Goal: Task Accomplishment & Management: Manage account settings

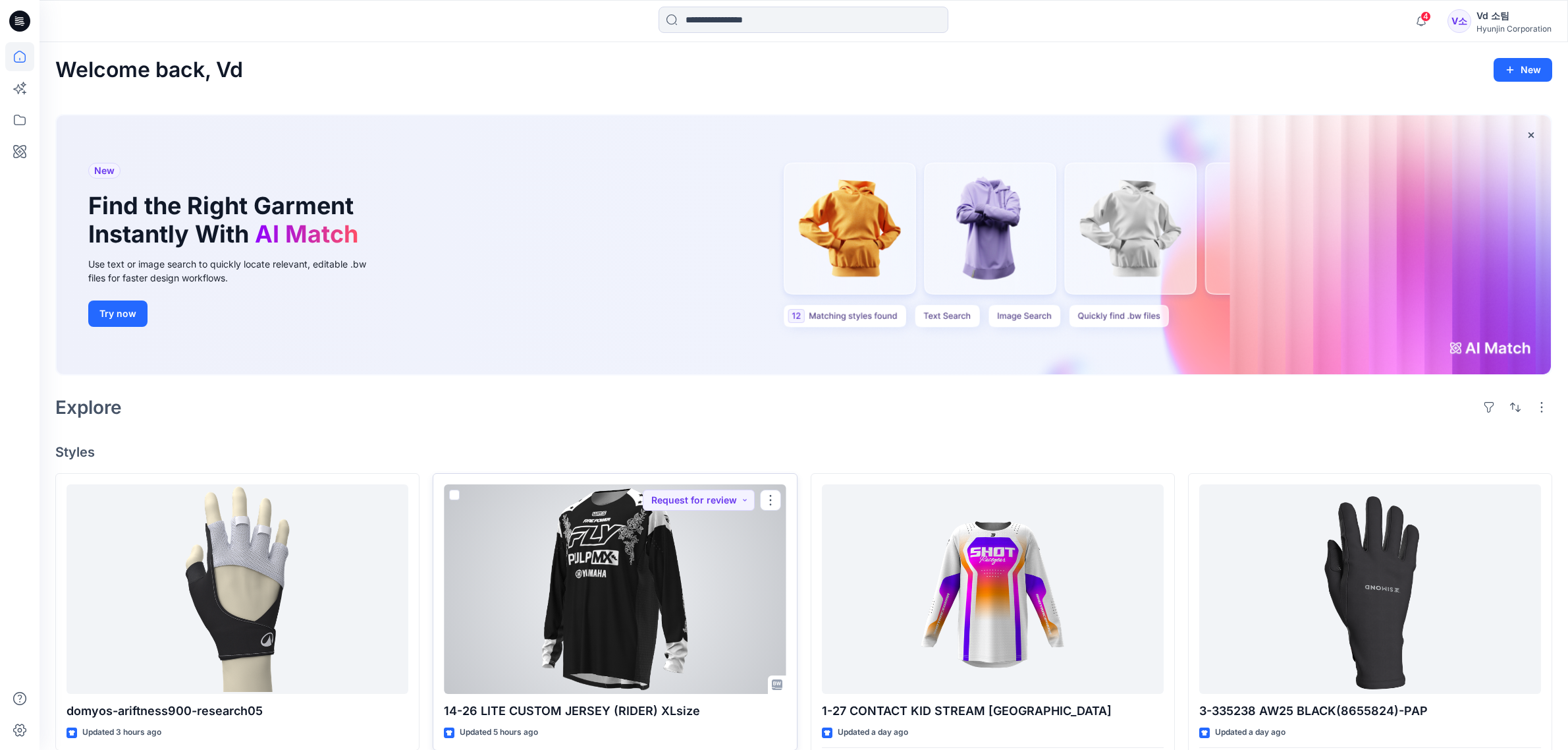
scroll to position [330, 0]
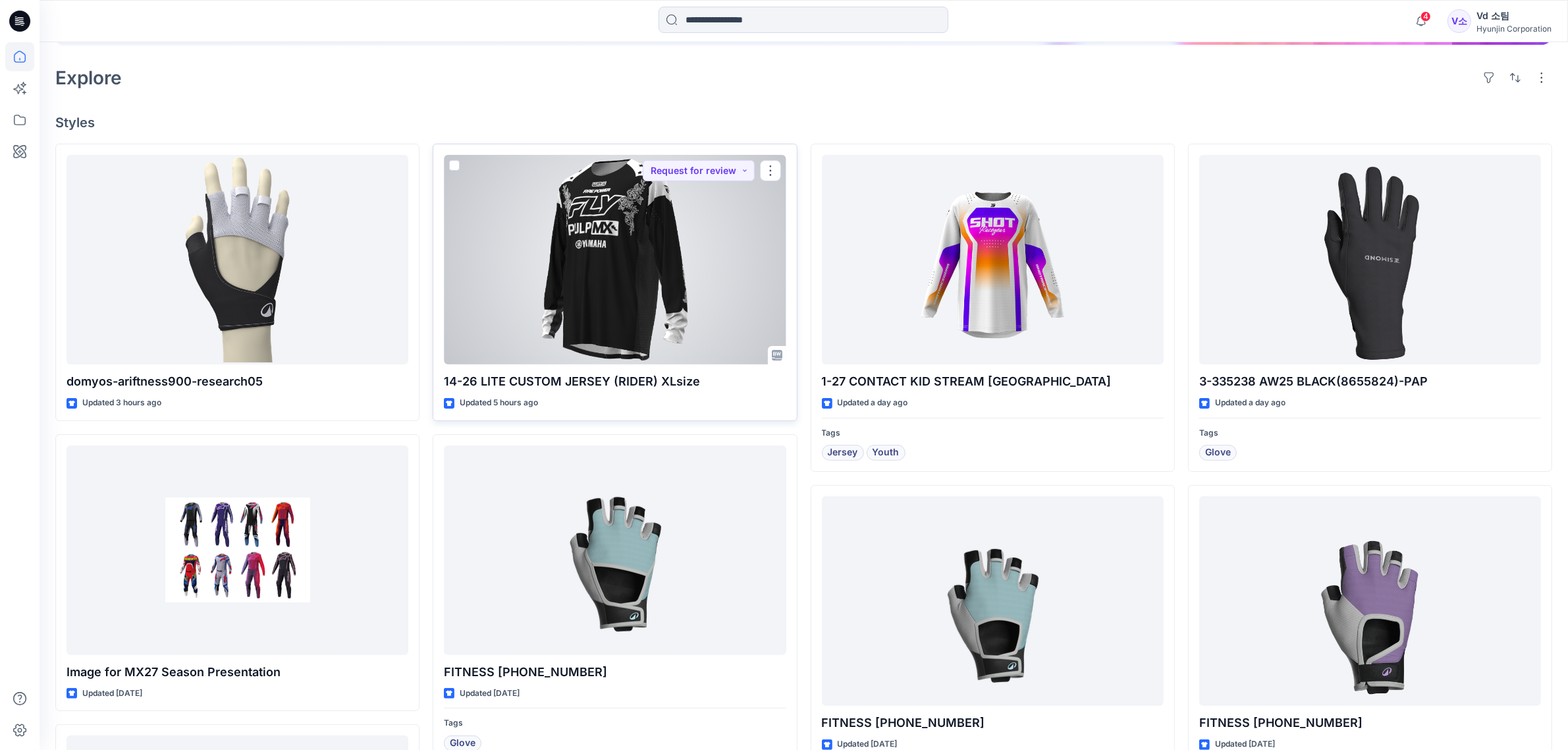
click at [549, 264] on div at bounding box center [615, 260] width 342 height 209
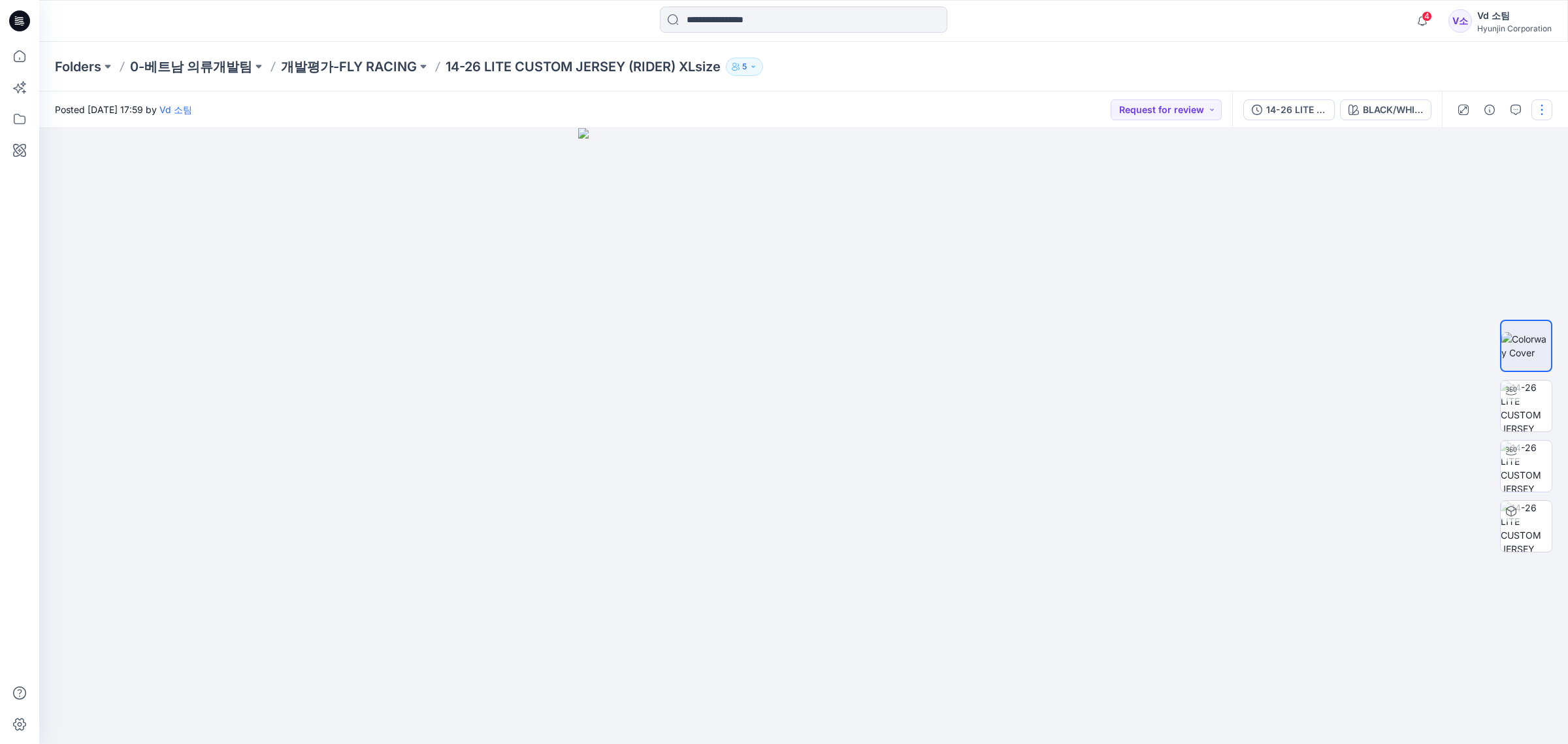
drag, startPoint x: 1529, startPoint y: 118, endPoint x: 1539, endPoint y: 112, distance: 11.7
click at [1533, 116] on div at bounding box center [1502, 109] width 121 height 36
click at [1539, 112] on button "button" at bounding box center [1542, 110] width 21 height 21
click at [1470, 184] on button "Edit" at bounding box center [1487, 176] width 120 height 24
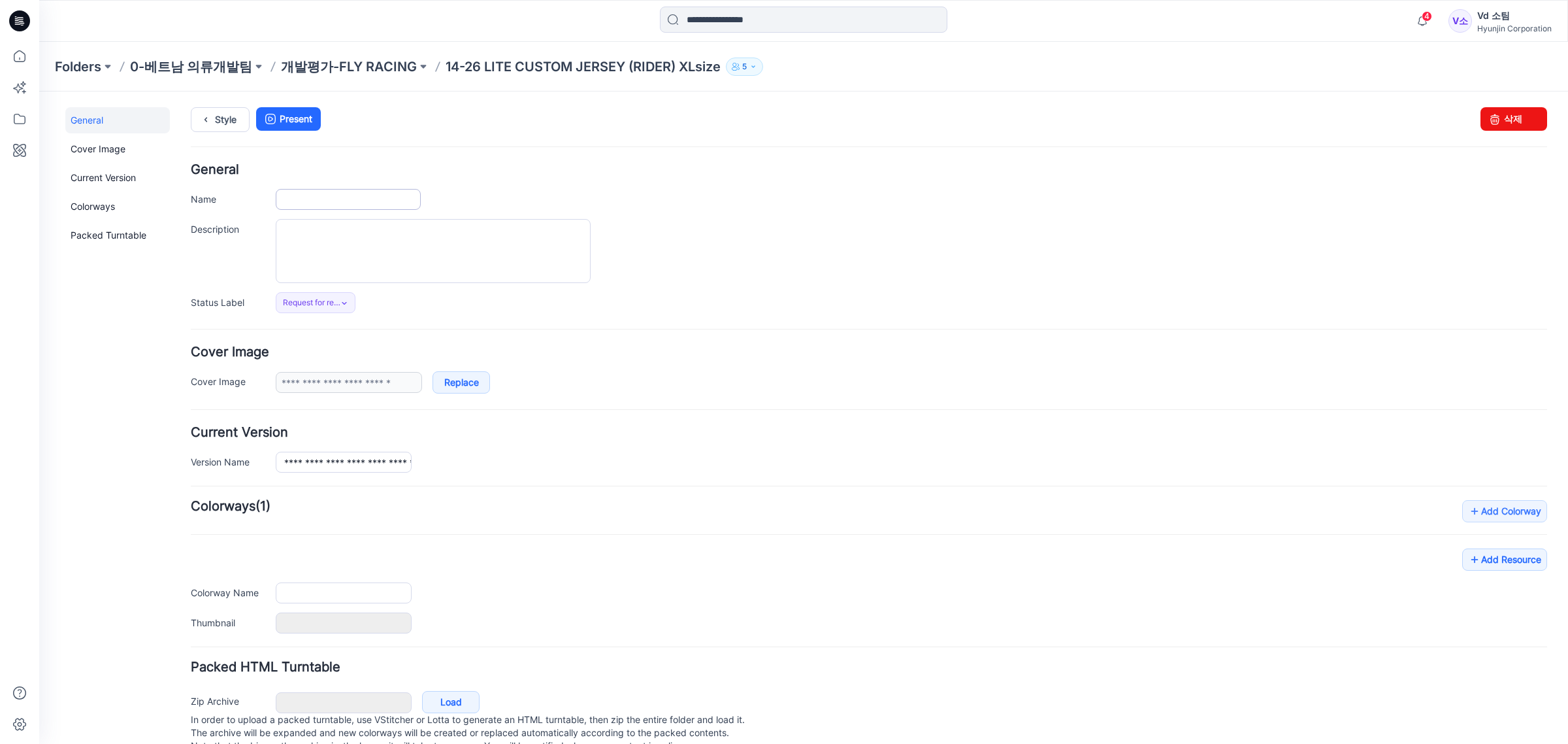
type input "**********"
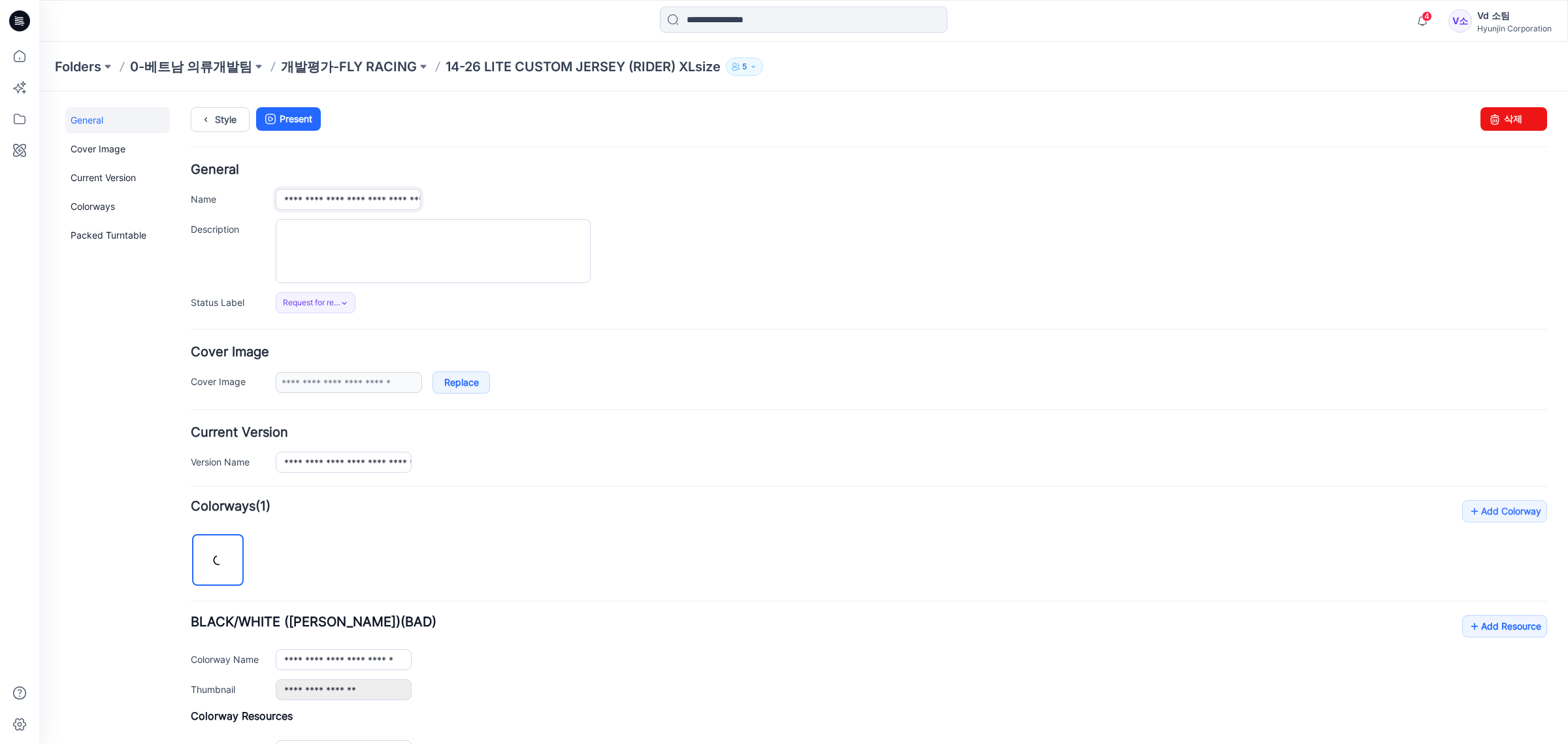
drag, startPoint x: 373, startPoint y: 190, endPoint x: 505, endPoint y: 194, distance: 132.1
click at [505, 194] on div "**********" at bounding box center [911, 199] width 1271 height 21
click at [413, 204] on input "**********" at bounding box center [348, 199] width 145 height 21
type input "**********"
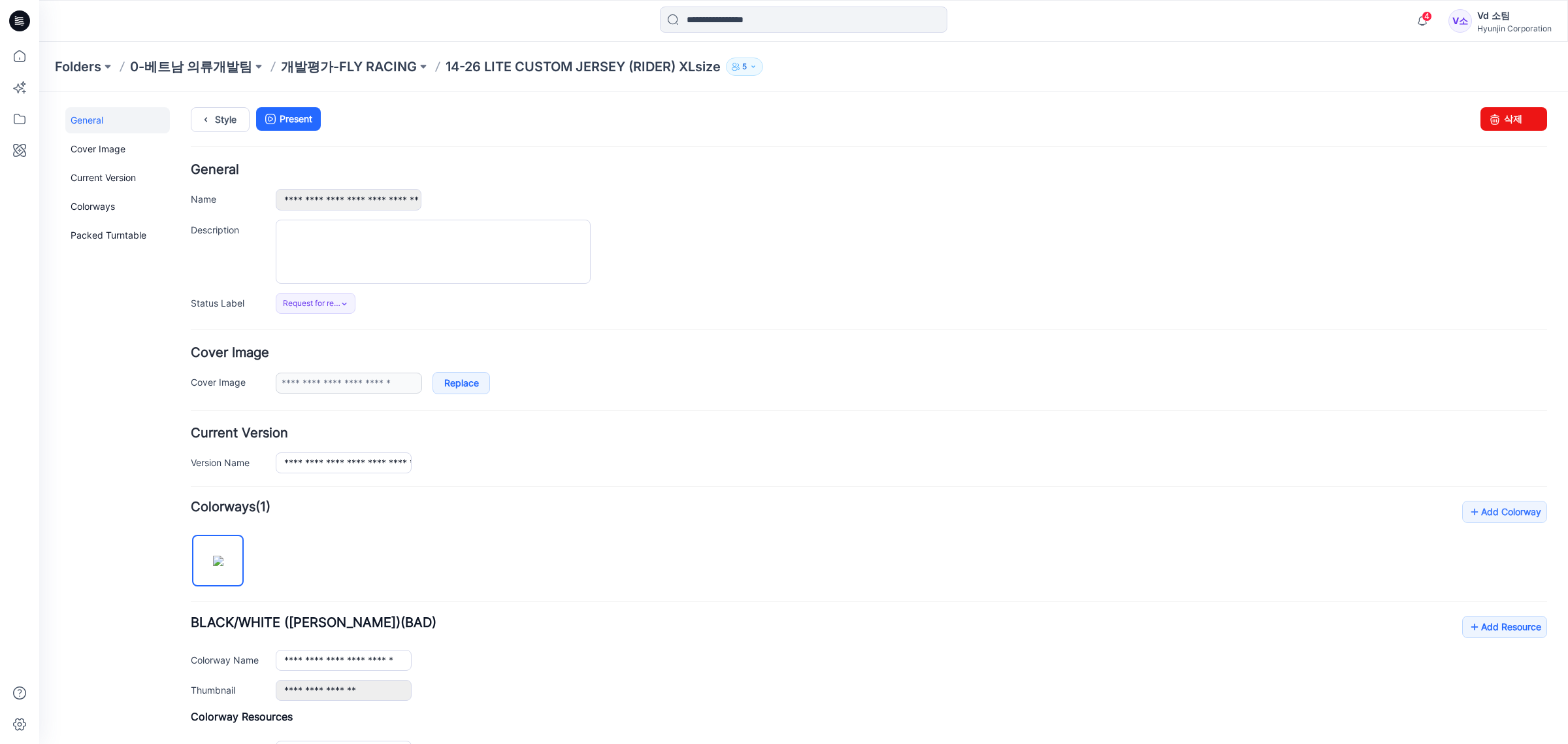
click at [645, 239] on div at bounding box center [911, 251] width 1271 height 64
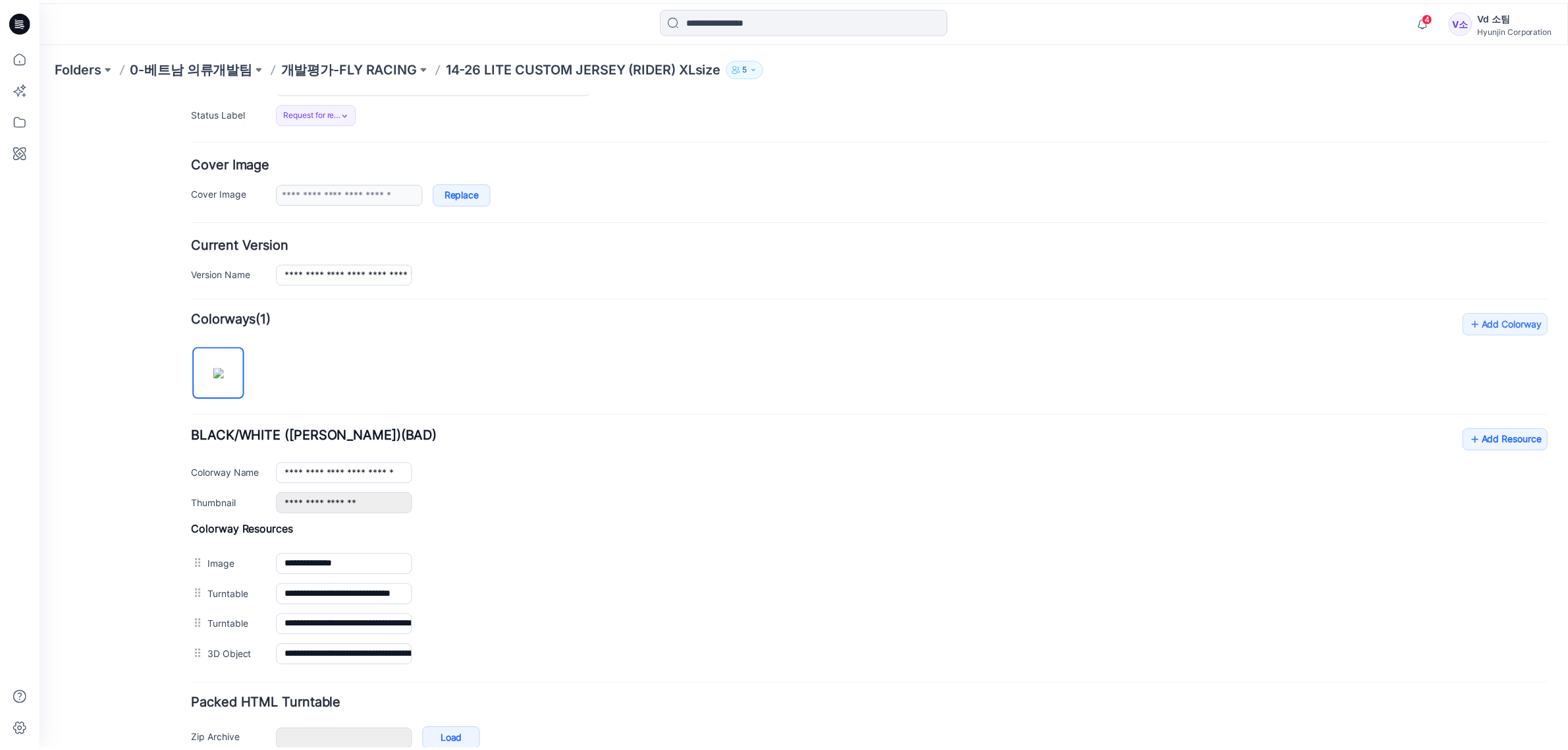
scroll to position [268, 0]
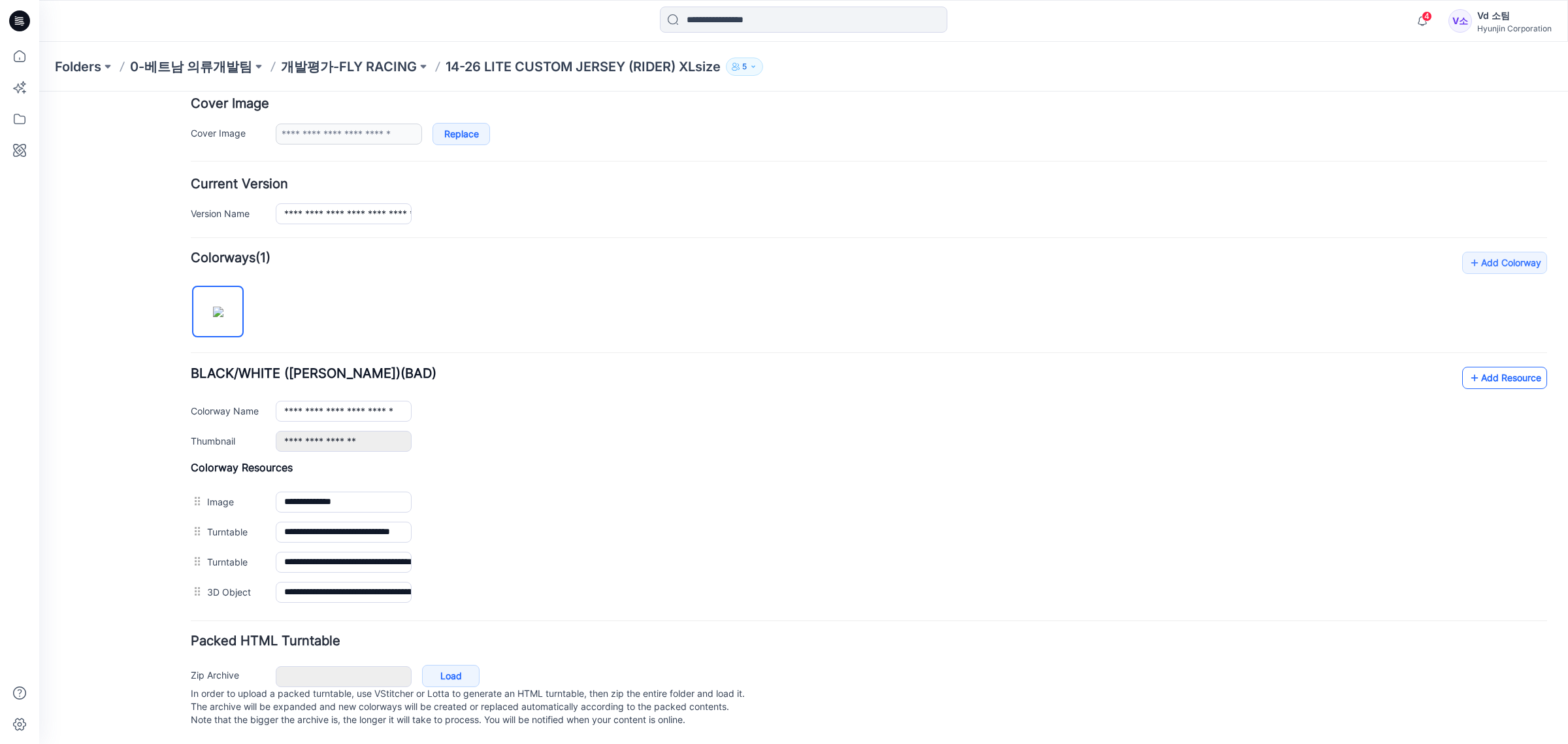
click at [1487, 367] on link "Add Resource" at bounding box center [1504, 378] width 85 height 22
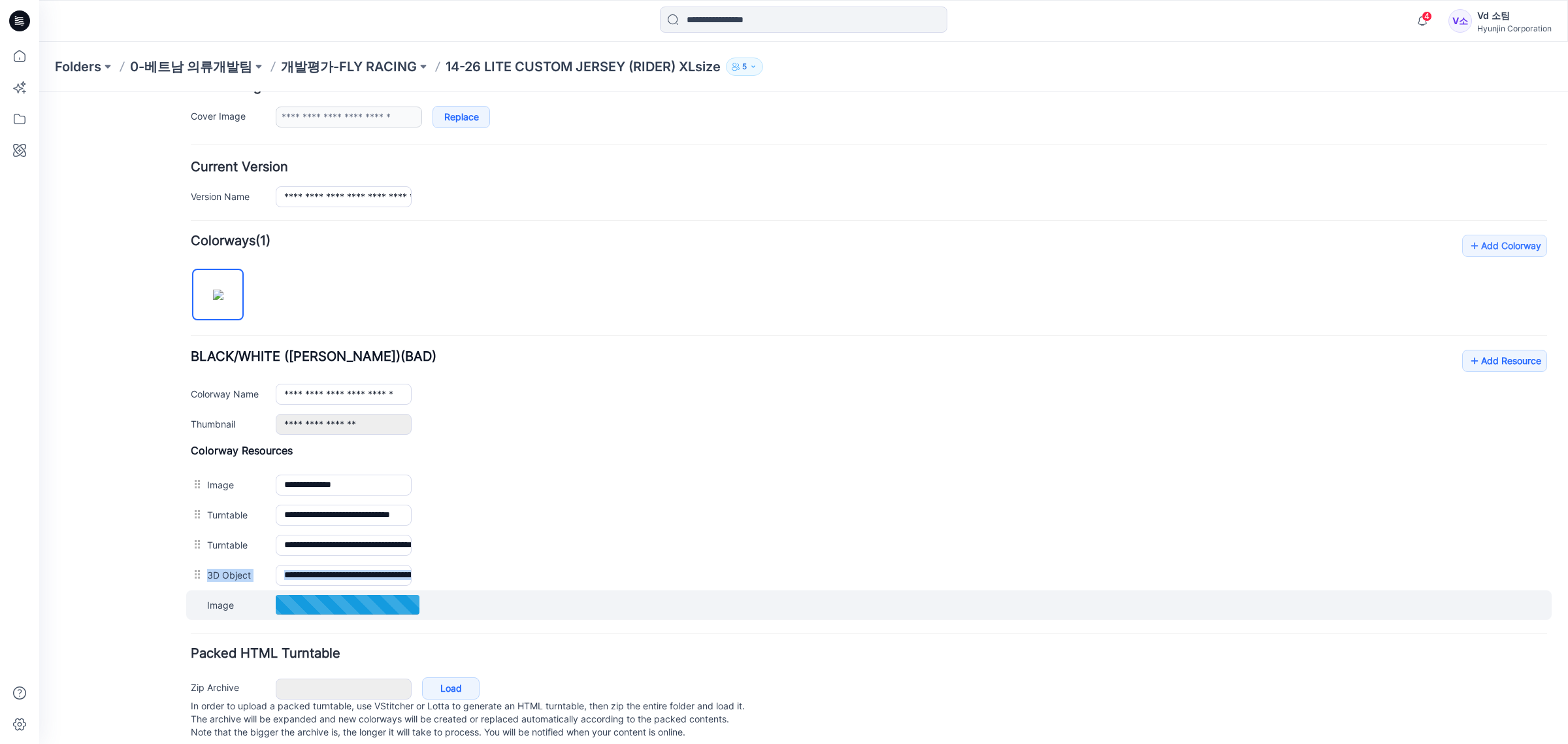
drag, startPoint x: 203, startPoint y: 576, endPoint x: 209, endPoint y: 620, distance: 44.4
click at [209, 620] on div "**********" at bounding box center [869, 531] width 1356 height 175
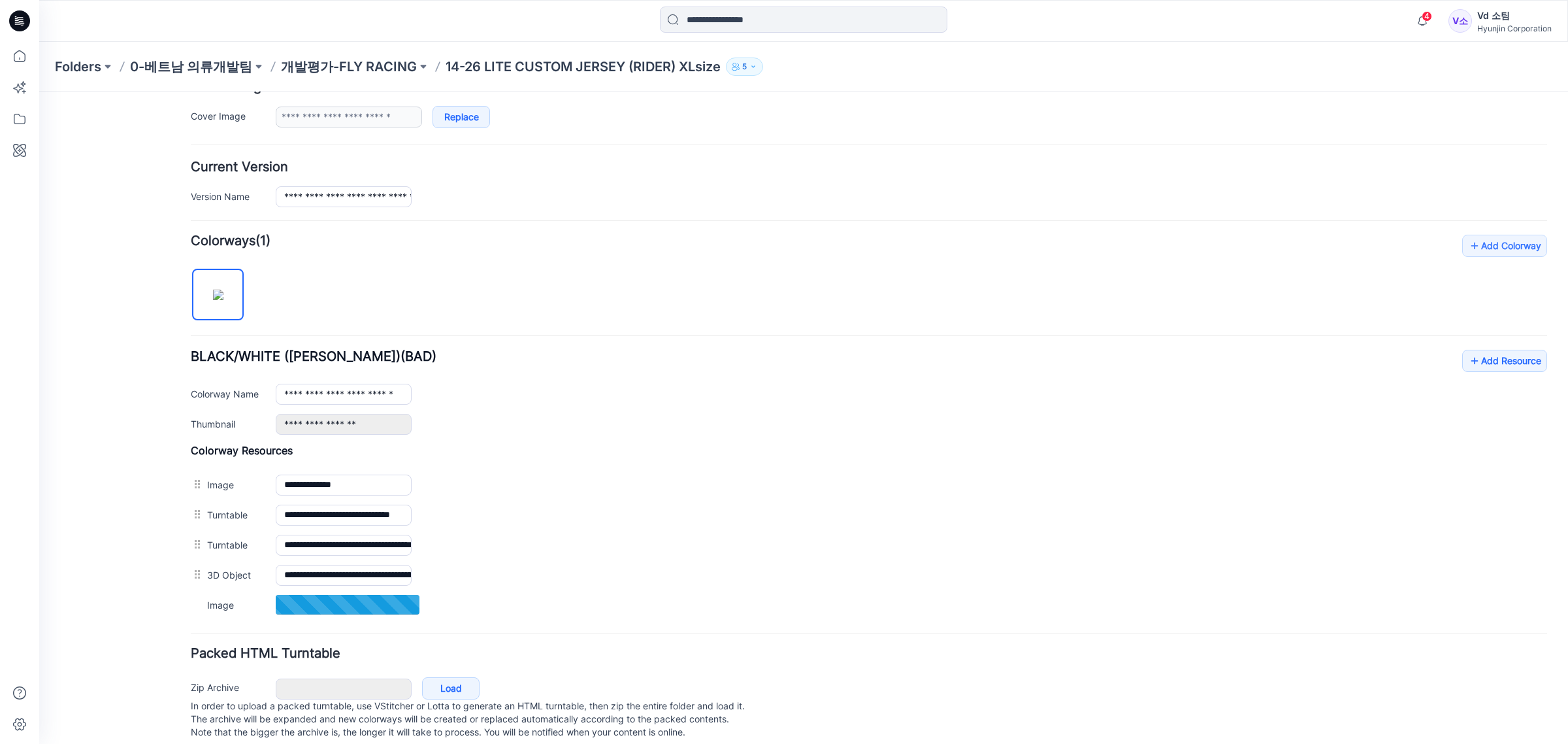
click at [699, 460] on div "**********" at bounding box center [869, 531] width 1356 height 175
click at [384, 75] on p "개발평가-FLY RACING" at bounding box center [349, 67] width 136 height 18
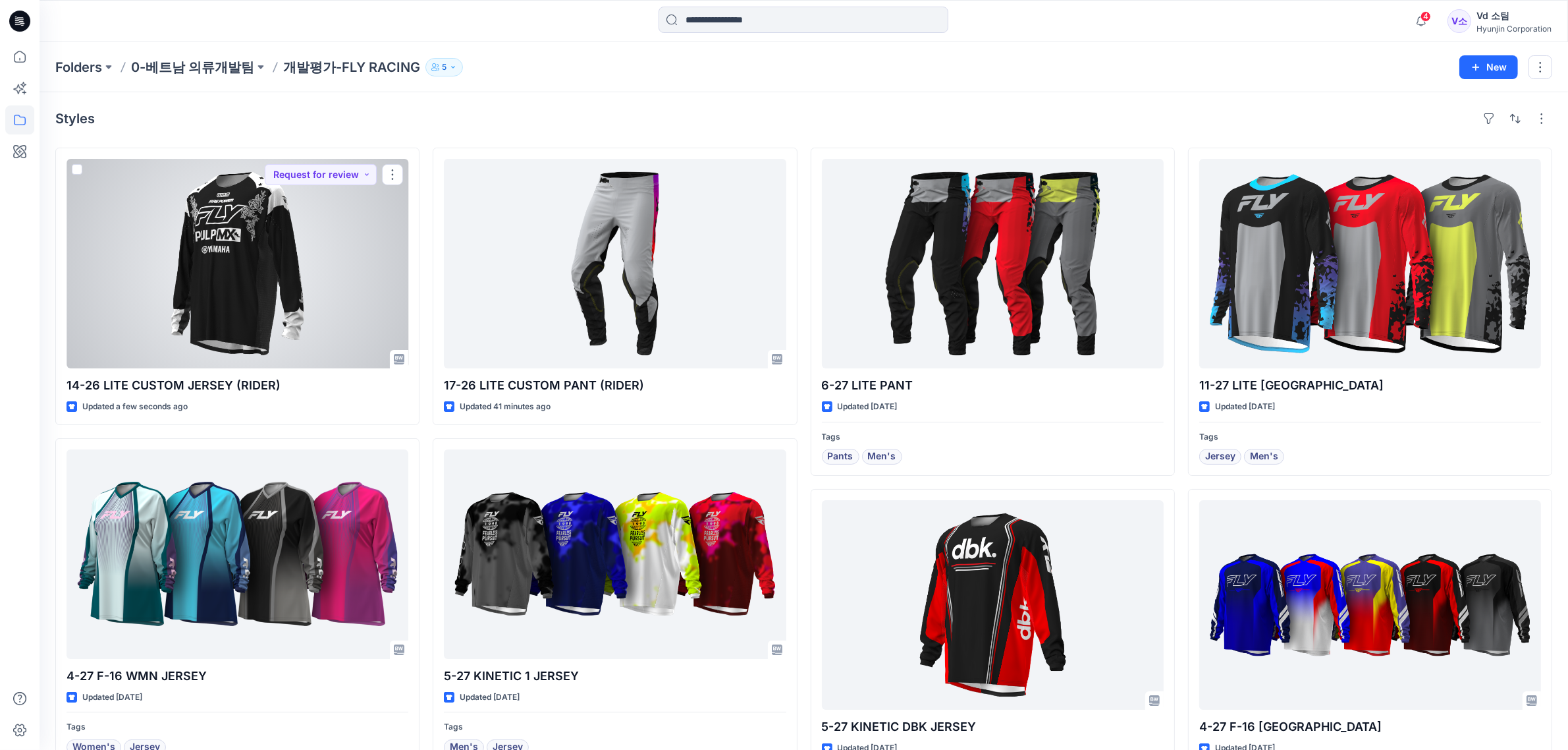
drag, startPoint x: 304, startPoint y: 263, endPoint x: 294, endPoint y: 292, distance: 30.7
click at [303, 263] on div at bounding box center [237, 263] width 342 height 209
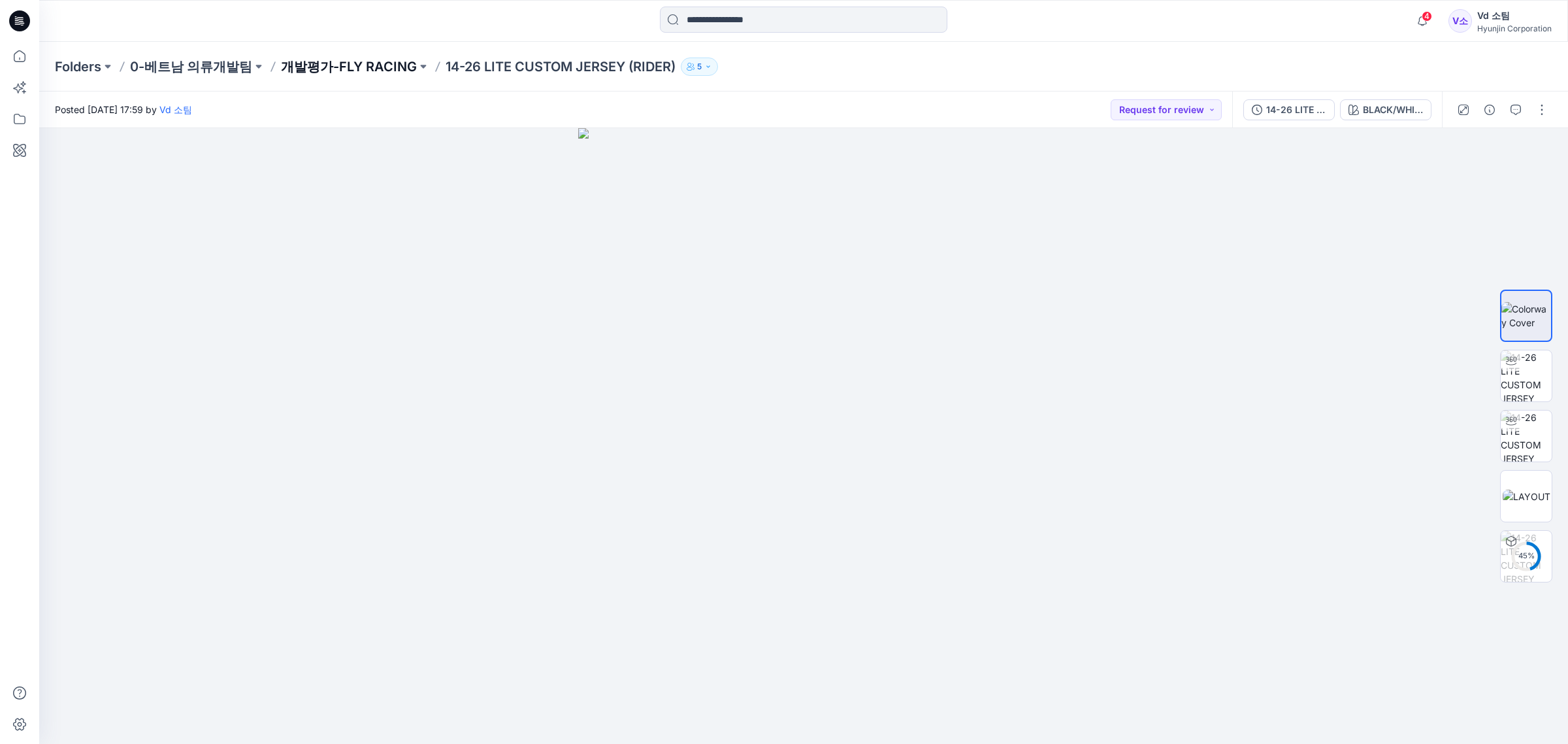
click at [321, 69] on p "개발평가-FLY RACING" at bounding box center [349, 67] width 136 height 18
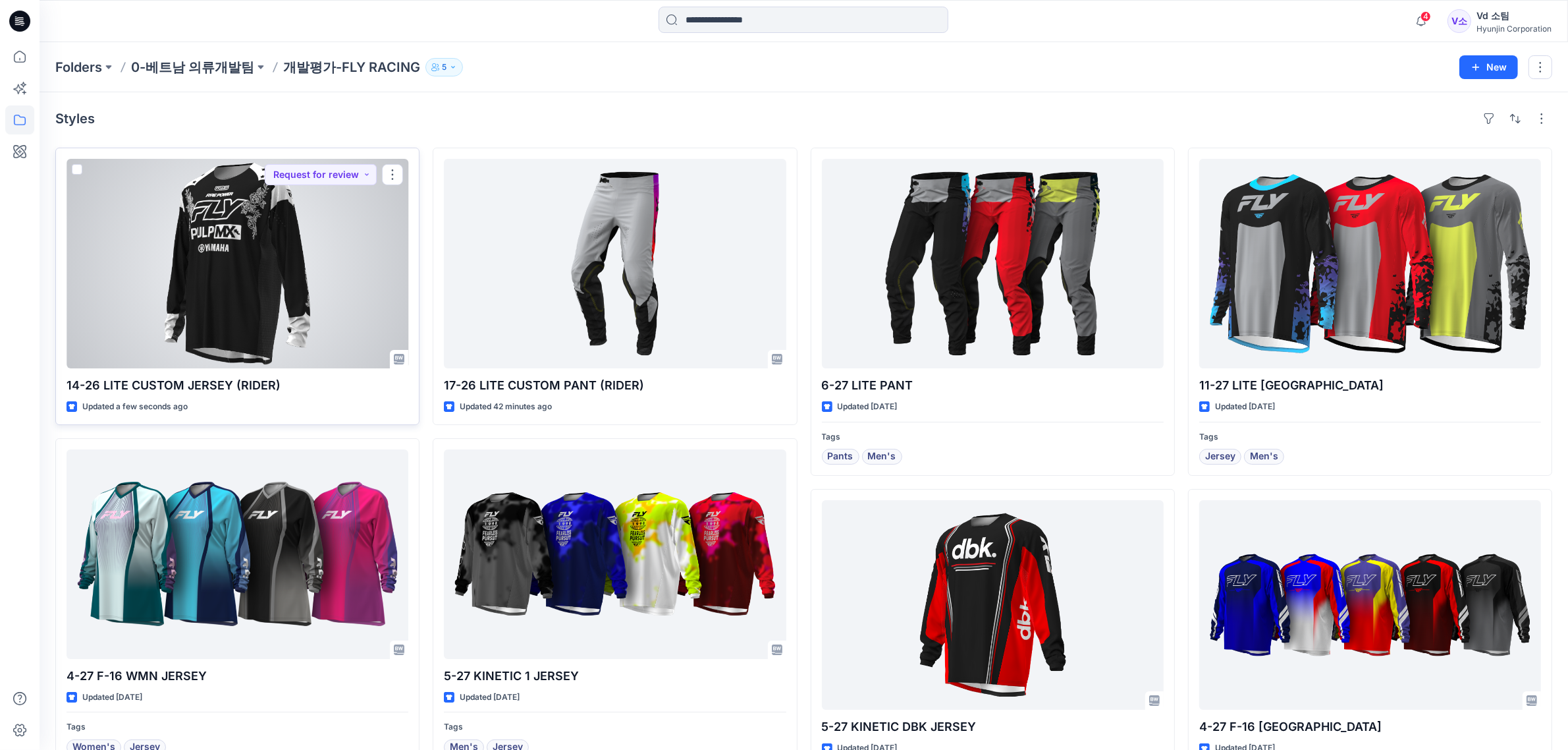
click at [283, 337] on div at bounding box center [237, 263] width 342 height 209
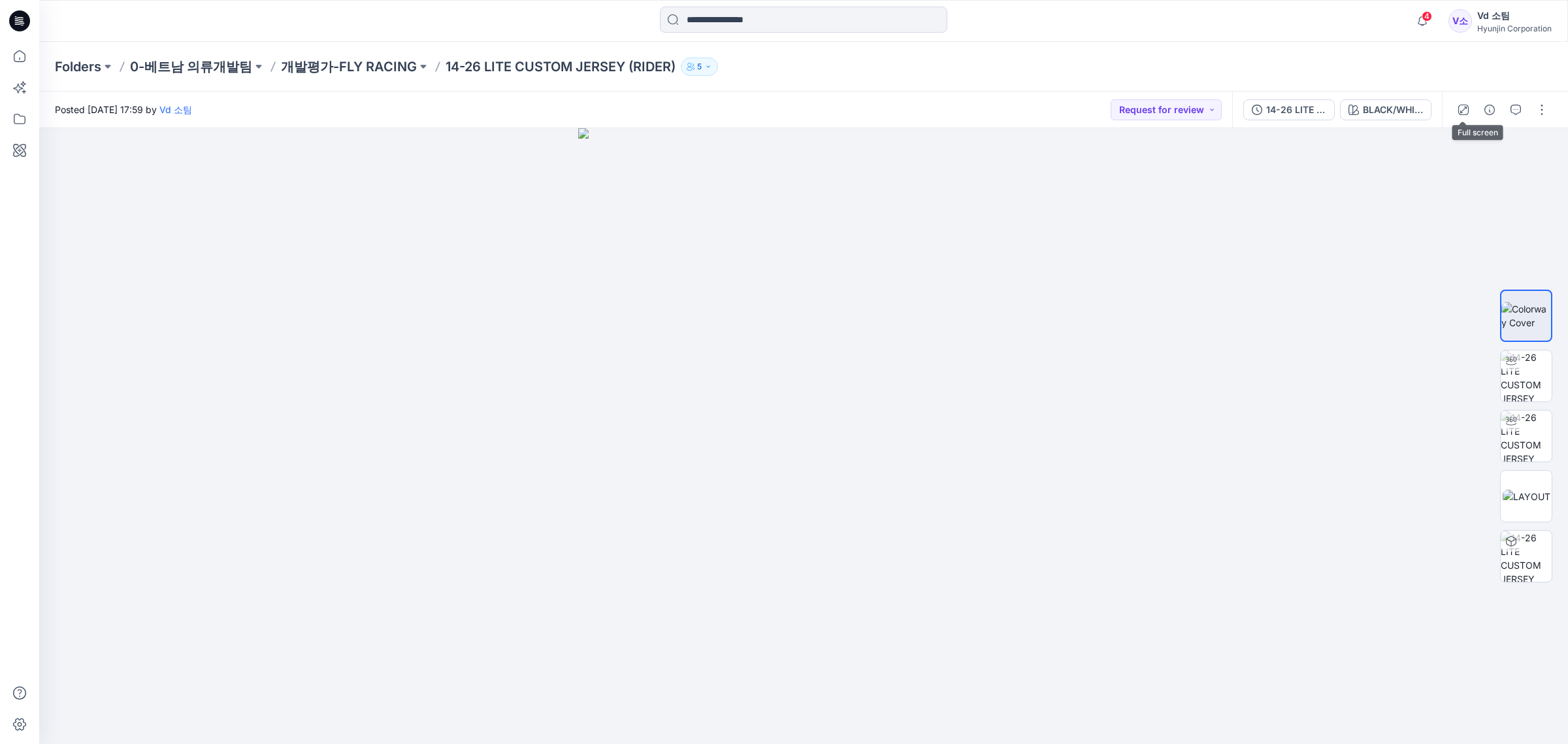
click at [1487, 107] on icon "button" at bounding box center [1489, 109] width 11 height 11
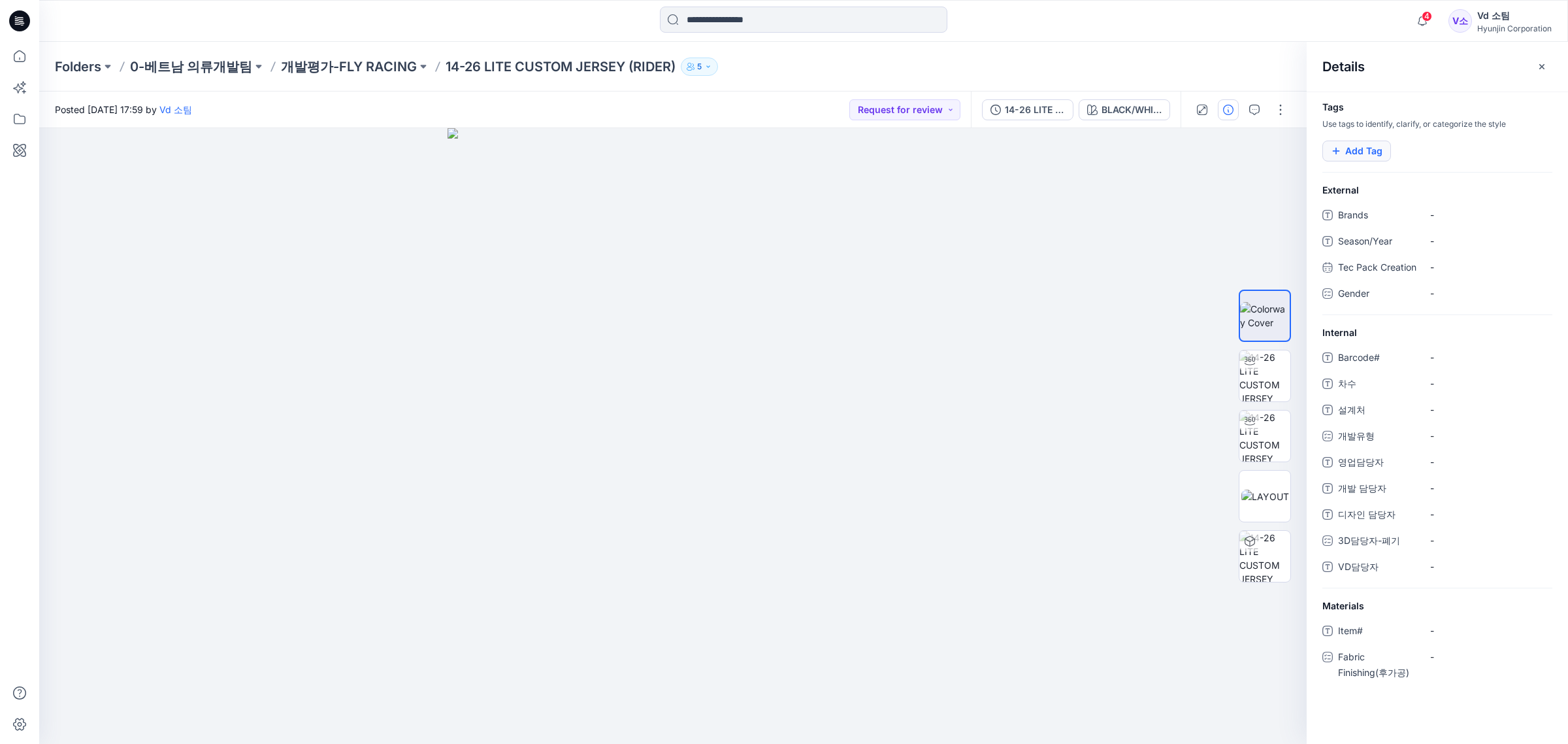
click at [1366, 145] on button "Add Tag" at bounding box center [1357, 151] width 69 height 21
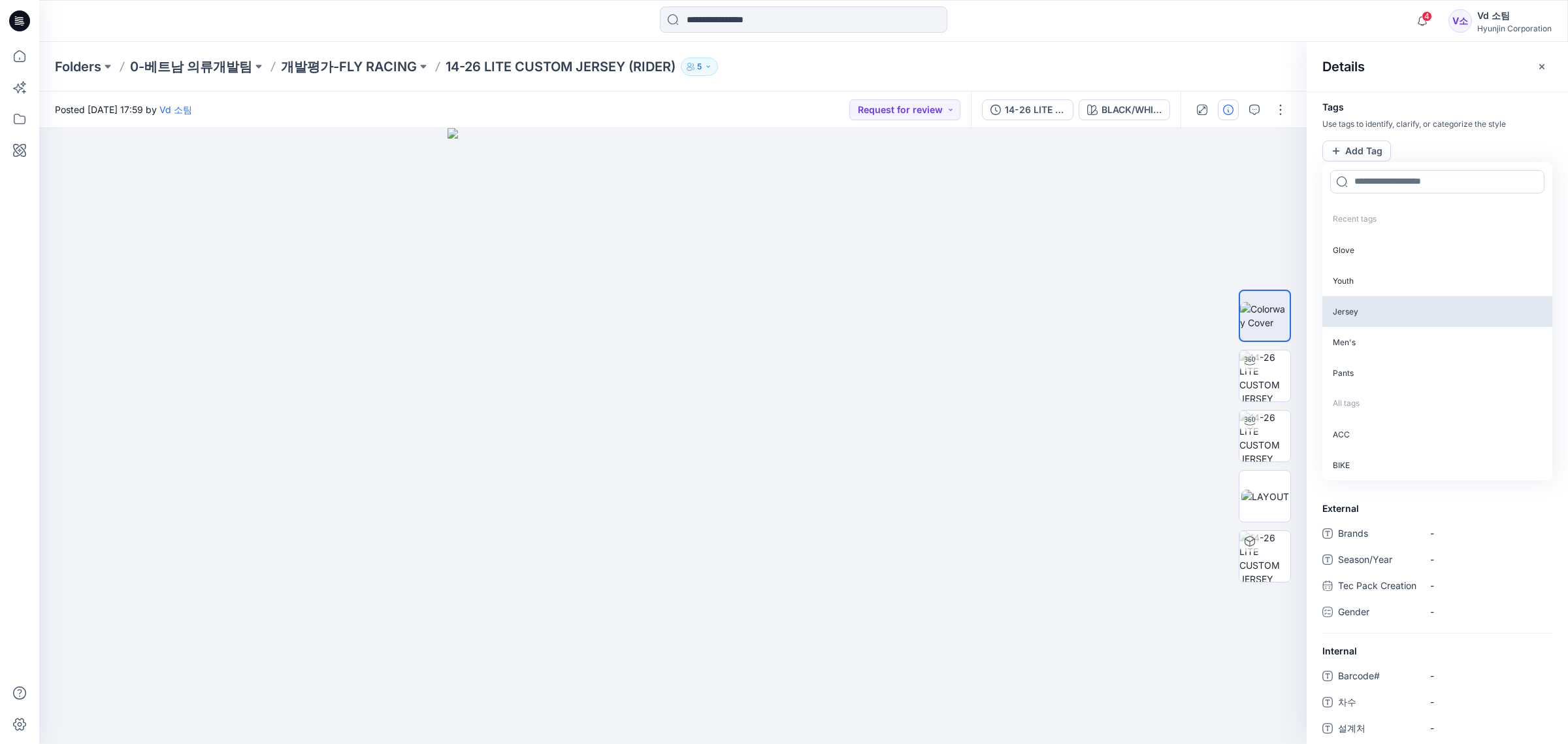
click at [1351, 308] on p "Jersey" at bounding box center [1438, 312] width 230 height 31
drag, startPoint x: 1355, startPoint y: 315, endPoint x: 1364, endPoint y: 300, distance: 17.5
click at [1357, 315] on p "Men's" at bounding box center [1438, 310] width 230 height 31
click at [1439, 126] on p "Use tags to identify, clarify, or categorize the style" at bounding box center [1437, 124] width 261 height 12
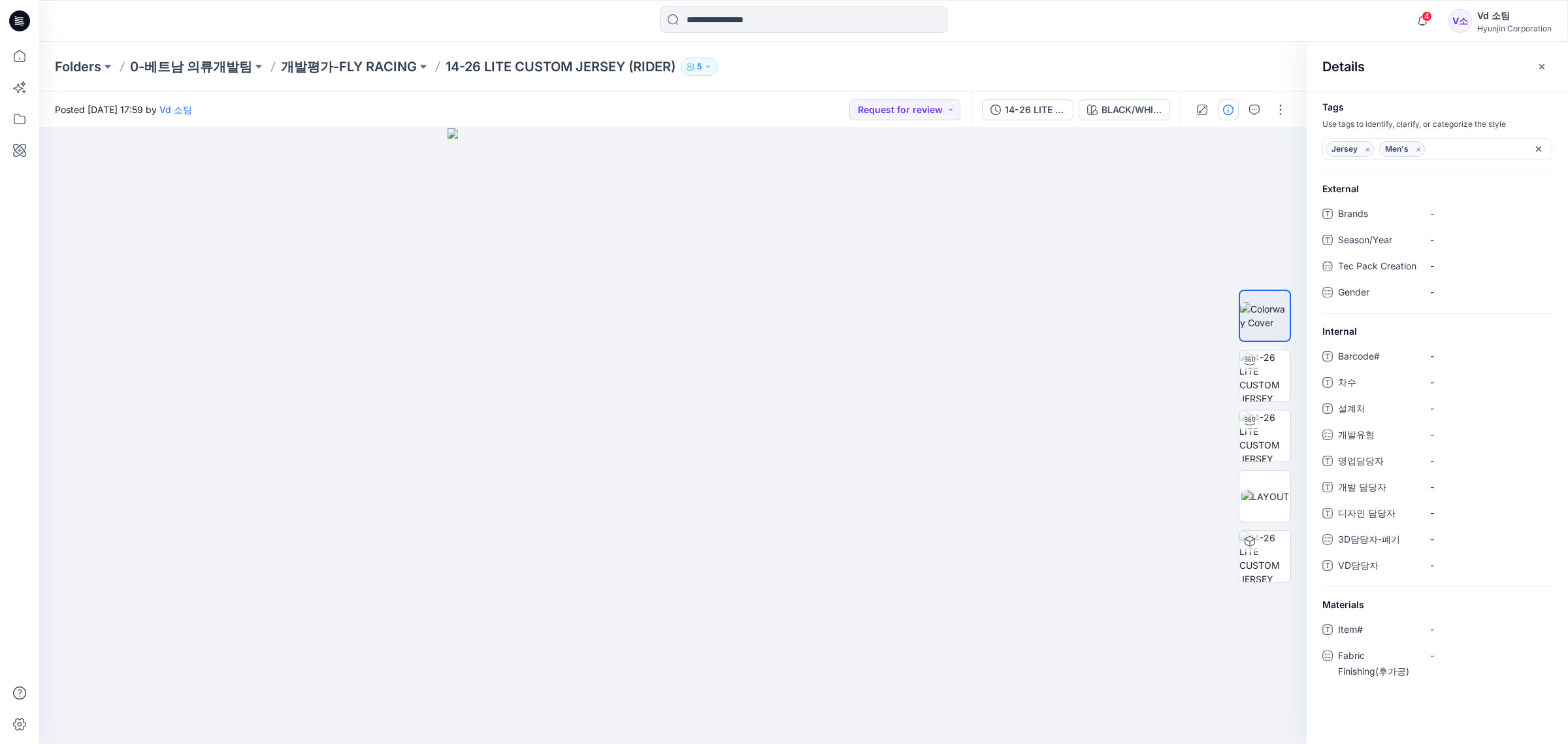
click at [1474, 203] on div "External Brands - Season/Year - Tec Pack Creation - Gender -" at bounding box center [1437, 248] width 261 height 132
click at [1462, 211] on span "-" at bounding box center [1487, 213] width 114 height 14
click at [1440, 243] on span "-" at bounding box center [1487, 239] width 114 height 14
type textarea "**"
click at [1430, 301] on div "-" at bounding box center [1440, 291] width 20 height 19
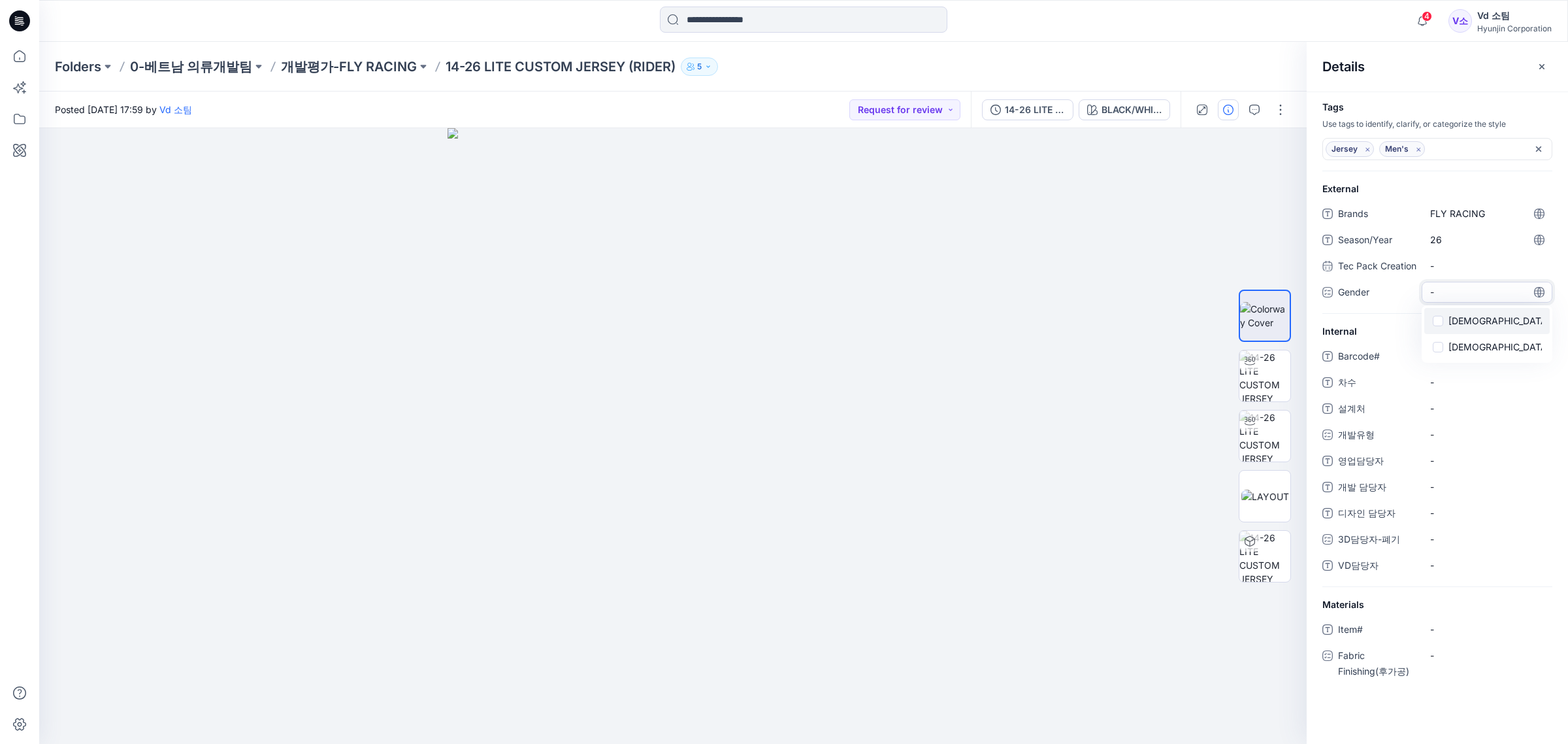
click at [1439, 326] on span at bounding box center [1438, 321] width 11 height 11
click at [1343, 315] on div "Brands FLY RACING Season/Year 26 Tec Pack Creation - Gender Male Male Female" at bounding box center [1438, 259] width 230 height 112
click at [1446, 376] on span "-" at bounding box center [1487, 369] width 114 height 14
click at [1439, 371] on span "-" at bounding box center [1487, 369] width 114 height 14
type textarea "*********"
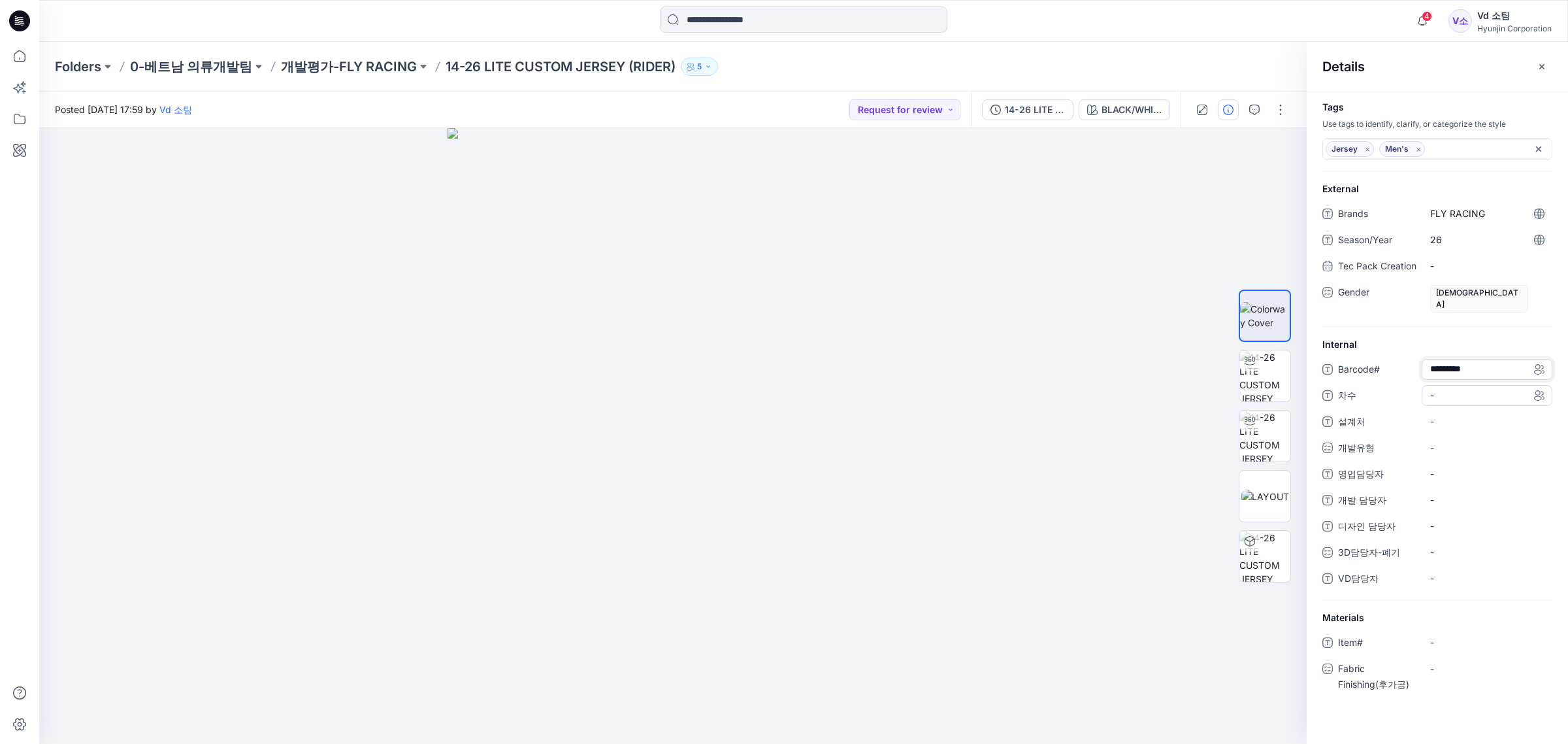
click at [1451, 396] on span "-" at bounding box center [1487, 395] width 114 height 14
type textarea "*"
click at [1442, 417] on span "-" at bounding box center [1487, 421] width 114 height 14
click at [1440, 405] on div "1" at bounding box center [1487, 395] width 130 height 21
type textarea "**"
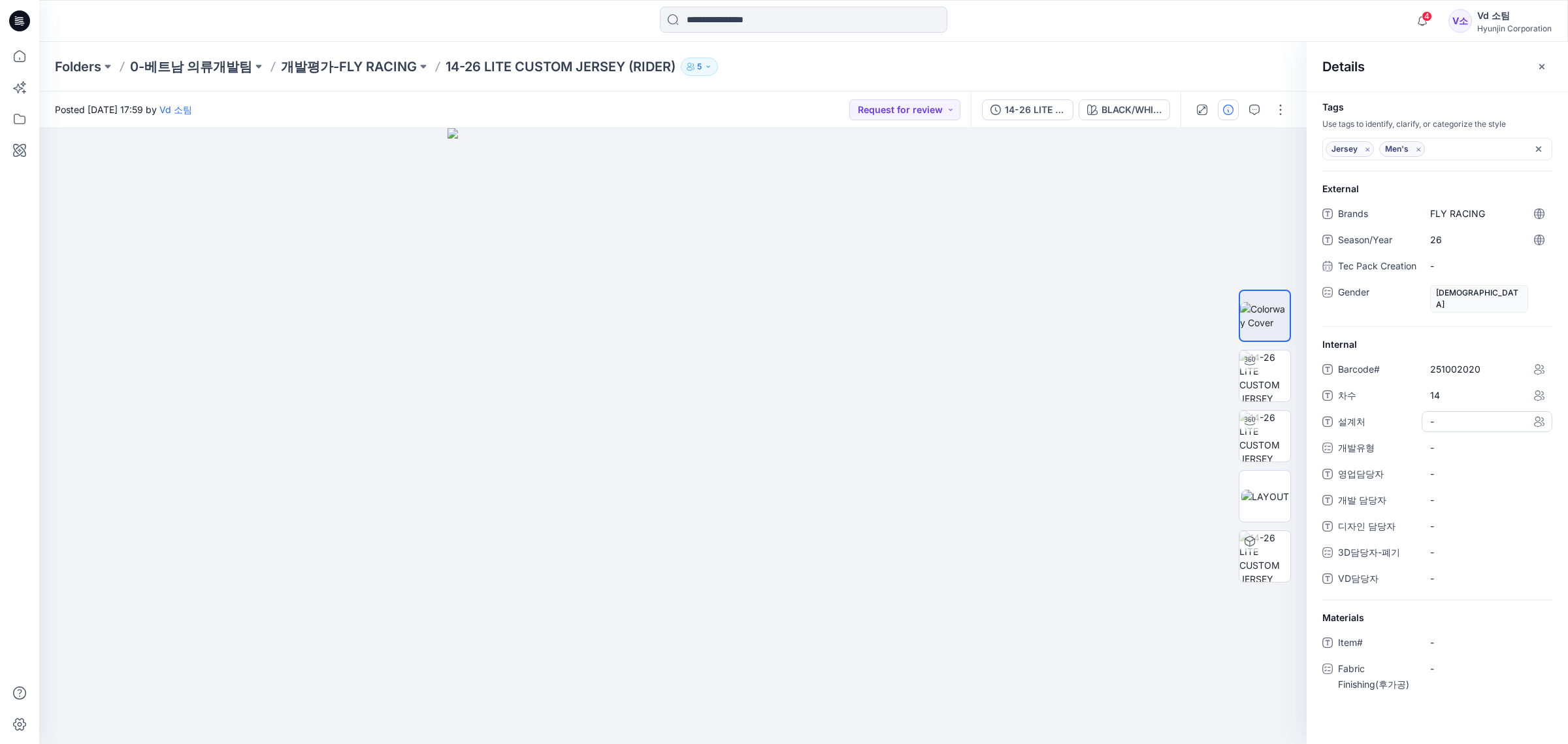
click at [1441, 416] on span "-" at bounding box center [1487, 421] width 114 height 14
type textarea "****"
click at [1452, 455] on div "-" at bounding box center [1487, 448] width 130 height 21
click at [1483, 508] on div "CW" at bounding box center [1487, 502] width 126 height 26
click at [1438, 507] on span at bounding box center [1438, 503] width 11 height 11
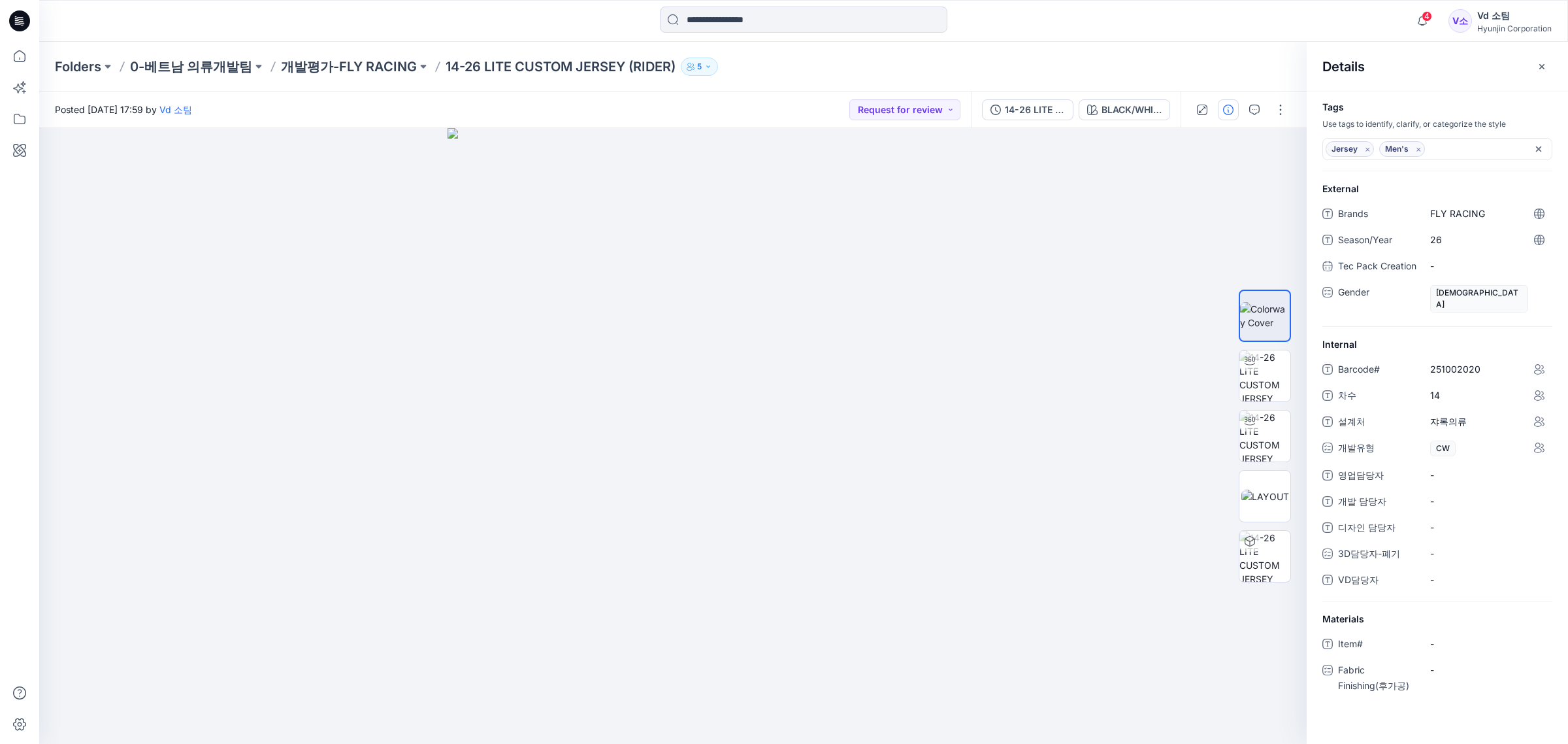
drag, startPoint x: 1385, startPoint y: 528, endPoint x: 1438, endPoint y: 580, distance: 74.2
click at [1385, 529] on span "디자인 담당자" at bounding box center [1377, 529] width 79 height 18
click at [1452, 582] on span "-" at bounding box center [1487, 580] width 114 height 14
type textarea "**"
click at [375, 63] on p "개발평가-FLY RACING" at bounding box center [349, 67] width 136 height 18
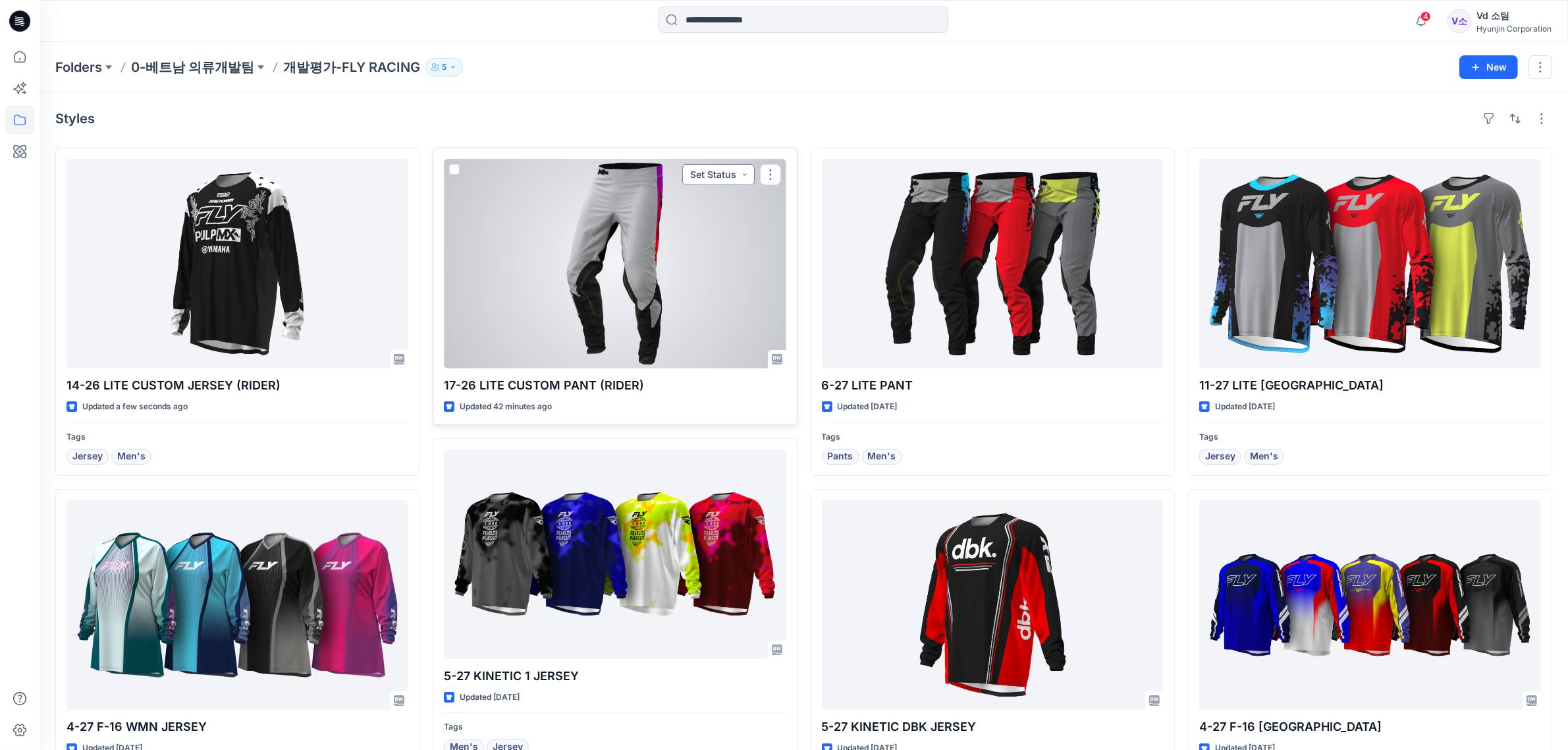
click at [715, 177] on button "Set Status" at bounding box center [719, 175] width 72 height 21
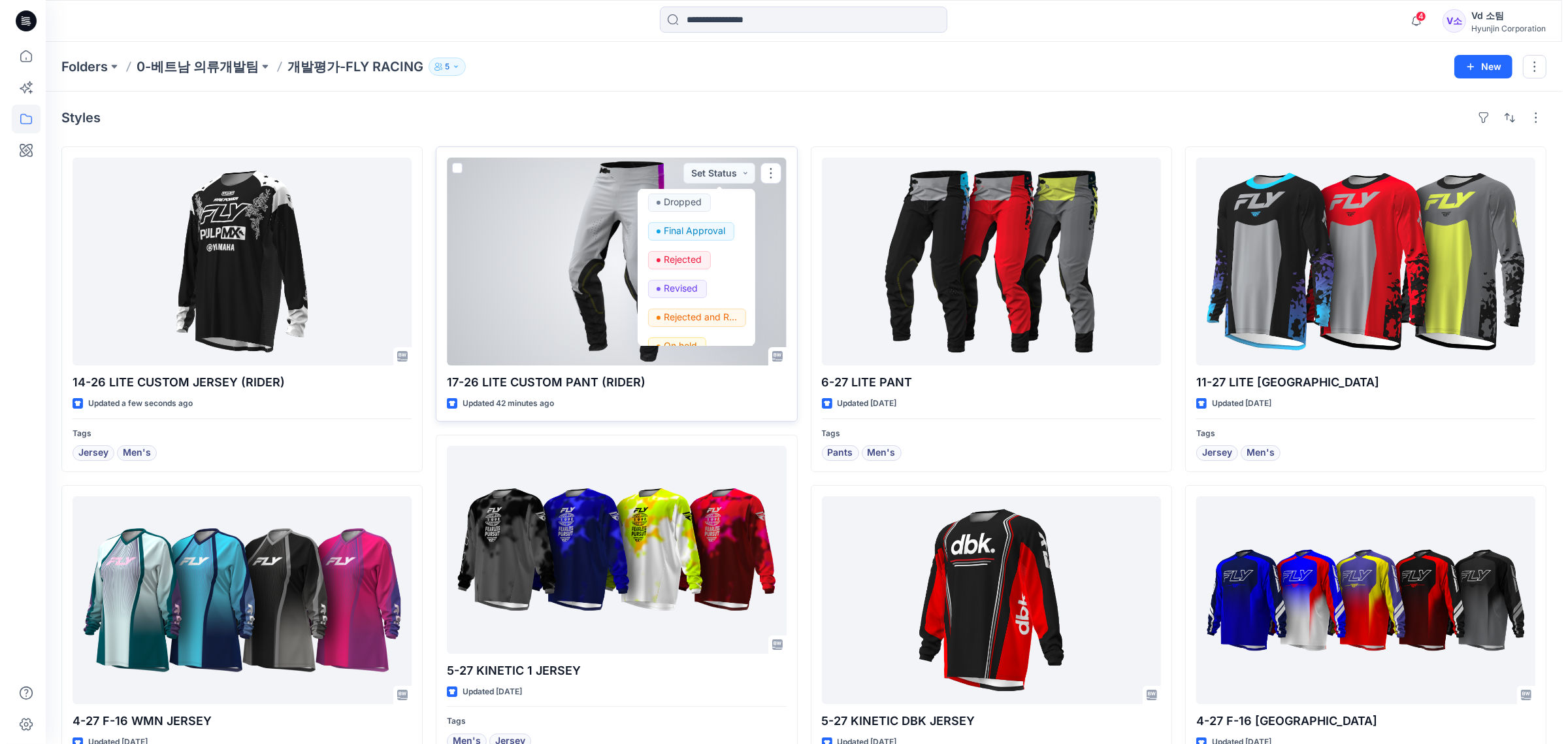
scroll to position [164, 0]
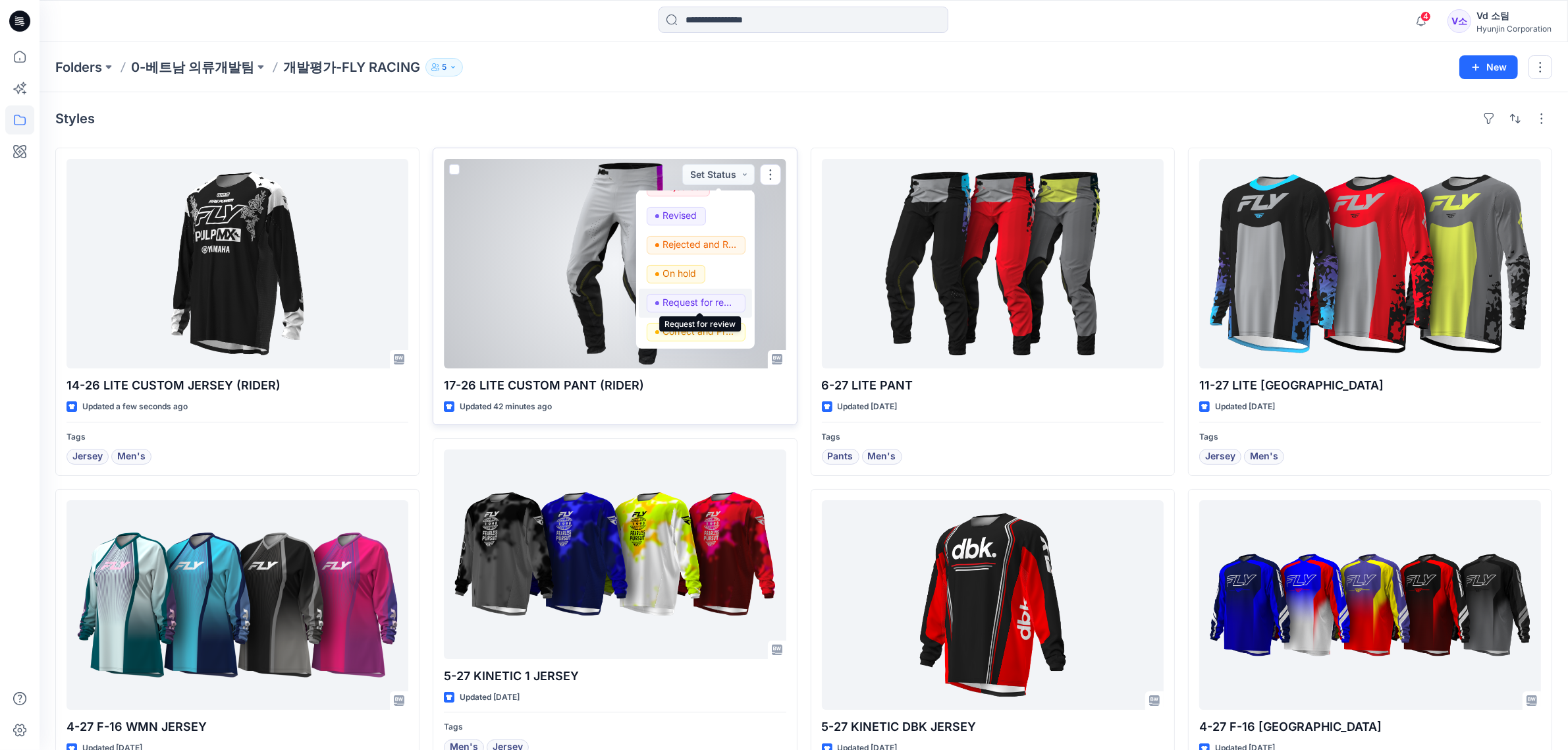
click at [699, 304] on p "Request for review" at bounding box center [700, 302] width 74 height 17
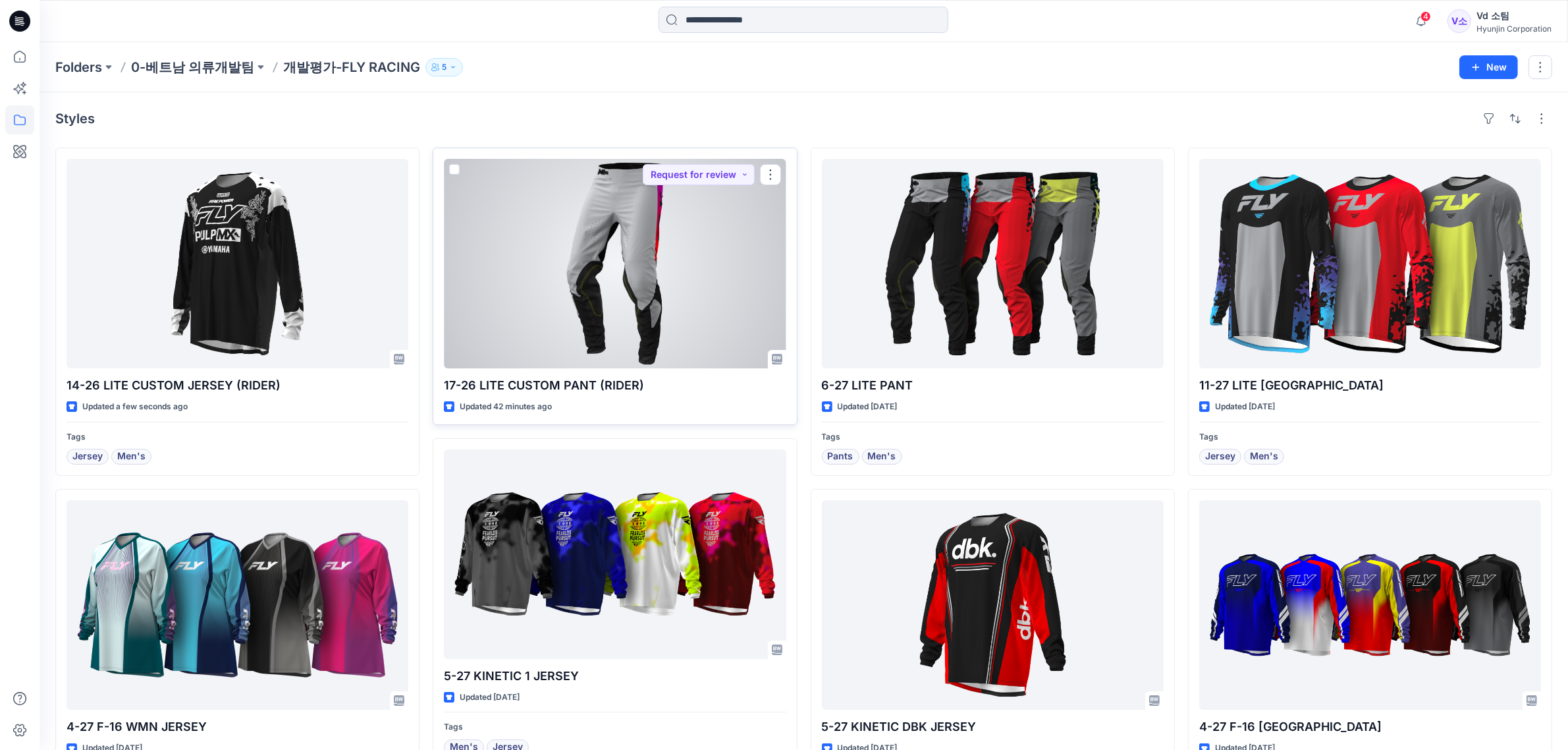
click at [597, 308] on div at bounding box center [615, 263] width 342 height 209
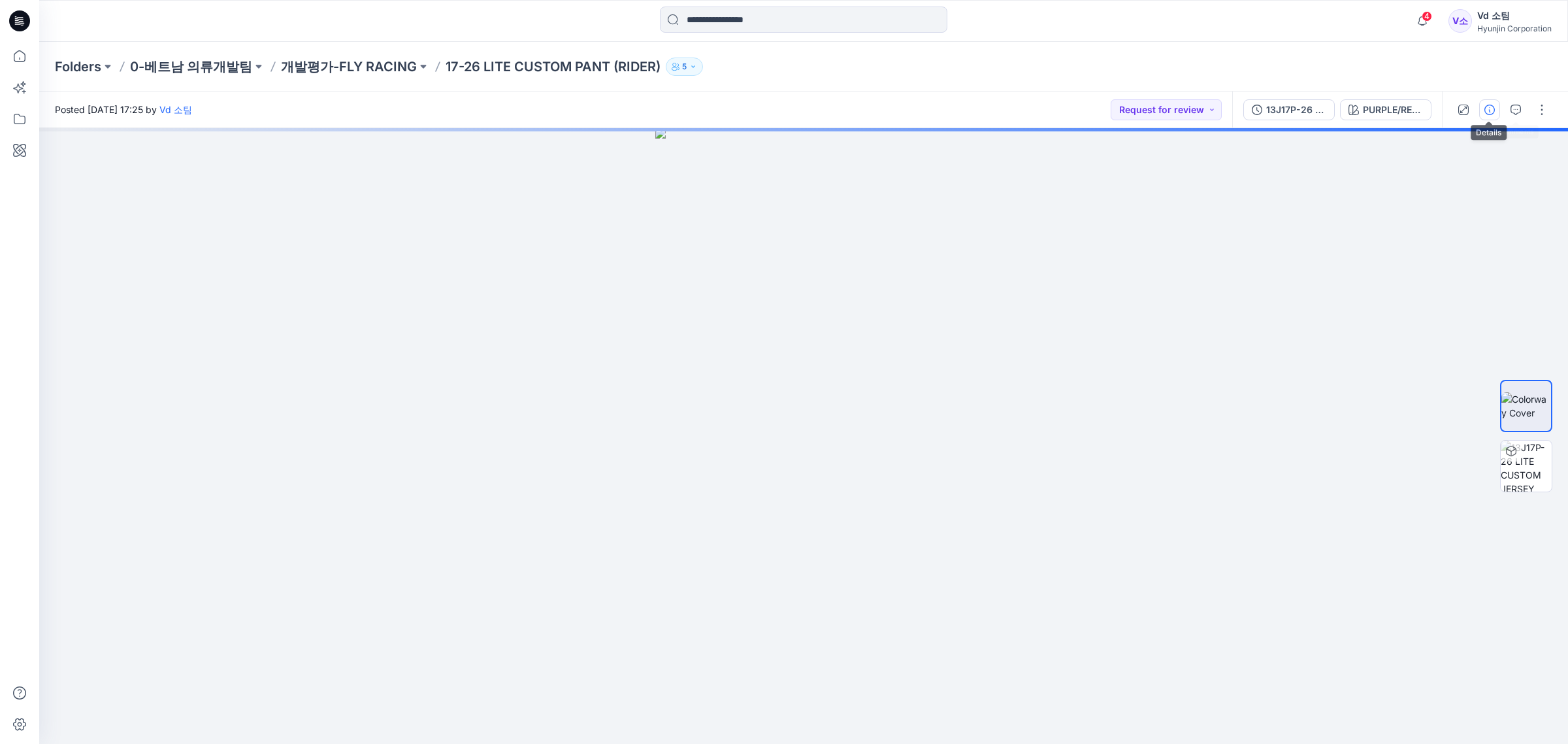
click at [1494, 107] on icon "button" at bounding box center [1489, 109] width 11 height 11
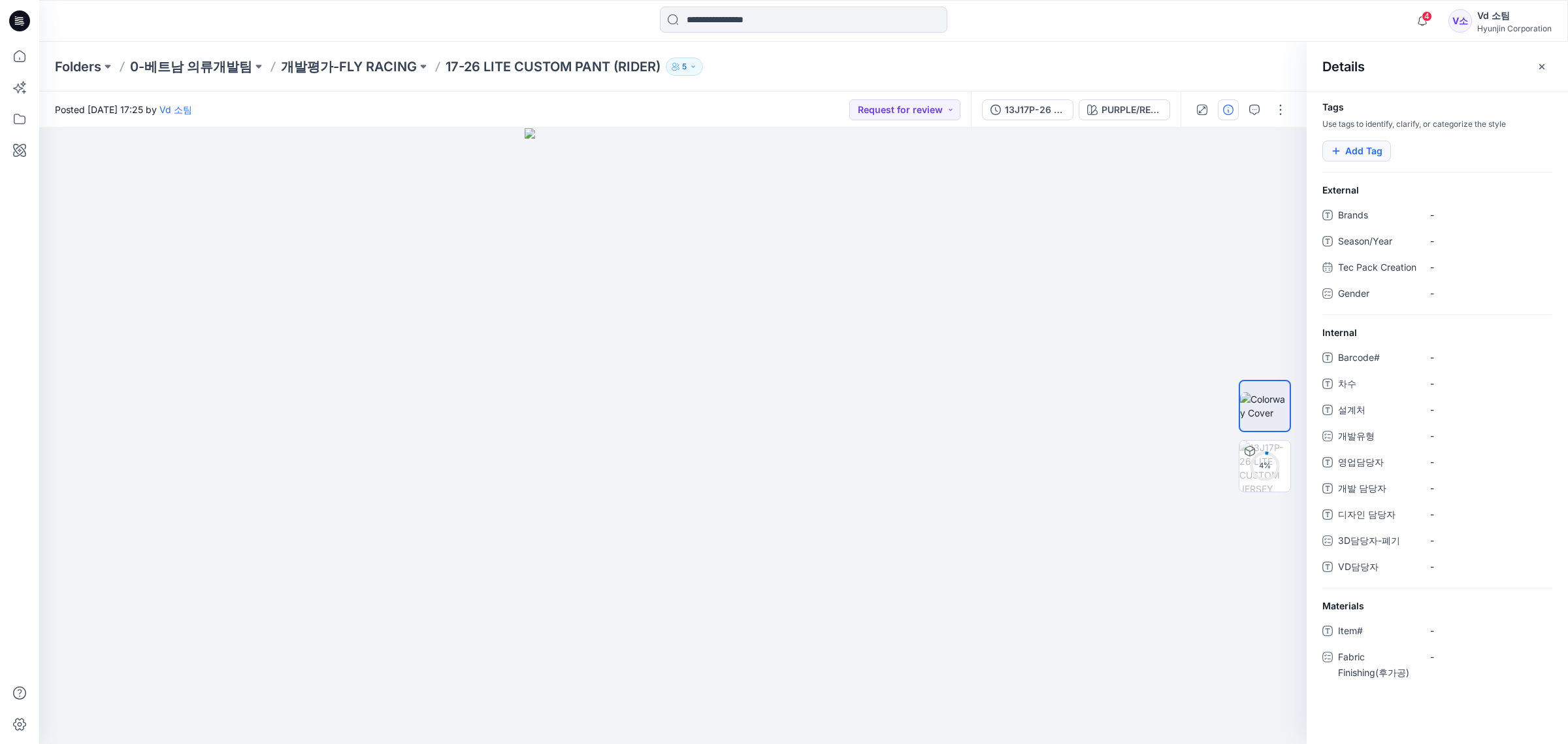
click at [1372, 152] on button "Add Tag" at bounding box center [1357, 151] width 69 height 21
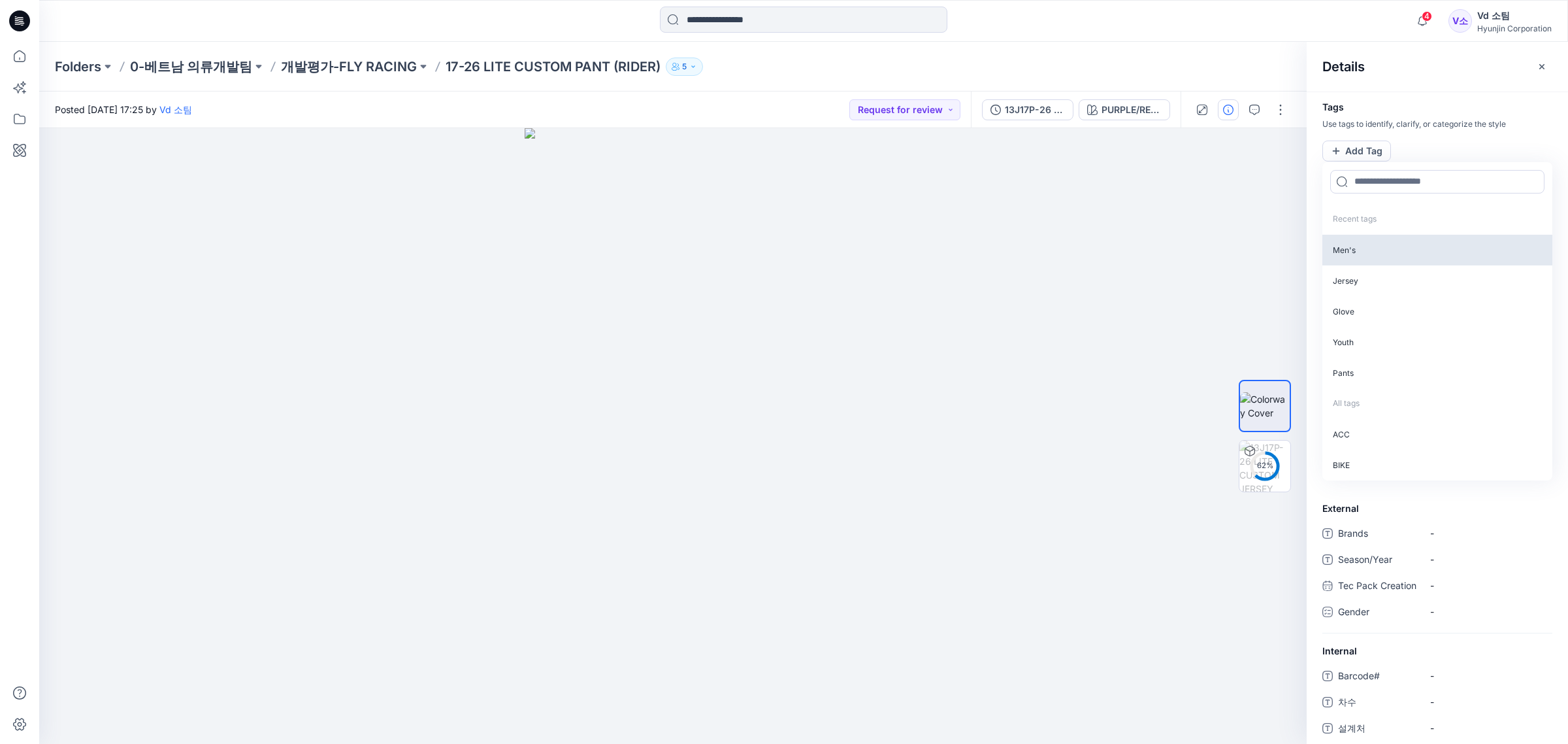
click at [1371, 242] on p "Men's" at bounding box center [1438, 250] width 230 height 31
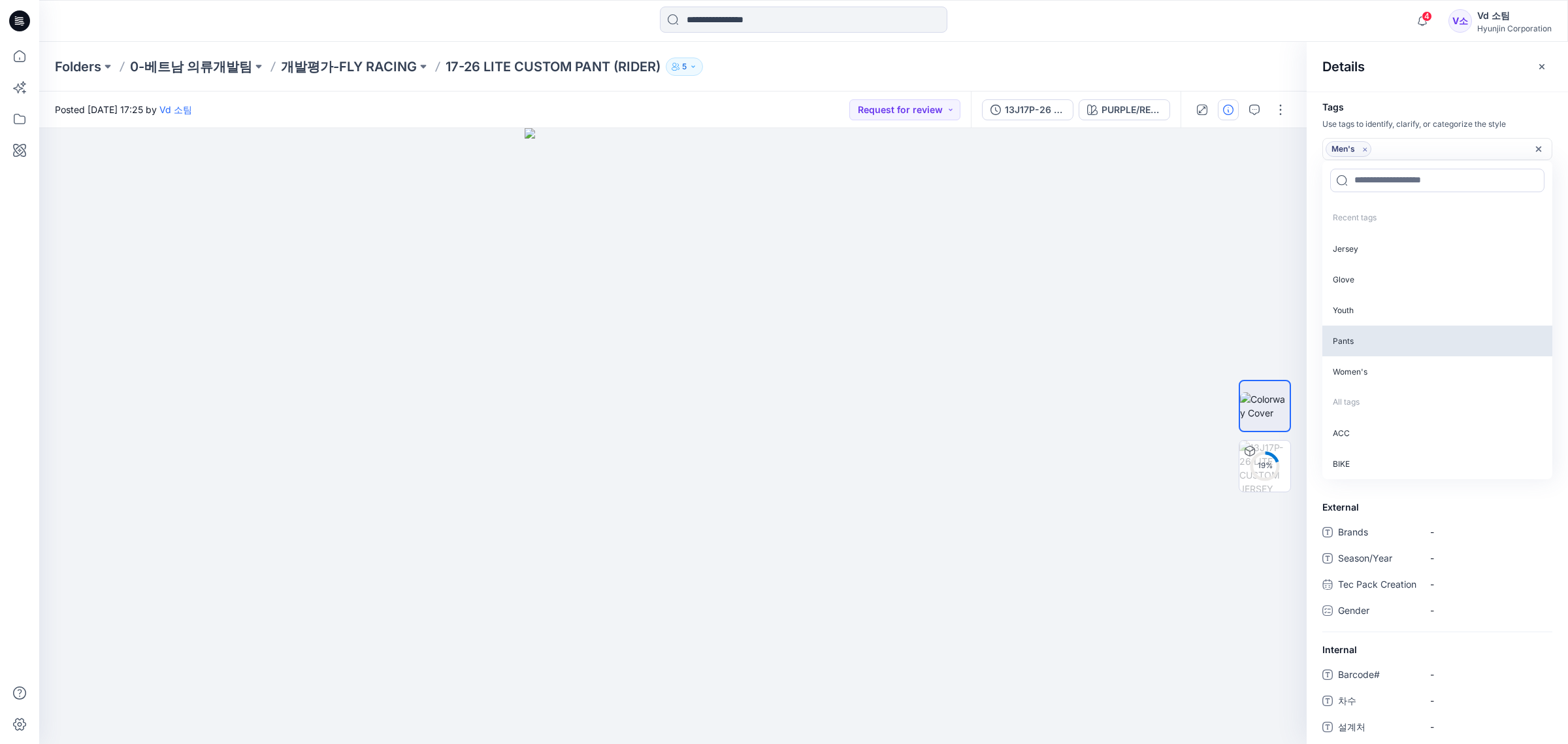
click at [1365, 337] on p "Pants" at bounding box center [1438, 341] width 230 height 31
click at [1424, 100] on div "Tags Use tags to identify, clarify, or categorize the style Men's Pants Recent …" at bounding box center [1437, 417] width 261 height 652
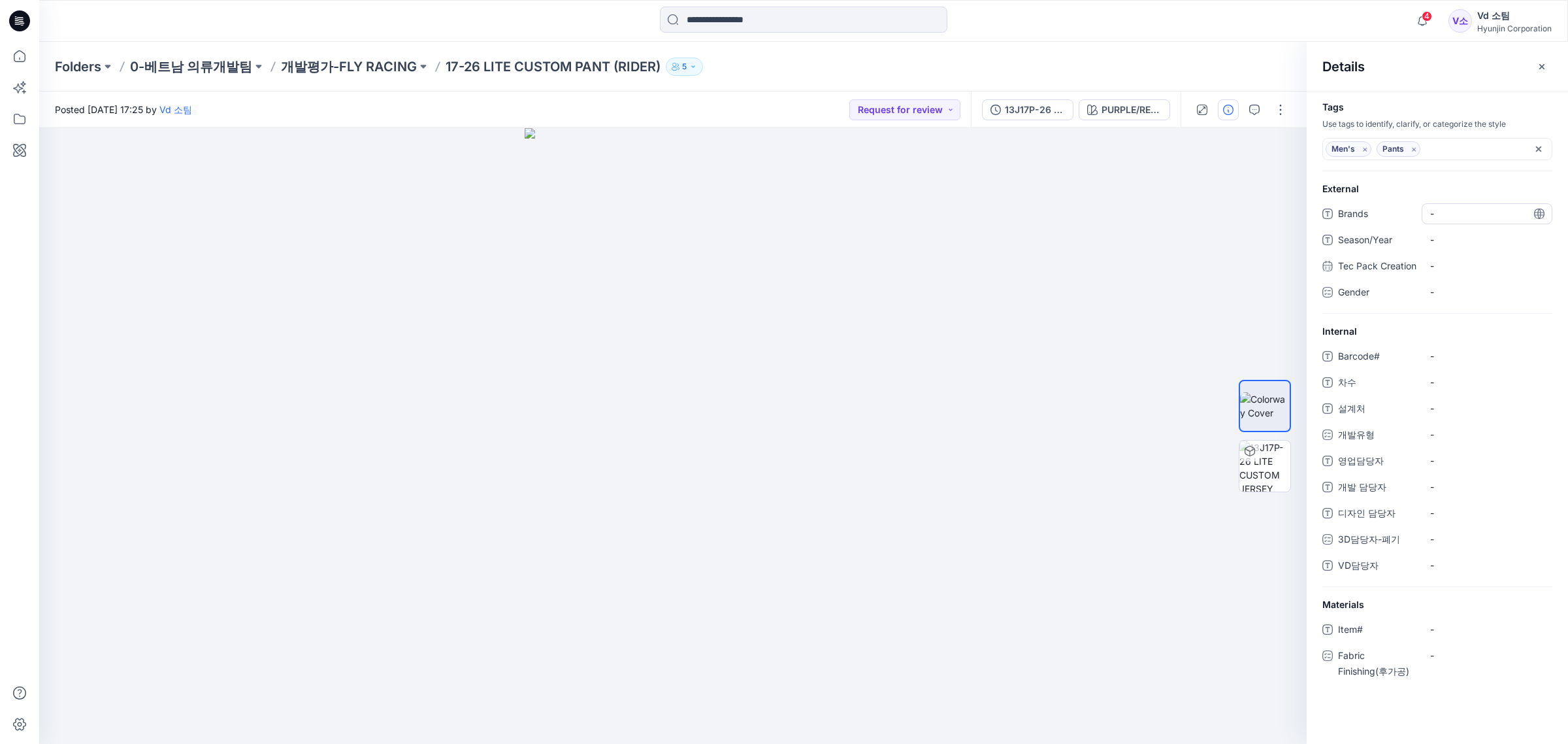
click at [1468, 222] on div "-" at bounding box center [1487, 214] width 130 height 21
click at [1462, 216] on span "-" at bounding box center [1487, 213] width 114 height 14
click at [1454, 239] on span "-" at bounding box center [1487, 239] width 114 height 14
type textarea "**"
click at [1445, 363] on span "-" at bounding box center [1487, 356] width 114 height 14
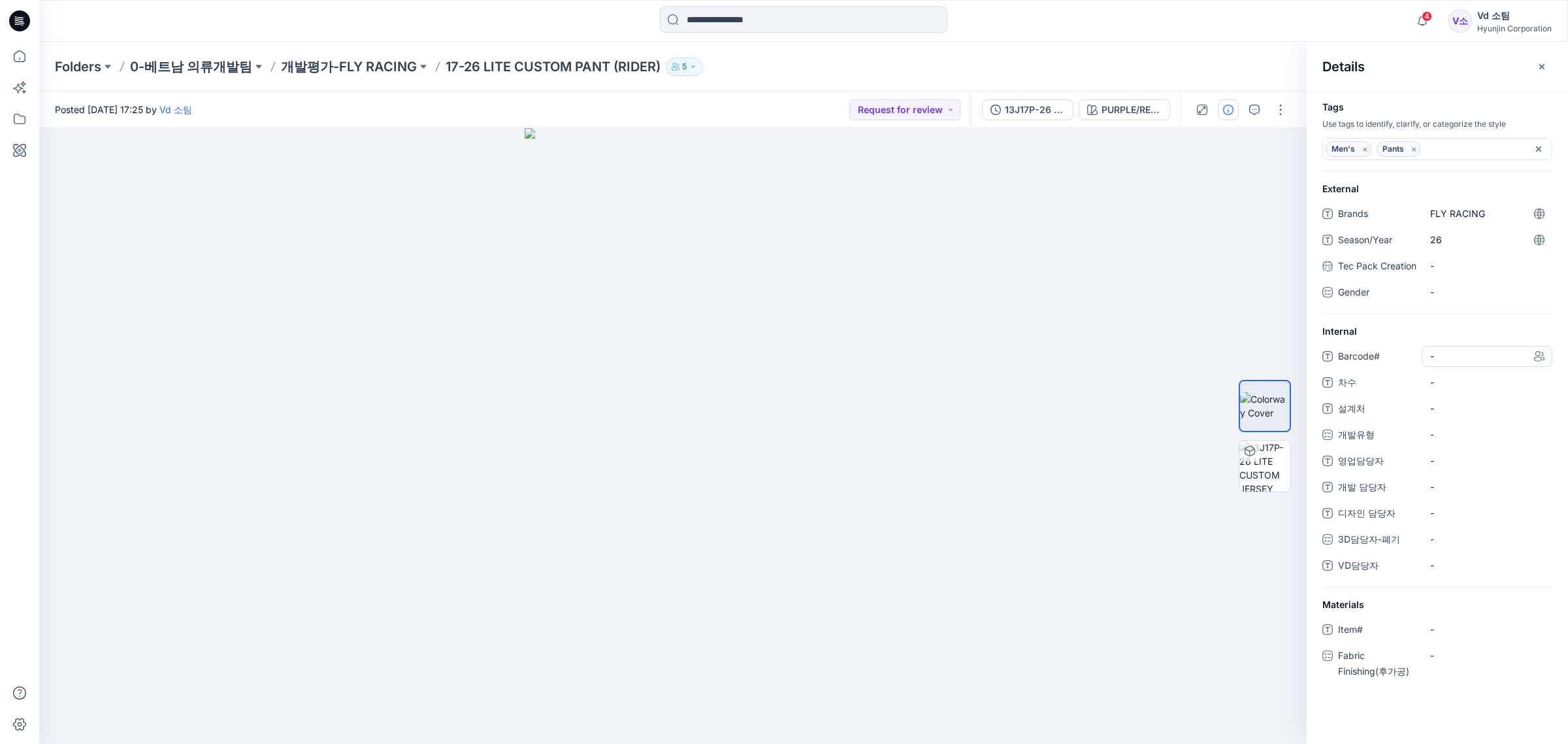
click at [1445, 363] on span "-" at bounding box center [1487, 356] width 114 height 14
type textarea "*********"
click at [1442, 389] on span "-" at bounding box center [1487, 382] width 114 height 14
type textarea "**"
click at [1454, 445] on div "-" at bounding box center [1487, 434] width 130 height 21
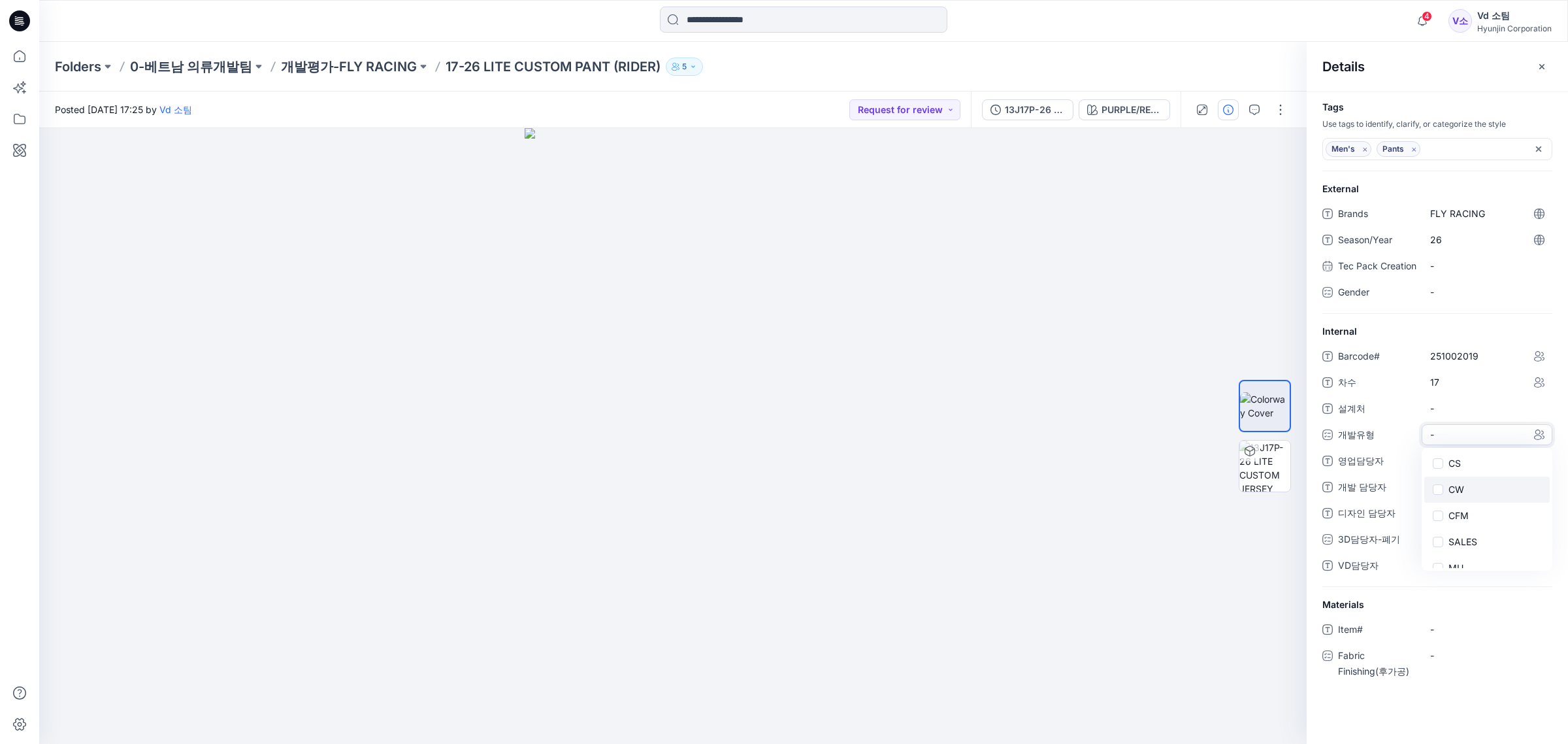
click at [1452, 498] on label "CW" at bounding box center [1448, 489] width 32 height 15
click at [1445, 415] on span "-" at bounding box center [1487, 408] width 114 height 14
type textarea "****"
click at [1440, 572] on div "-" at bounding box center [1487, 566] width 130 height 21
type textarea "**"
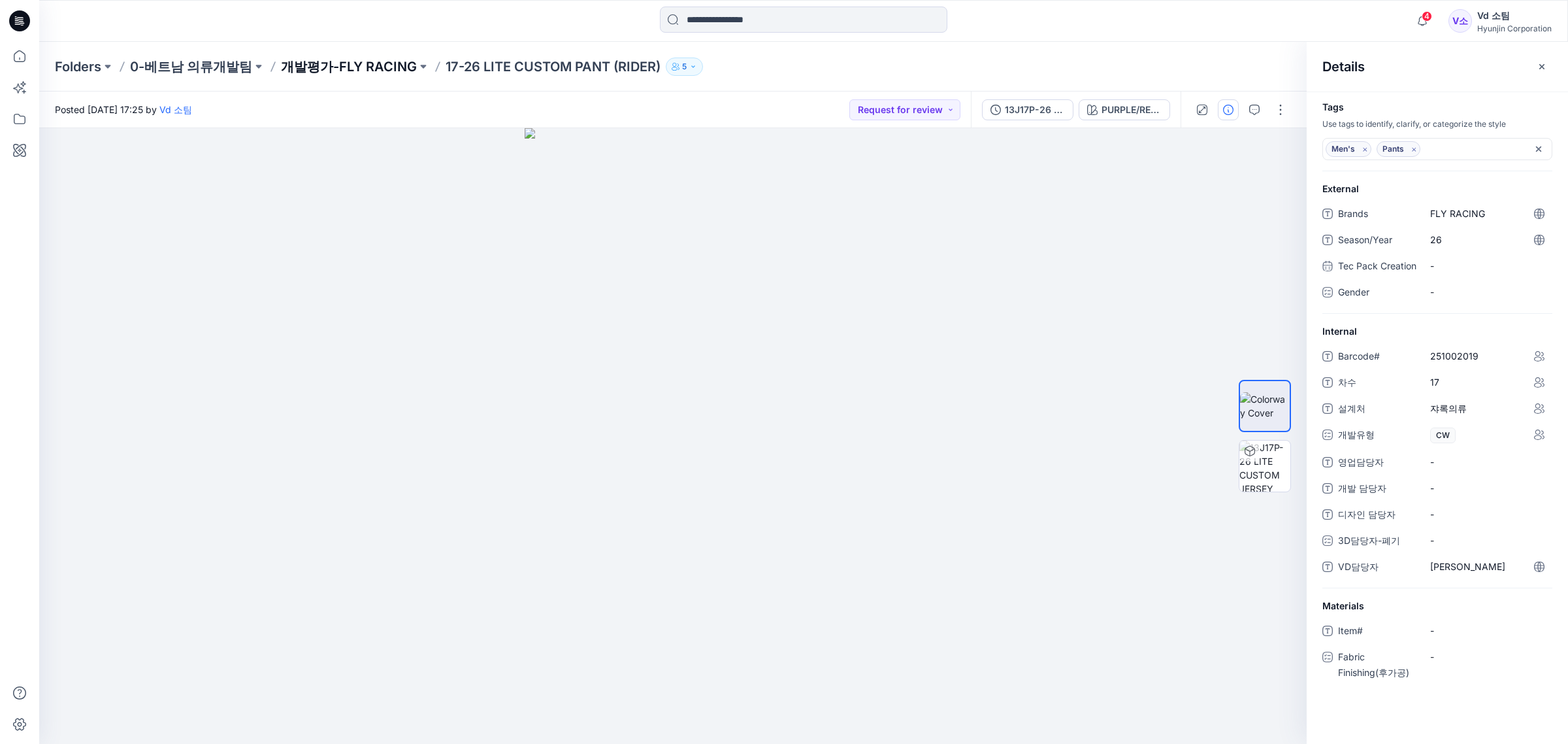
click at [327, 58] on p "개발평가-FLY RACING" at bounding box center [349, 67] width 136 height 18
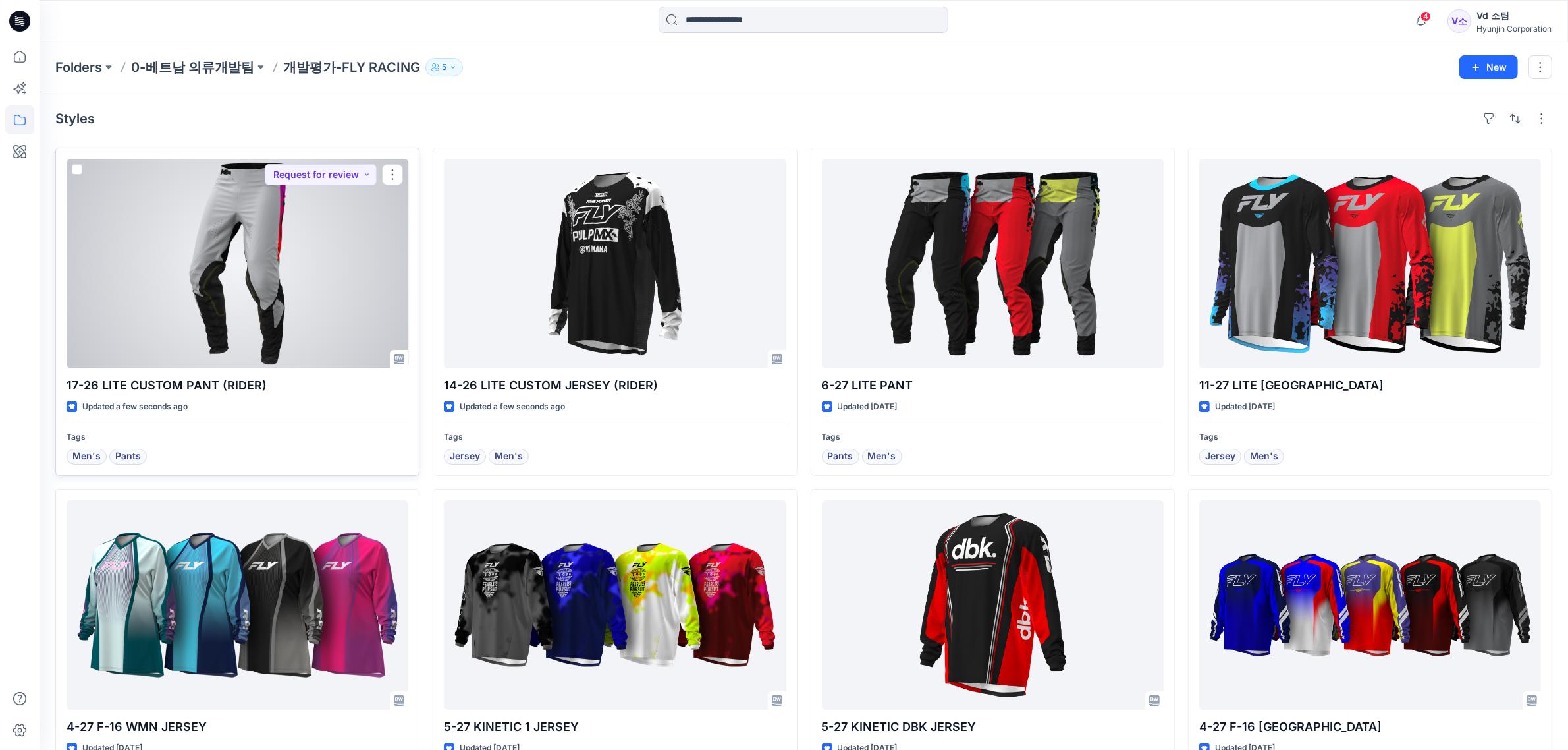
click at [247, 260] on div at bounding box center [237, 263] width 342 height 209
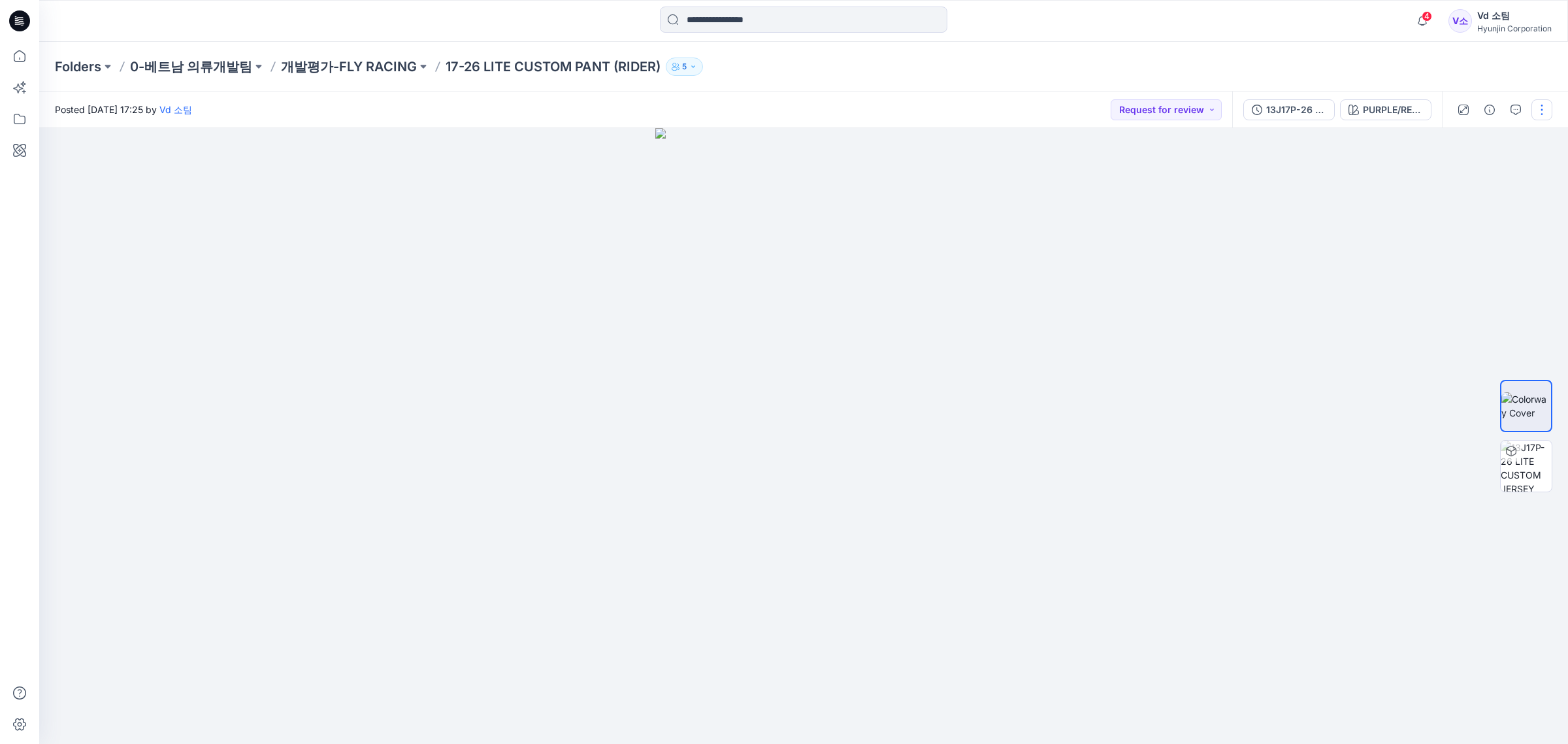
click at [1543, 114] on button "button" at bounding box center [1542, 110] width 21 height 21
click at [267, 407] on div at bounding box center [803, 437] width 1529 height 616
click at [1536, 113] on button "button" at bounding box center [1542, 110] width 21 height 21
click at [1466, 185] on button "Edit" at bounding box center [1487, 176] width 120 height 24
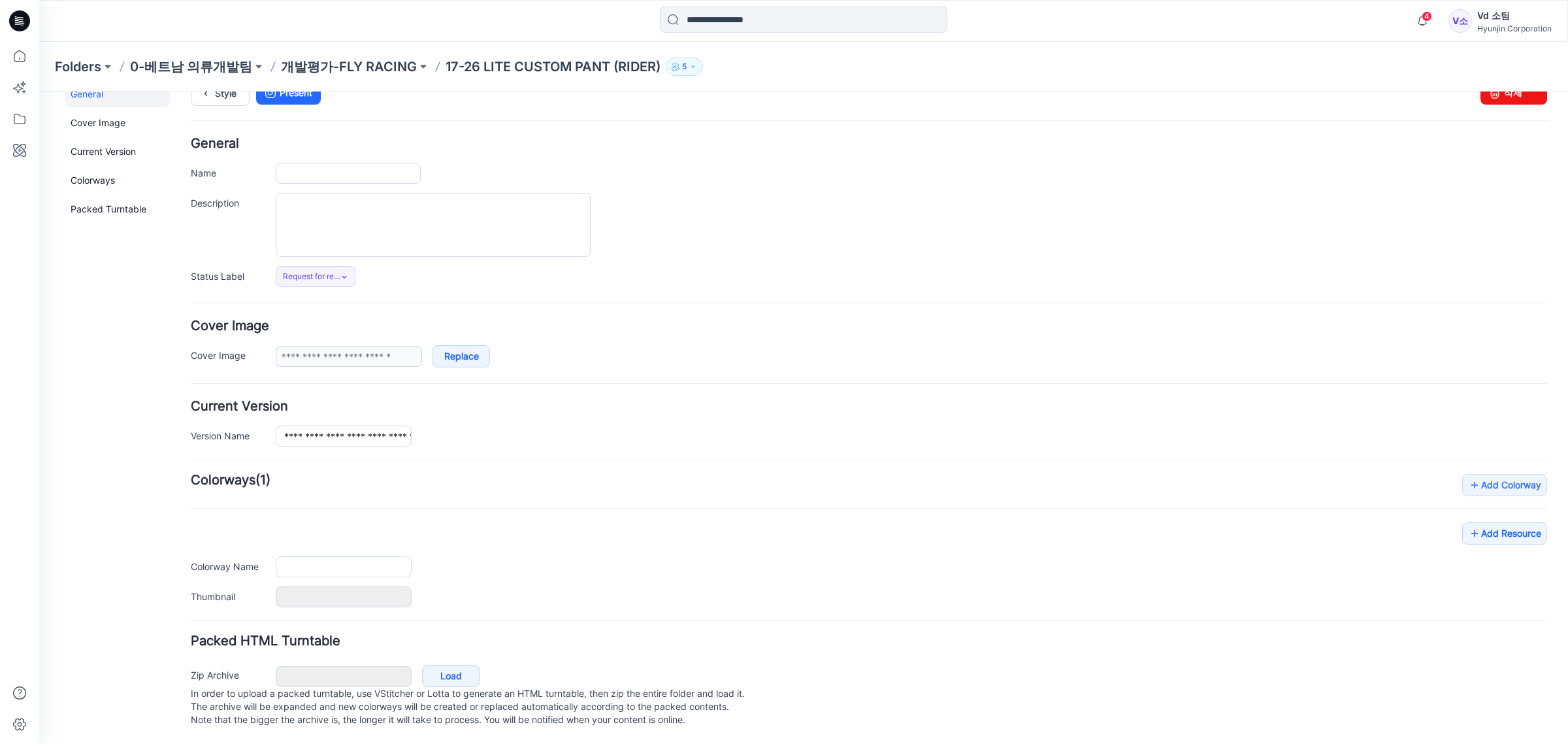
type input "**********"
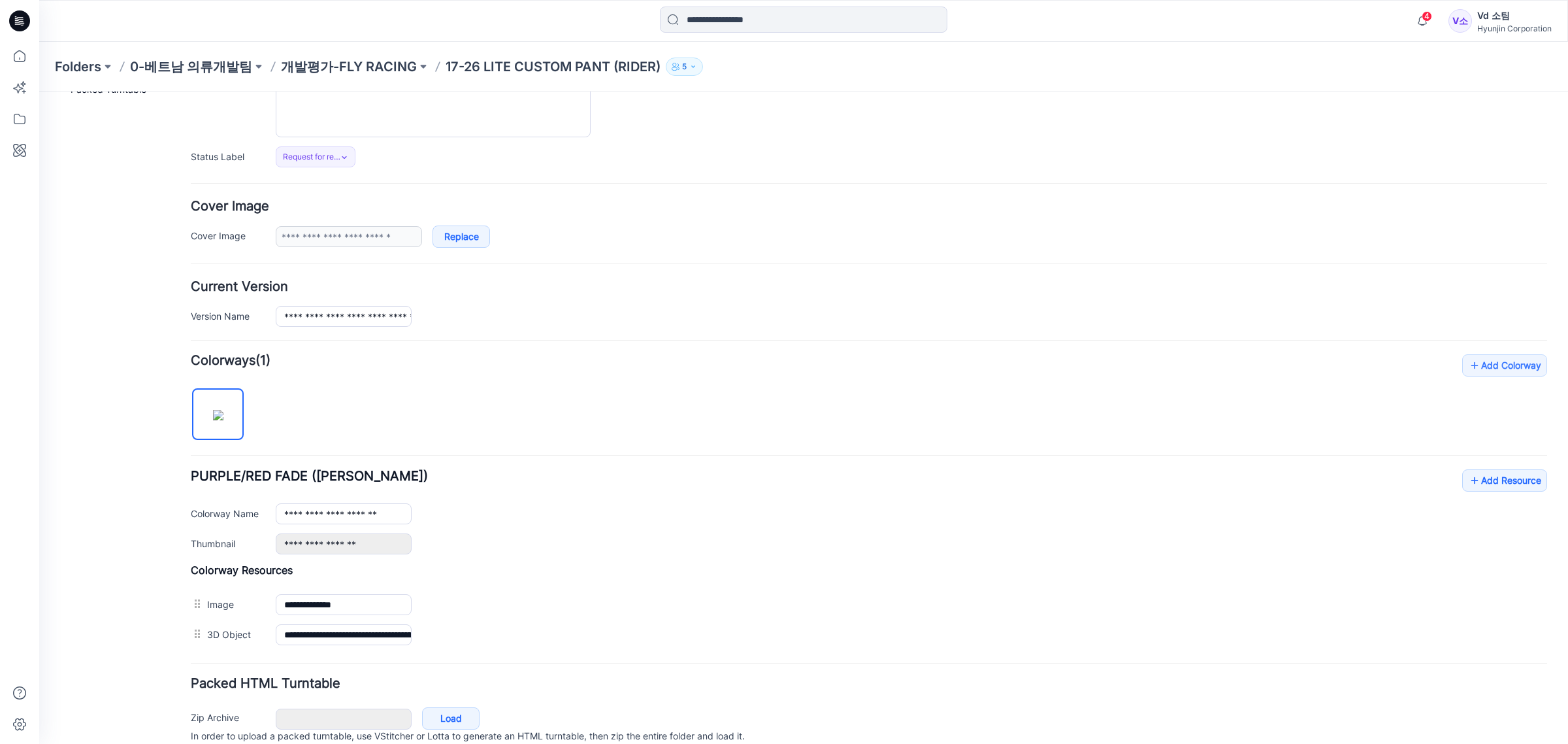
scroll to position [206, 0]
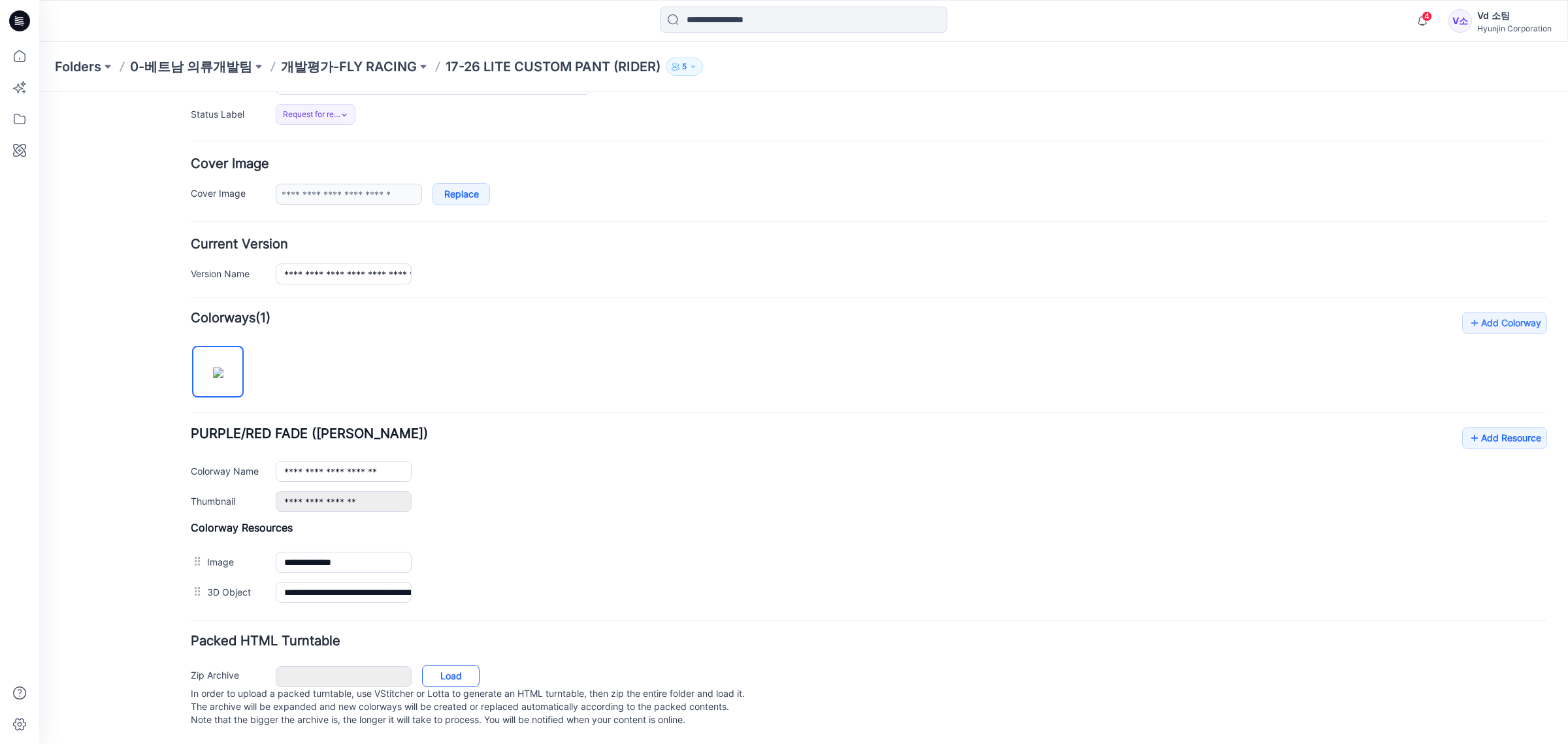
click at [455, 665] on link "Load" at bounding box center [451, 676] width 58 height 22
click at [461, 687] on p "In order to upload a packed turntable, use VStitcher or Lotta to generate an HT…" at bounding box center [869, 707] width 1356 height 39
click at [460, 668] on link "Load" at bounding box center [451, 676] width 58 height 22
click at [375, 72] on p "개발평가-FLY RACING" at bounding box center [349, 67] width 136 height 18
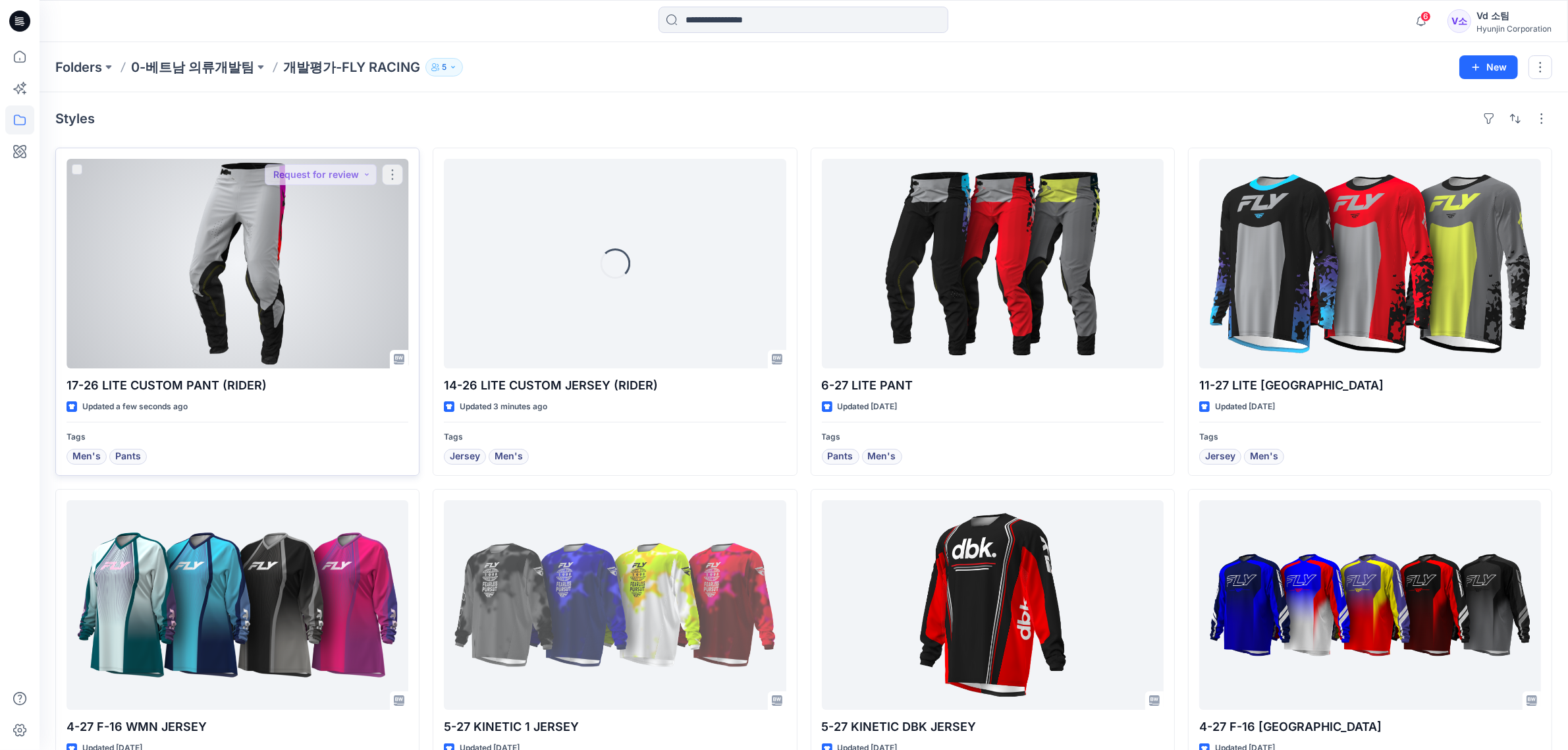
click at [327, 246] on div at bounding box center [237, 263] width 342 height 209
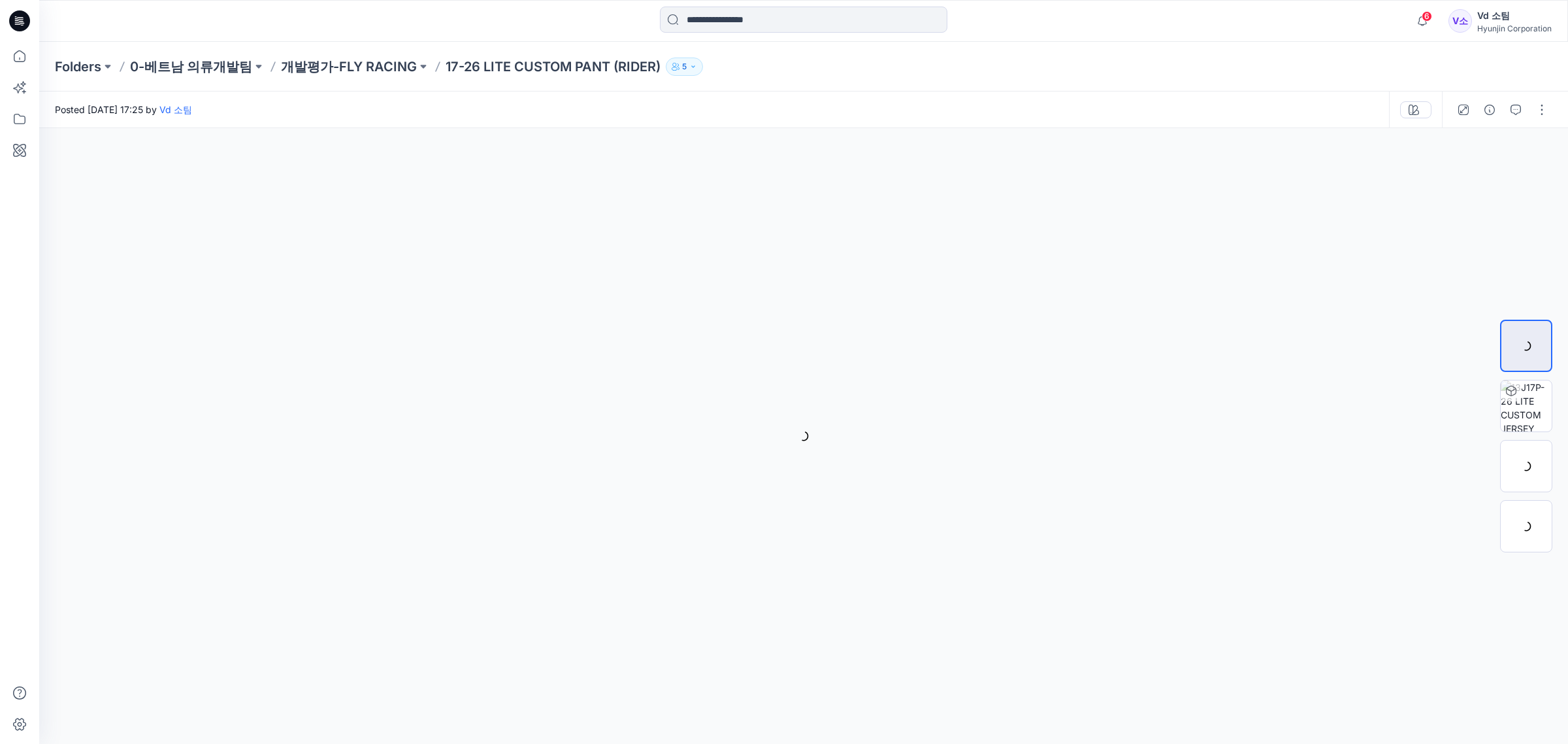
click at [1536, 118] on div "Folders 0-베트남 의류개발팀 개발평가-FLY RACING 17-26 LITE CUSTOM PANT (RIDER) 5 Posted Tue…" at bounding box center [803, 393] width 1529 height 702
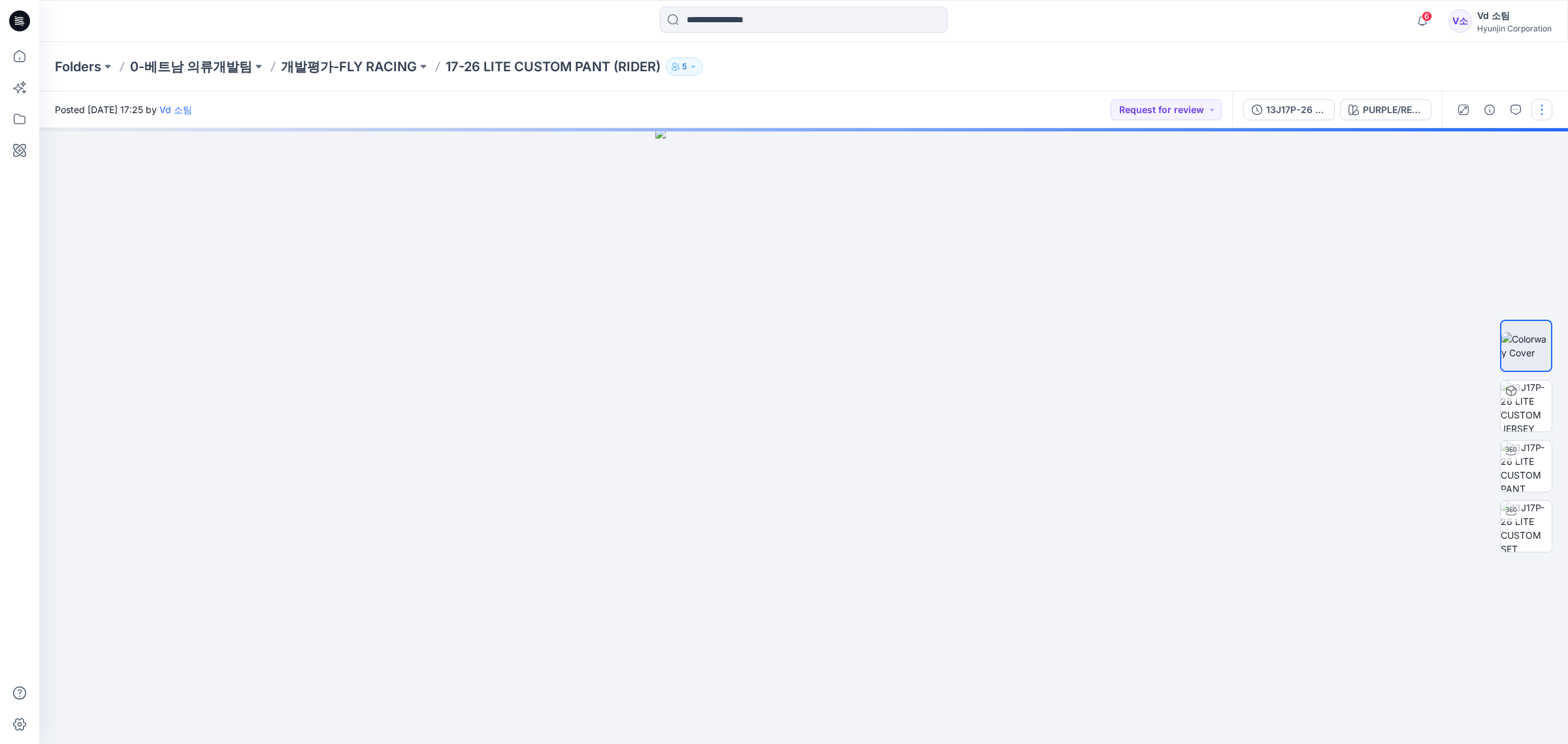
click at [1541, 111] on button "button" at bounding box center [1542, 110] width 21 height 21
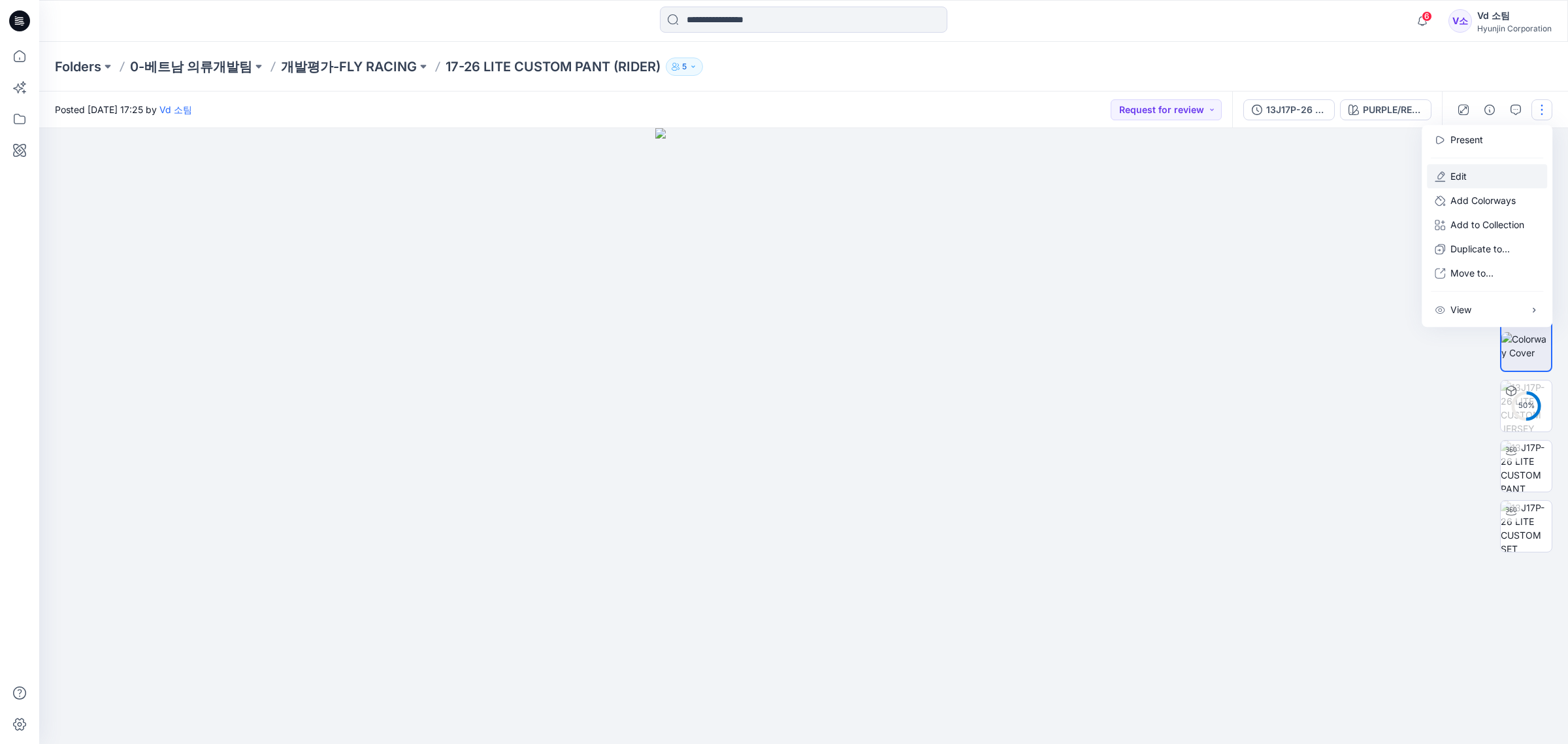
click at [1475, 178] on button "Edit" at bounding box center [1487, 176] width 120 height 24
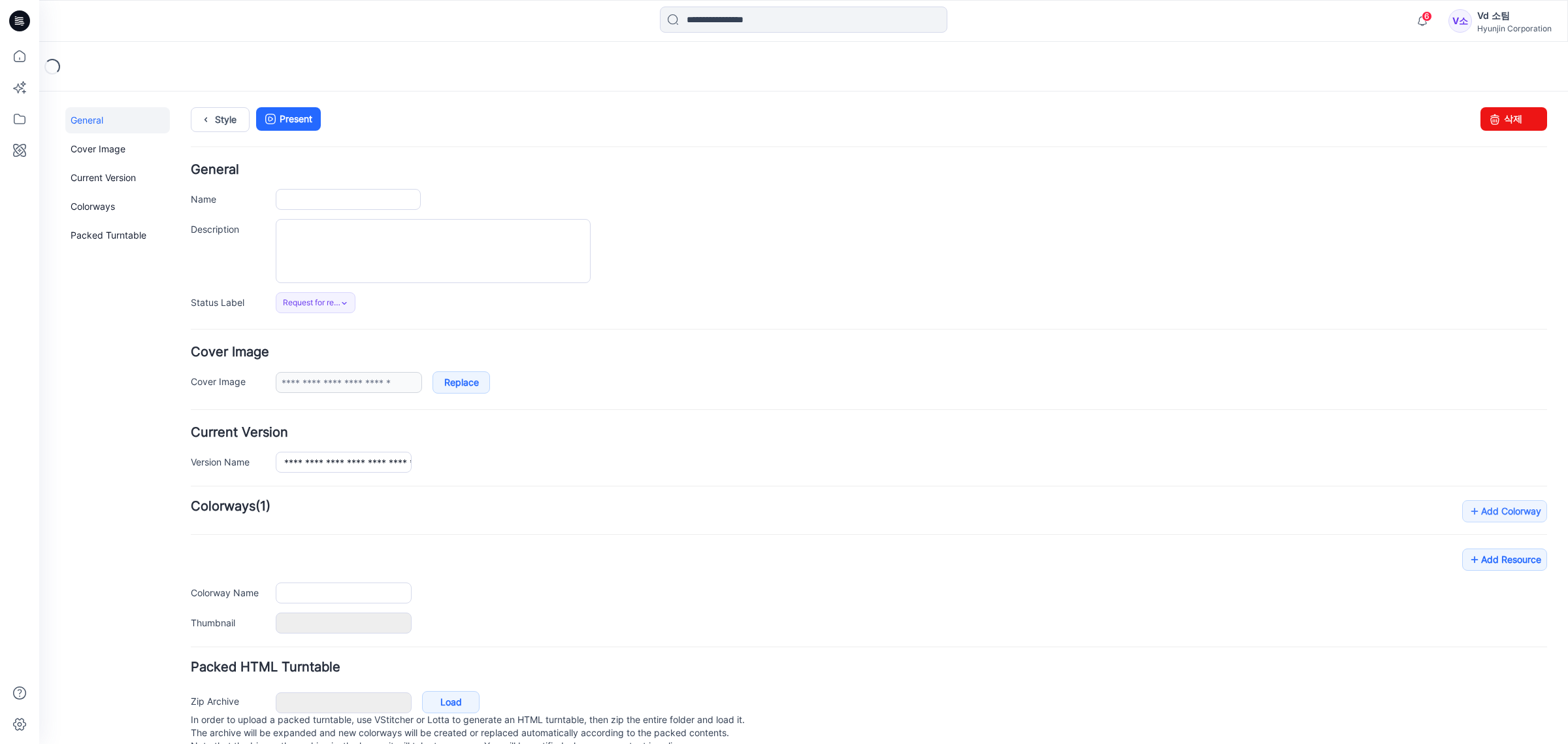
type input "**********"
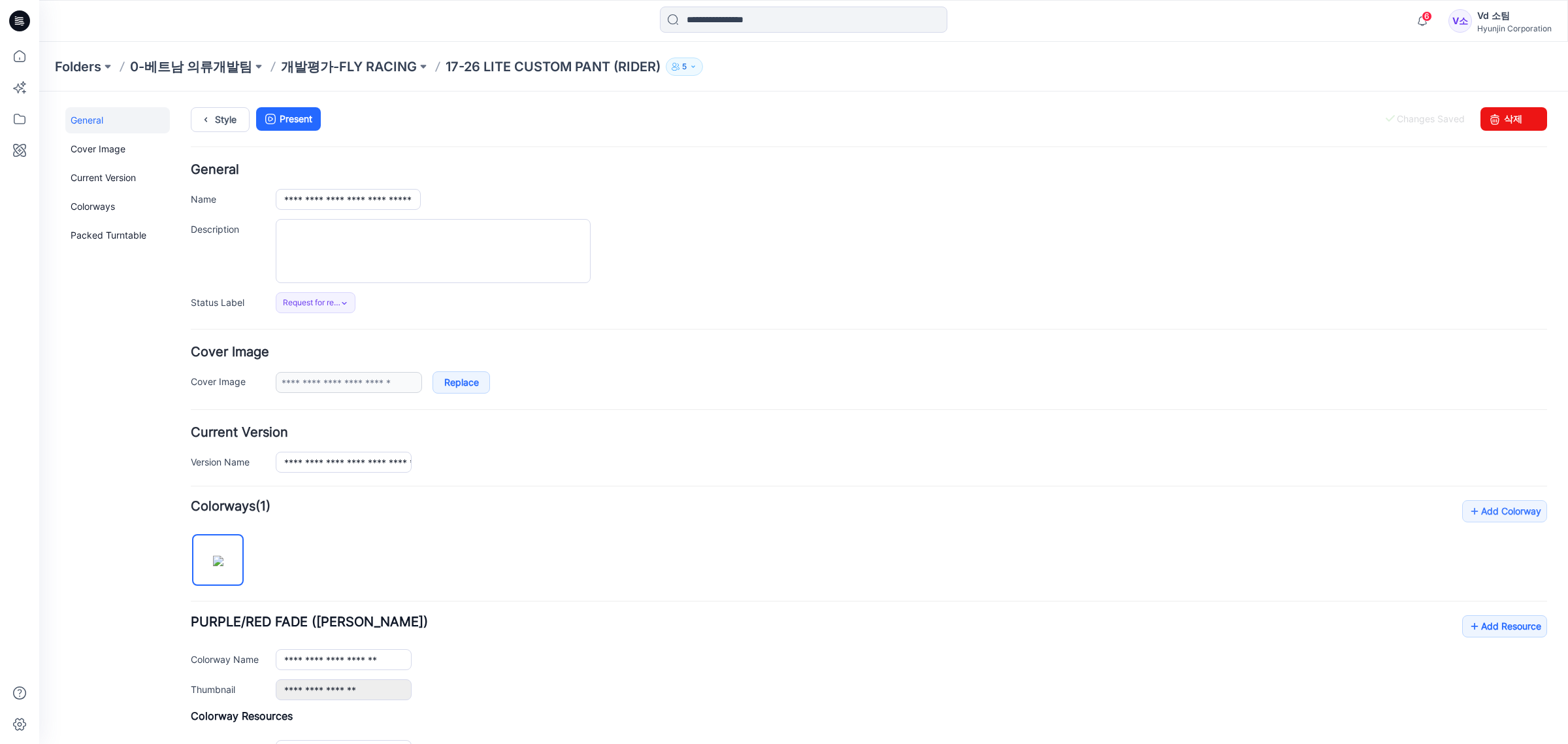
click at [375, 64] on p "개발평가-FLY RACING" at bounding box center [349, 67] width 136 height 18
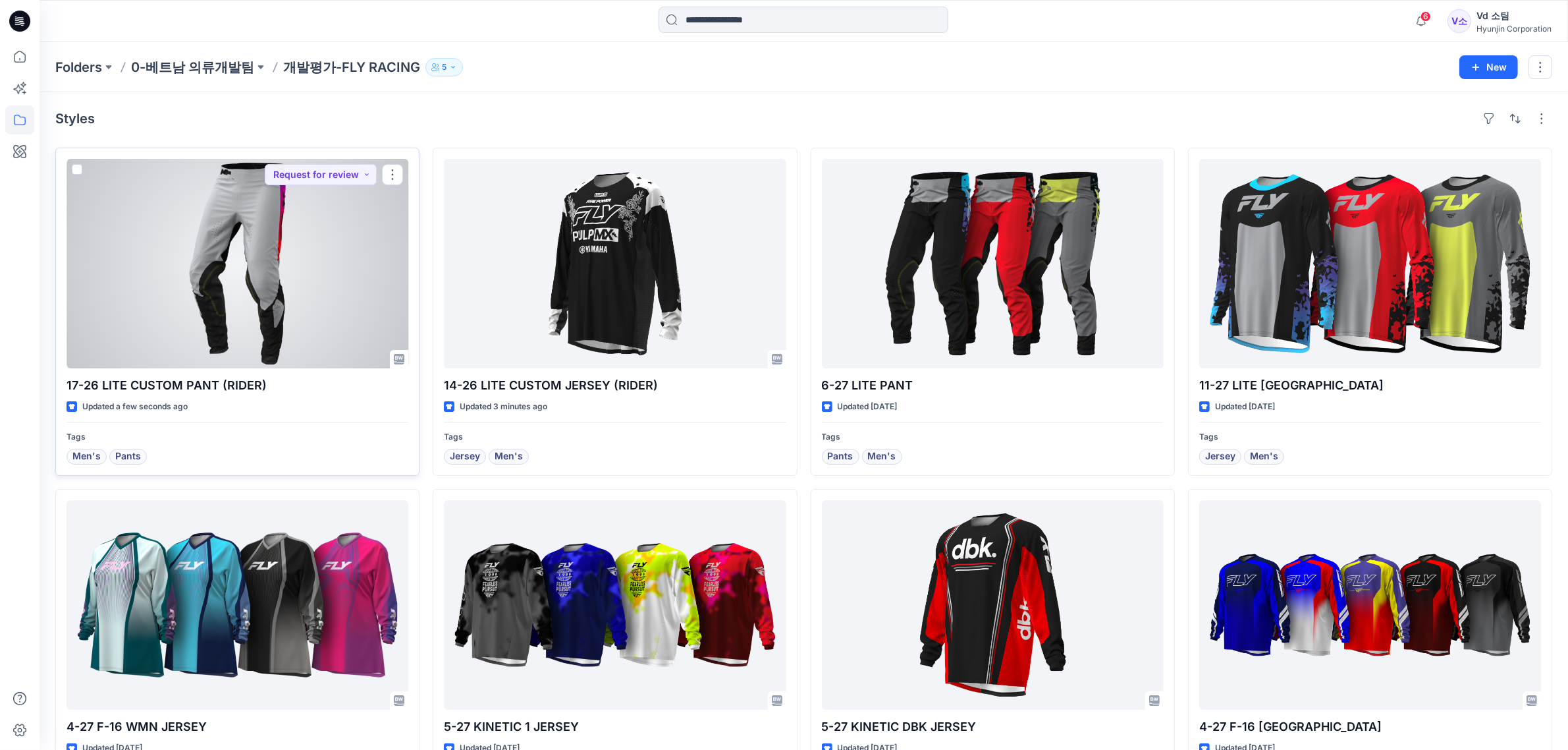
click at [333, 267] on div at bounding box center [237, 263] width 342 height 209
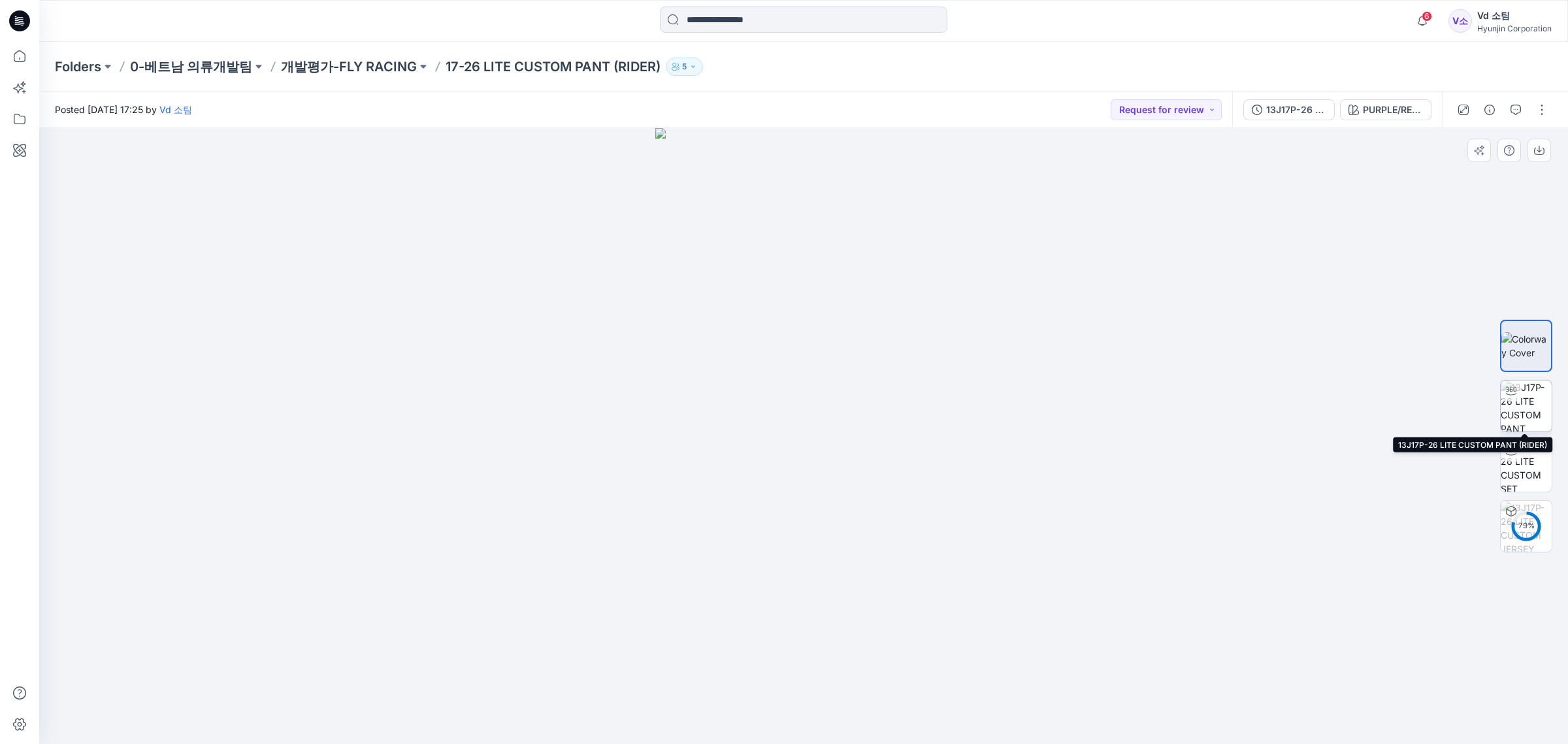
click at [1517, 399] on div at bounding box center [1511, 391] width 21 height 21
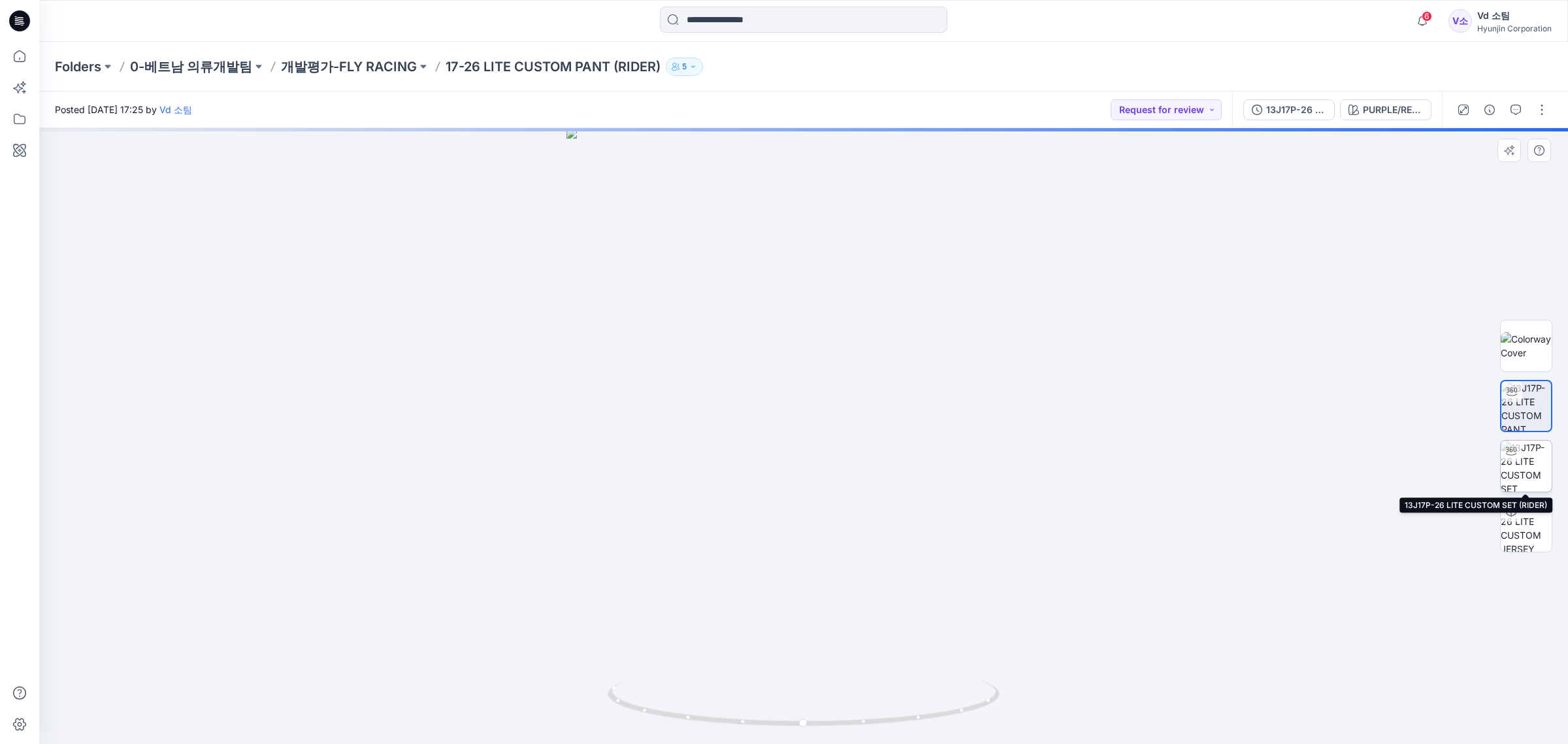
click at [1522, 451] on img at bounding box center [1526, 466] width 51 height 51
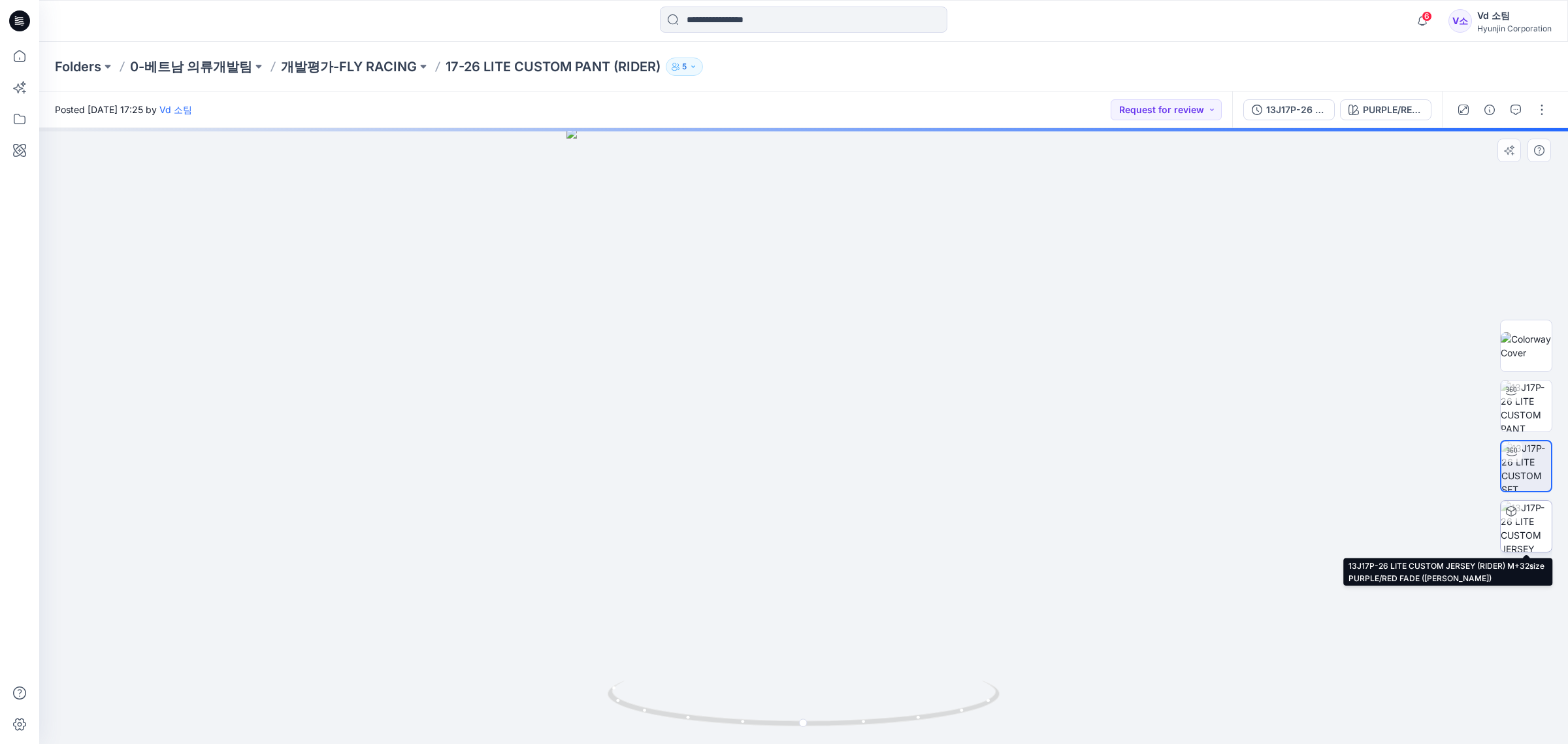
click at [1545, 540] on img at bounding box center [1526, 526] width 51 height 51
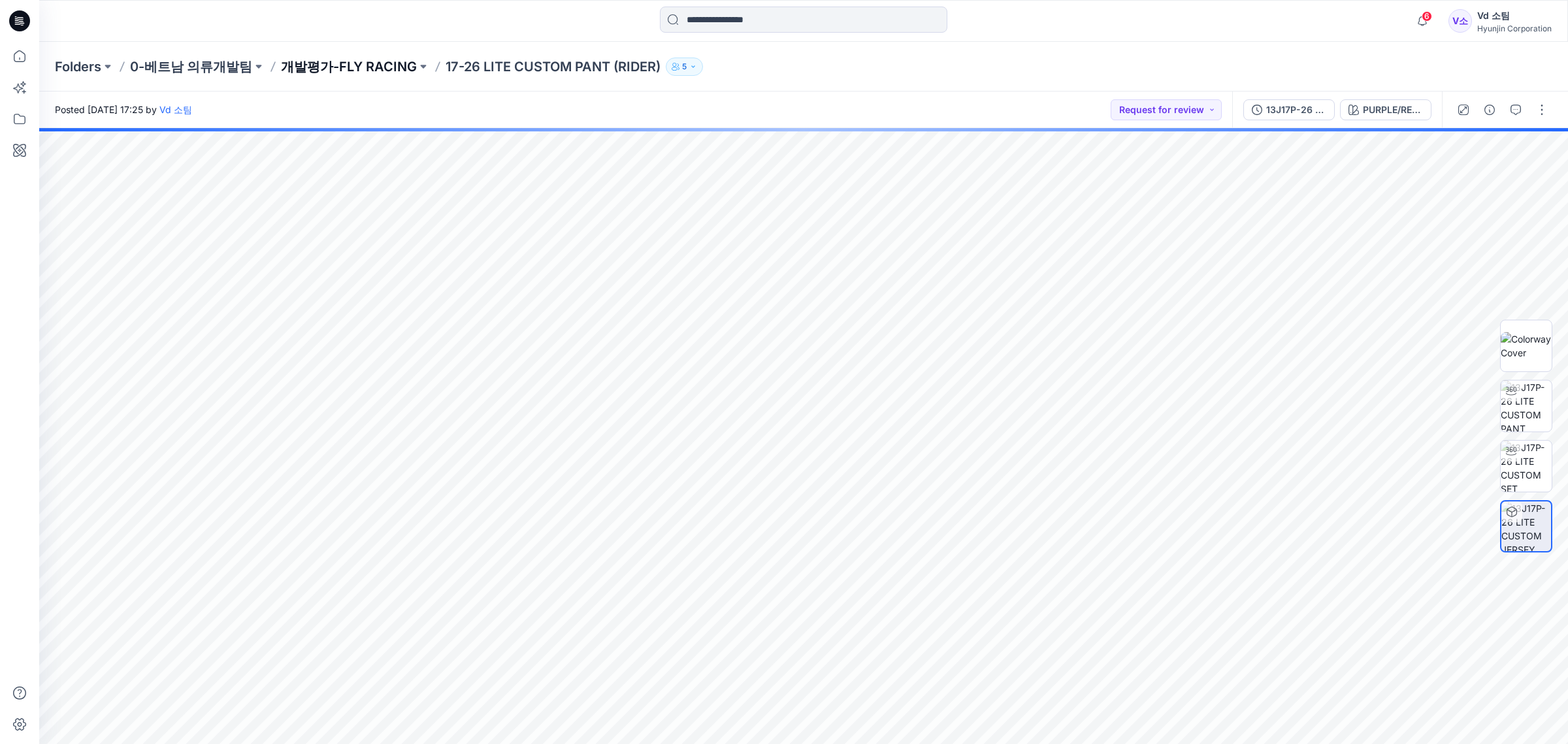
click at [357, 70] on p "개발평가-FLY RACING" at bounding box center [349, 67] width 136 height 18
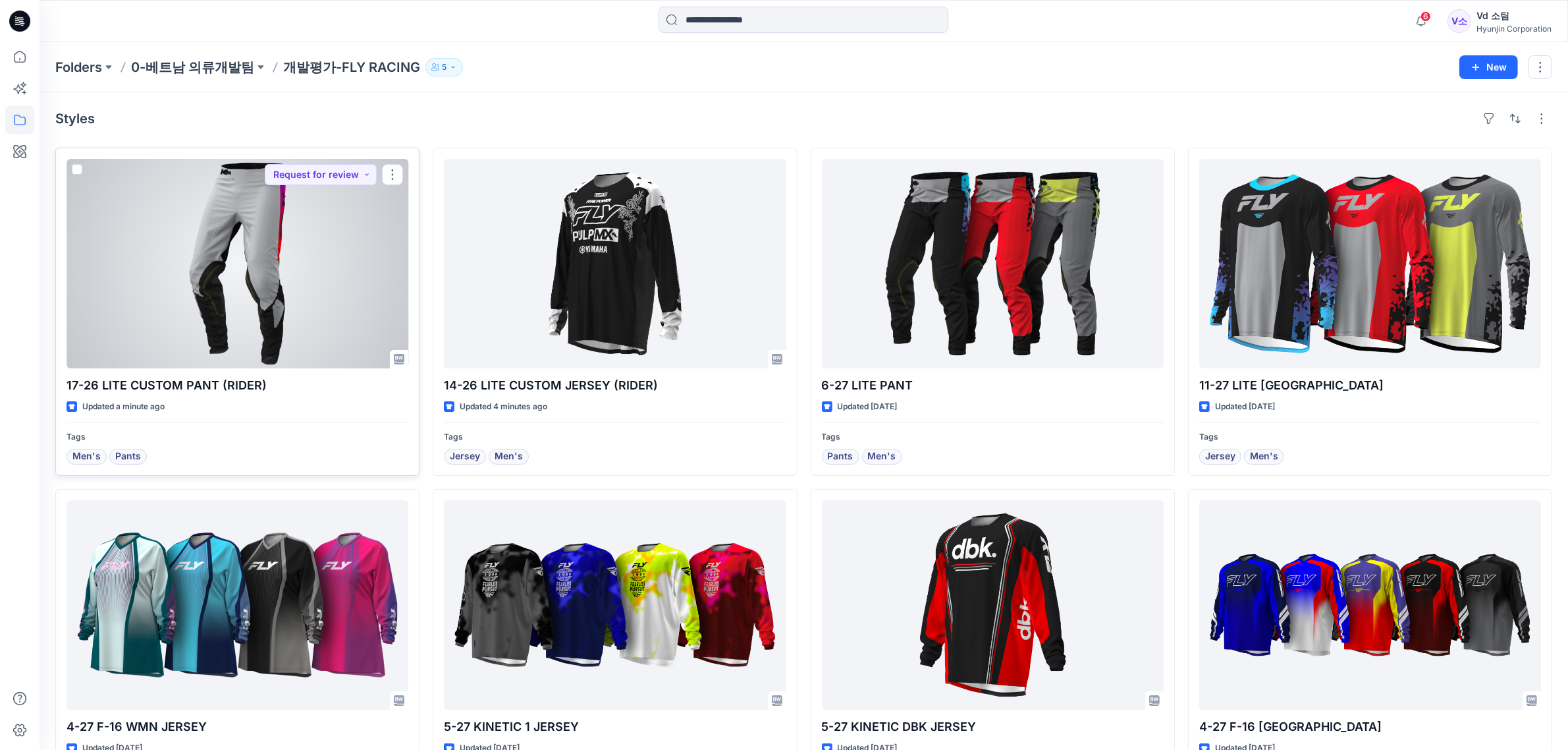
click at [337, 272] on div at bounding box center [237, 263] width 342 height 209
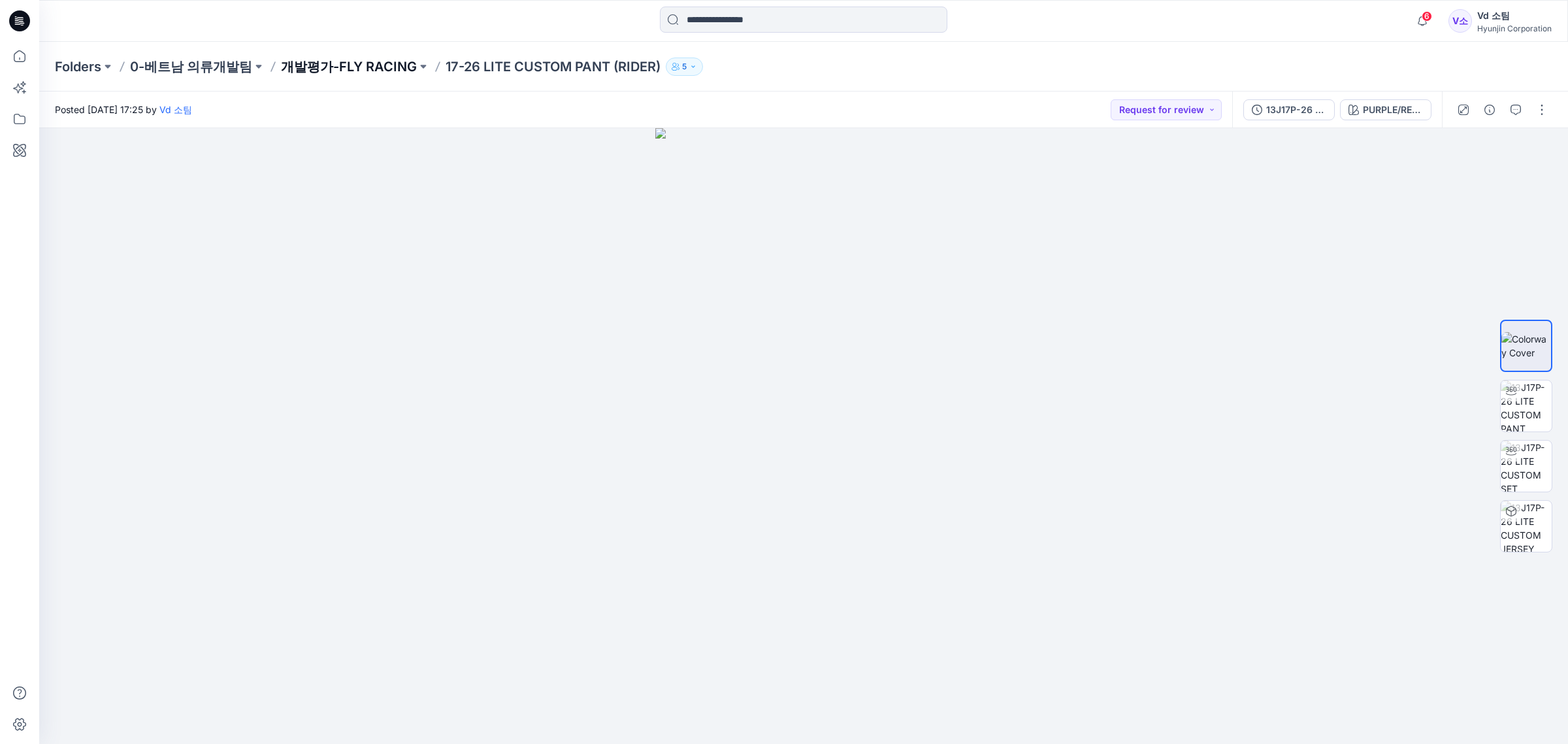
click at [344, 66] on p "개발평가-FLY RACING" at bounding box center [349, 67] width 136 height 18
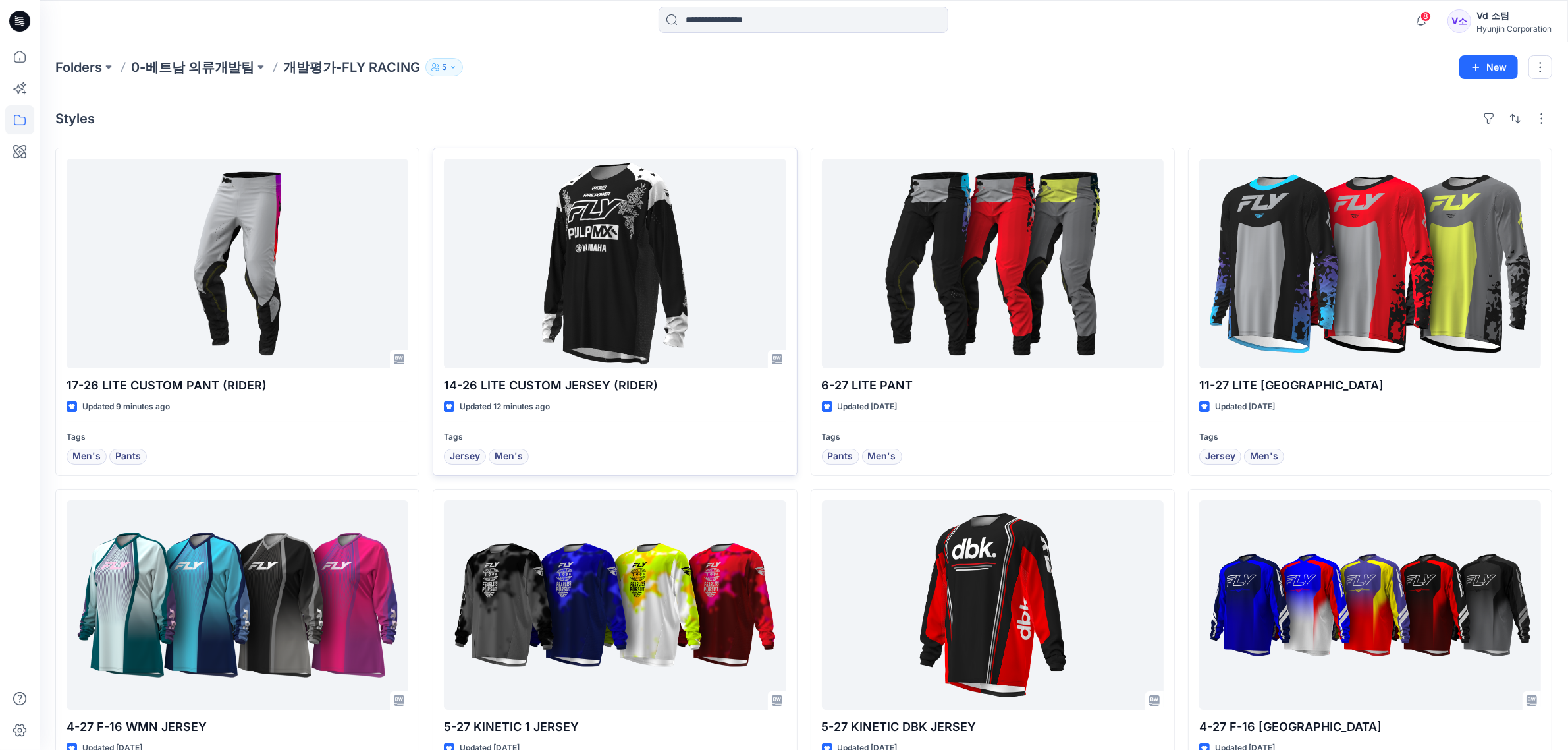
drag, startPoint x: 948, startPoint y: 109, endPoint x: 797, endPoint y: 181, distance: 167.3
click at [948, 109] on div "Styles" at bounding box center [803, 119] width 1497 height 21
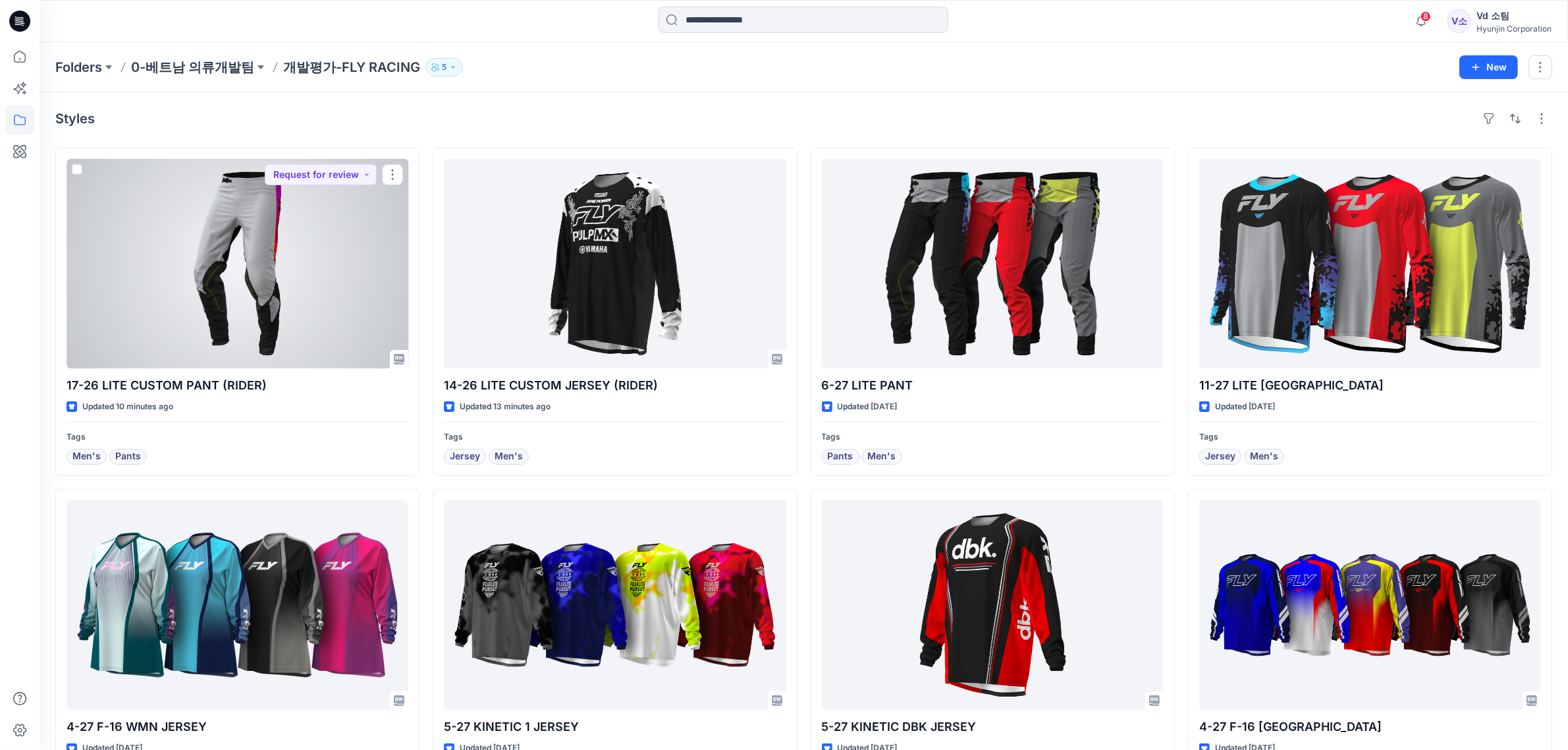
click at [571, 120] on div "Styles" at bounding box center [803, 119] width 1497 height 21
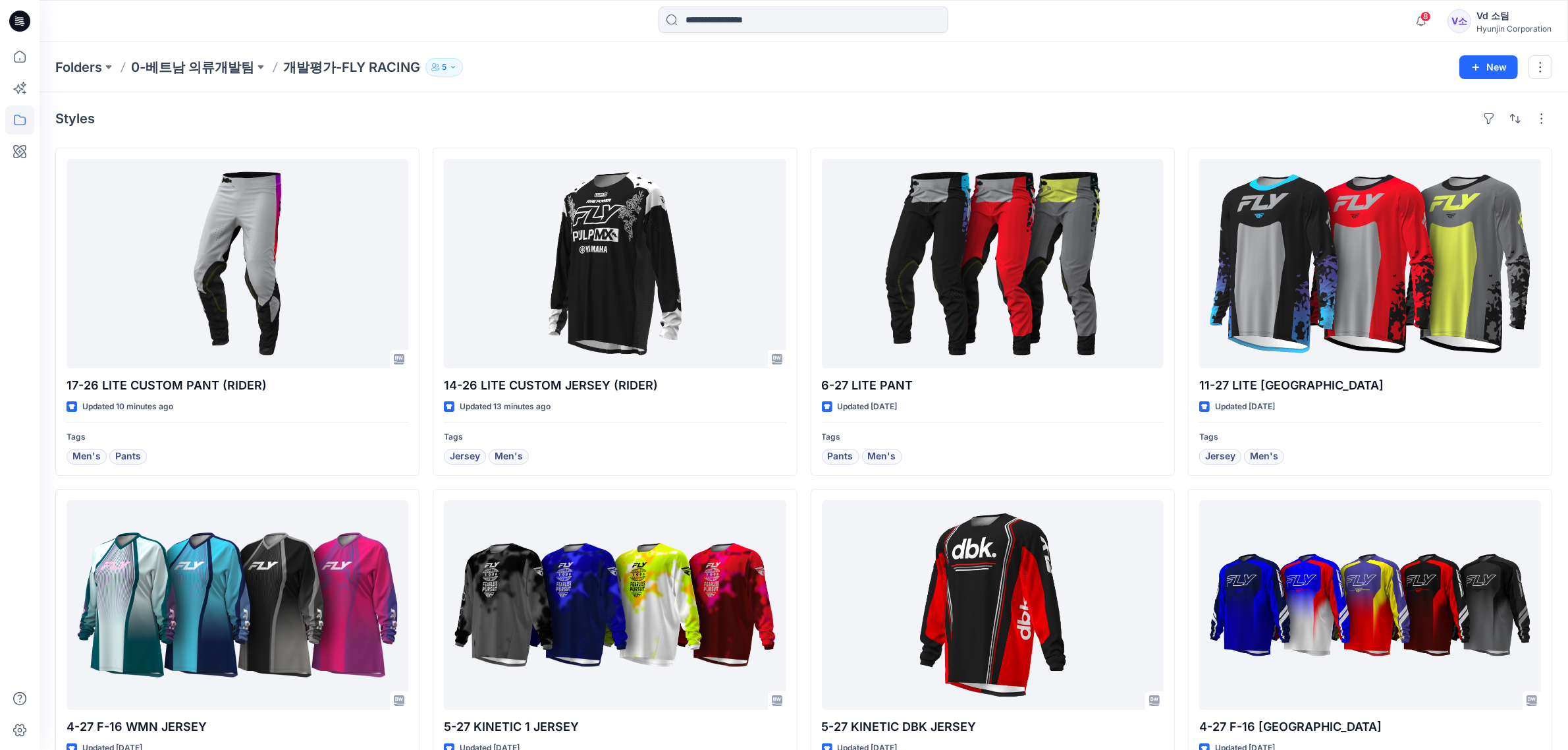
click at [20, 5] on icon at bounding box center [20, 21] width 21 height 42
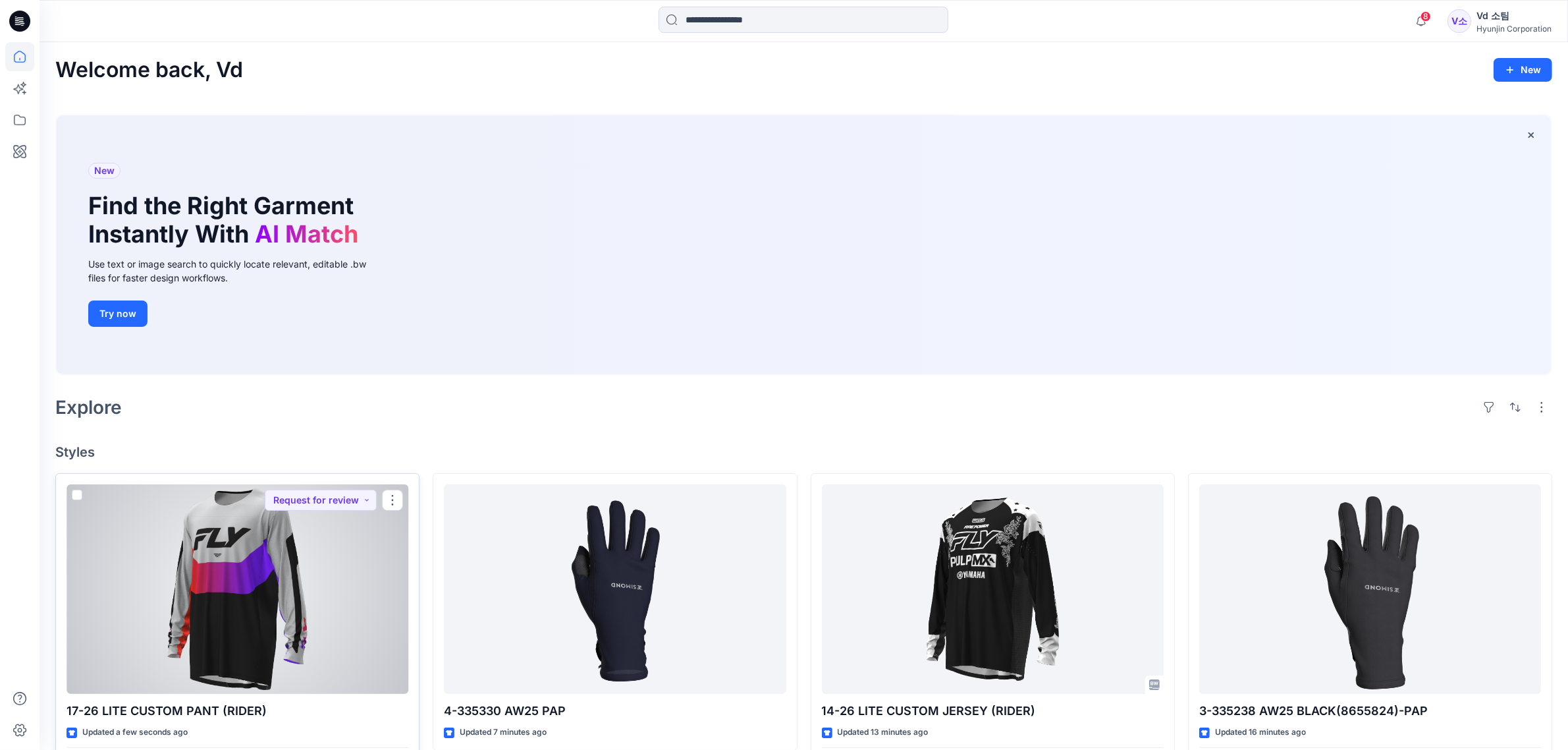
click at [363, 579] on div at bounding box center [237, 589] width 342 height 209
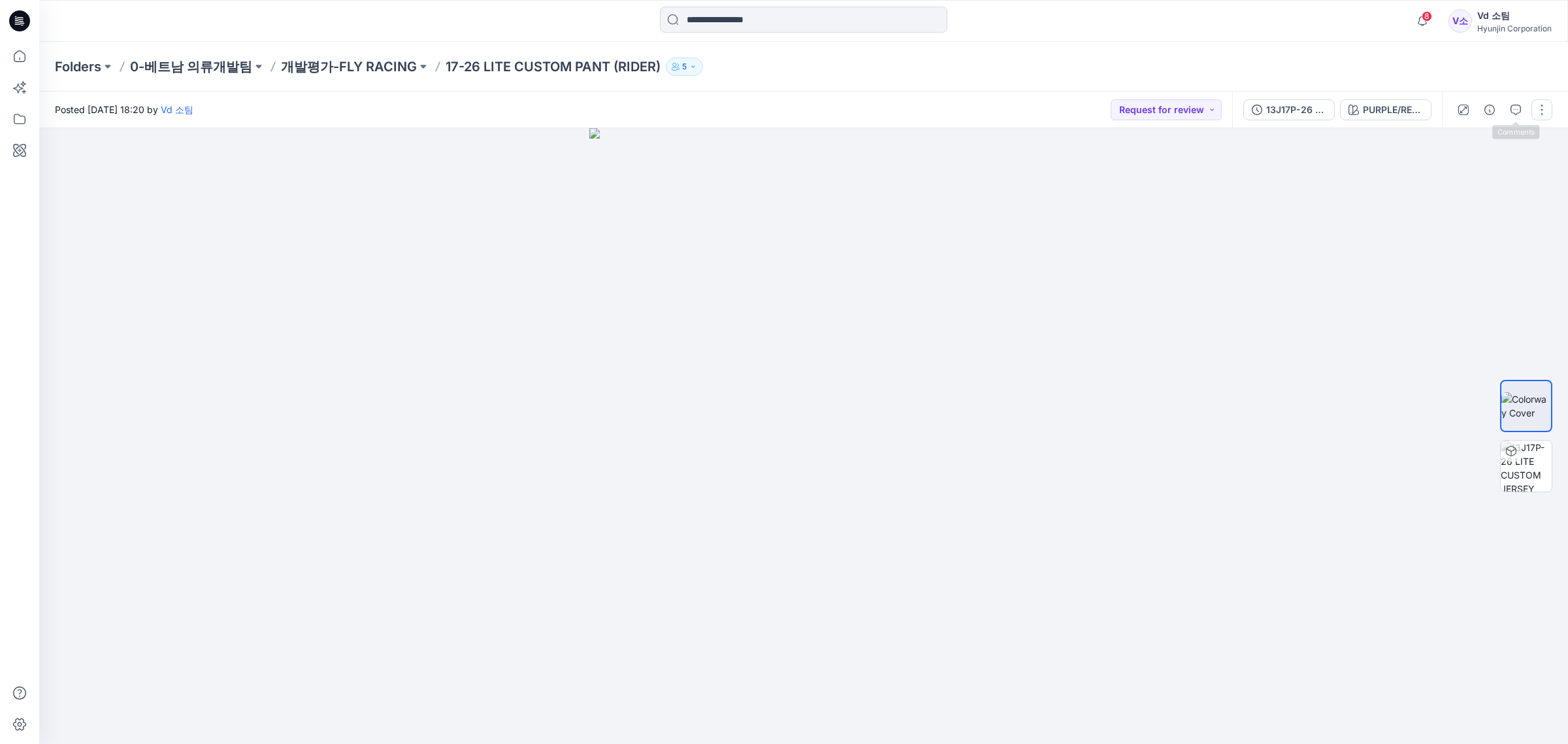
click at [1539, 112] on button "button" at bounding box center [1542, 110] width 21 height 21
click at [1484, 180] on button "Edit" at bounding box center [1487, 176] width 120 height 24
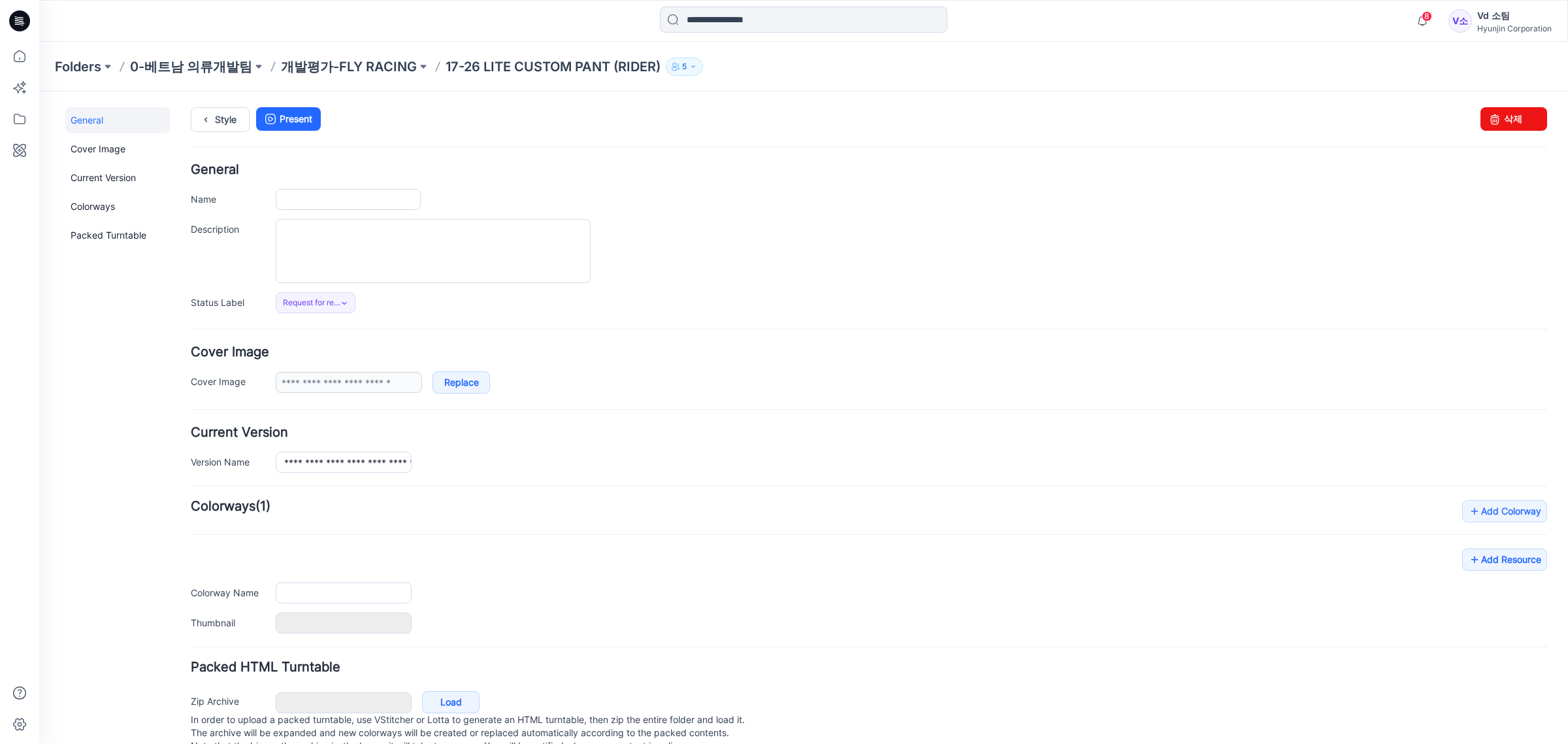
type input "**********"
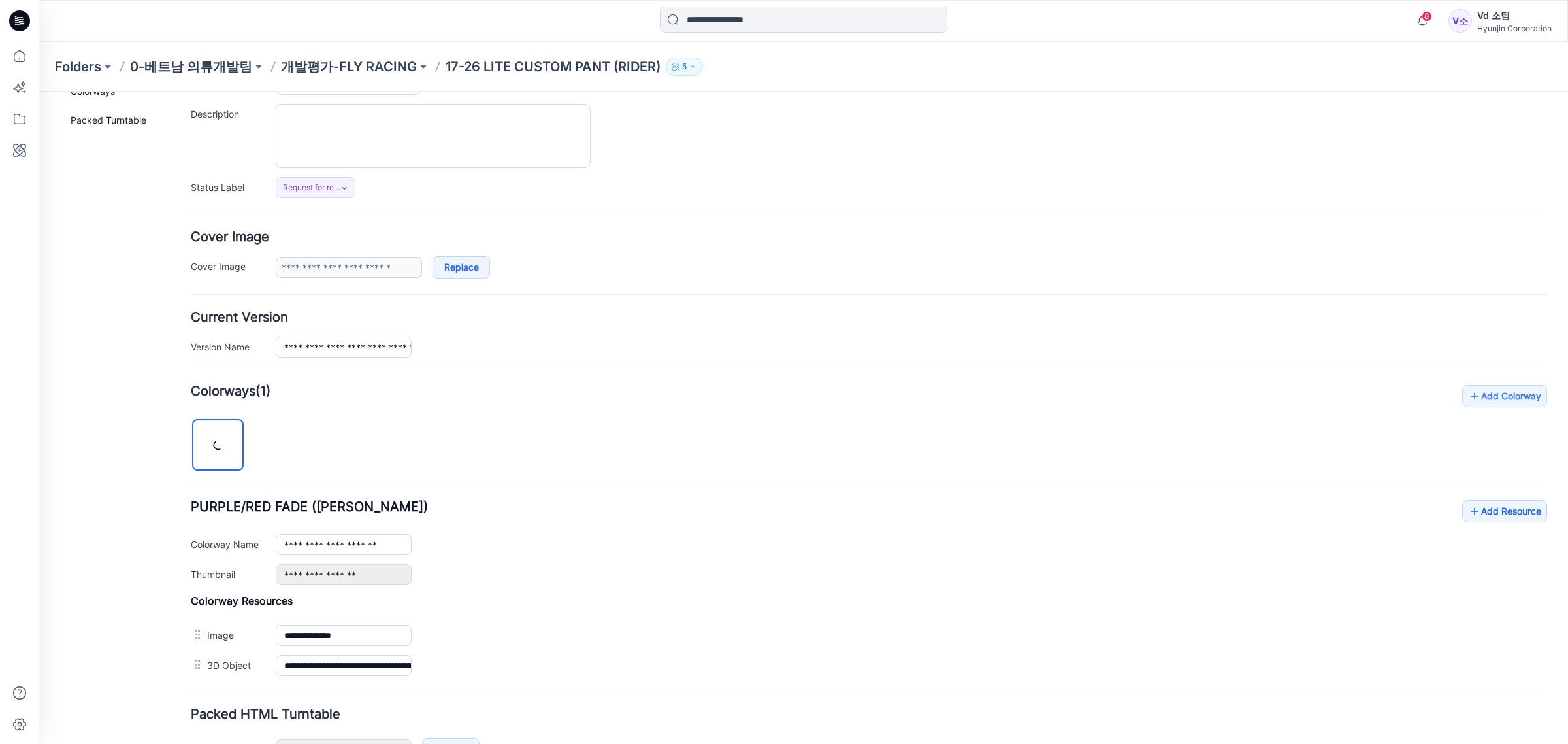
scroll to position [206, 0]
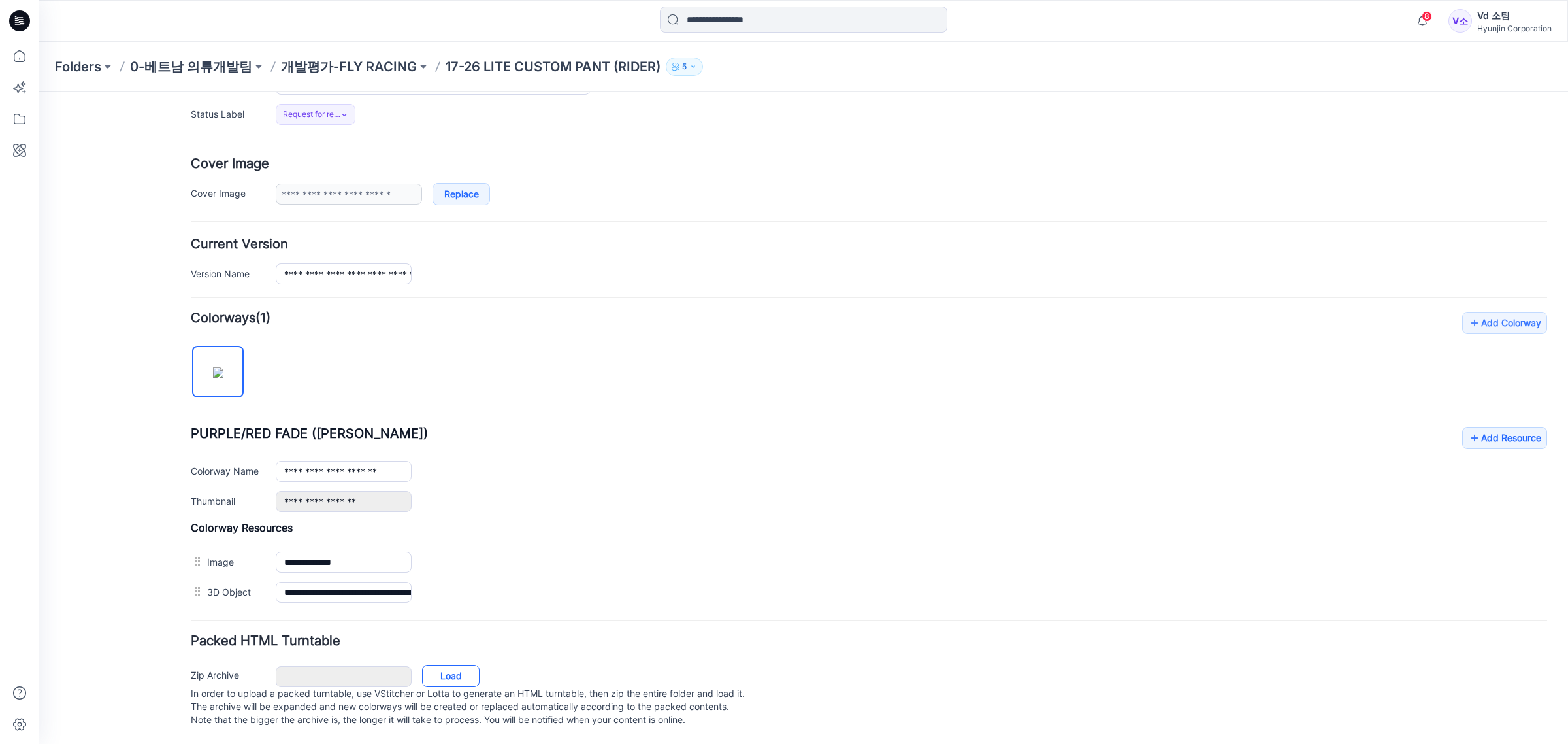
click at [459, 667] on link "Load" at bounding box center [451, 676] width 58 height 22
click at [467, 665] on link "Load" at bounding box center [451, 676] width 58 height 22
click at [478, 665] on link "Load" at bounding box center [451, 676] width 58 height 22
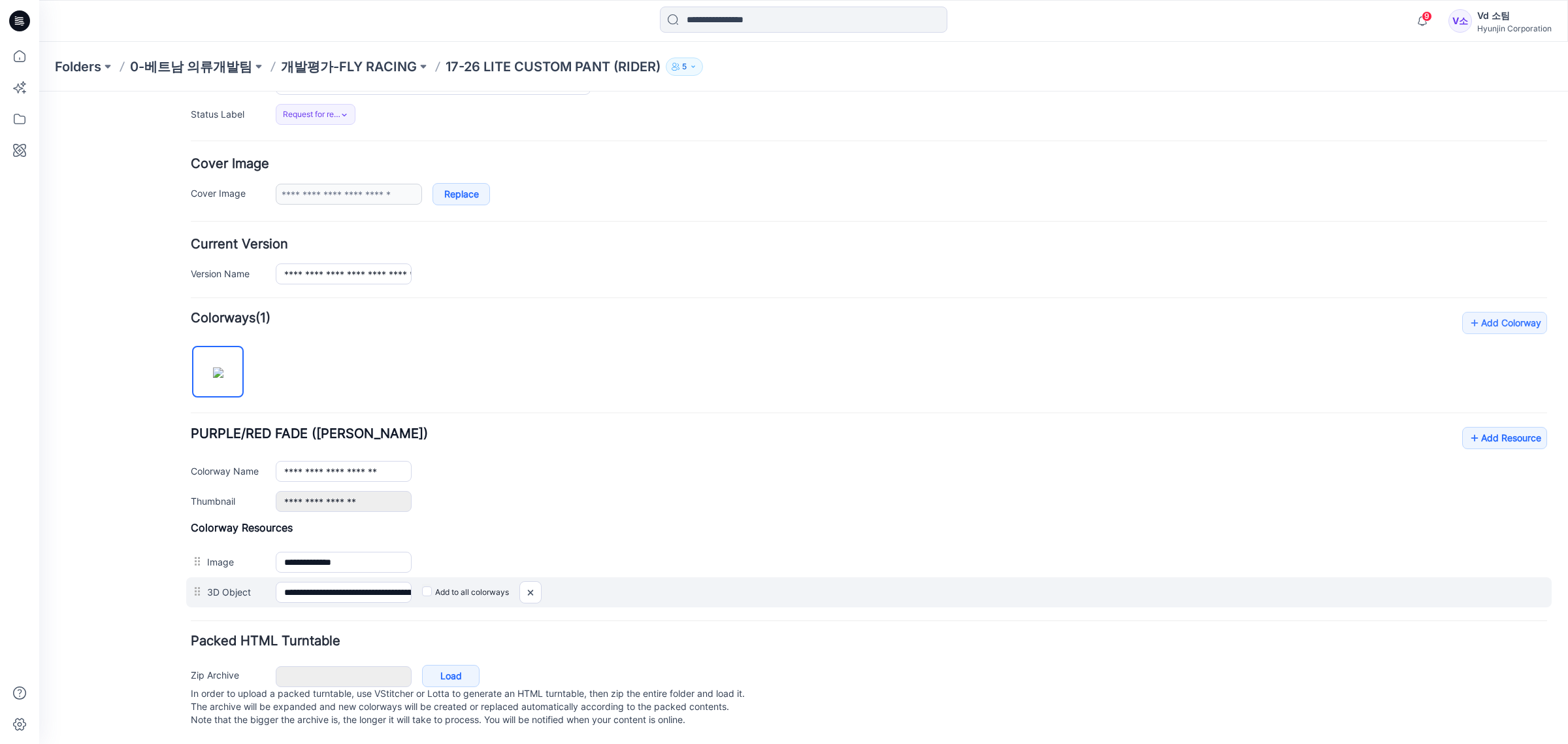
click at [1187, 582] on div "Add to all colorways" at bounding box center [979, 592] width 1135 height 21
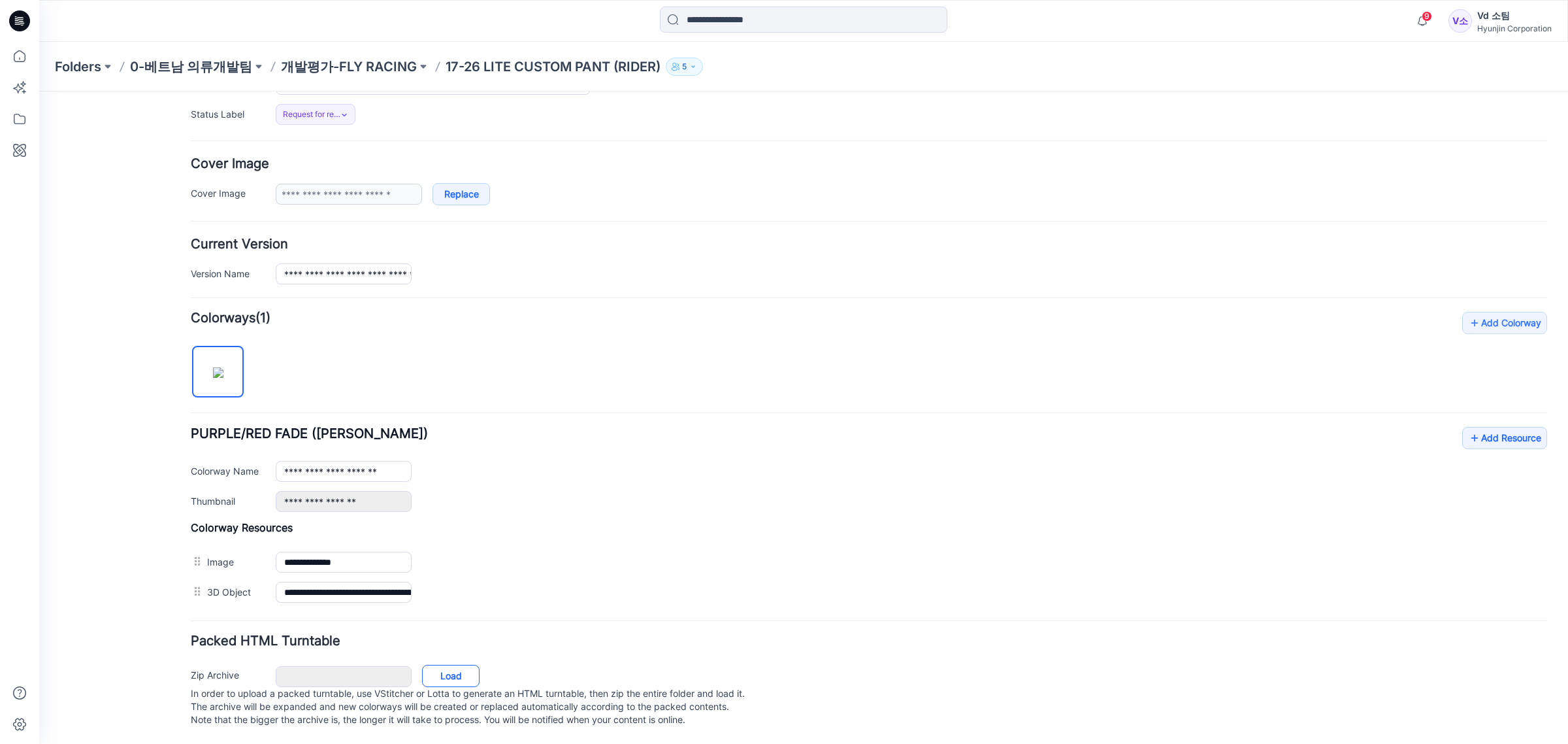
click at [455, 665] on link "Load" at bounding box center [451, 676] width 58 height 22
click at [369, 60] on p "개발평가-FLY RACING" at bounding box center [349, 67] width 136 height 18
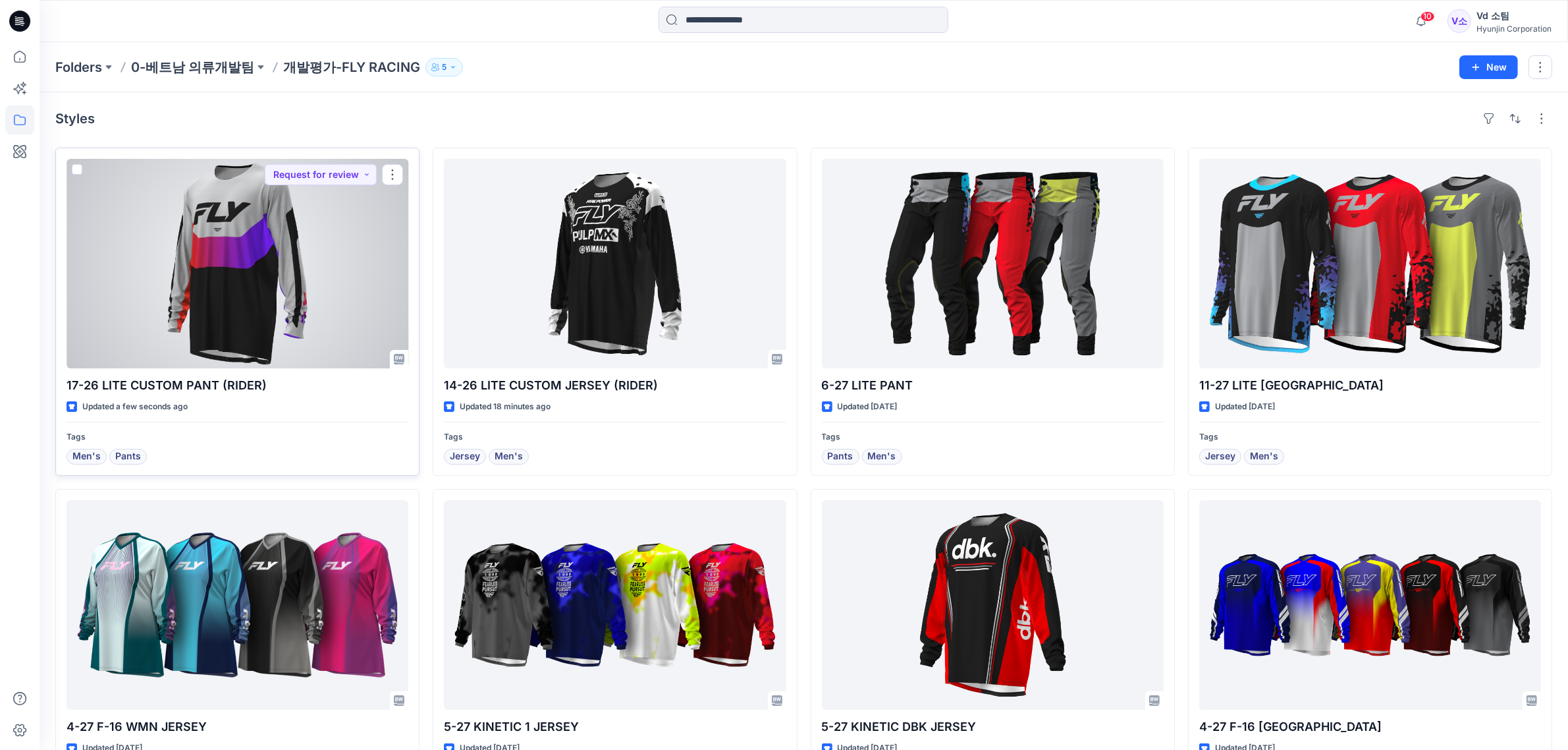
click at [364, 328] on div at bounding box center [237, 263] width 342 height 209
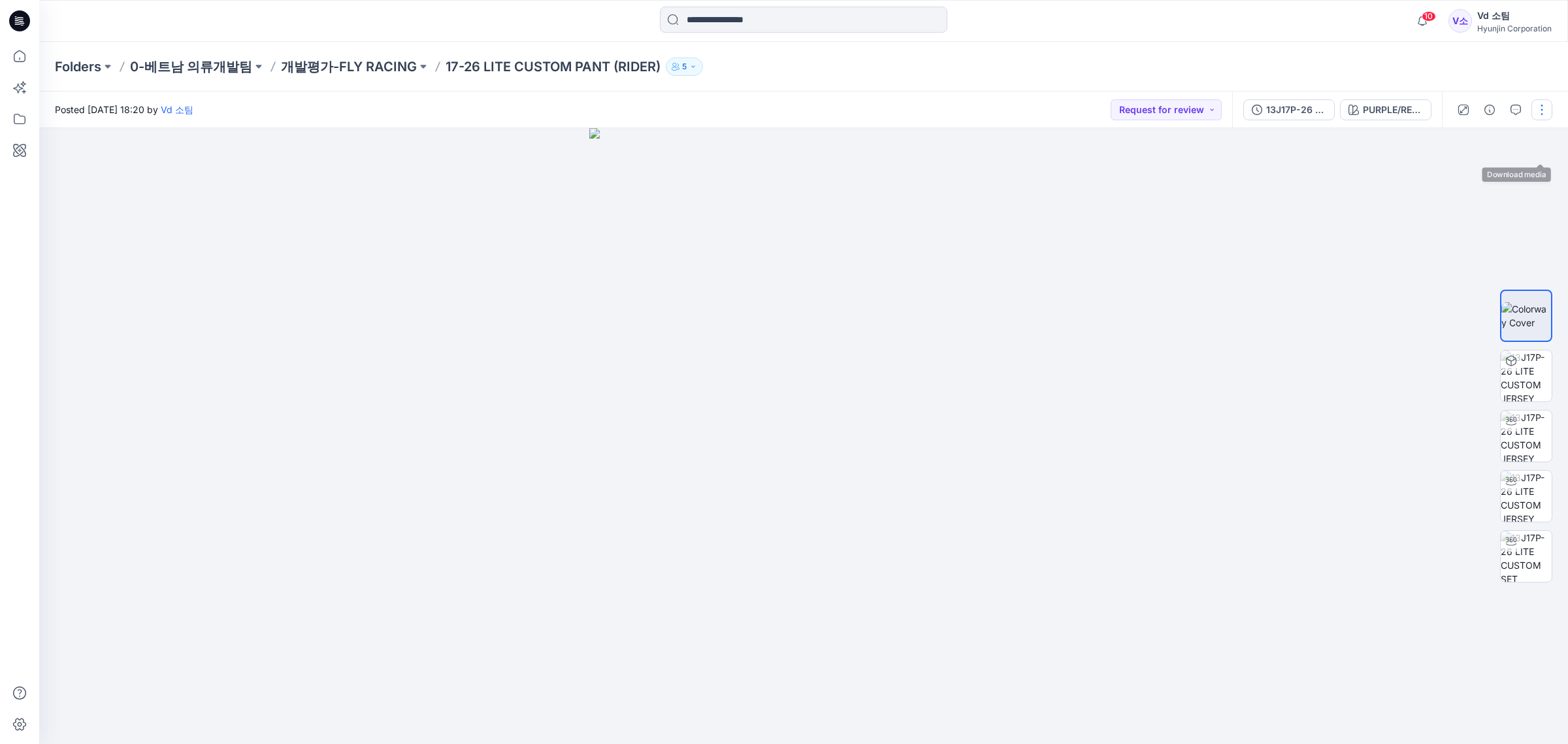
click at [1543, 103] on button "button" at bounding box center [1542, 110] width 21 height 21
click at [1472, 181] on button "Edit" at bounding box center [1487, 176] width 120 height 24
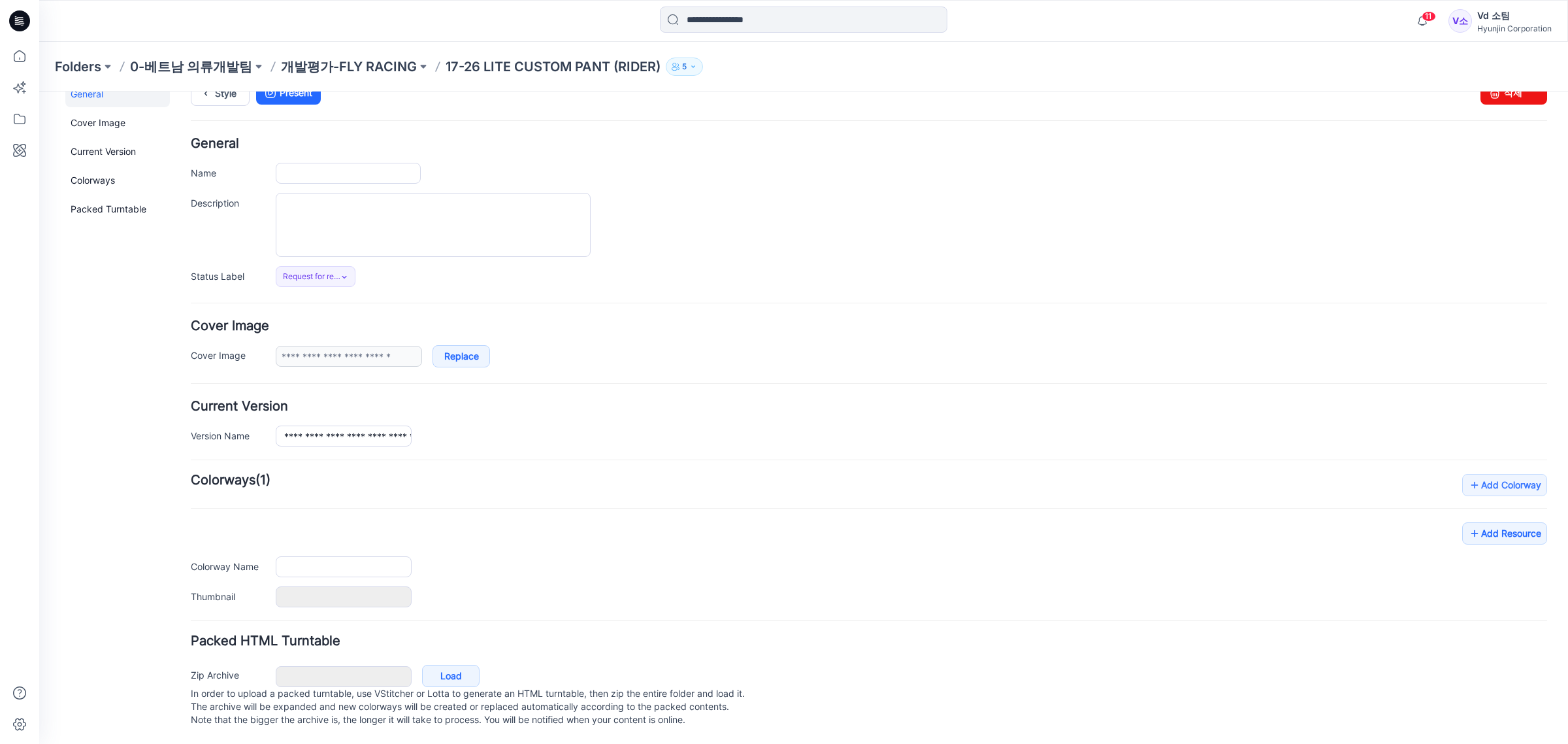
type input "**********"
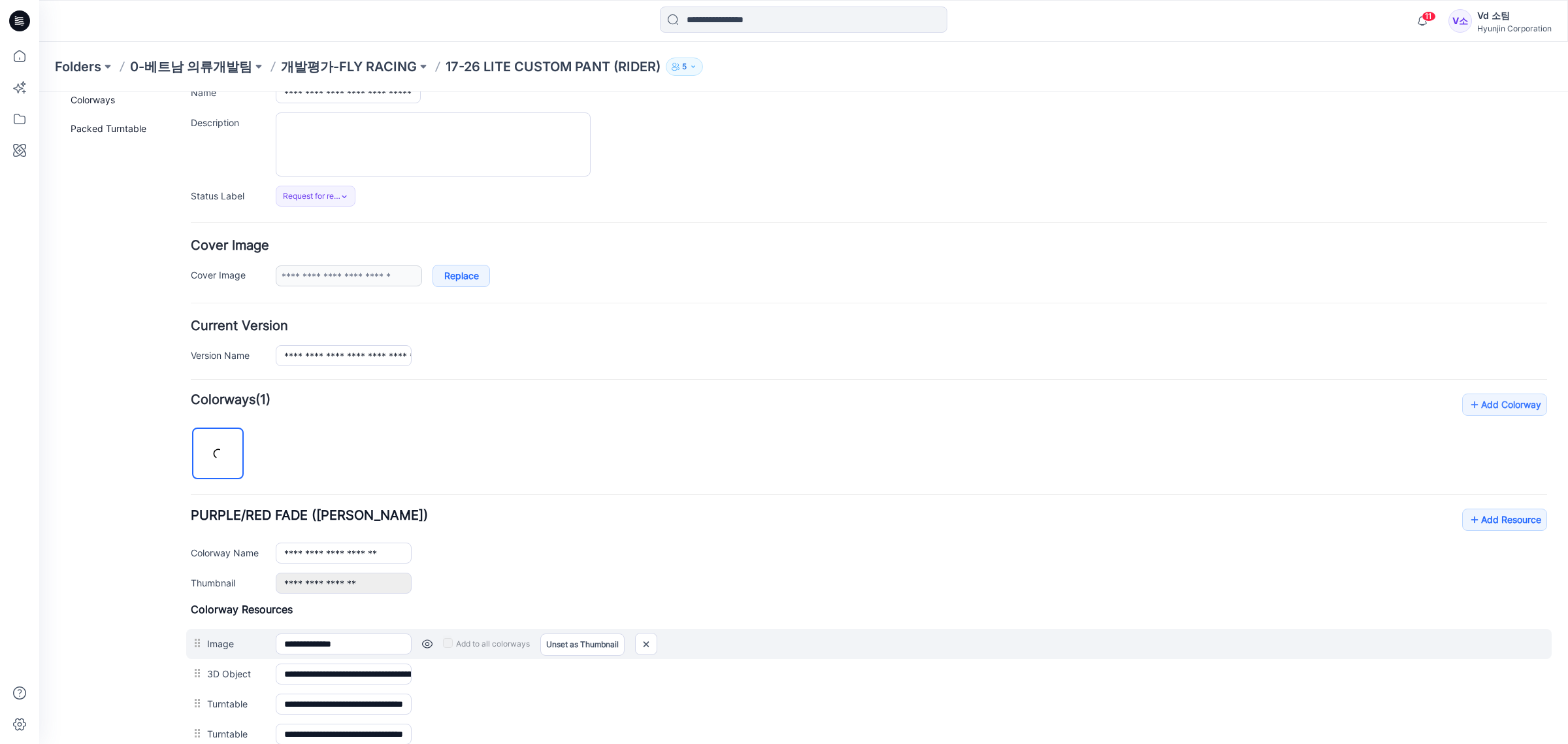
scroll to position [298, 0]
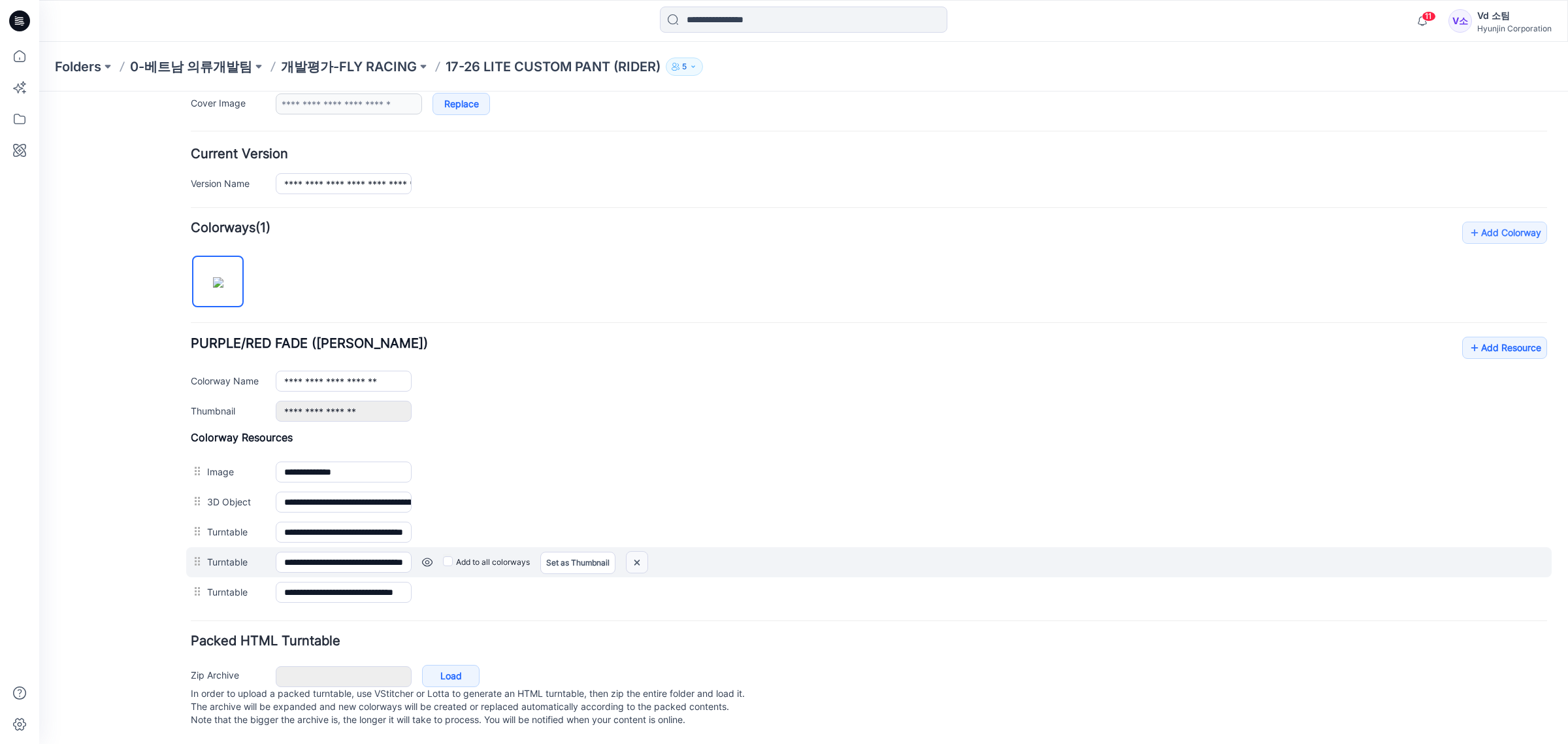
click at [638, 552] on img at bounding box center [637, 562] width 21 height 22
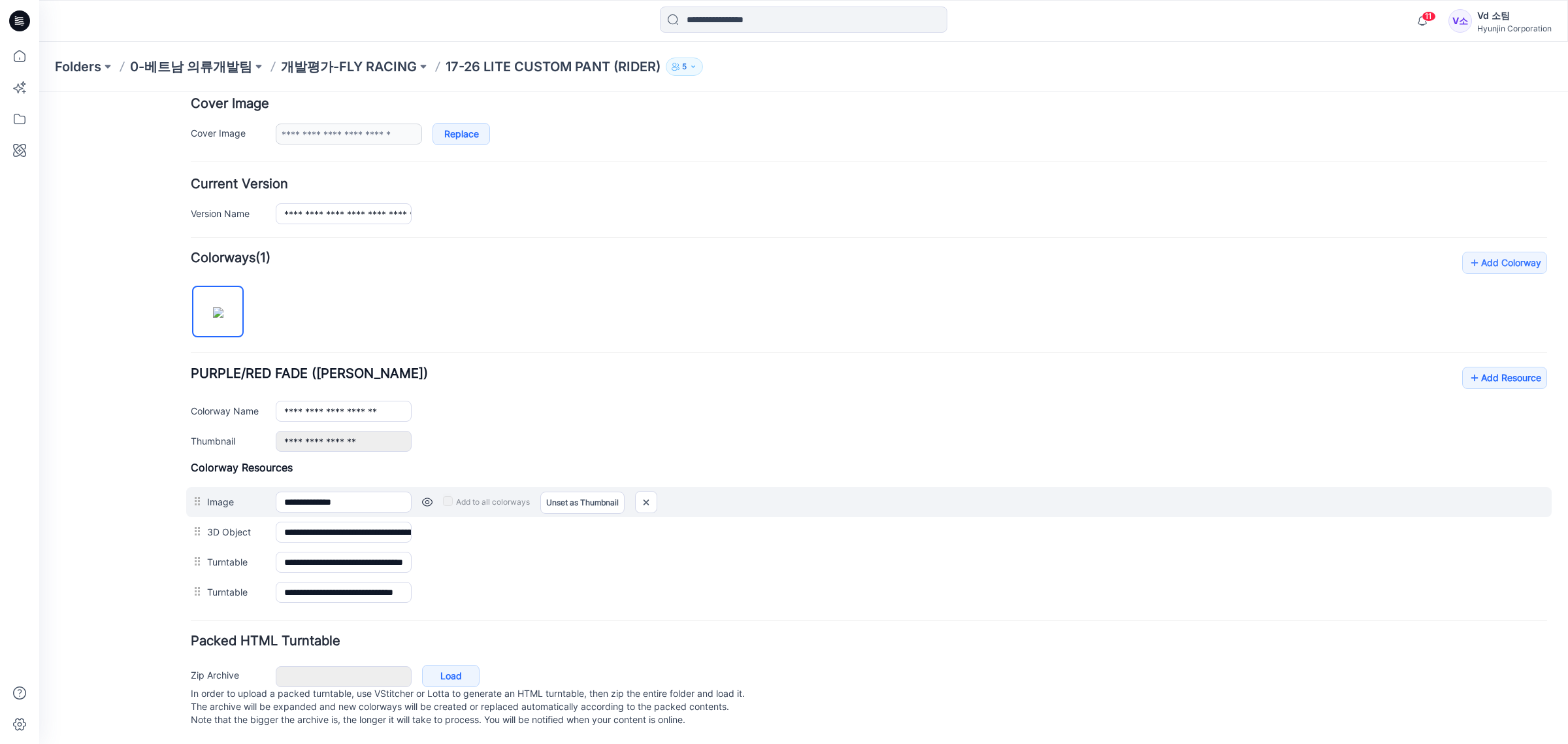
scroll to position [266, 0]
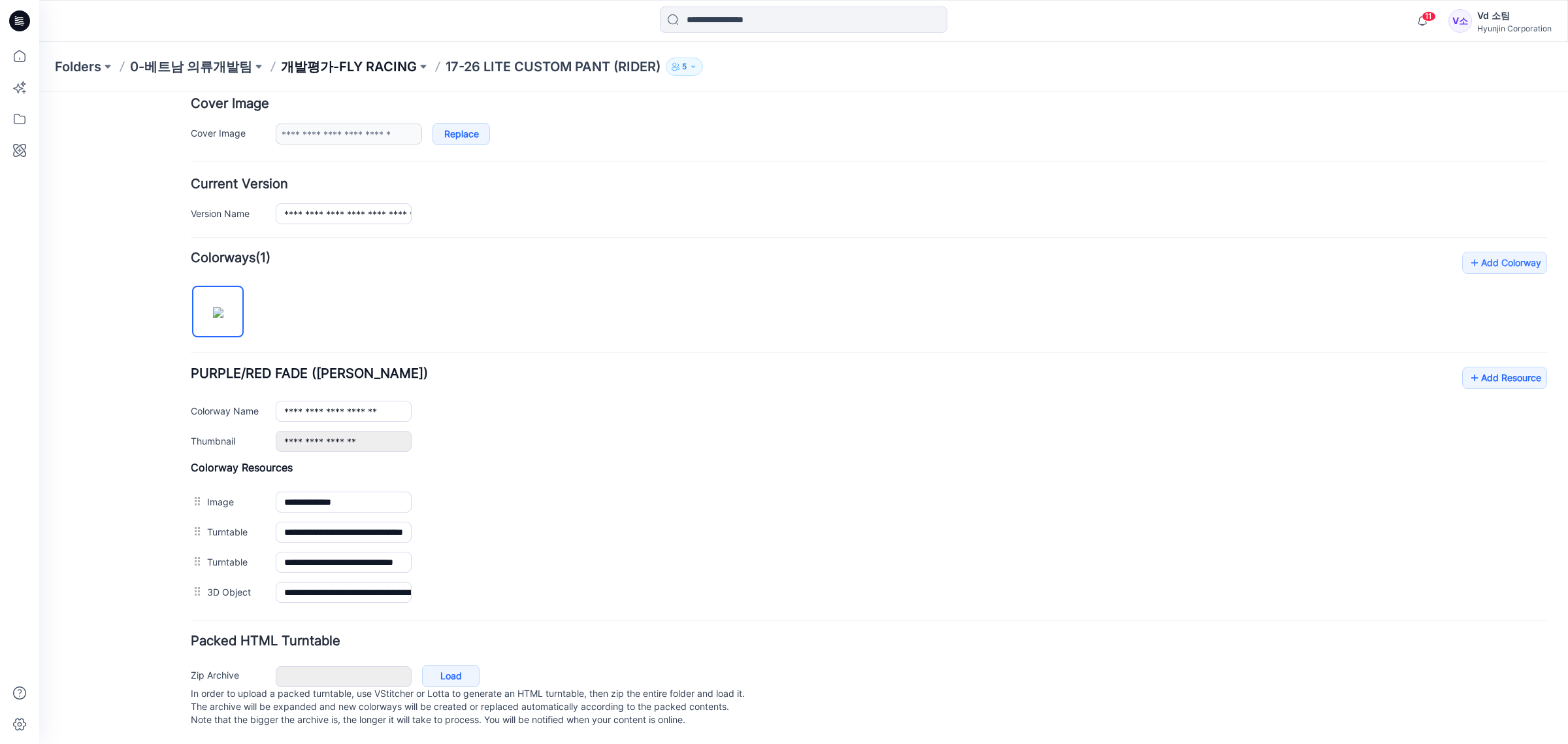
click at [335, 70] on p "개발평가-FLY RACING" at bounding box center [349, 67] width 136 height 18
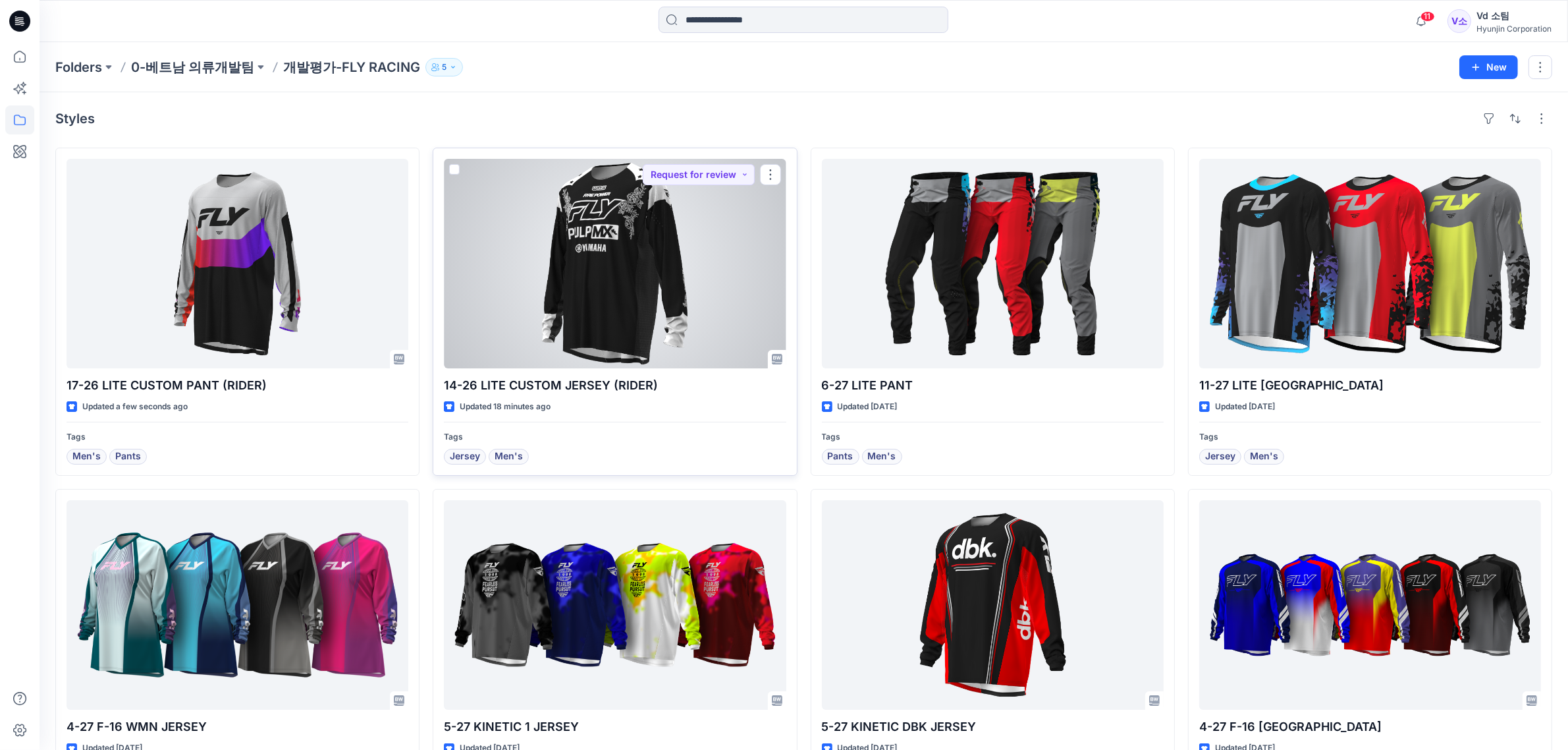
click at [517, 314] on div at bounding box center [615, 263] width 342 height 209
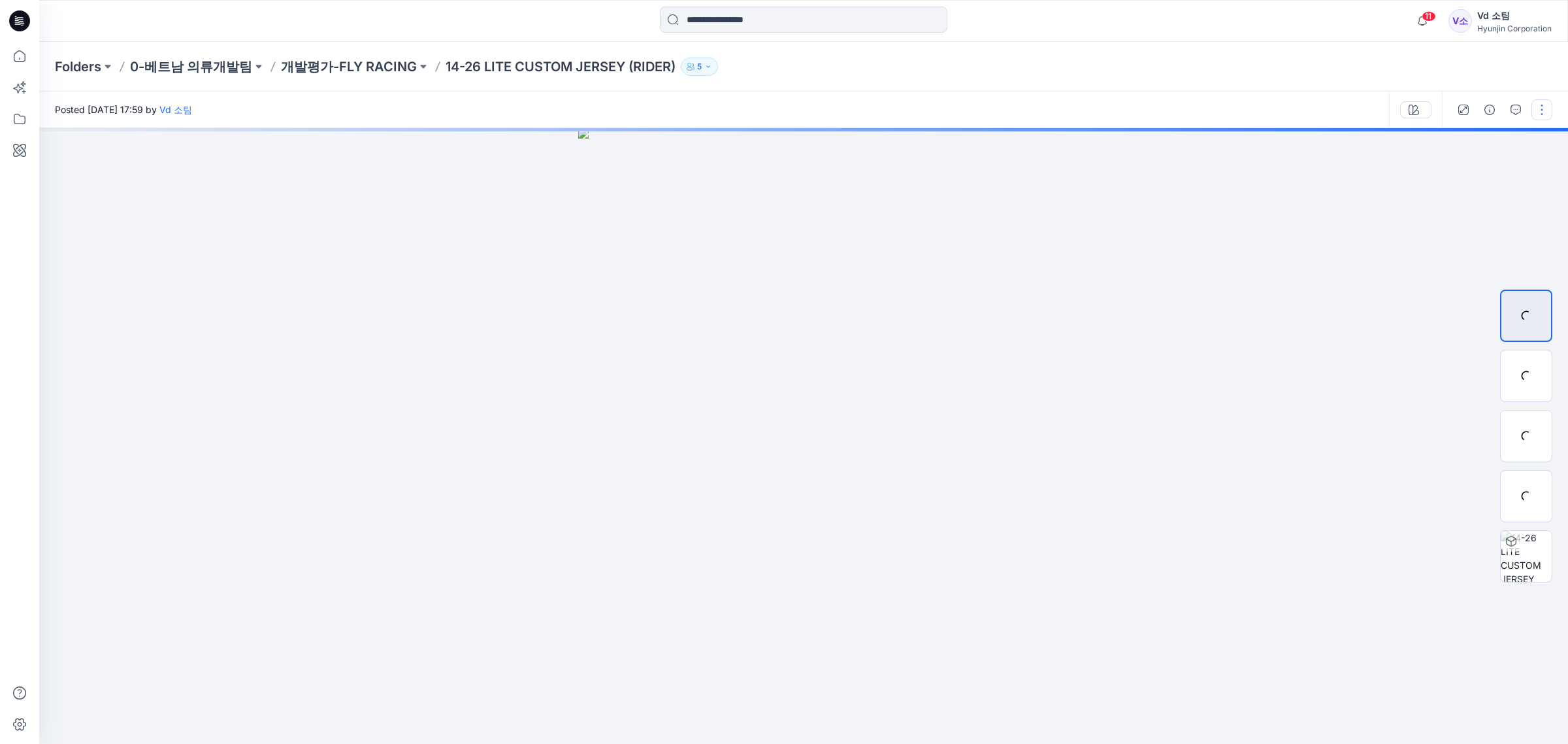
click at [1536, 109] on button "button" at bounding box center [1542, 110] width 21 height 21
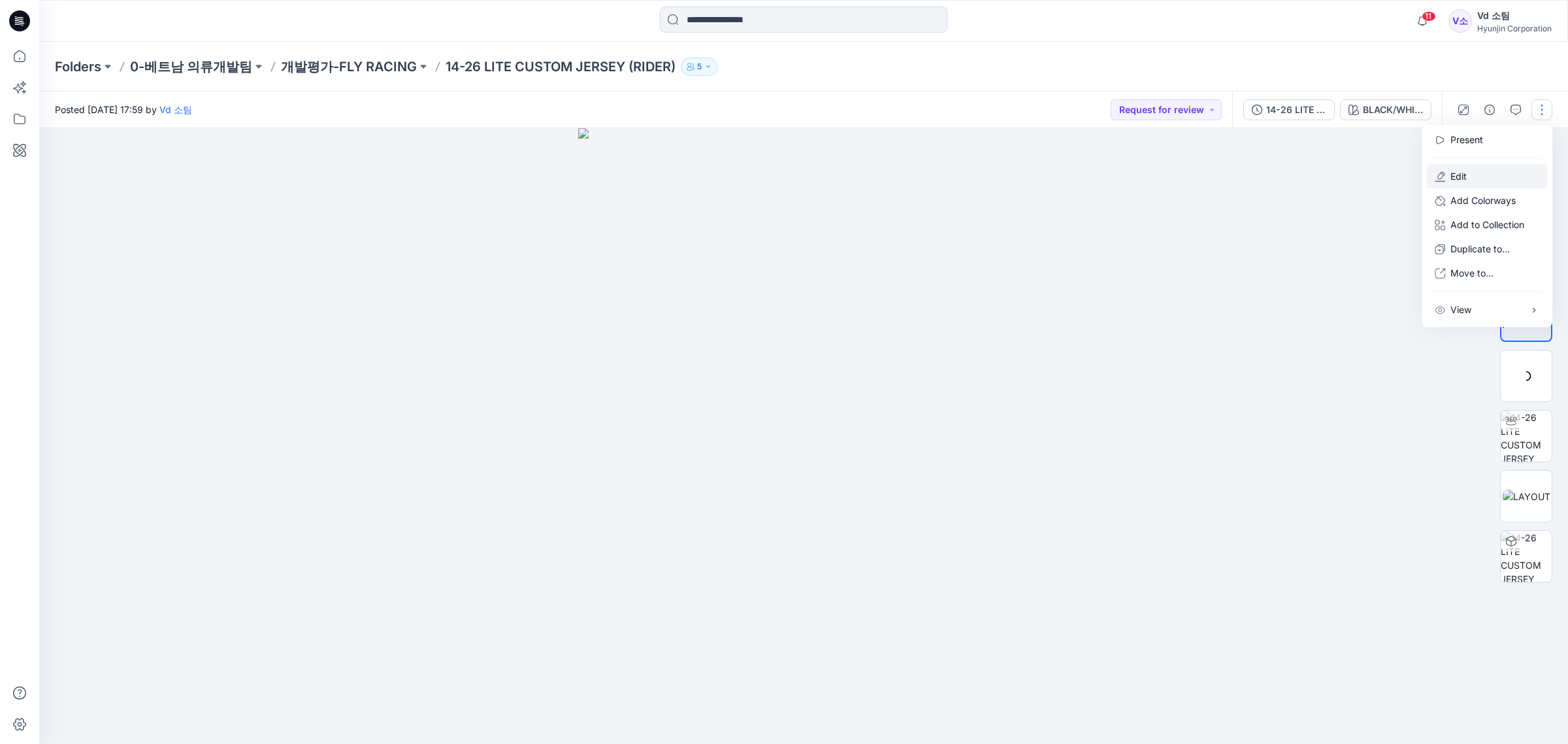
click at [1466, 176] on p "Edit" at bounding box center [1458, 176] width 16 height 14
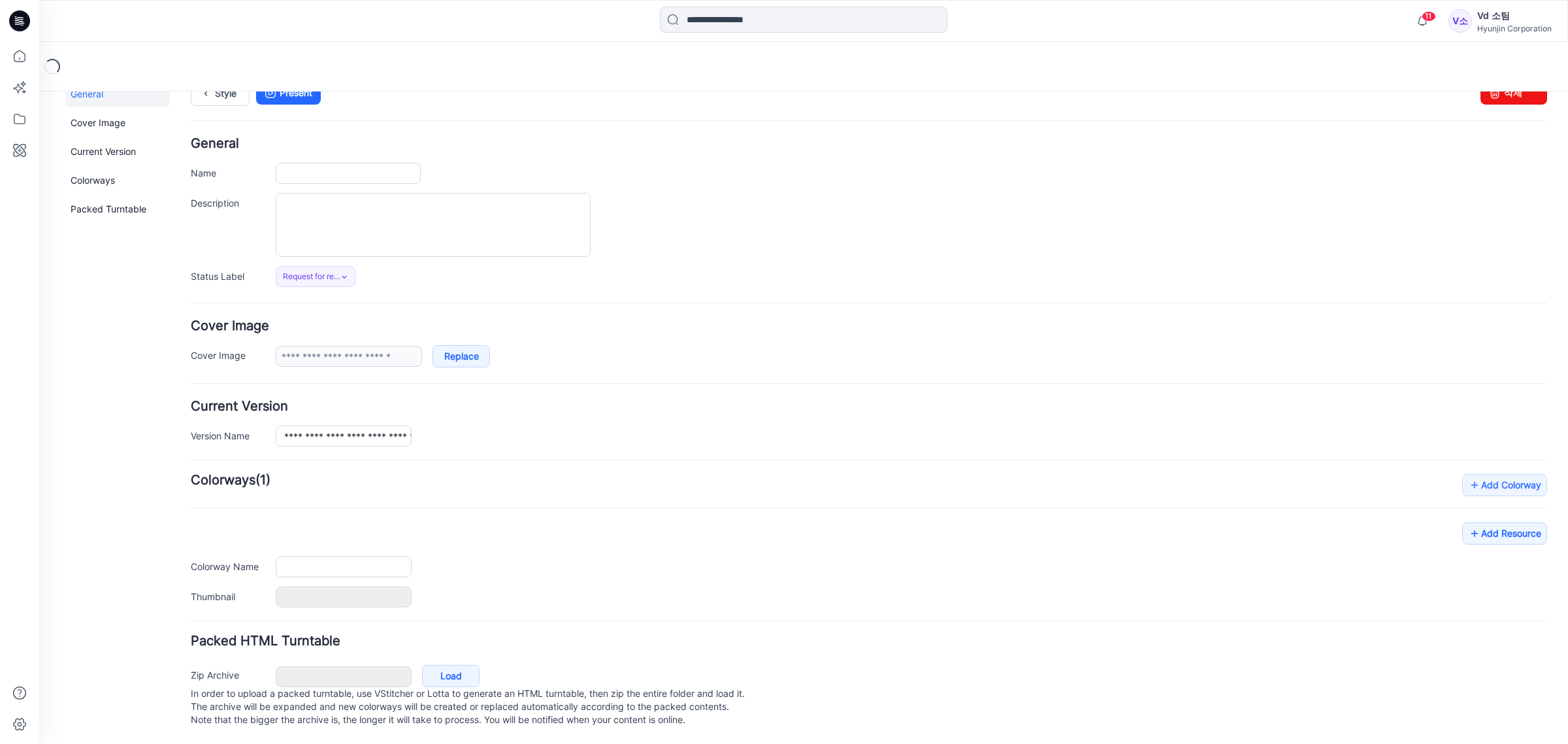
type input "**********"
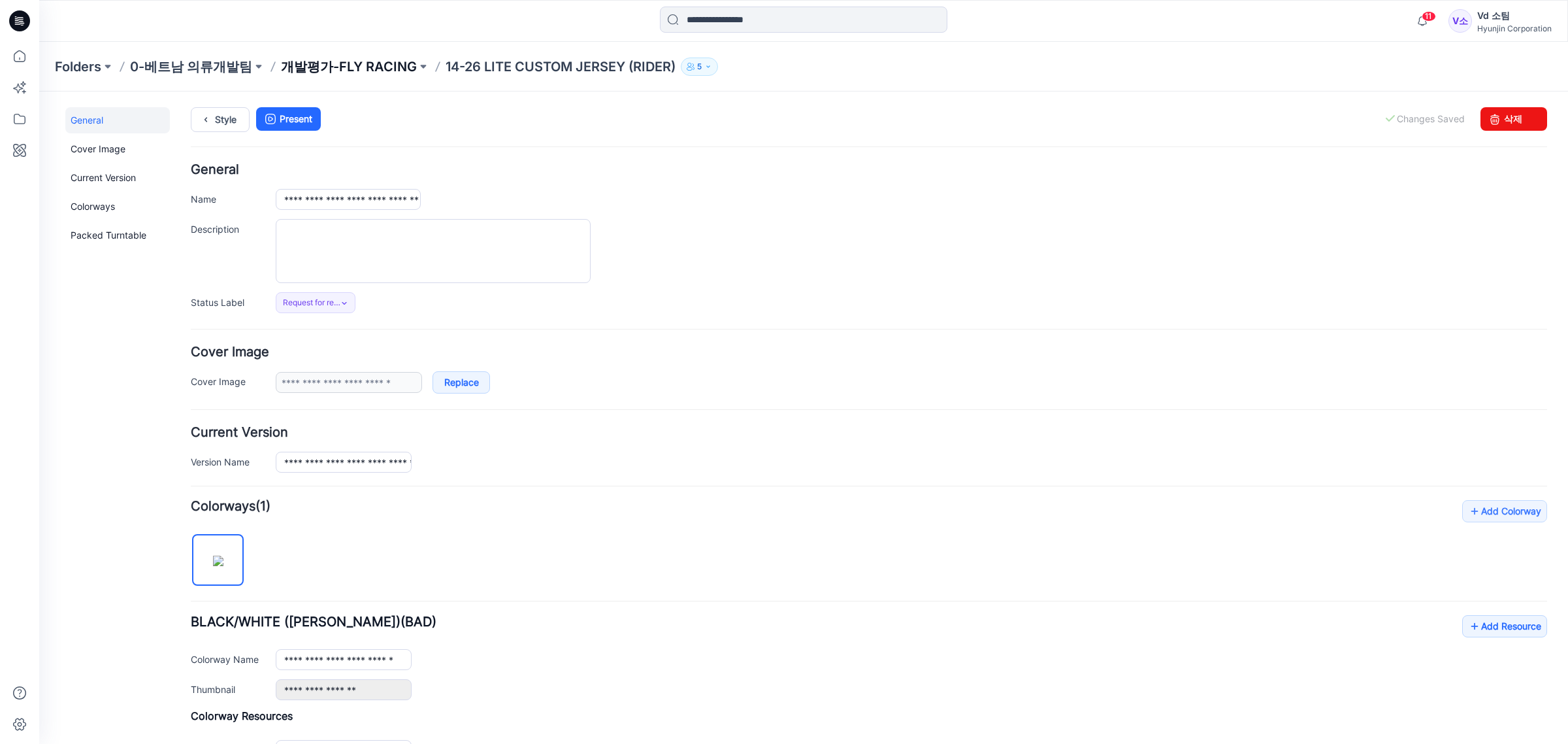
click at [363, 69] on p "개발평가-FLY RACING" at bounding box center [349, 67] width 136 height 18
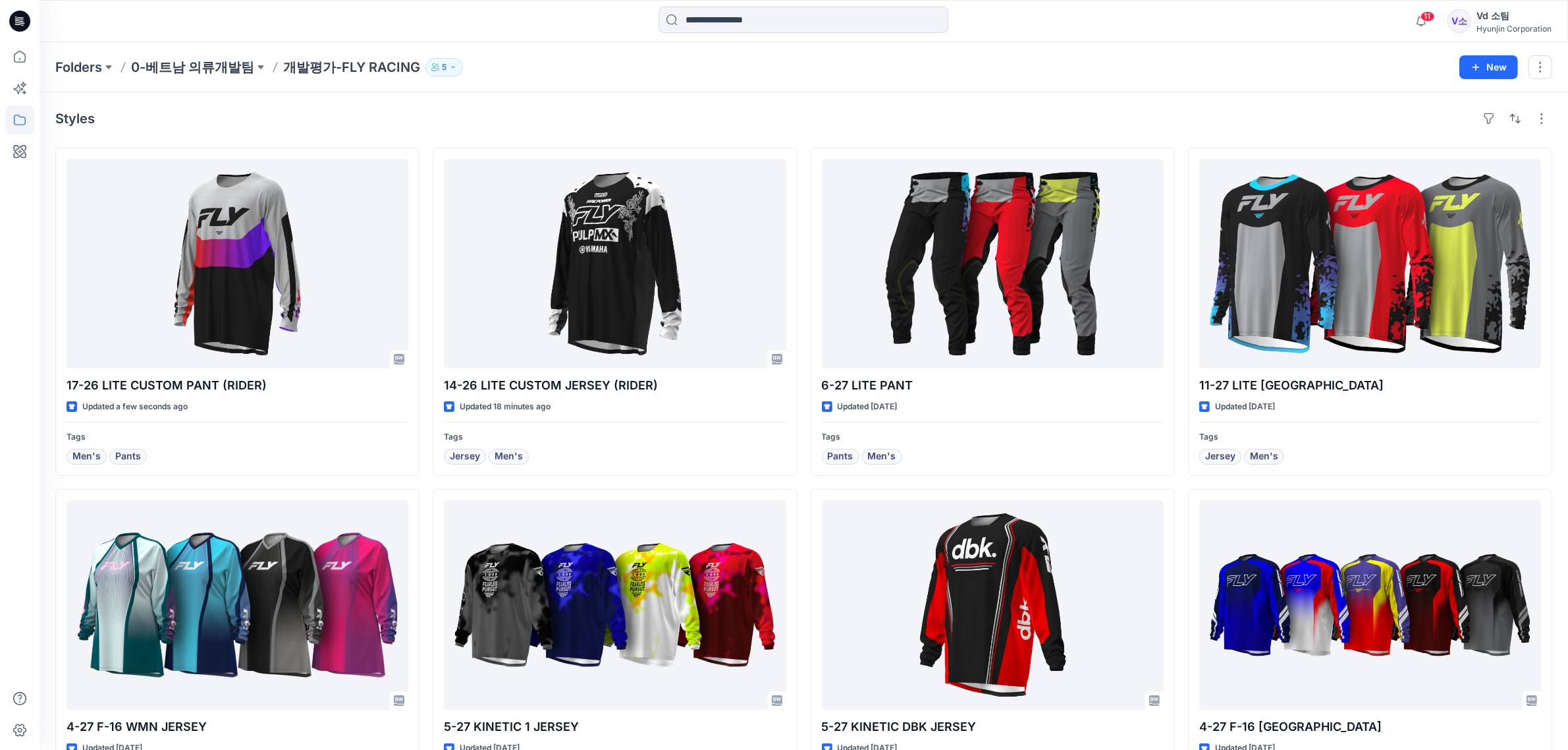
click at [32, 23] on div at bounding box center [20, 21] width 42 height 42
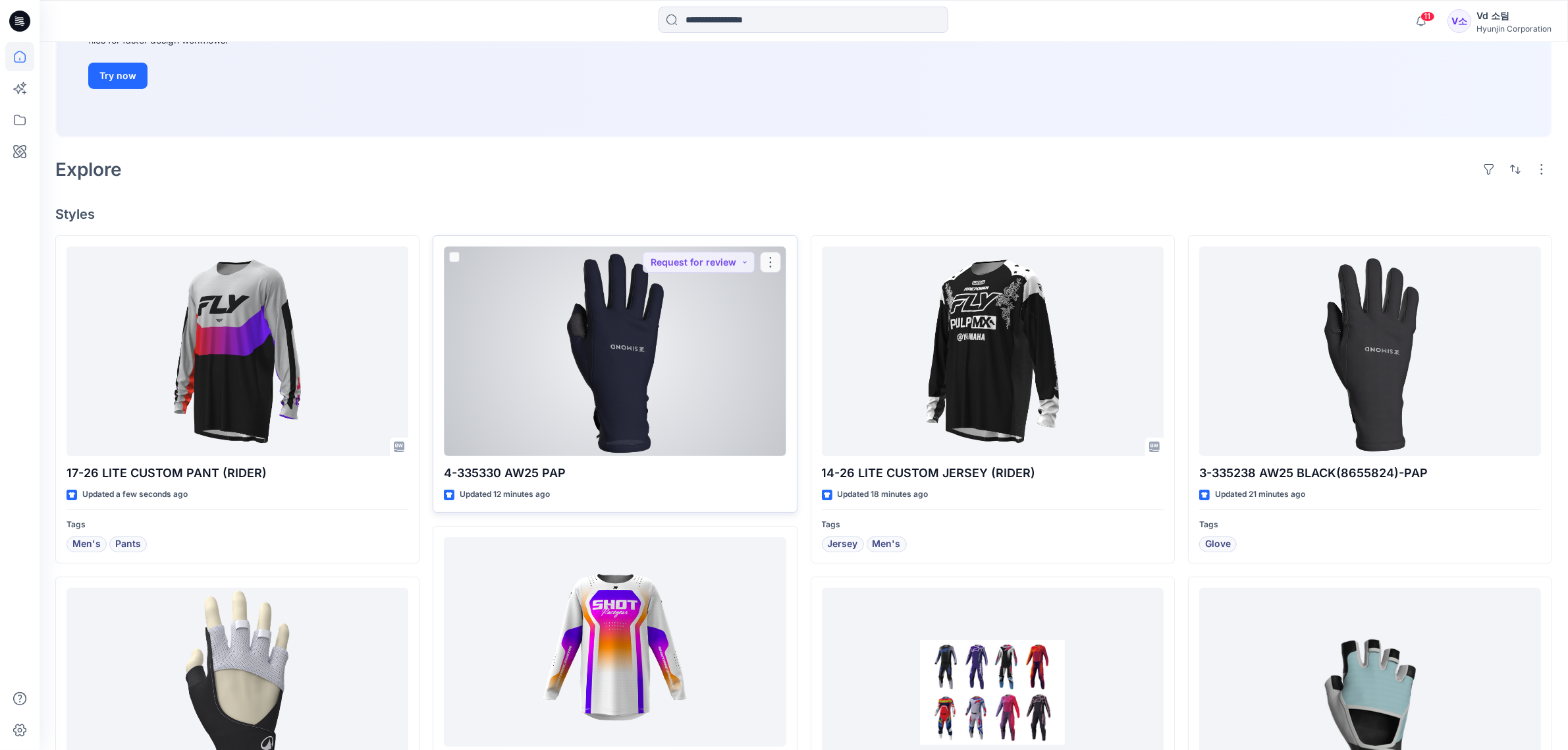
scroll to position [247, 0]
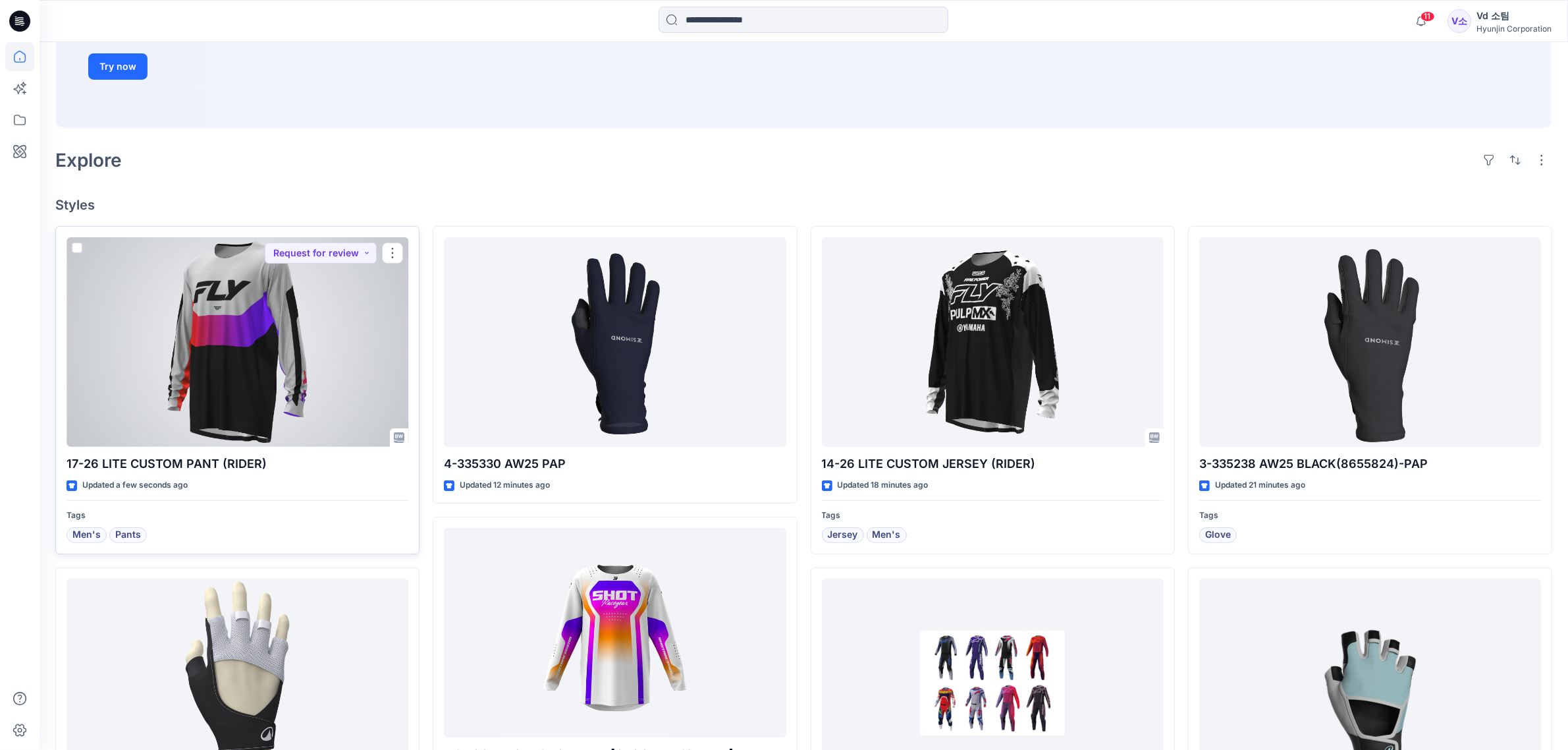
click at [301, 388] on div at bounding box center [237, 342] width 342 height 209
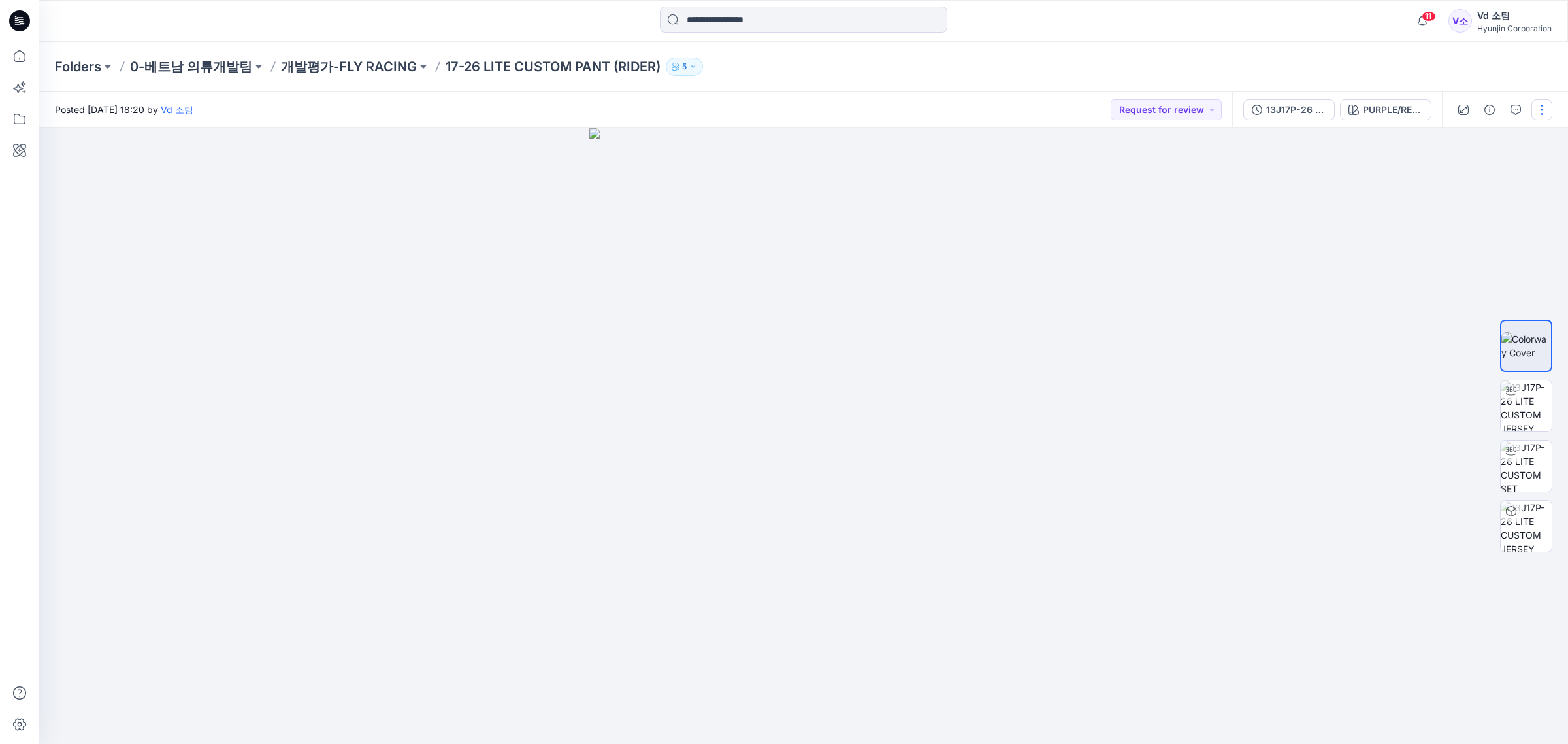
click at [1537, 112] on button "button" at bounding box center [1542, 110] width 21 height 21
click at [1506, 177] on button "Edit" at bounding box center [1487, 176] width 120 height 24
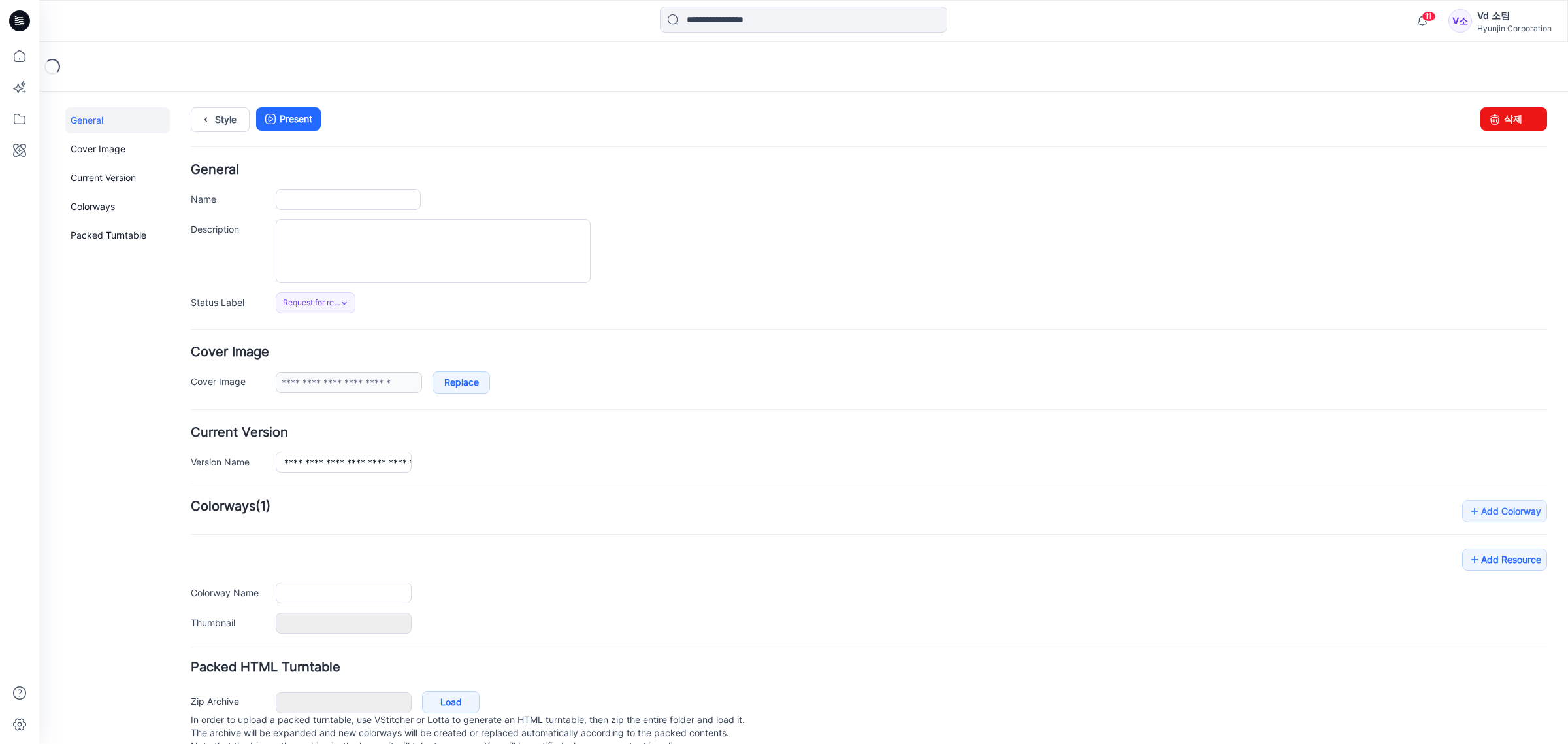
type input "**********"
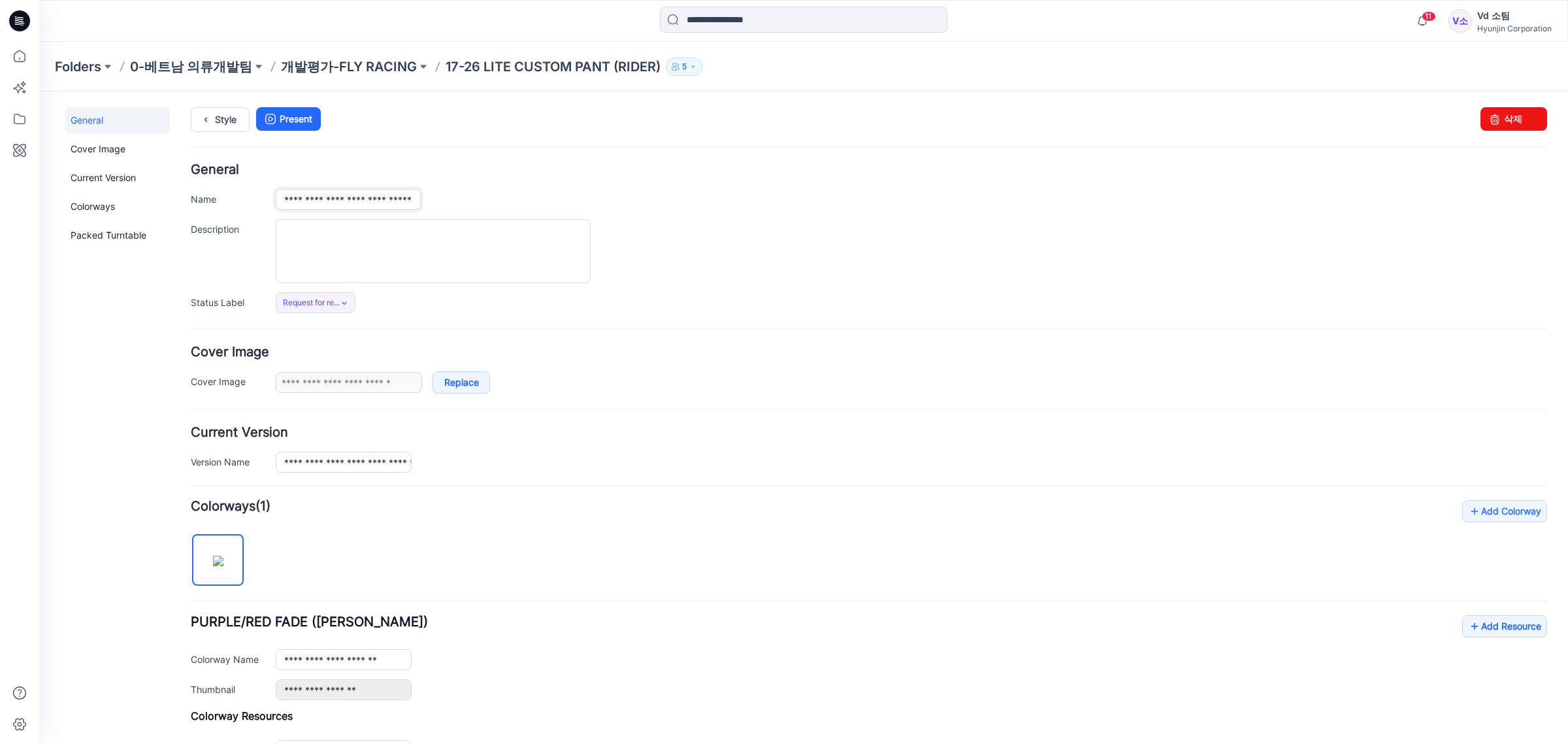
click at [392, 199] on input "**********" at bounding box center [348, 199] width 145 height 21
click at [393, 199] on input "**********" at bounding box center [348, 199] width 145 height 21
click at [394, 201] on input "**********" at bounding box center [348, 199] width 145 height 21
click at [399, 203] on input "**********" at bounding box center [348, 199] width 145 height 21
type input "**********"
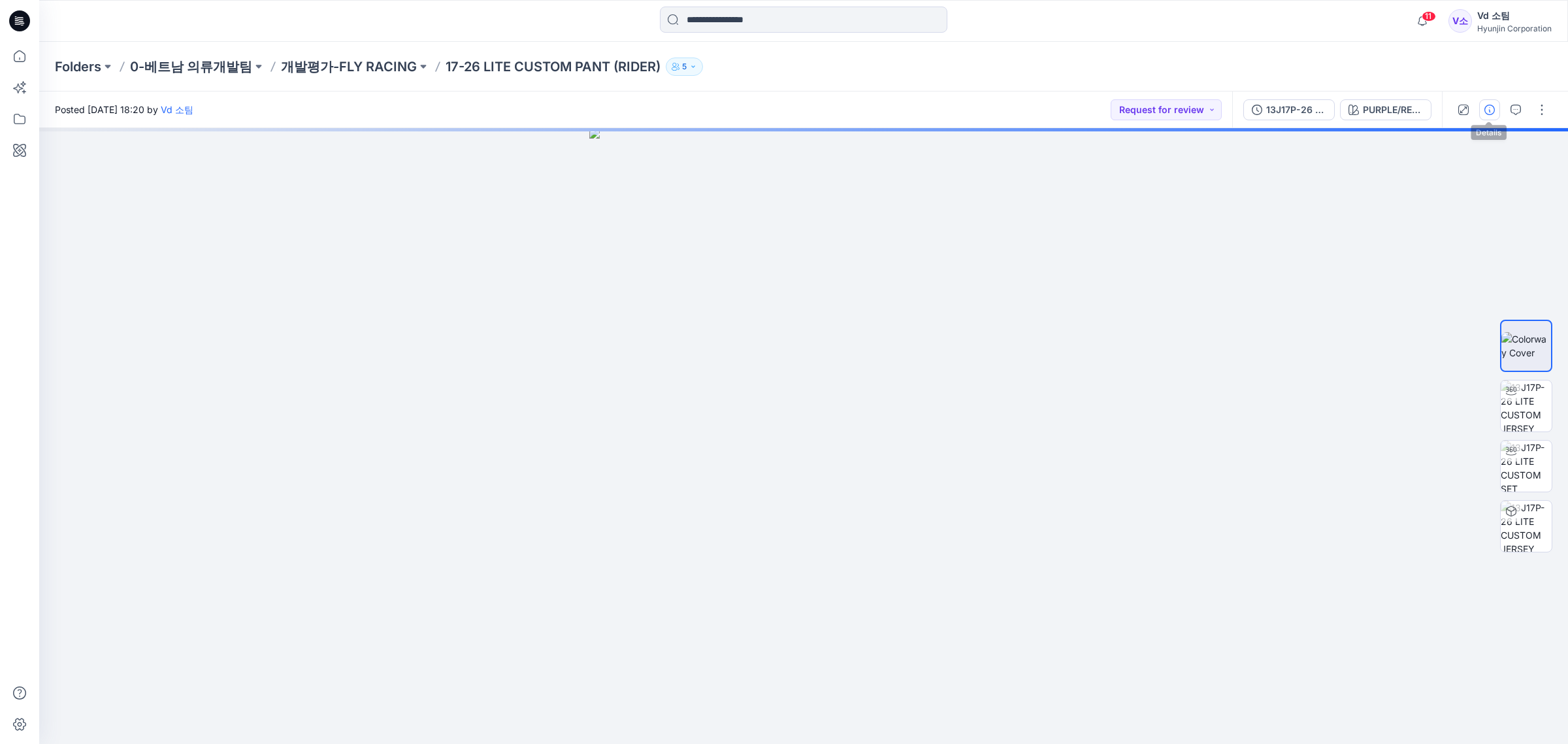
click at [1487, 106] on icon "button" at bounding box center [1489, 109] width 11 height 11
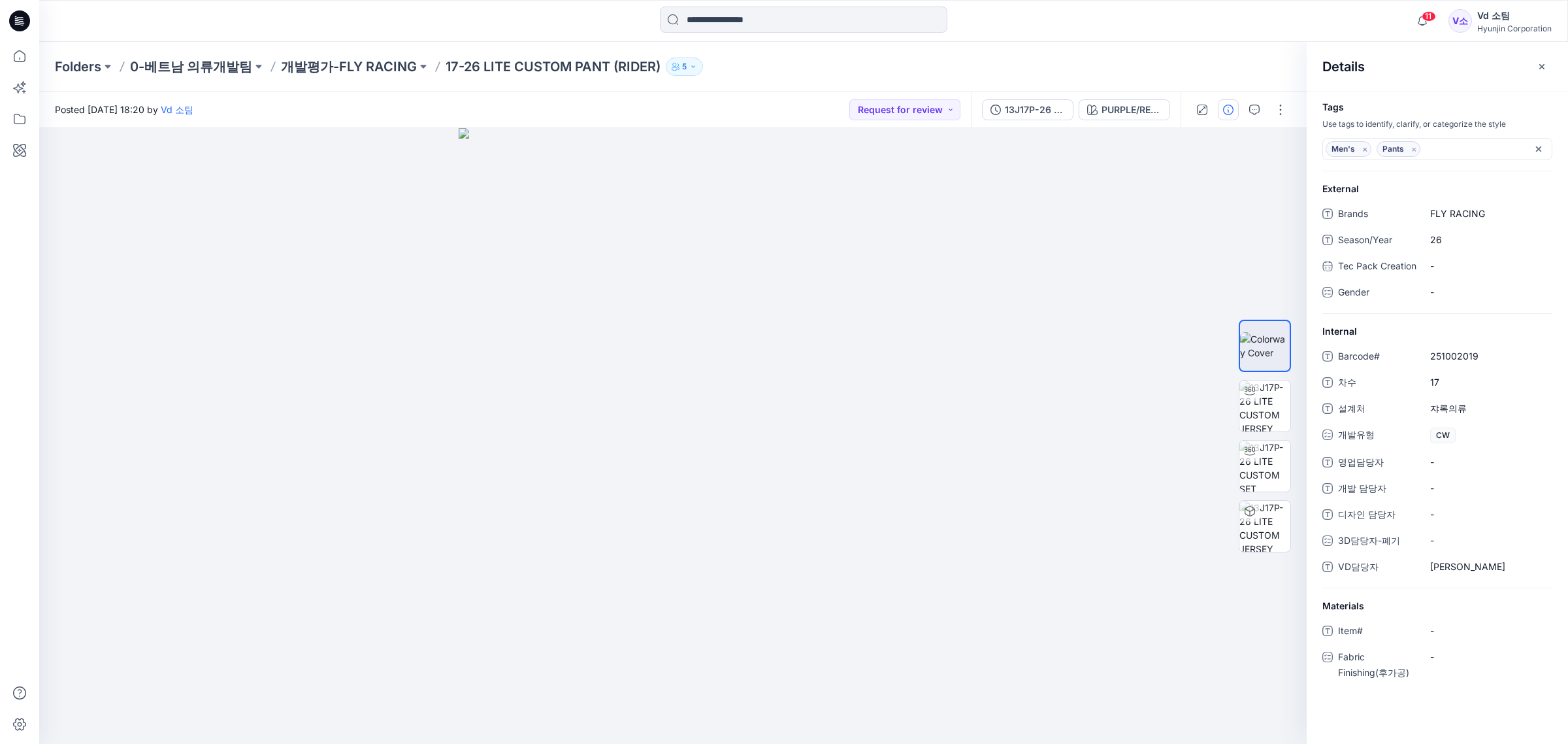
click at [1414, 149] on icon "Remove tag" at bounding box center [1414, 150] width 11 height 11
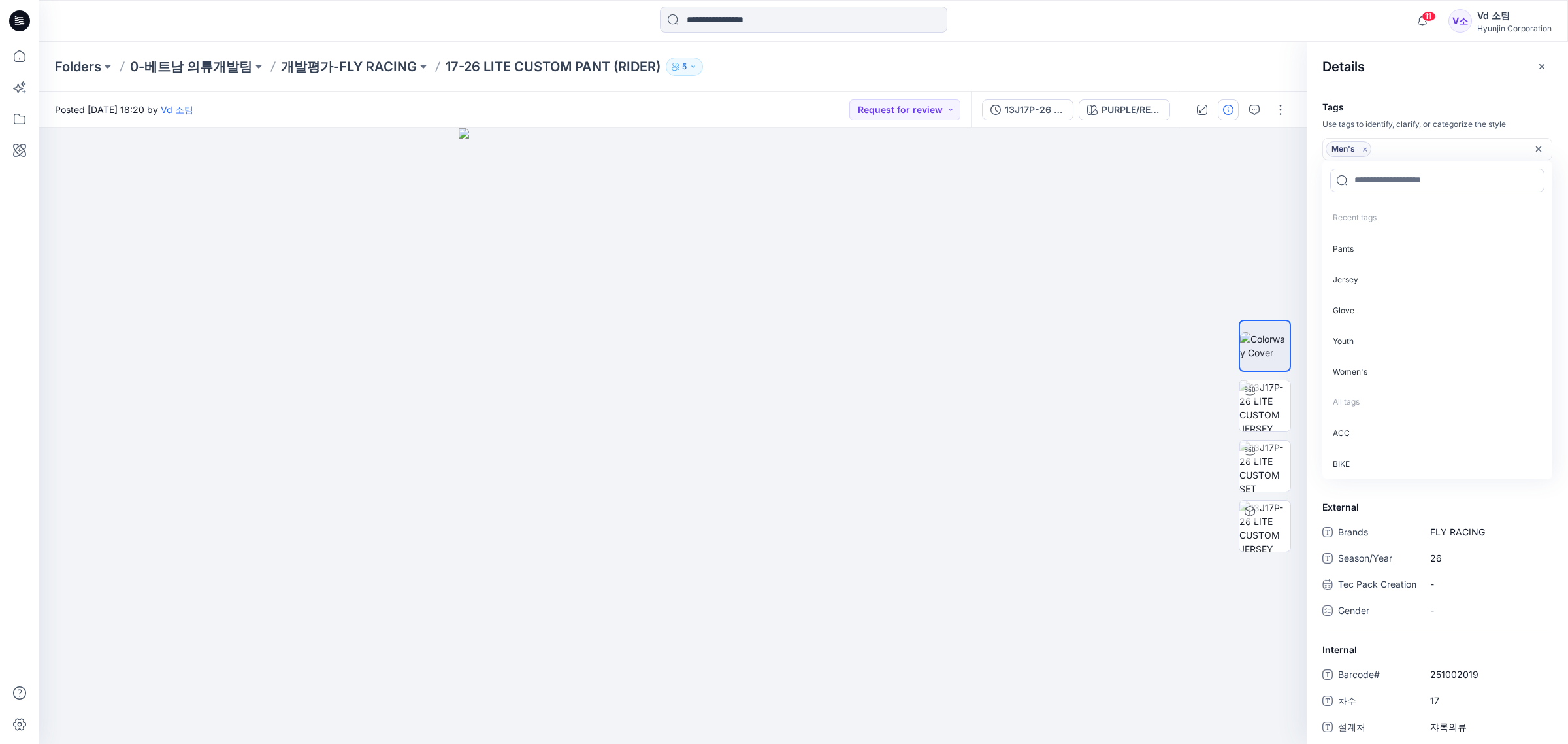
click at [1415, 148] on div "Men's" at bounding box center [1430, 149] width 210 height 15
click at [1372, 278] on p "Jersey" at bounding box center [1438, 279] width 230 height 31
click at [1501, 530] on div "Tags Use tags to identify, clarify, or categorize the style Men's Jersey Recent…" at bounding box center [1437, 417] width 261 height 652
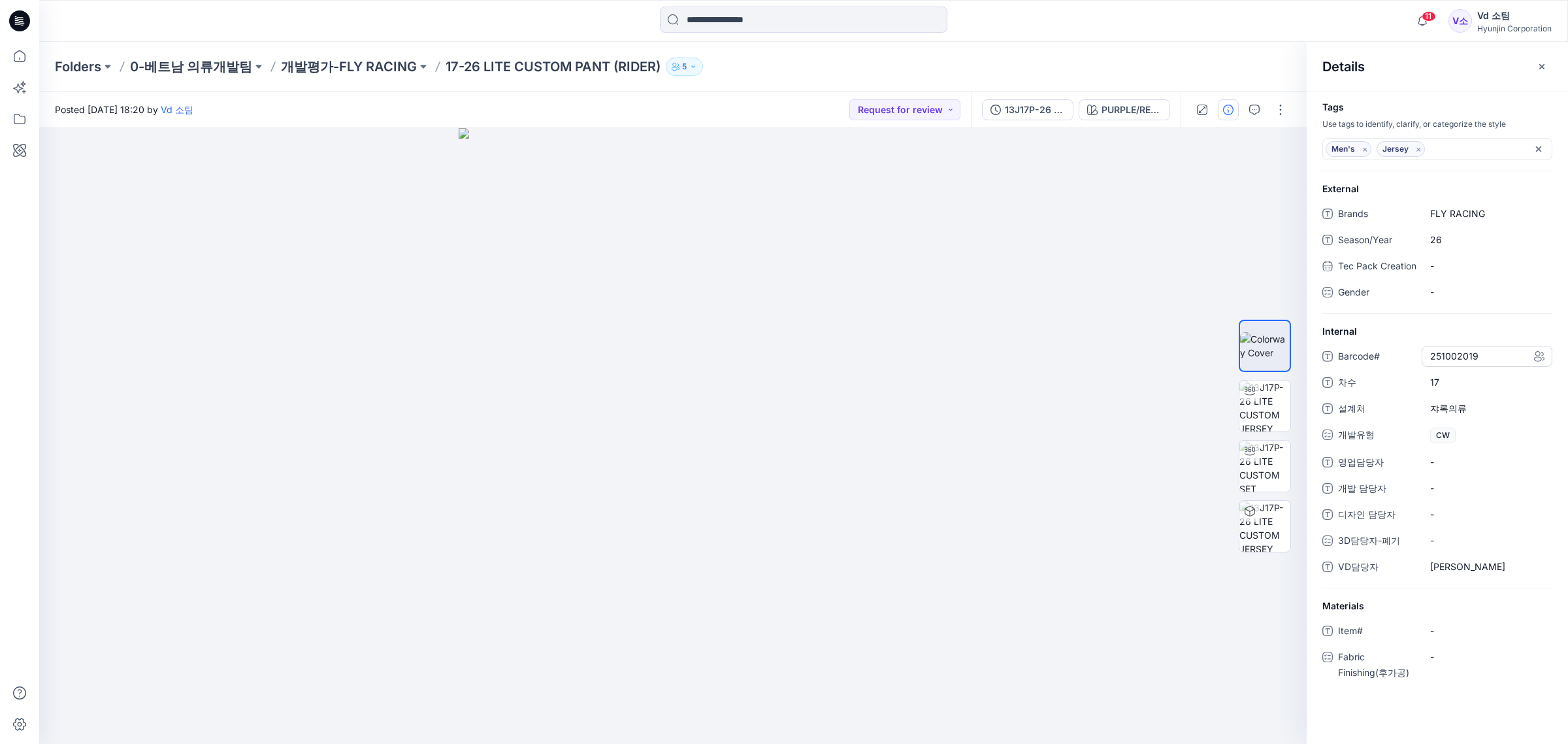
click at [1482, 363] on span "251002019" at bounding box center [1487, 356] width 114 height 14
drag, startPoint x: 1481, startPoint y: 364, endPoint x: 1402, endPoint y: 357, distance: 79.3
click at [1402, 357] on div "Internal Barcode# ********* 차수 17 설계처 쟈록의류 개발유형 CW 영업담당자 - 개발 담당자 - 디자인 담당자 - 3…" at bounding box center [1437, 456] width 261 height 264
click at [1372, 357] on div "Internal Barcode# 차수 17 설계처 쟈록의류 개발유형 CW 영업담당자 - 개발 담당자 - 디자인 담당자 - 3D담당자-폐기 - …" at bounding box center [1437, 456] width 261 height 264
click at [305, 59] on p "개발평가-FLY RACING" at bounding box center [349, 67] width 136 height 18
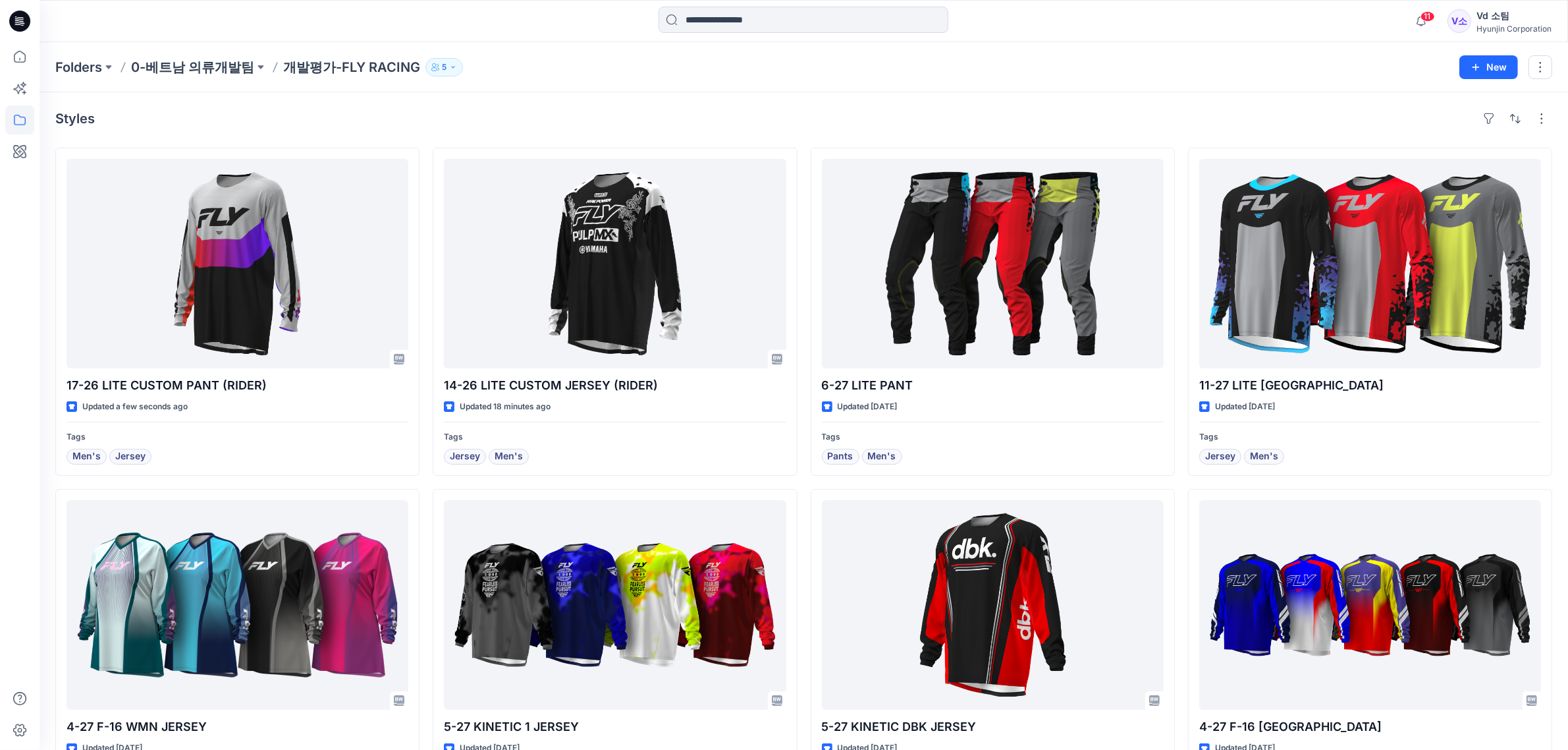
click at [820, 54] on div "Folders 0-베트남 의류개발팀 개발평가-FLY RACING 5 New" at bounding box center [803, 67] width 1528 height 50
click at [755, 67] on div "Folders 0-베트남 의류개발팀 개발평가-FLY RACING 5" at bounding box center [752, 67] width 1394 height 18
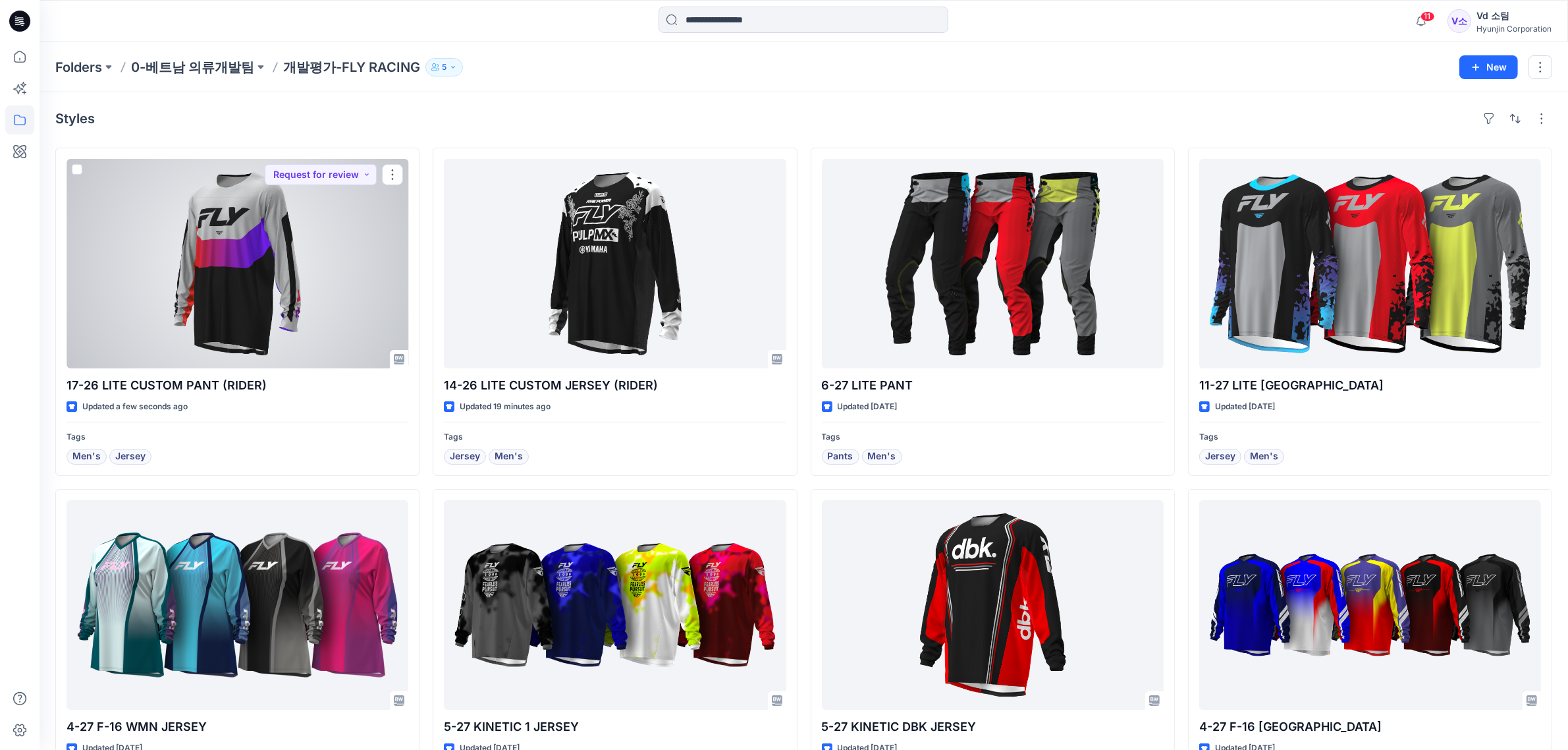
click at [297, 338] on div at bounding box center [237, 263] width 342 height 209
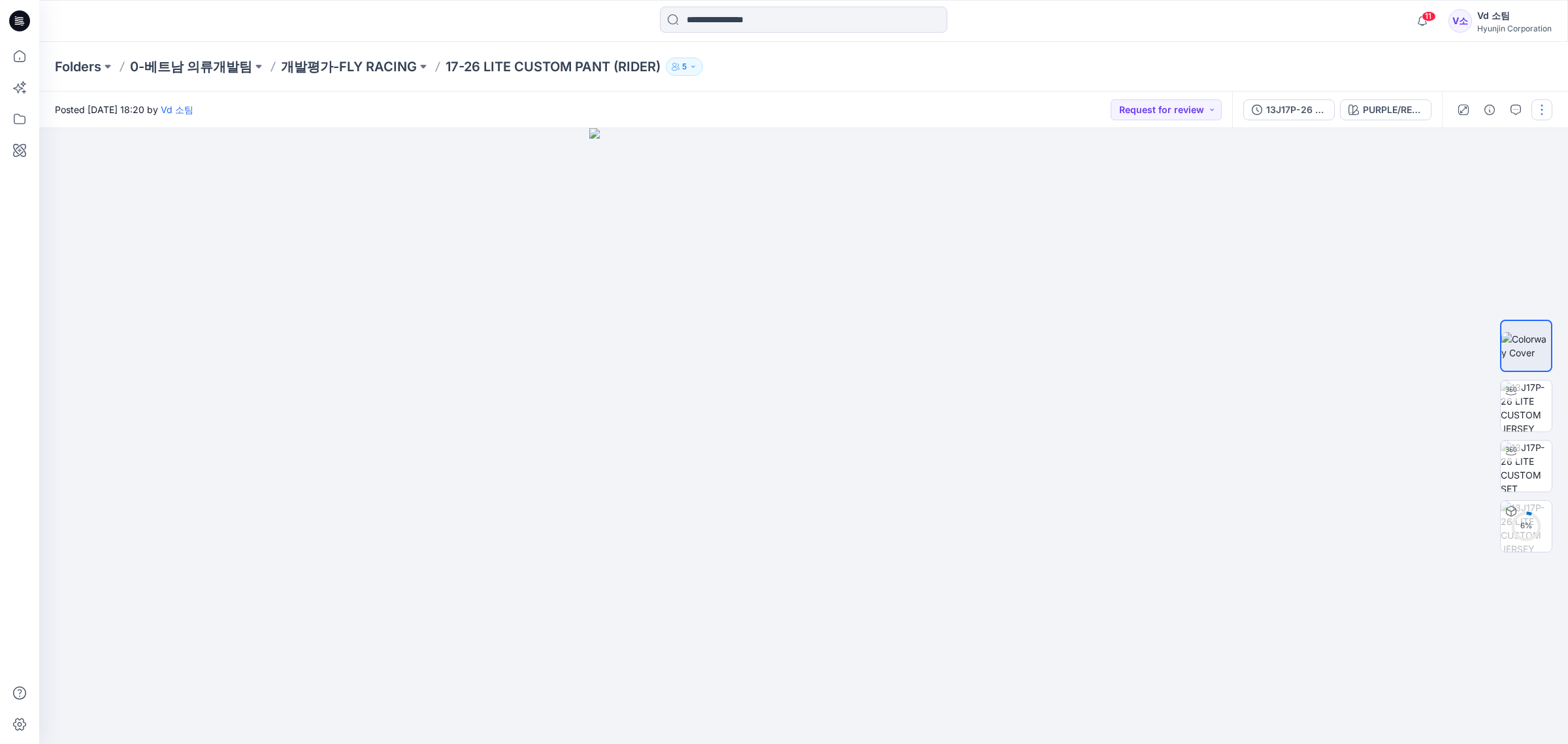
click at [1550, 112] on button "button" at bounding box center [1542, 110] width 21 height 21
click at [1524, 170] on button "Edit" at bounding box center [1487, 176] width 120 height 24
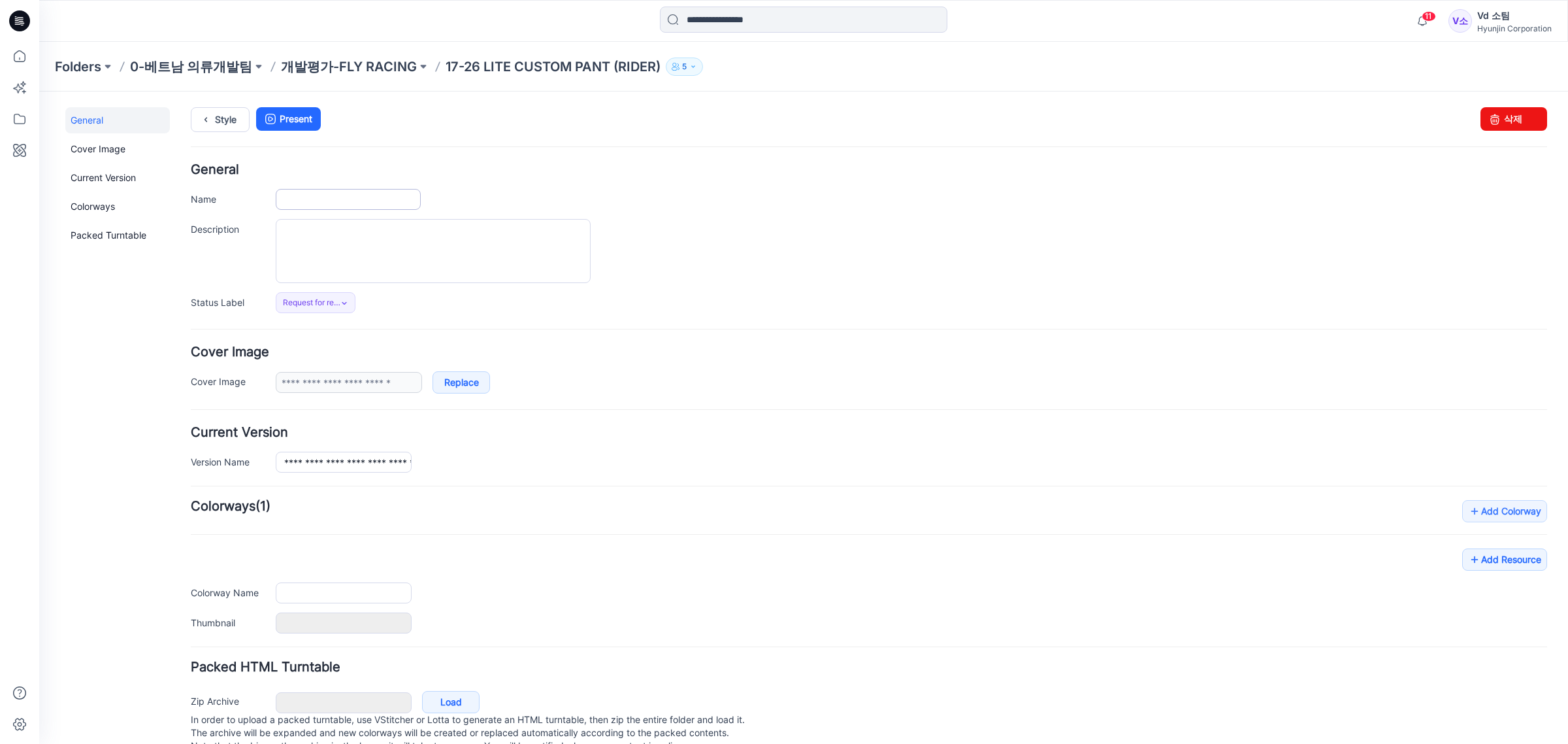
type input "**********"
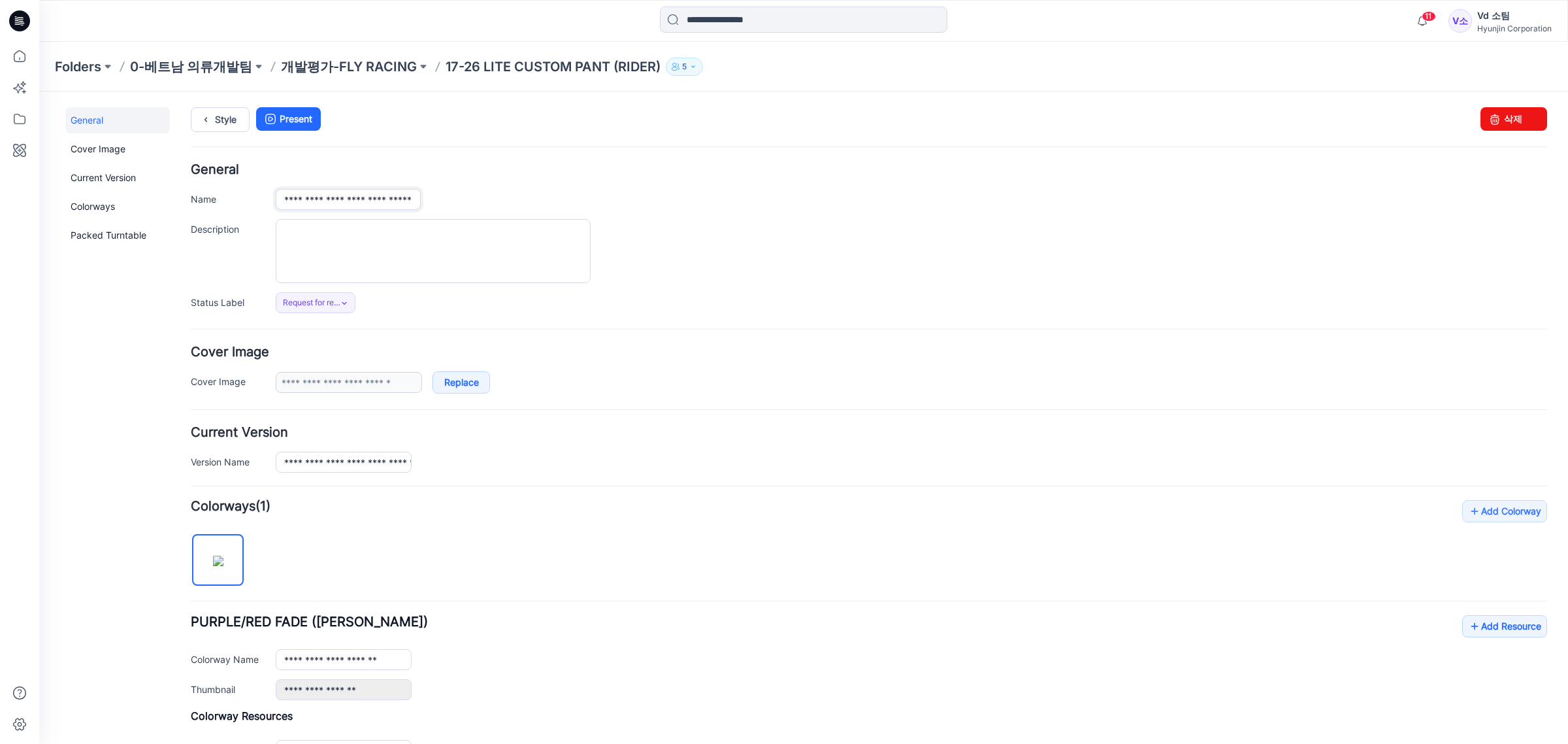
drag, startPoint x: 385, startPoint y: 201, endPoint x: 398, endPoint y: 201, distance: 13.0
click at [398, 201] on input "**********" at bounding box center [348, 199] width 145 height 21
click at [289, 196] on input "**********" at bounding box center [348, 199] width 145 height 21
drag, startPoint x: 377, startPoint y: 201, endPoint x: 74, endPoint y: 187, distance: 303.3
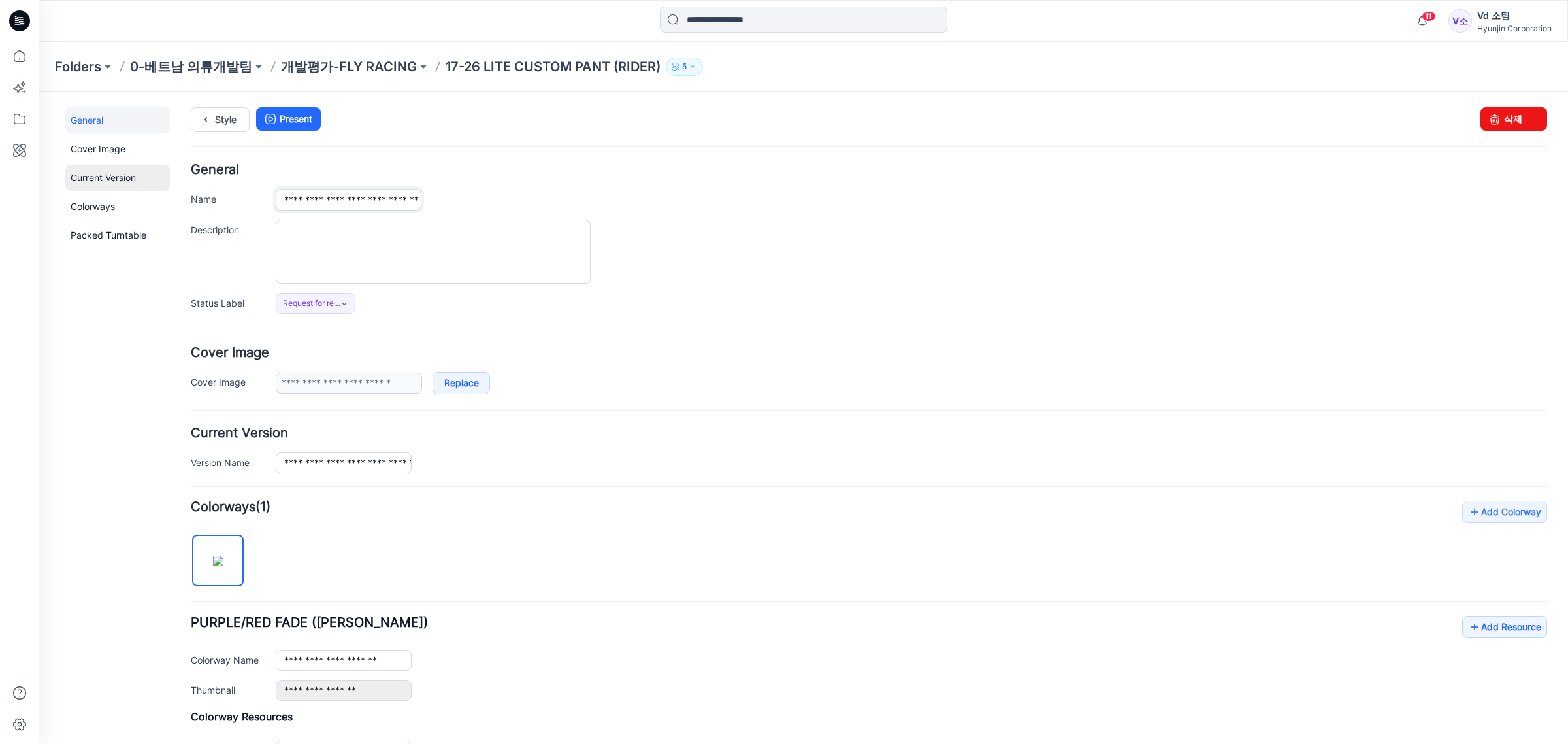
click at [74, 187] on div "**********" at bounding box center [796, 542] width 1513 height 901
type input "**********"
click at [502, 204] on div "**********" at bounding box center [911, 199] width 1271 height 22
click at [435, 248] on textarea "Description" at bounding box center [433, 251] width 315 height 64
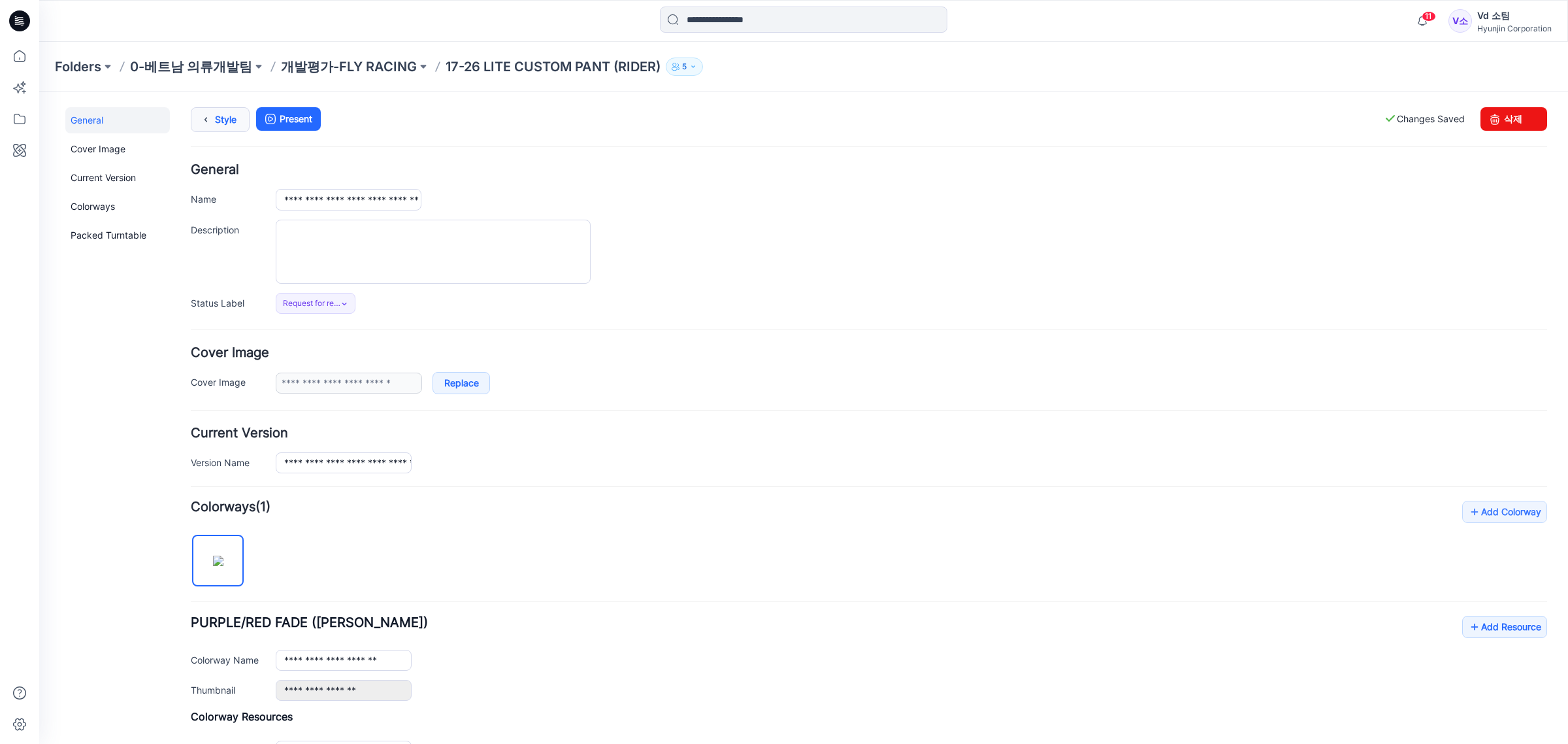
click at [240, 116] on link "Style" at bounding box center [220, 119] width 59 height 25
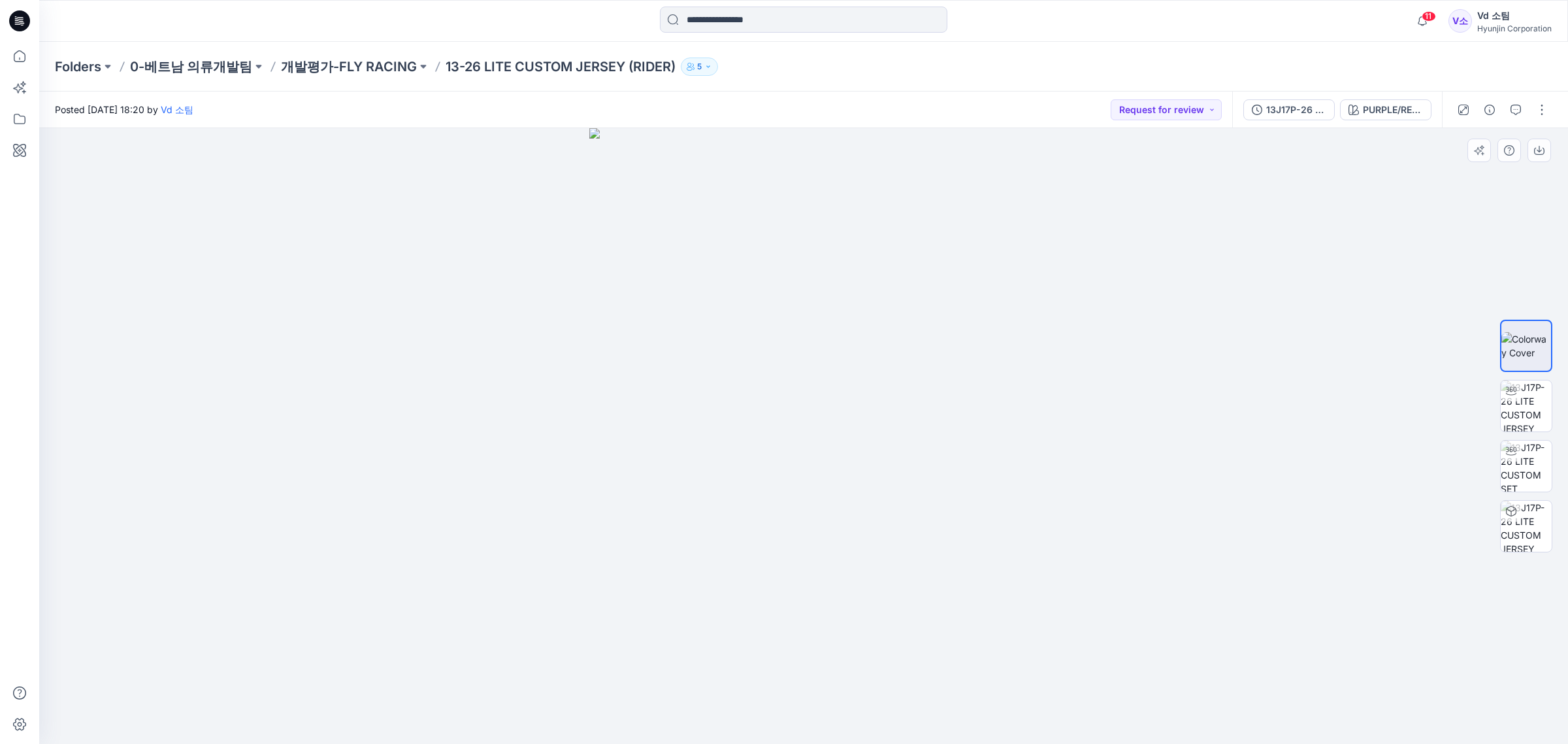
click at [1567, 409] on div at bounding box center [1526, 436] width 83 height 327
click at [344, 53] on div "Folders 0-베트남 의류개발팀 개발평가-FLY RACING 13-26 LITE CUSTOM JERSEY (RIDER) 5" at bounding box center [803, 67] width 1529 height 50
click at [328, 70] on p "개발평가-FLY RACING" at bounding box center [349, 67] width 136 height 18
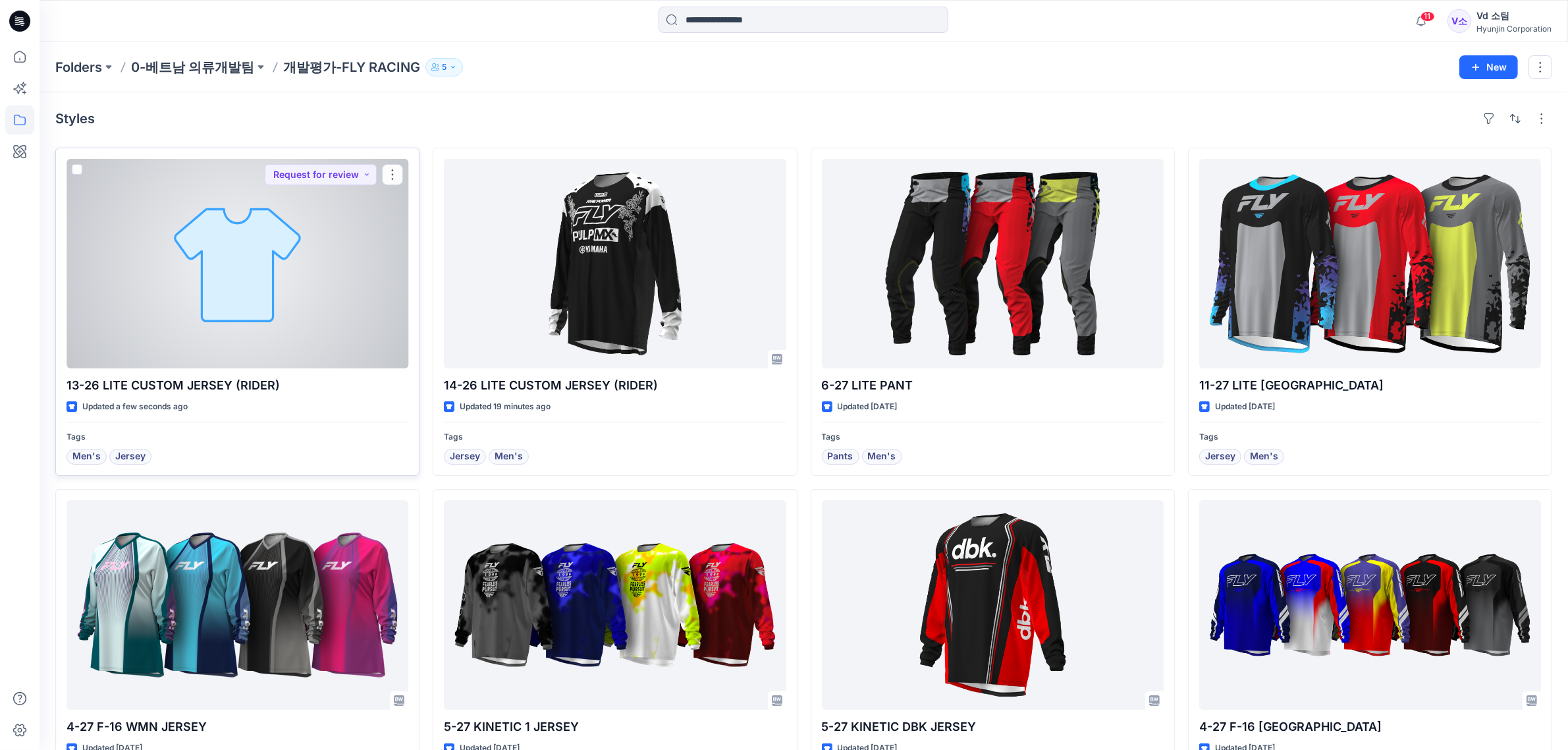
click at [390, 238] on div at bounding box center [237, 263] width 342 height 209
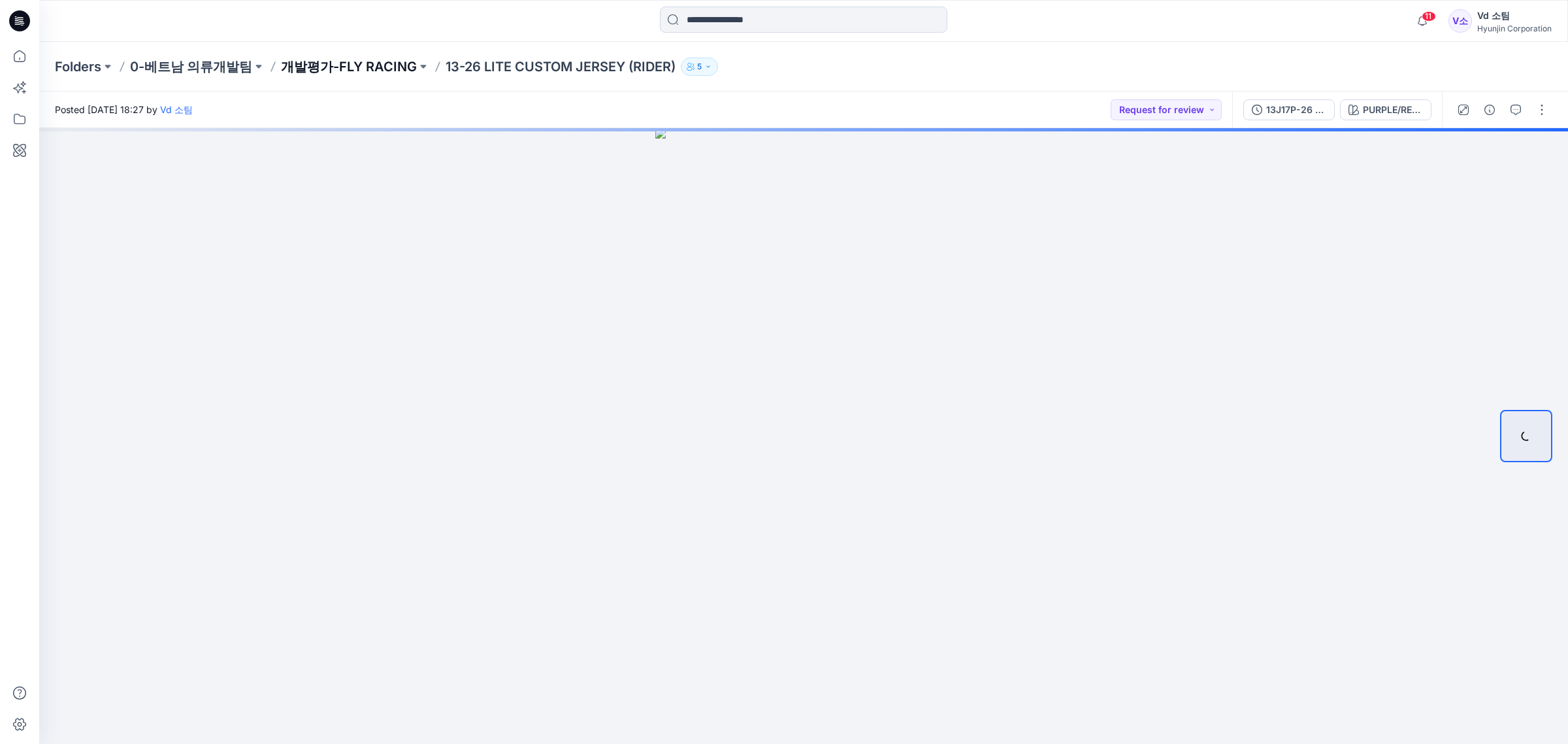
click at [337, 65] on p "개발평가-FLY RACING" at bounding box center [349, 67] width 136 height 18
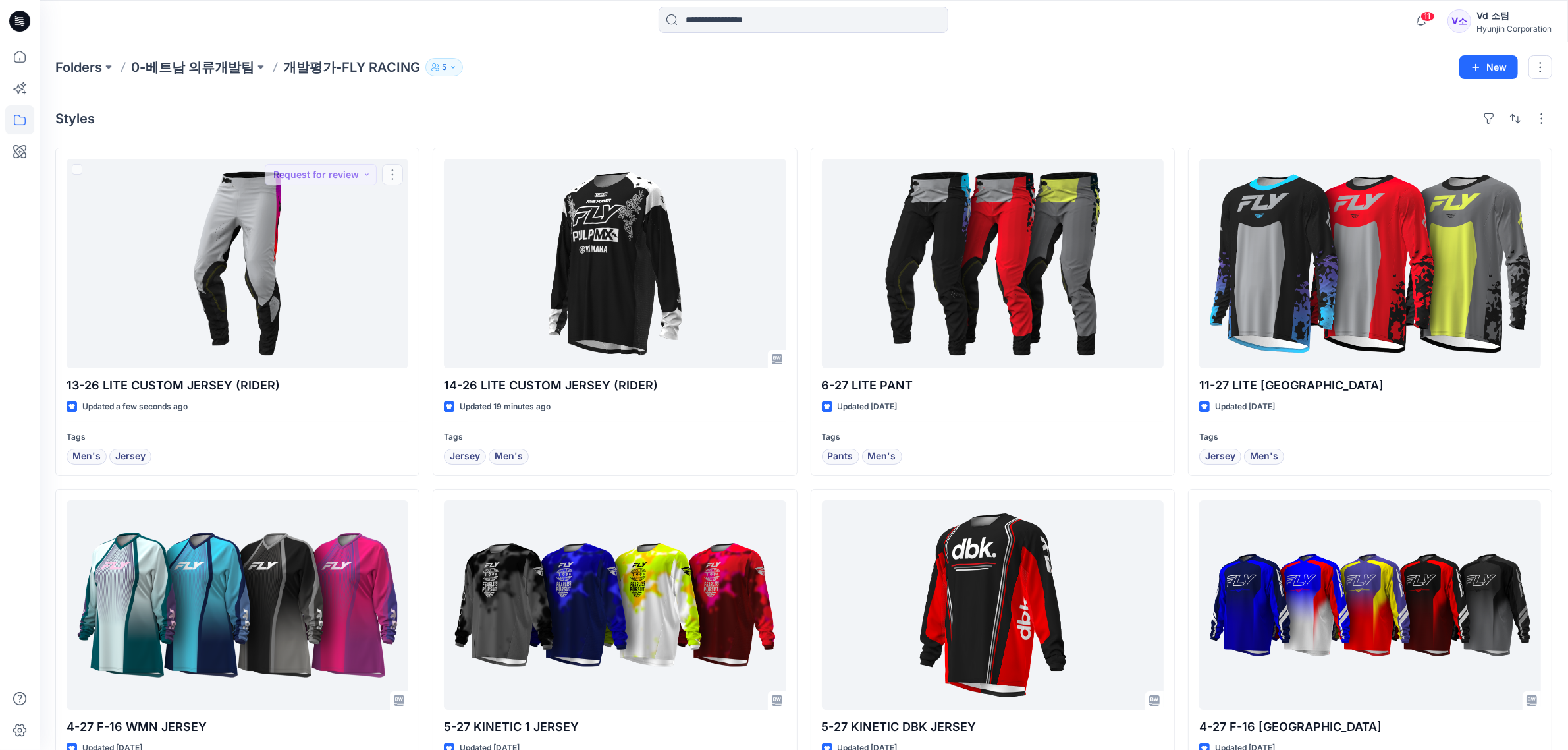
click at [402, 130] on div "Styles 13-26 LITE CUSTOM JERSEY (RIDER) Updated a few seconds ago Tags Men's Je…" at bounding box center [803, 657] width 1528 height 1130
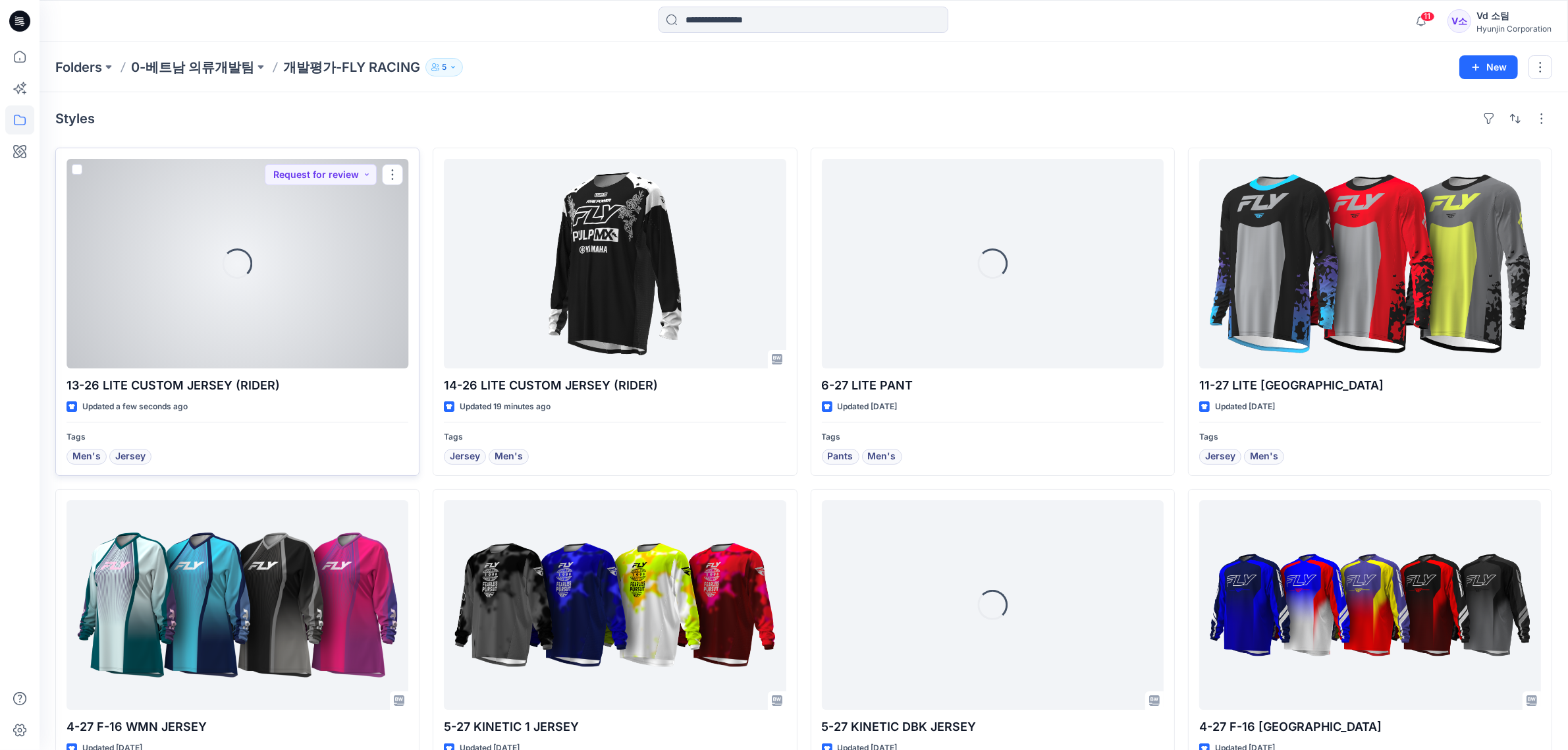
click at [228, 285] on div "Loading..." at bounding box center [237, 263] width 342 height 209
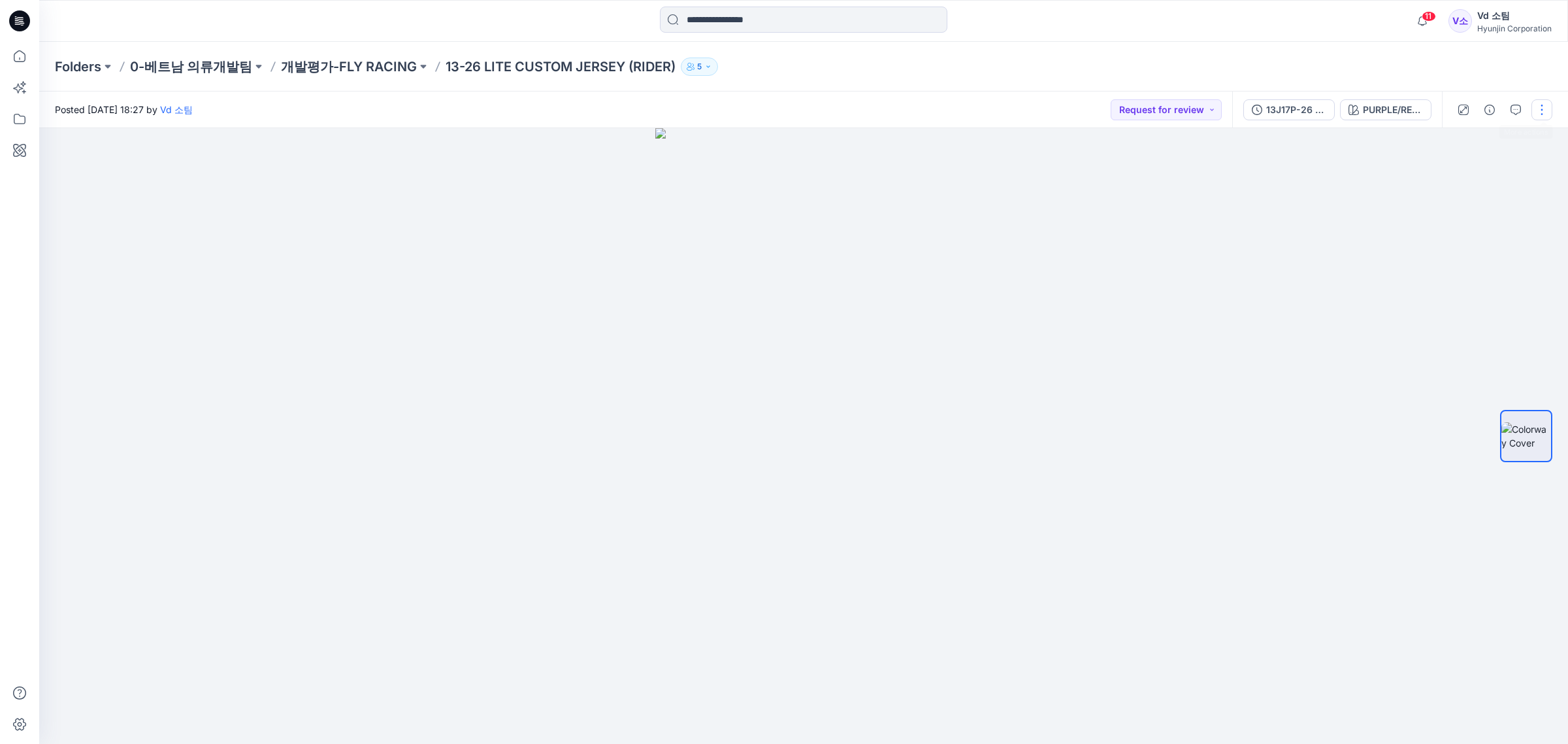
click at [1540, 102] on button "button" at bounding box center [1542, 110] width 21 height 21
click at [1462, 180] on p "Edit" at bounding box center [1458, 176] width 16 height 14
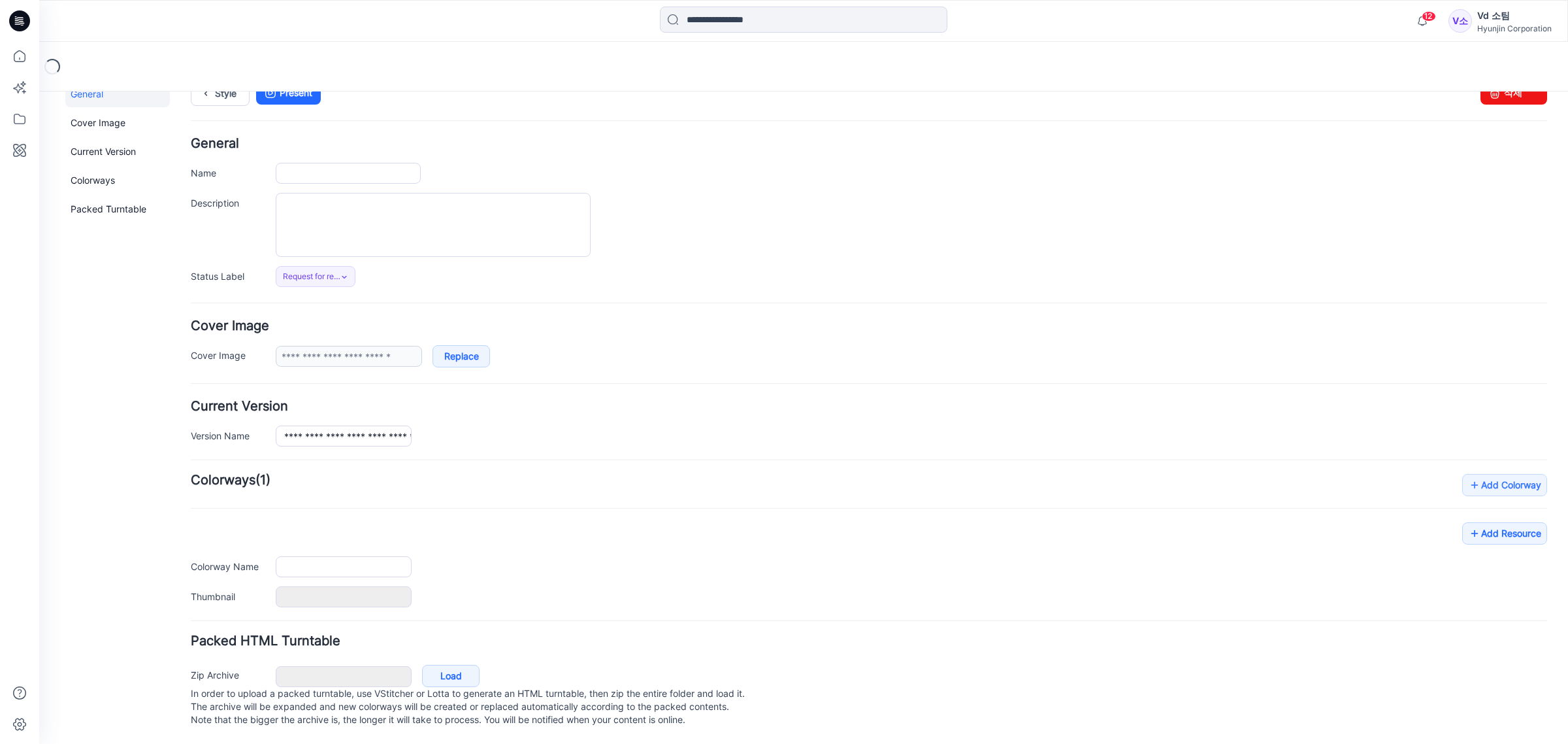
type input "**********"
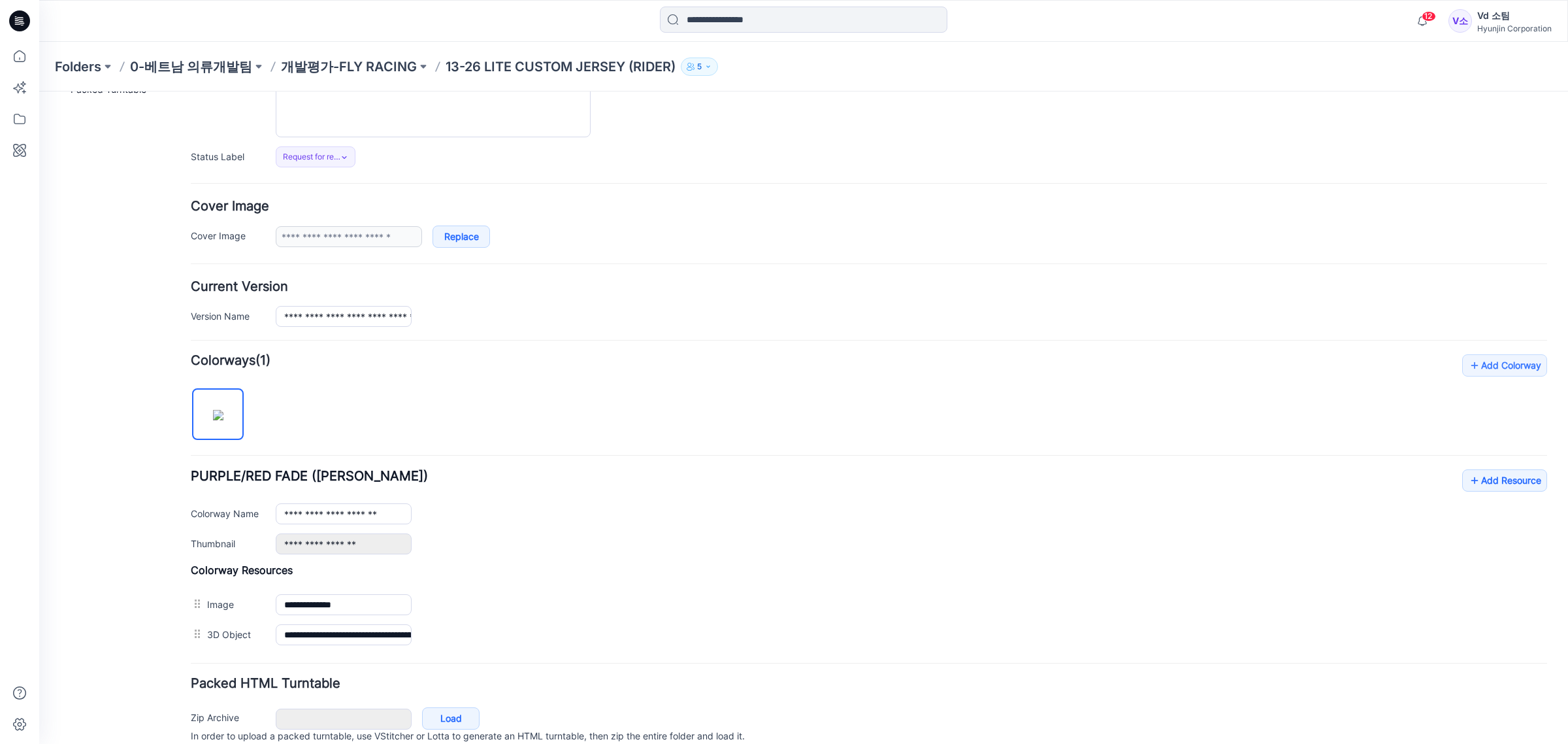
scroll to position [206, 0]
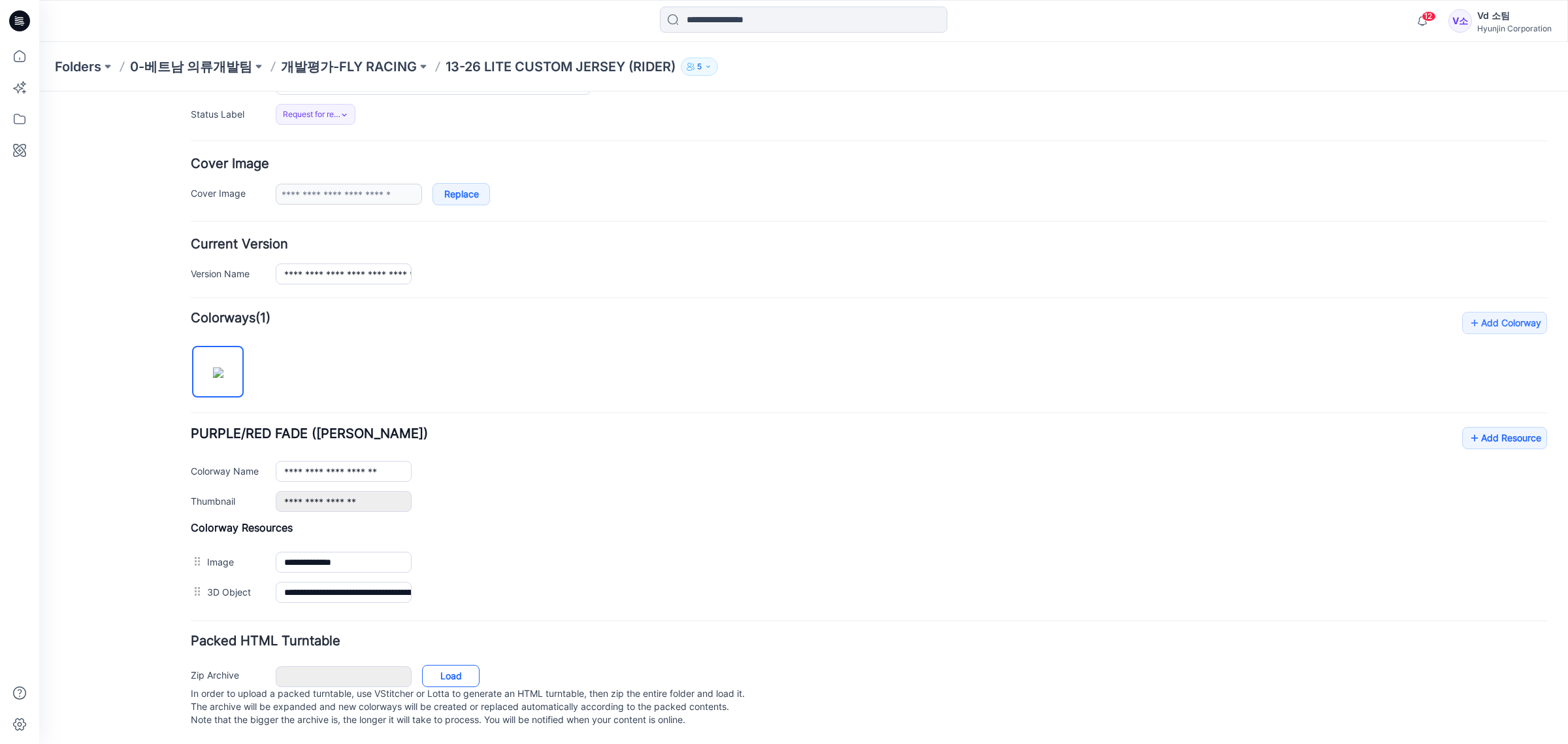
click at [450, 665] on link "Load" at bounding box center [451, 676] width 58 height 22
click at [471, 665] on link "Load" at bounding box center [451, 676] width 58 height 22
click at [348, 63] on p "개발평가-FLY RACING" at bounding box center [349, 67] width 136 height 18
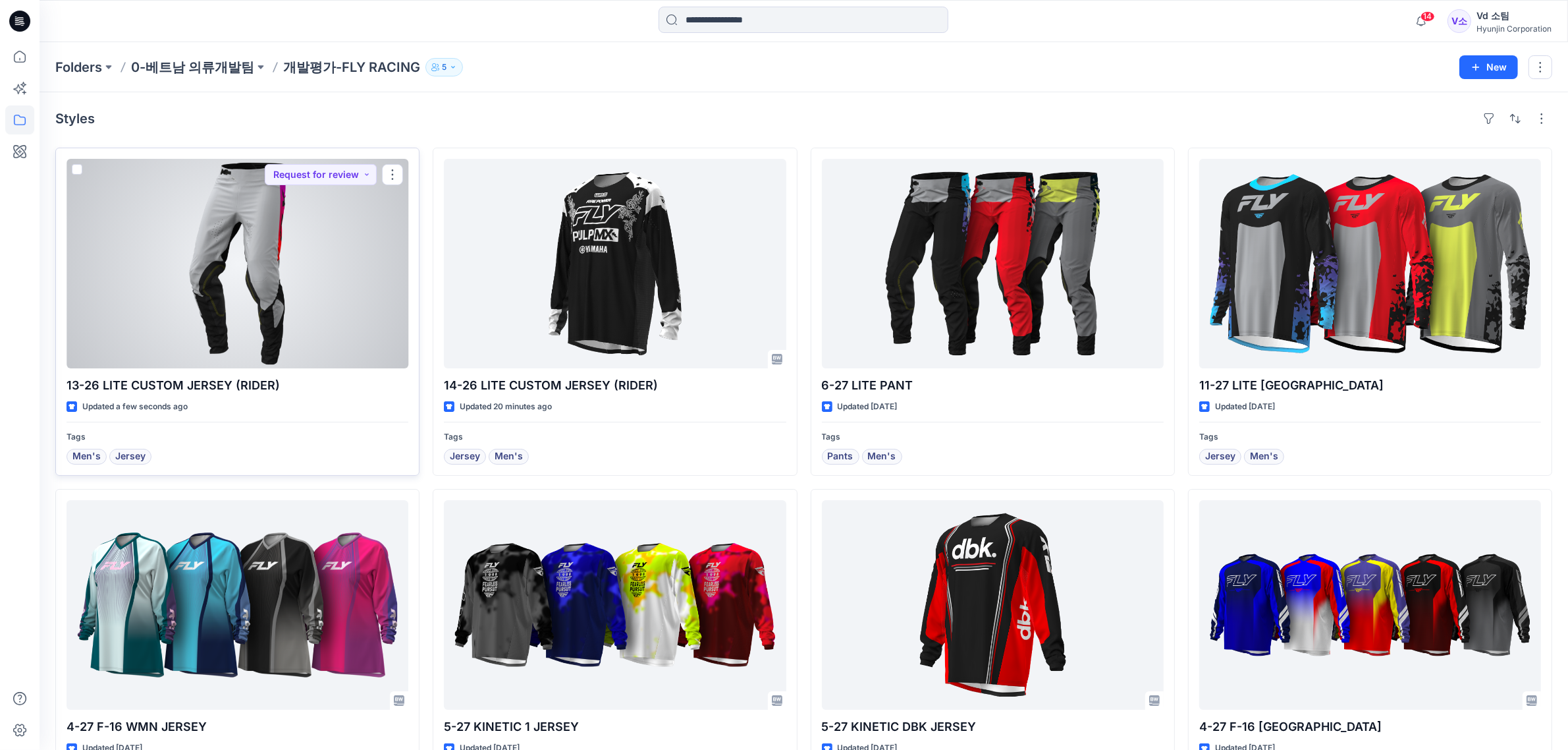
click at [205, 280] on div at bounding box center [237, 263] width 342 height 209
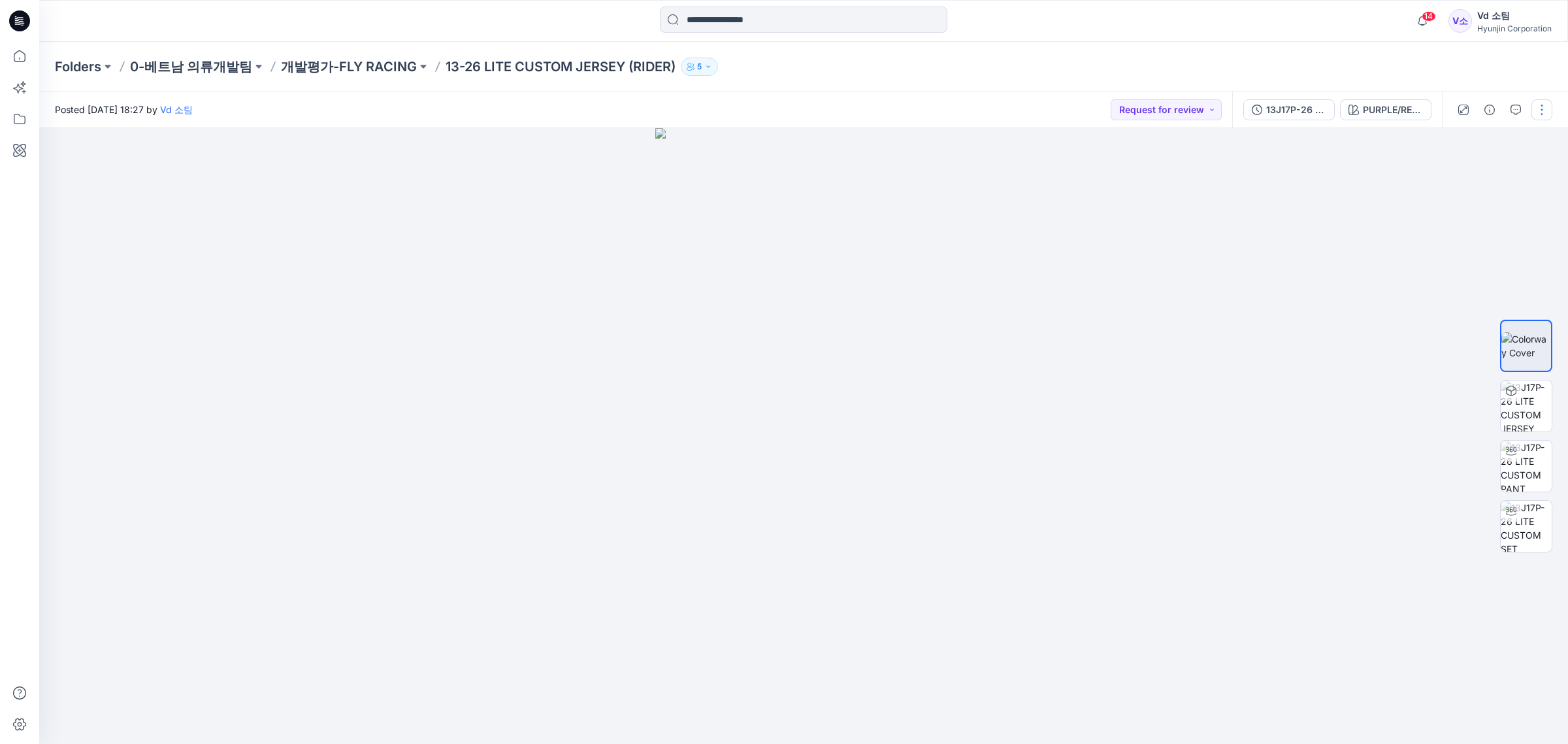
click at [1540, 118] on button "button" at bounding box center [1542, 110] width 21 height 21
click at [1484, 185] on button "Edit" at bounding box center [1487, 176] width 120 height 24
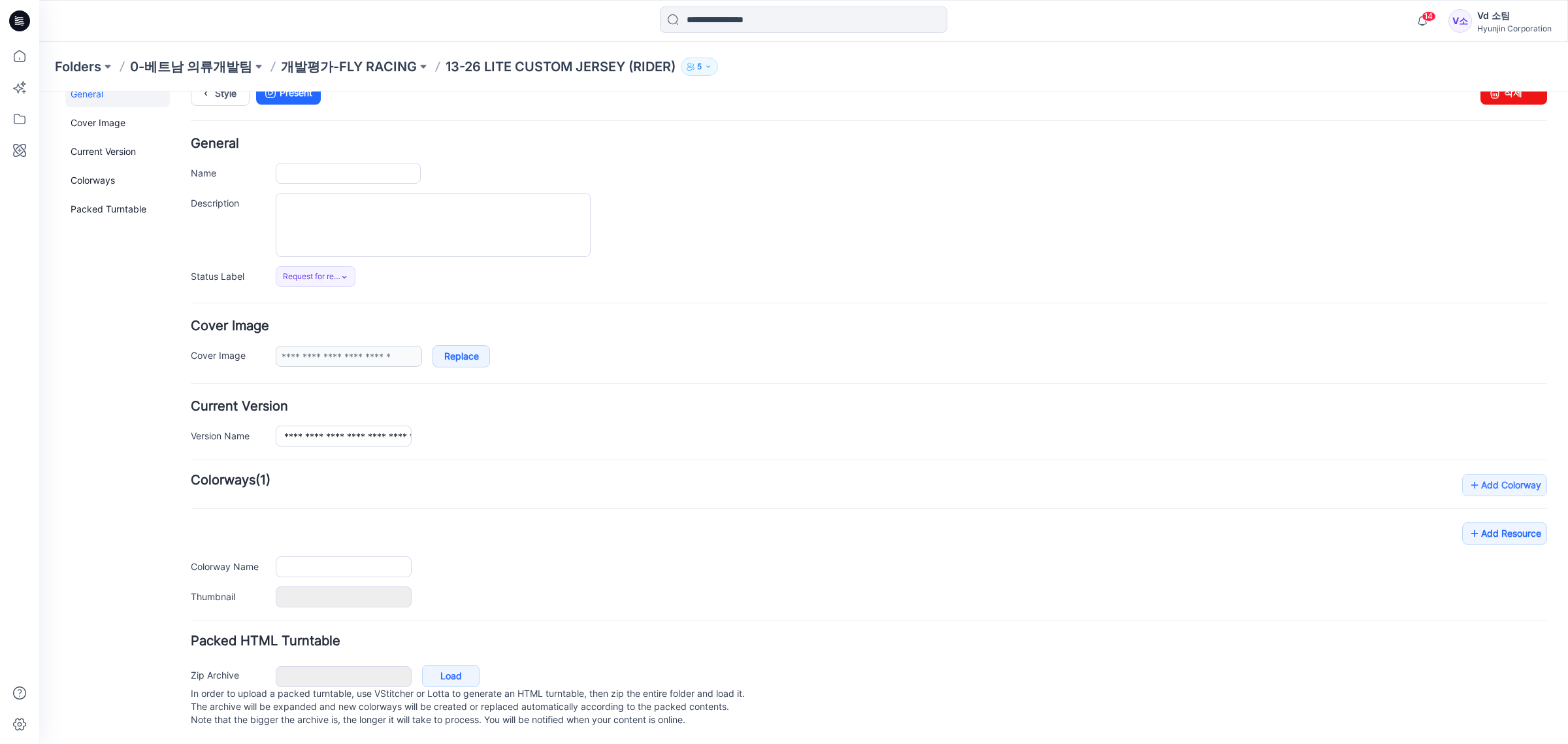
type input "**********"
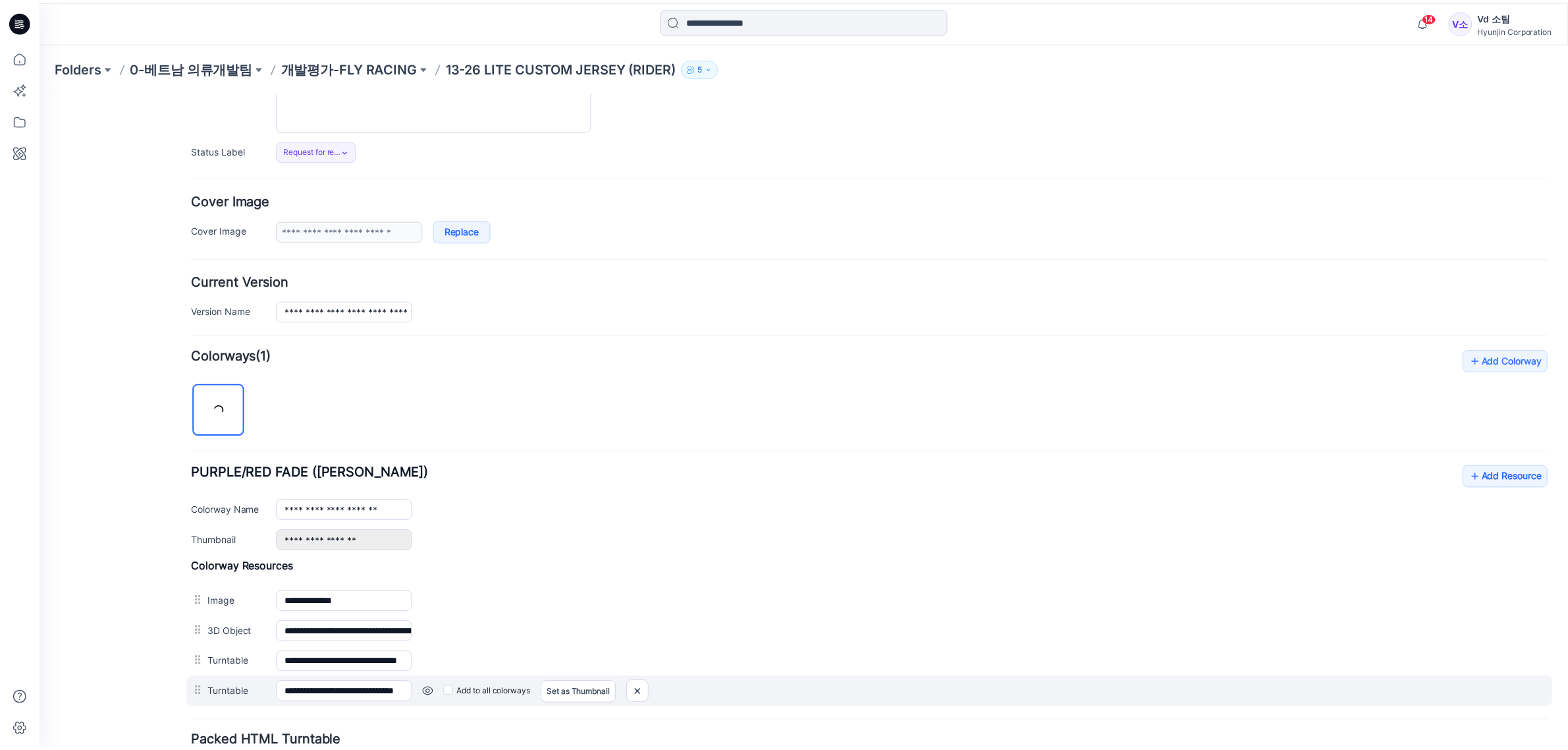
scroll to position [268, 0]
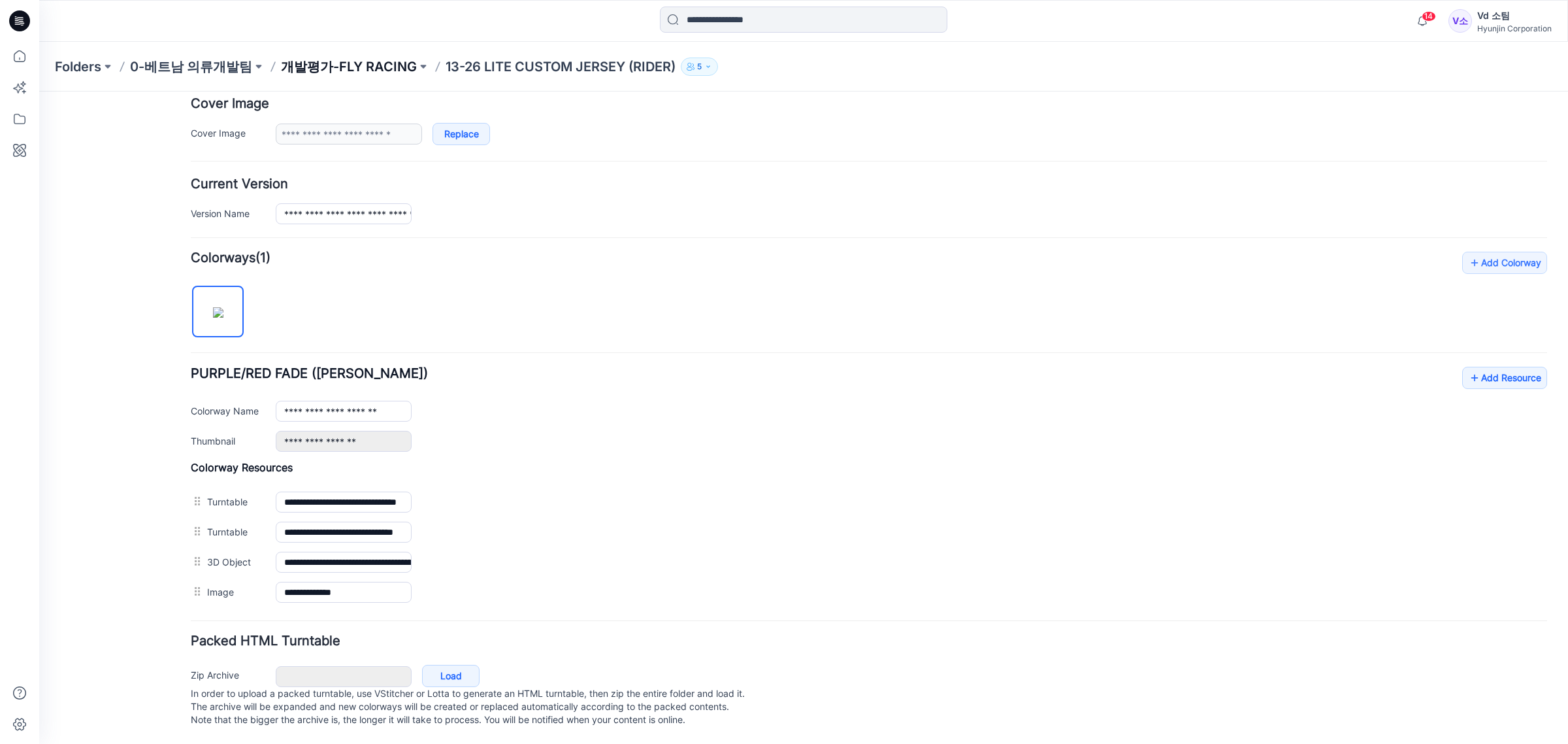
click at [342, 64] on p "개발평가-FLY RACING" at bounding box center [349, 67] width 136 height 18
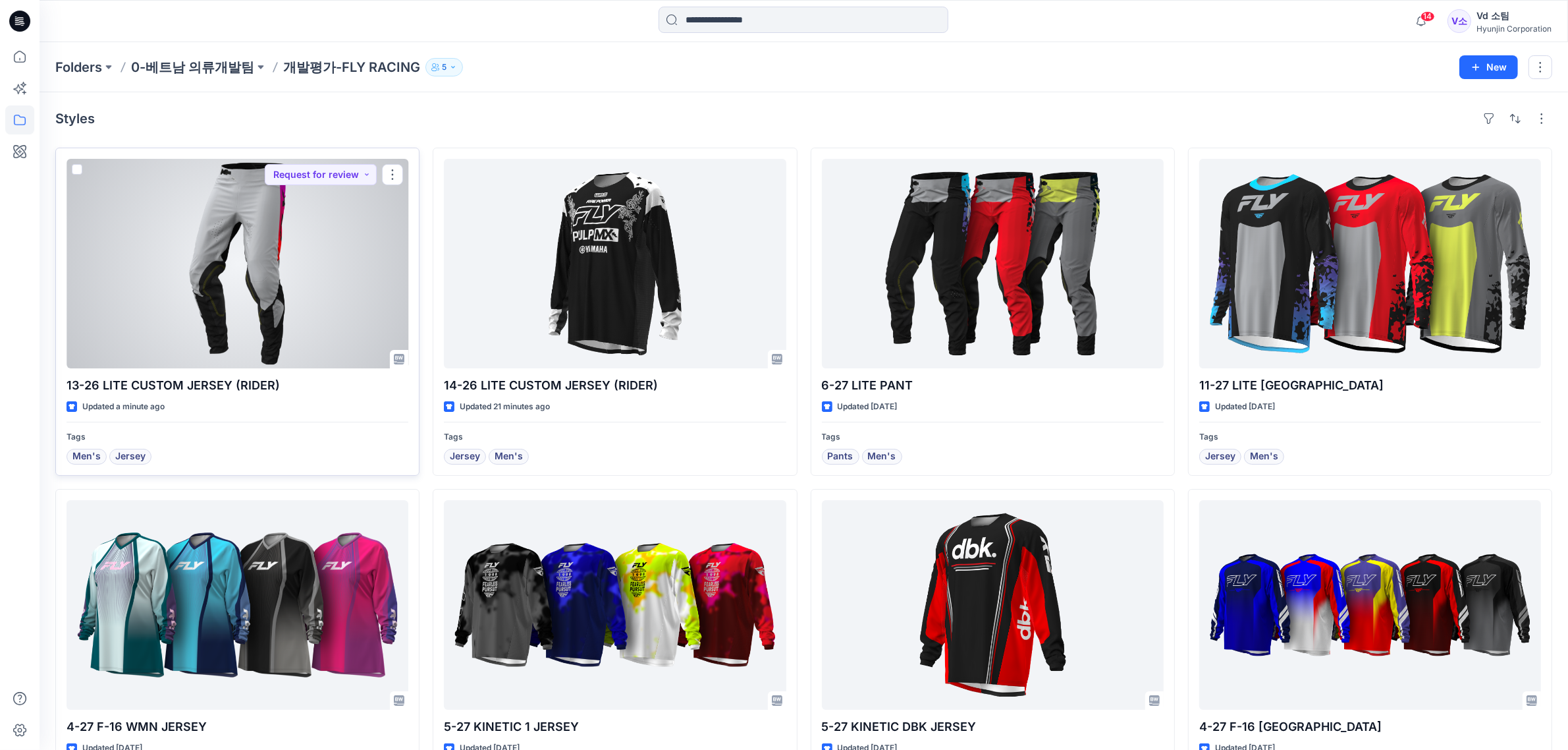
click at [233, 328] on div at bounding box center [237, 263] width 342 height 209
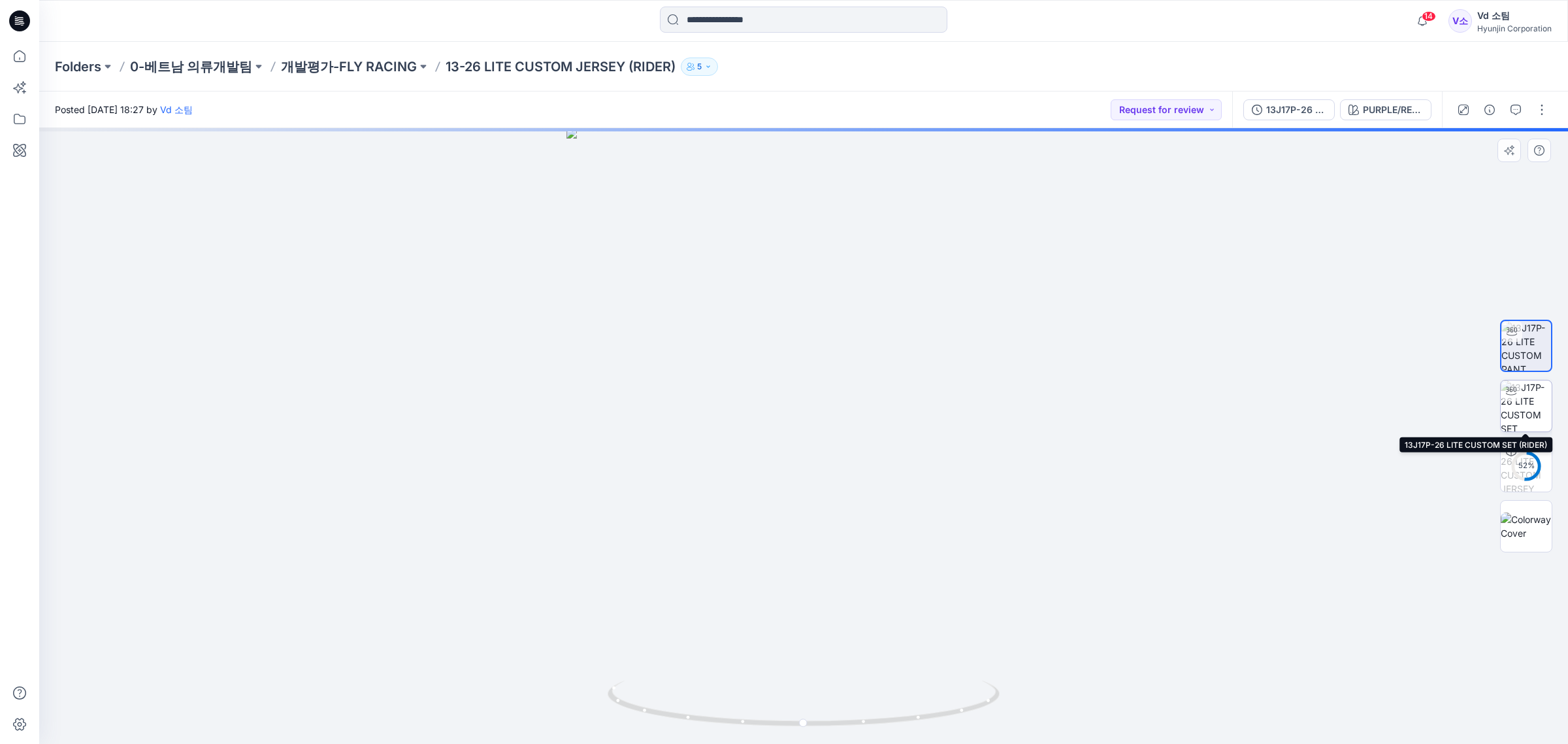
click at [1503, 408] on img at bounding box center [1526, 406] width 51 height 51
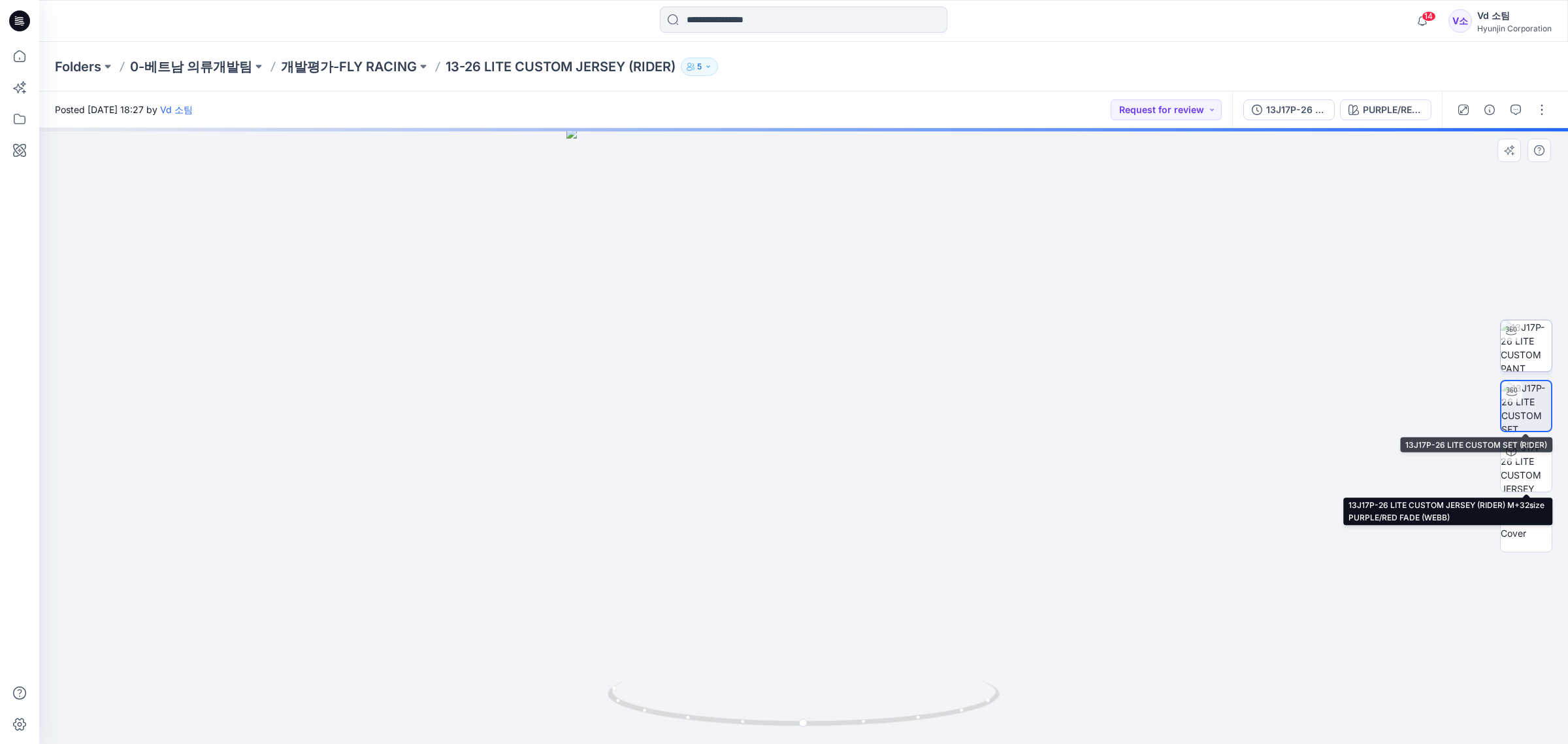
click at [1543, 359] on img at bounding box center [1526, 345] width 51 height 51
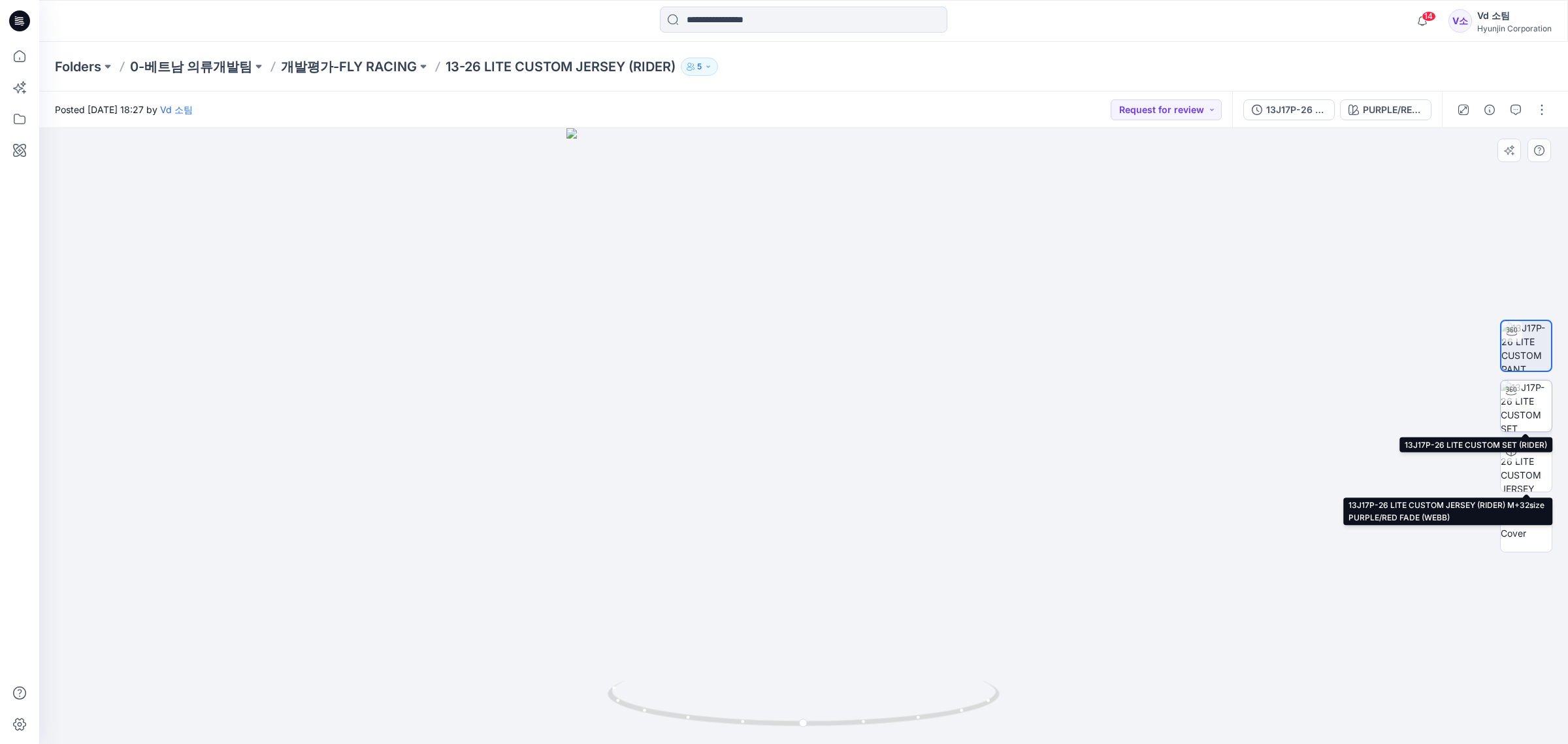
click at [1529, 404] on img at bounding box center [1526, 406] width 51 height 51
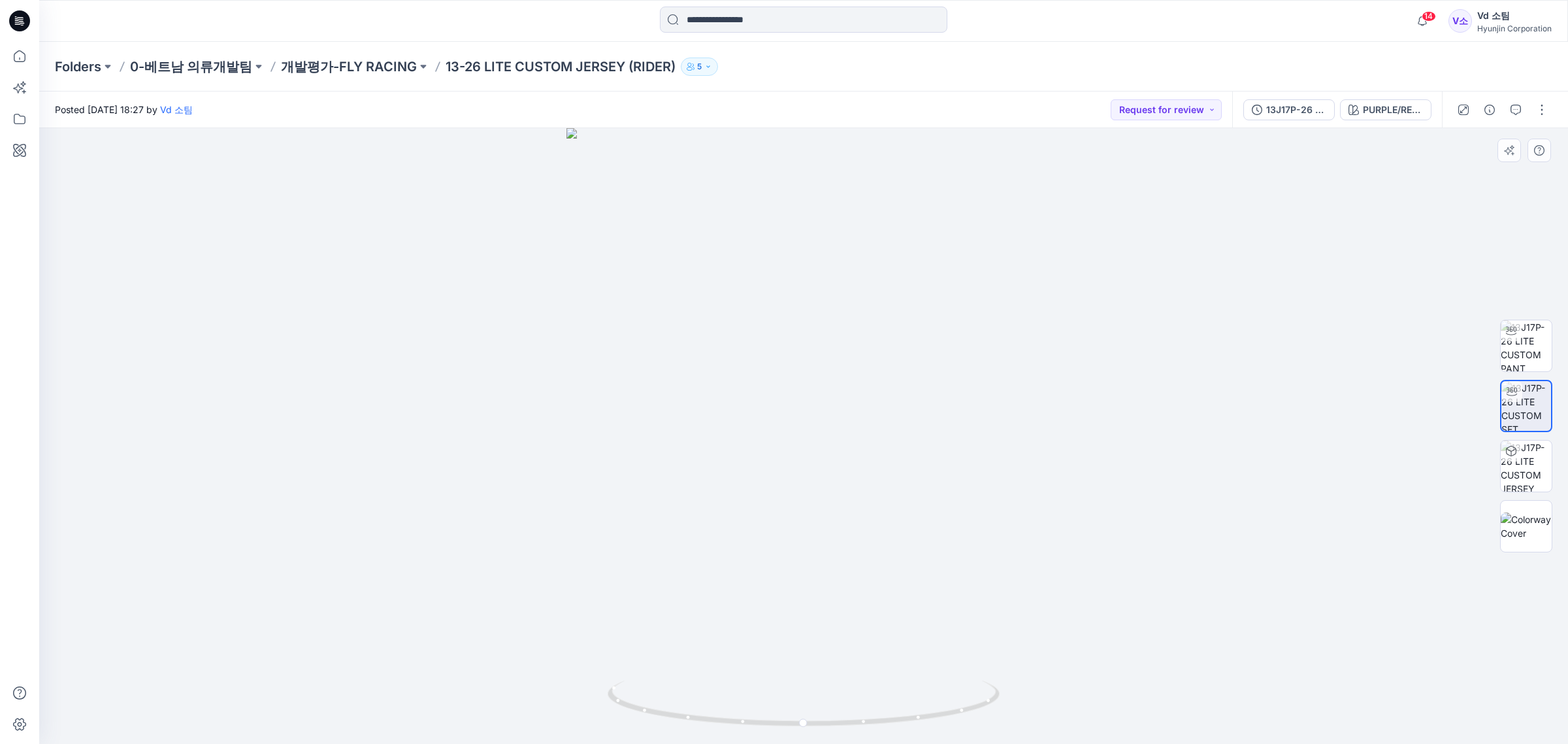
click at [1552, 365] on div at bounding box center [1526, 436] width 83 height 327
click at [1549, 359] on img at bounding box center [1526, 345] width 51 height 51
click at [1533, 407] on img at bounding box center [1526, 406] width 51 height 51
click at [1531, 498] on div at bounding box center [1526, 436] width 52 height 327
click at [1535, 487] on img at bounding box center [1526, 466] width 51 height 51
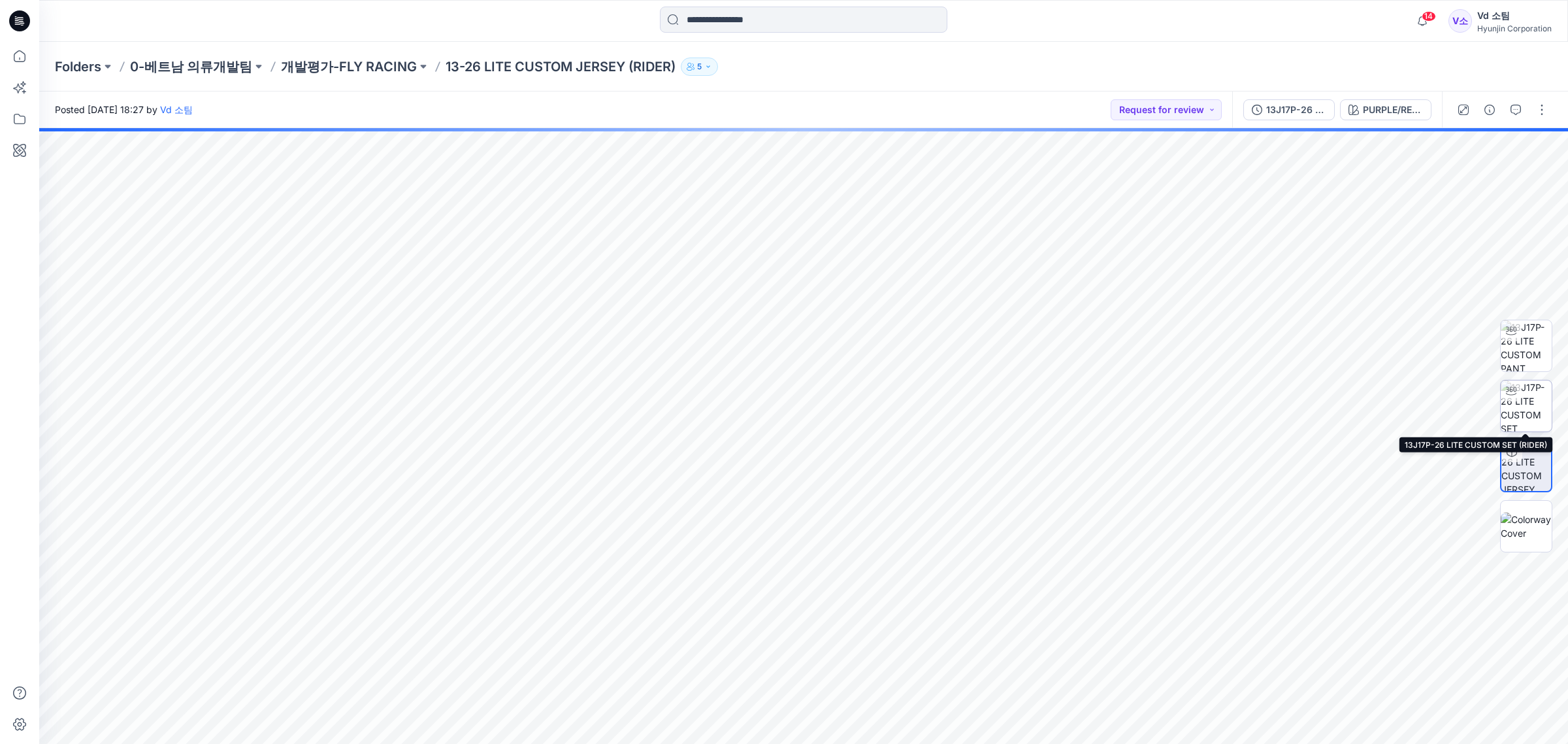
click at [1536, 406] on img at bounding box center [1526, 406] width 51 height 51
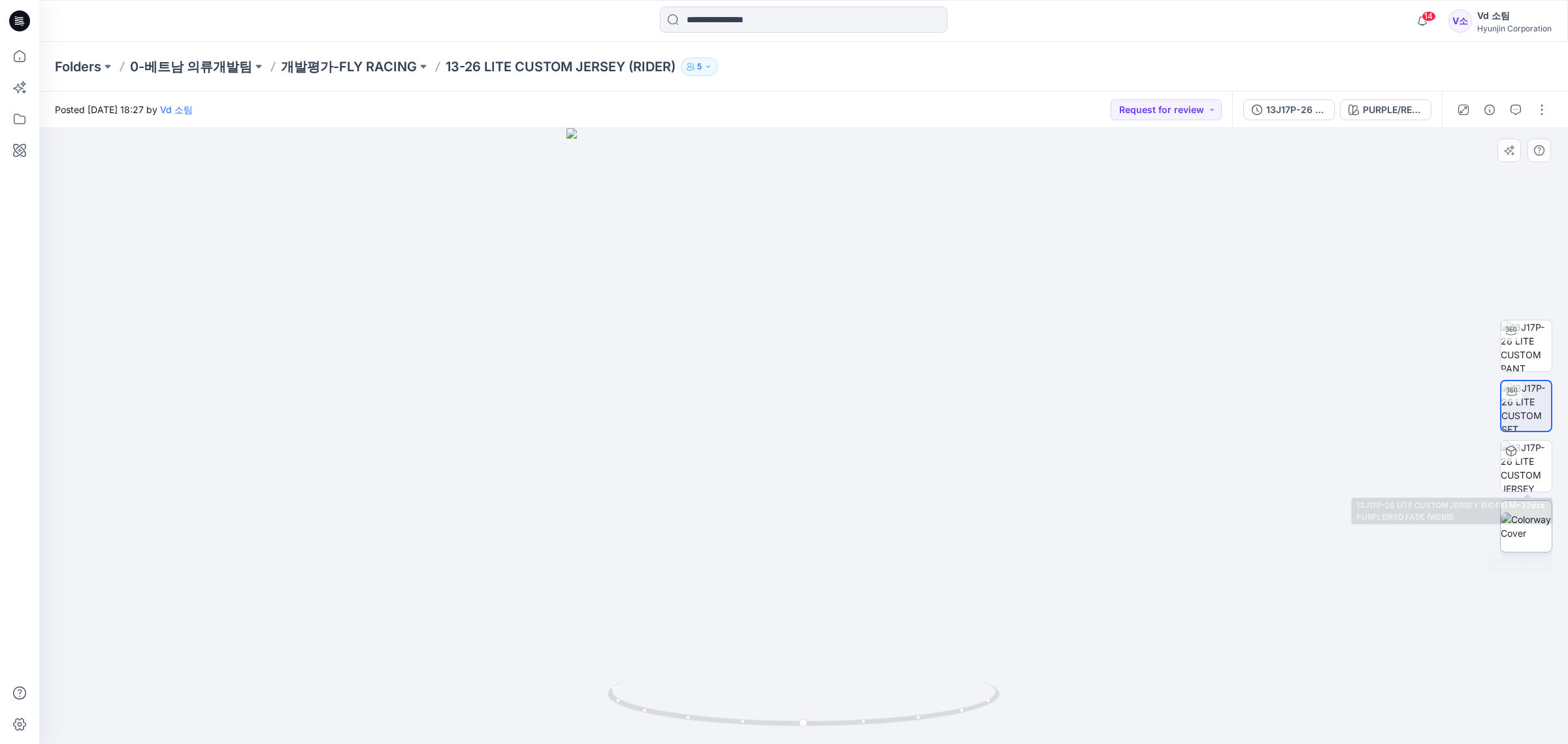
click at [1536, 515] on img at bounding box center [1526, 526] width 51 height 27
click at [328, 60] on p "개발평가-FLY RACING" at bounding box center [349, 67] width 136 height 18
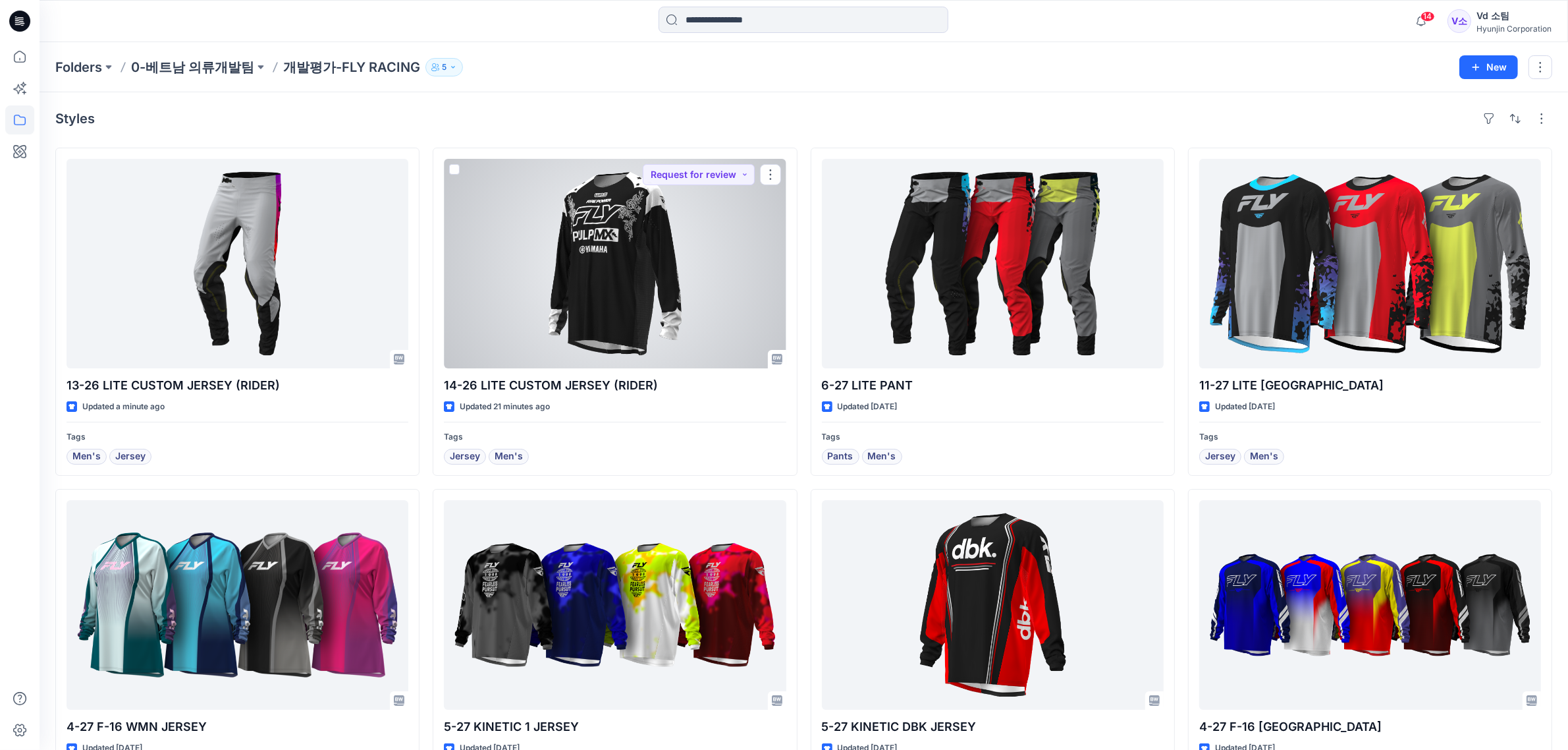
click at [589, 345] on div at bounding box center [615, 263] width 342 height 209
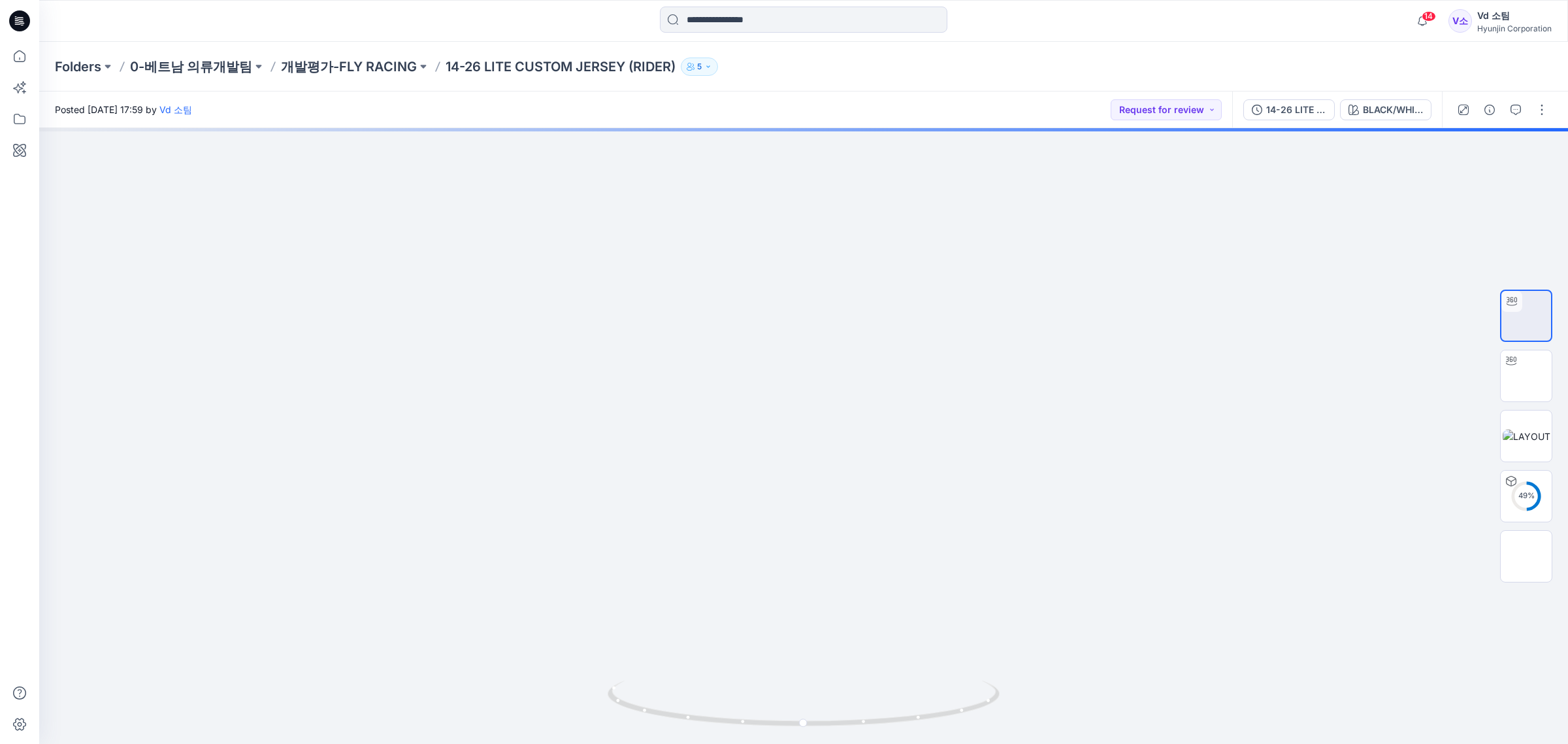
click at [353, 76] on div "Folders 0-베트남 의류개발팀 개발평가-FLY RACING 14-26 LITE CUSTOM JERSEY (RIDER) 5" at bounding box center [803, 67] width 1529 height 50
click at [356, 72] on p "개발평가-FLY RACING" at bounding box center [349, 67] width 136 height 18
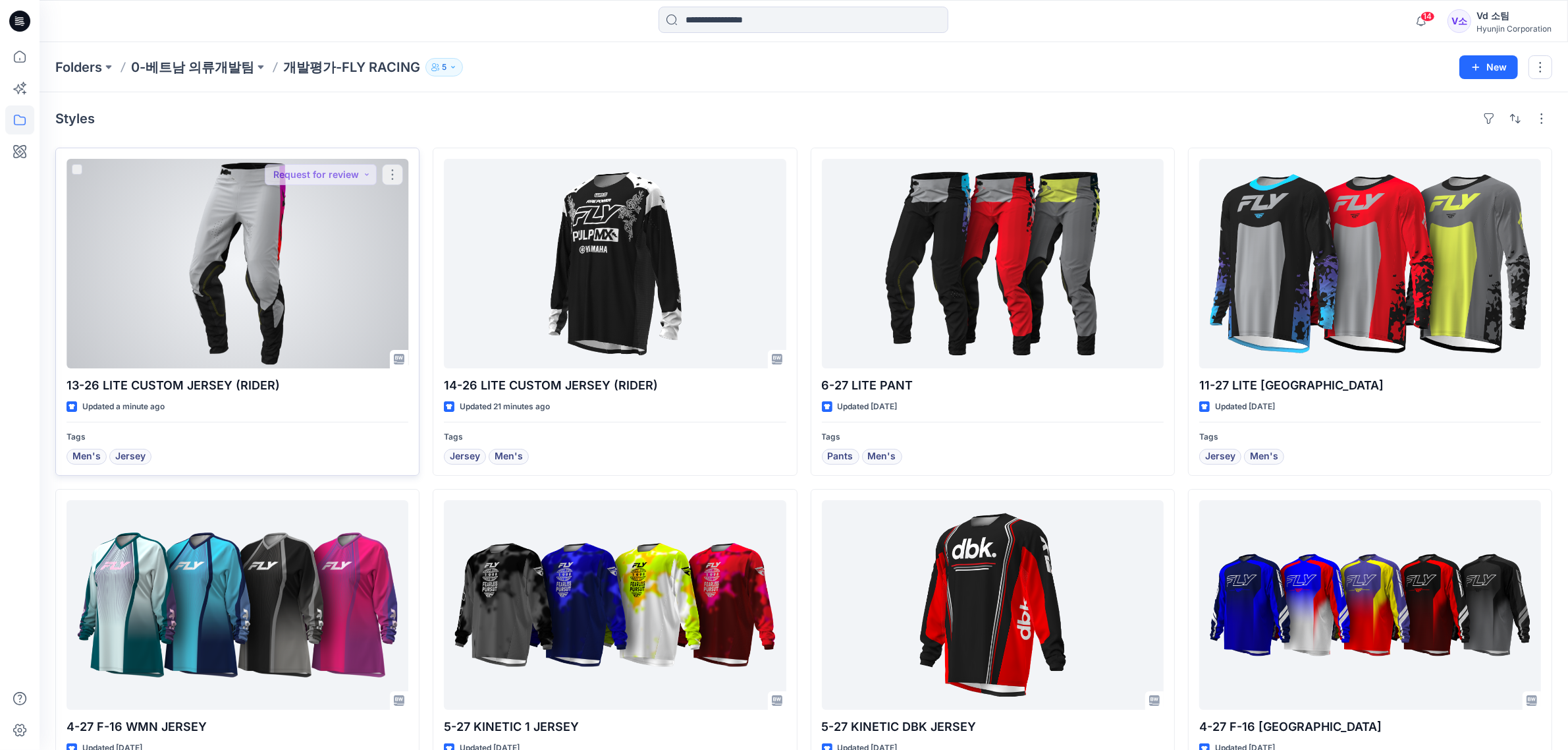
click at [252, 262] on div at bounding box center [237, 263] width 342 height 209
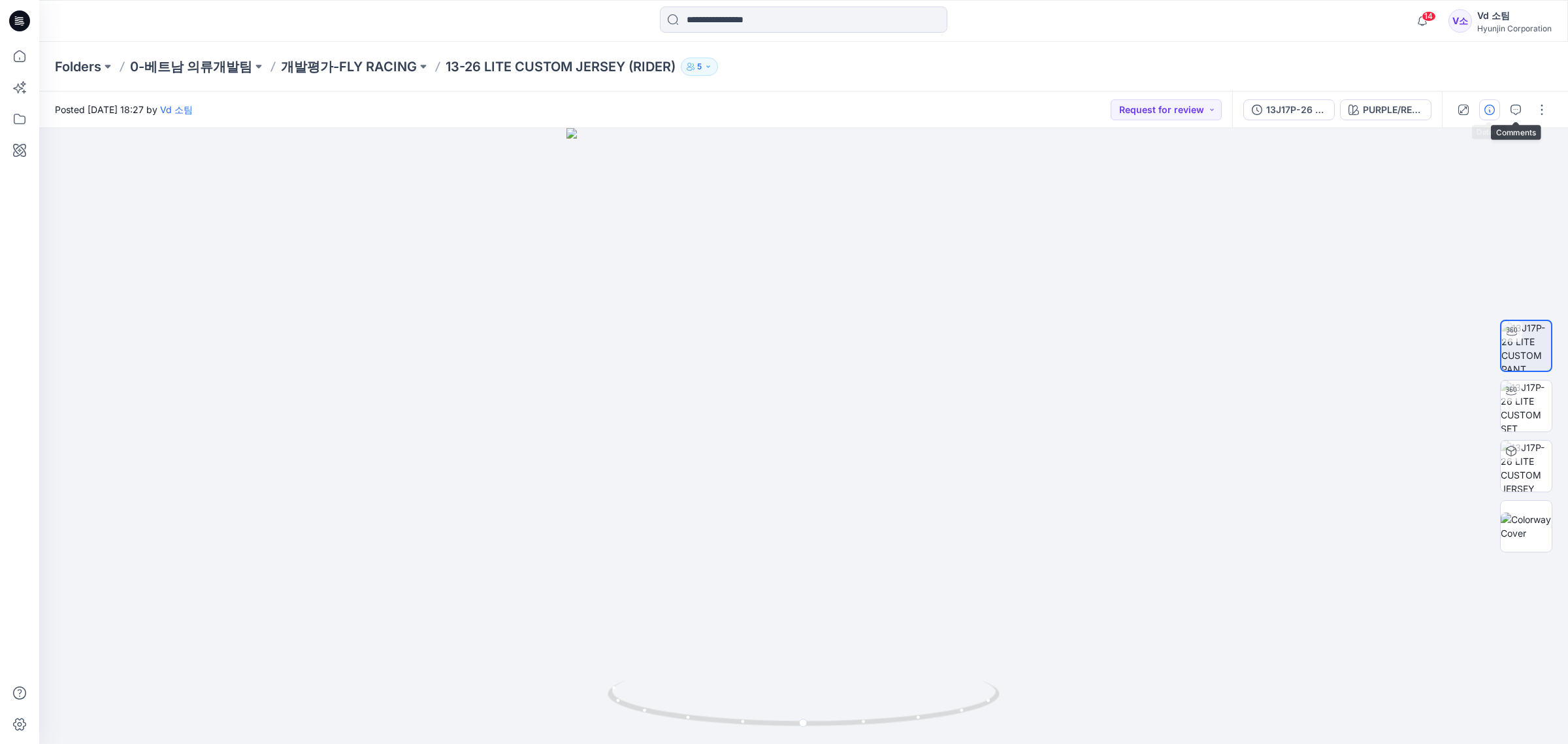
click at [1493, 108] on button "button" at bounding box center [1489, 110] width 21 height 21
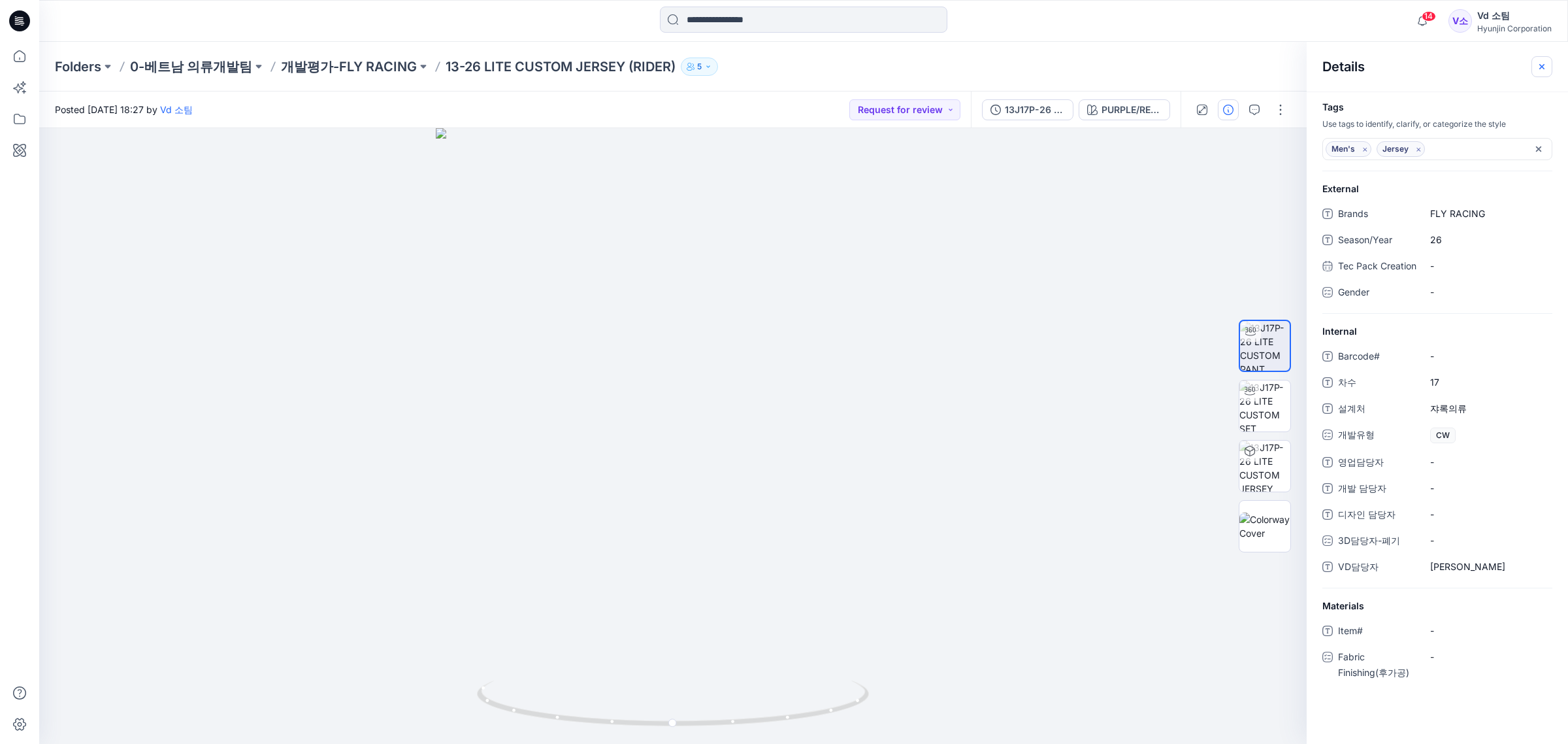
click at [1546, 65] on button "button" at bounding box center [1542, 67] width 21 height 21
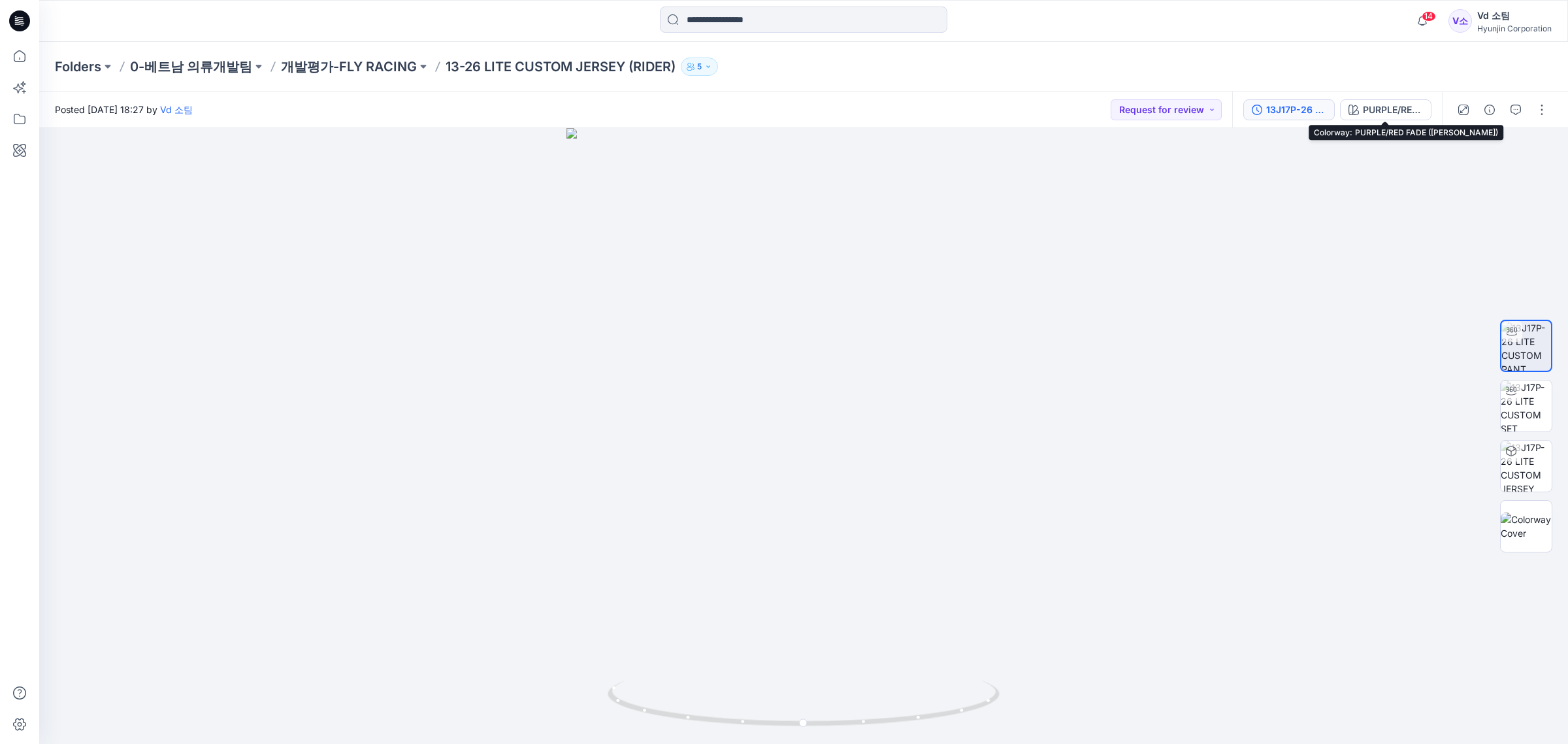
click at [1311, 111] on div "13J17P-26 LITE CUSTOM JERSEY (RIDER) M+32size" at bounding box center [1296, 109] width 60 height 14
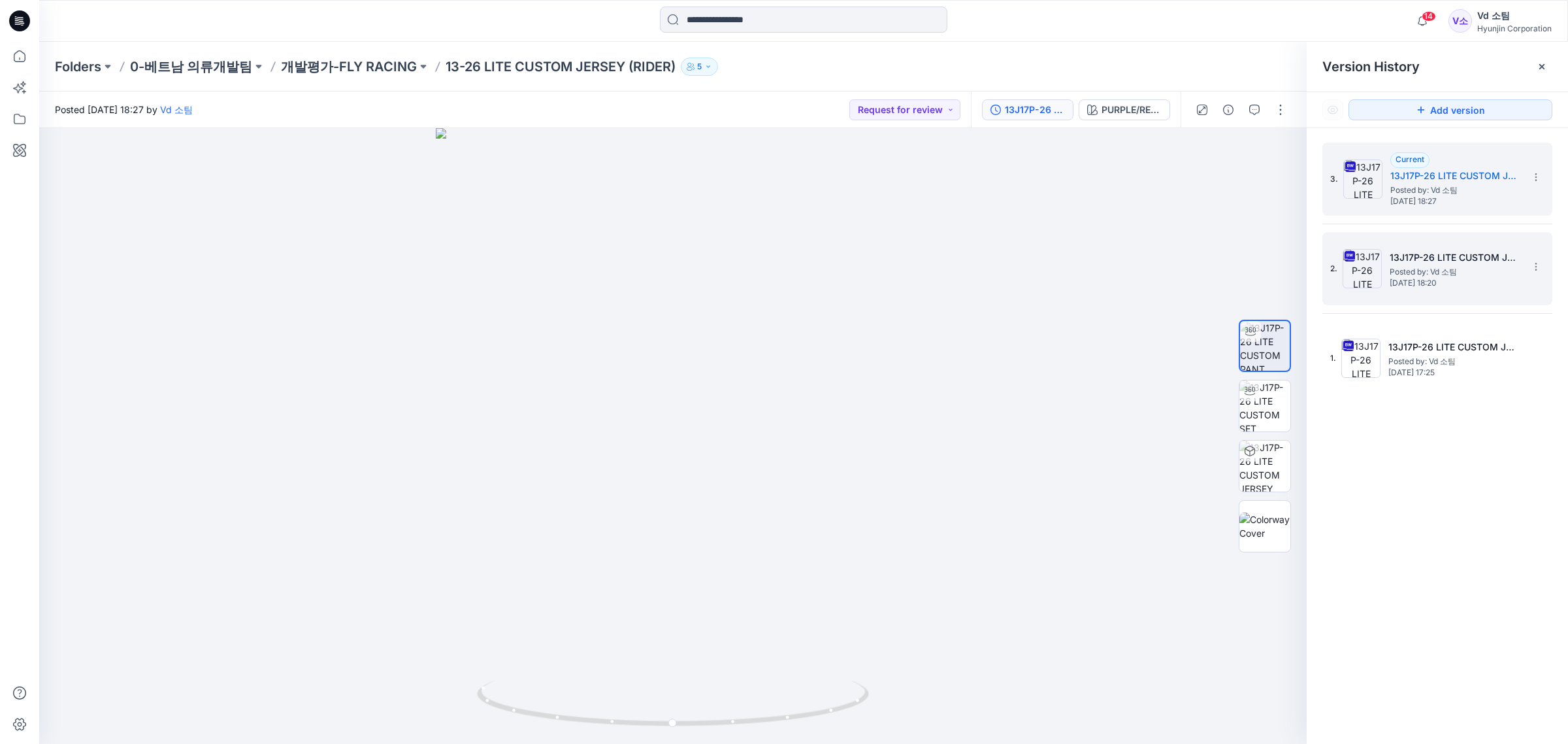
click at [1487, 244] on div "2. 13J17P-26 LITE CUSTOM JERSEY (RIDER) M+32size Posted by: Vd 소팀 Tuesday, Octo…" at bounding box center [1428, 268] width 196 height 62
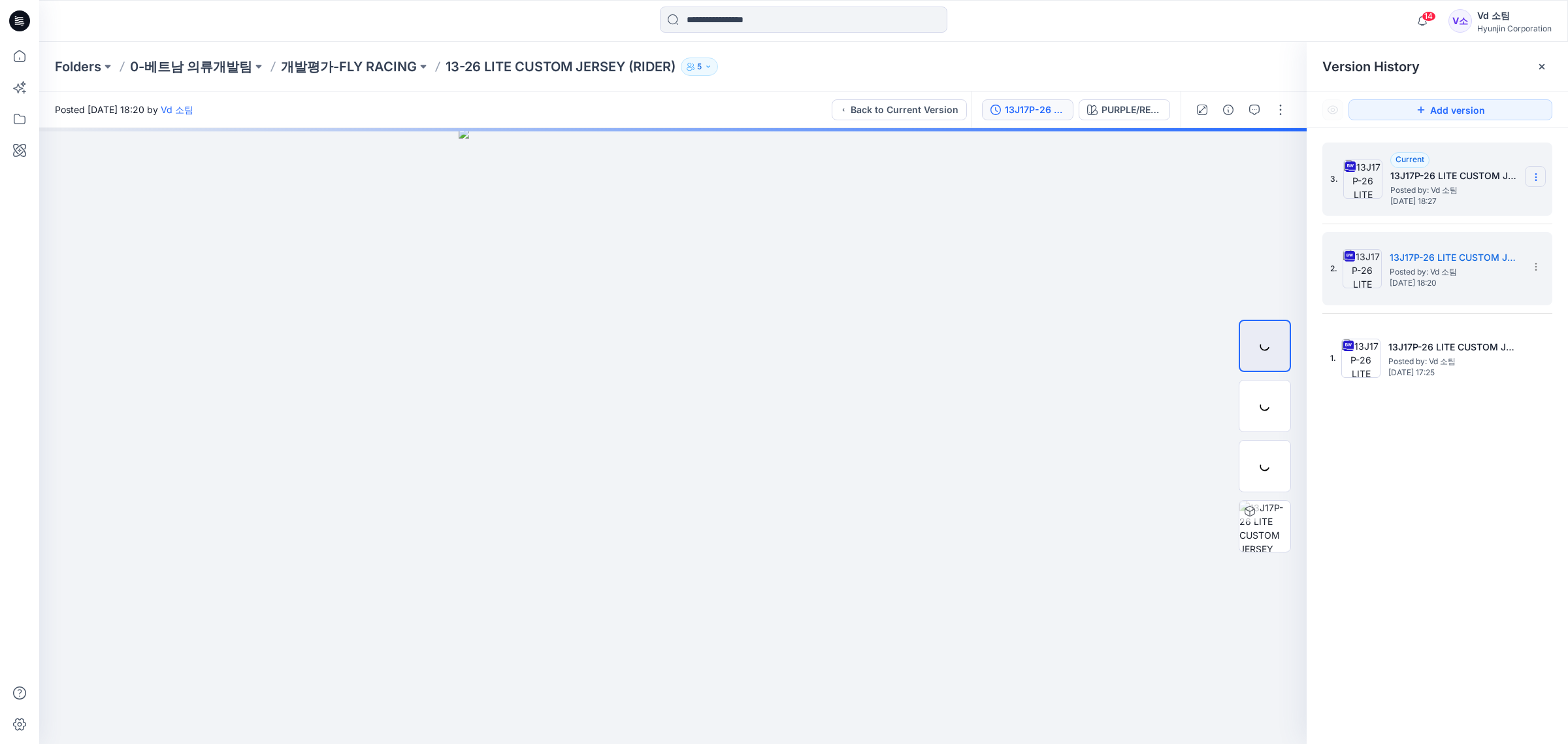
click at [1541, 170] on section at bounding box center [1535, 177] width 21 height 21
click at [1480, 280] on div "Delete Version" at bounding box center [1466, 287] width 152 height 26
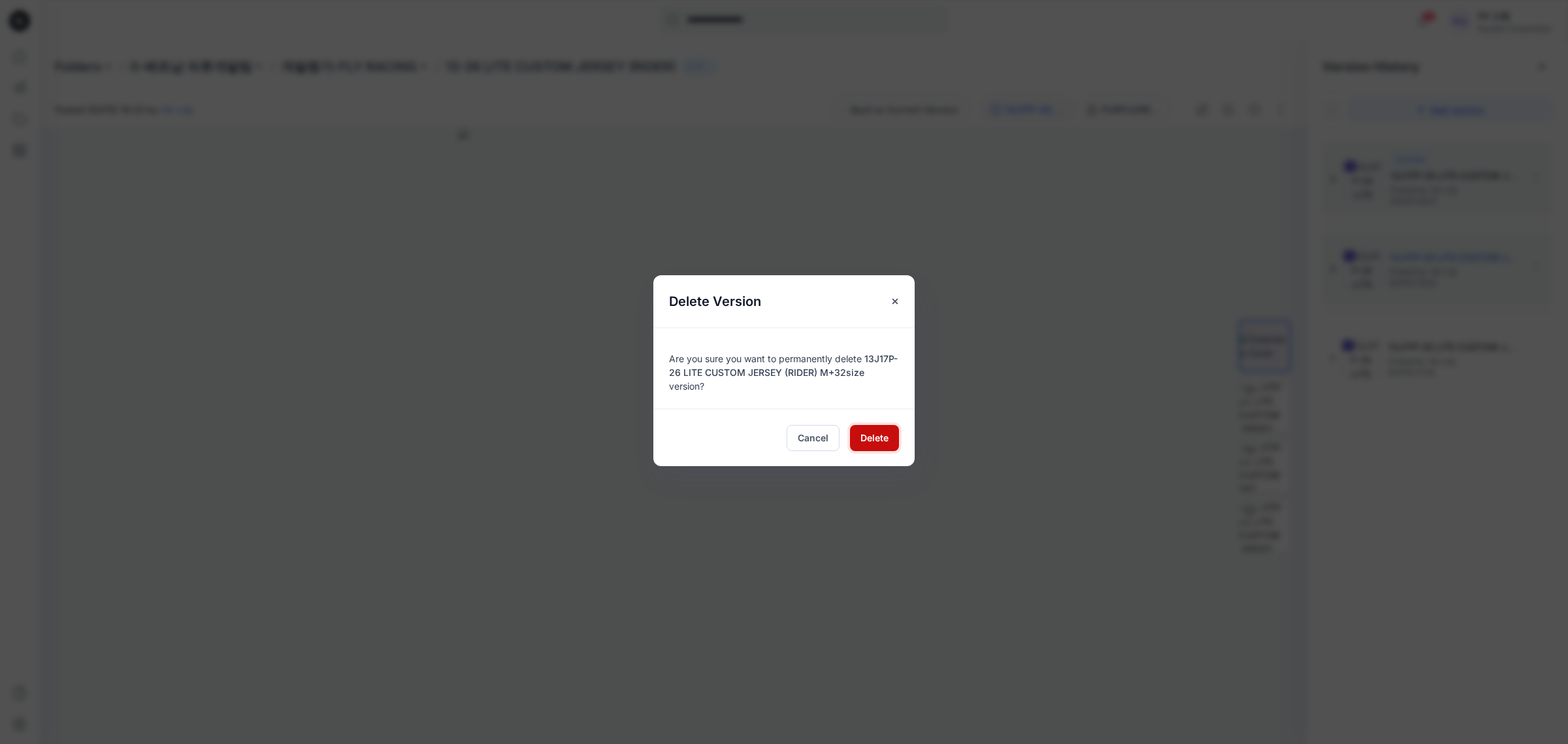
click at [878, 448] on button "Delete" at bounding box center [874, 437] width 49 height 26
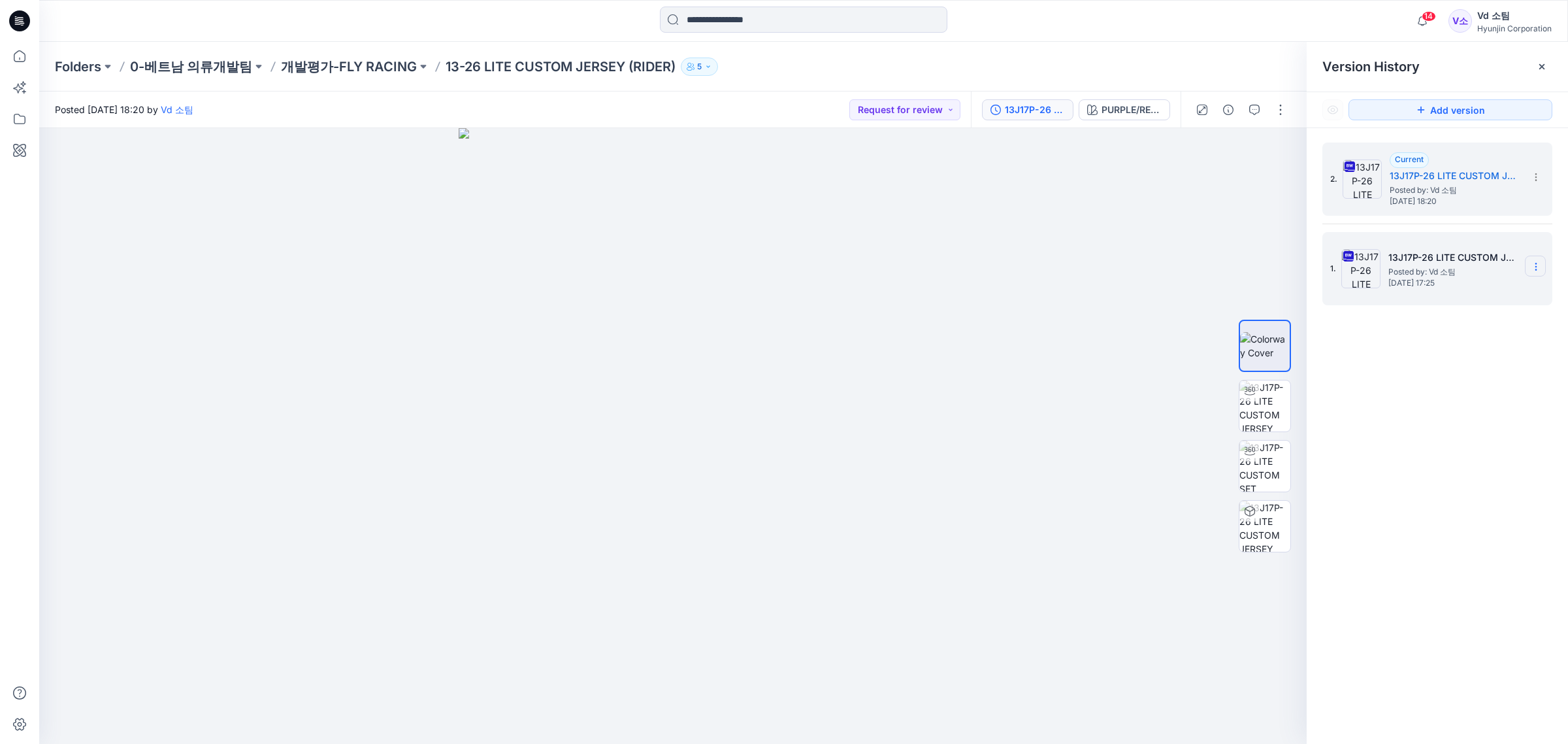
click at [1532, 271] on icon at bounding box center [1536, 266] width 11 height 11
click at [1460, 395] on span "Delete Version" at bounding box center [1446, 403] width 62 height 15
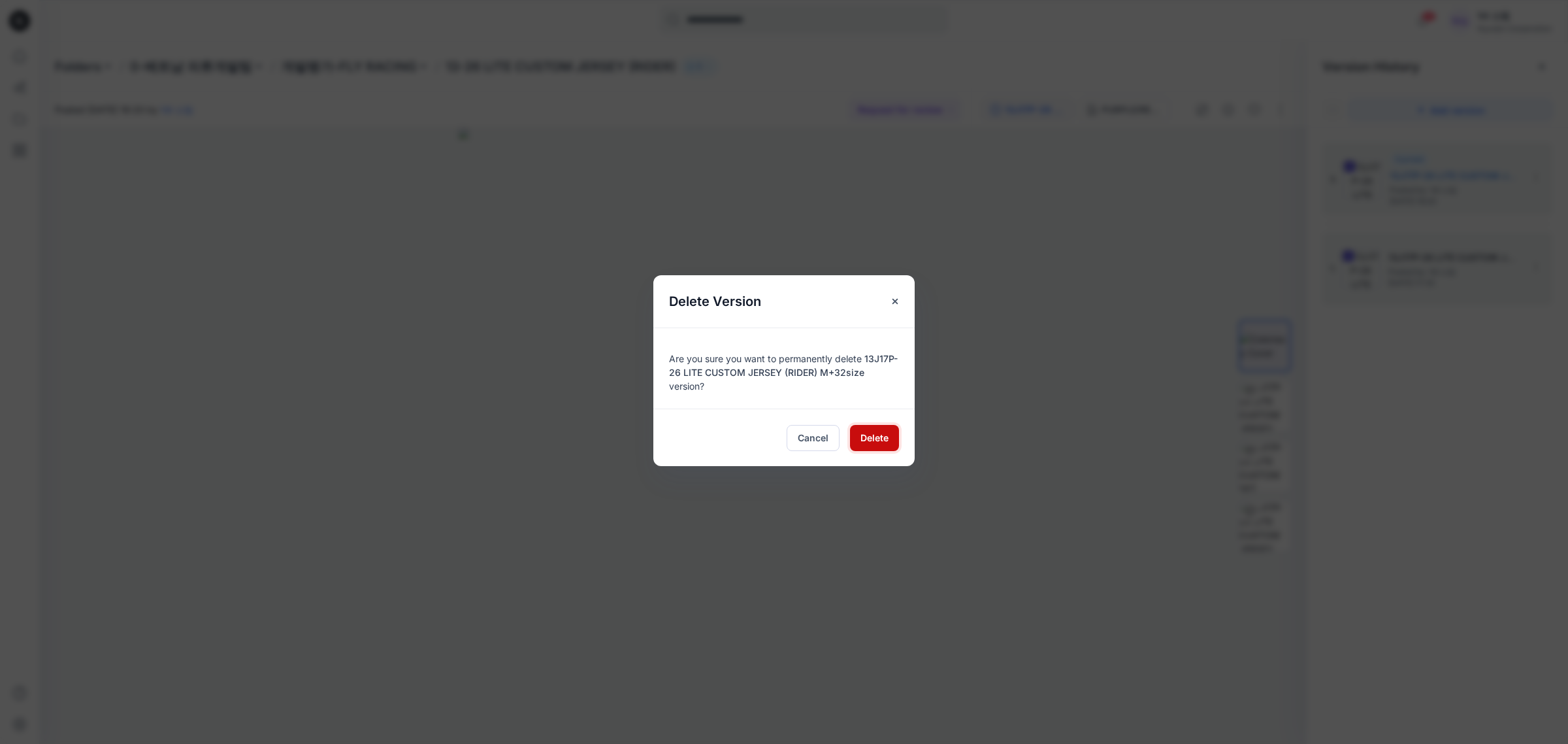
click at [880, 433] on span "Delete" at bounding box center [874, 438] width 28 height 14
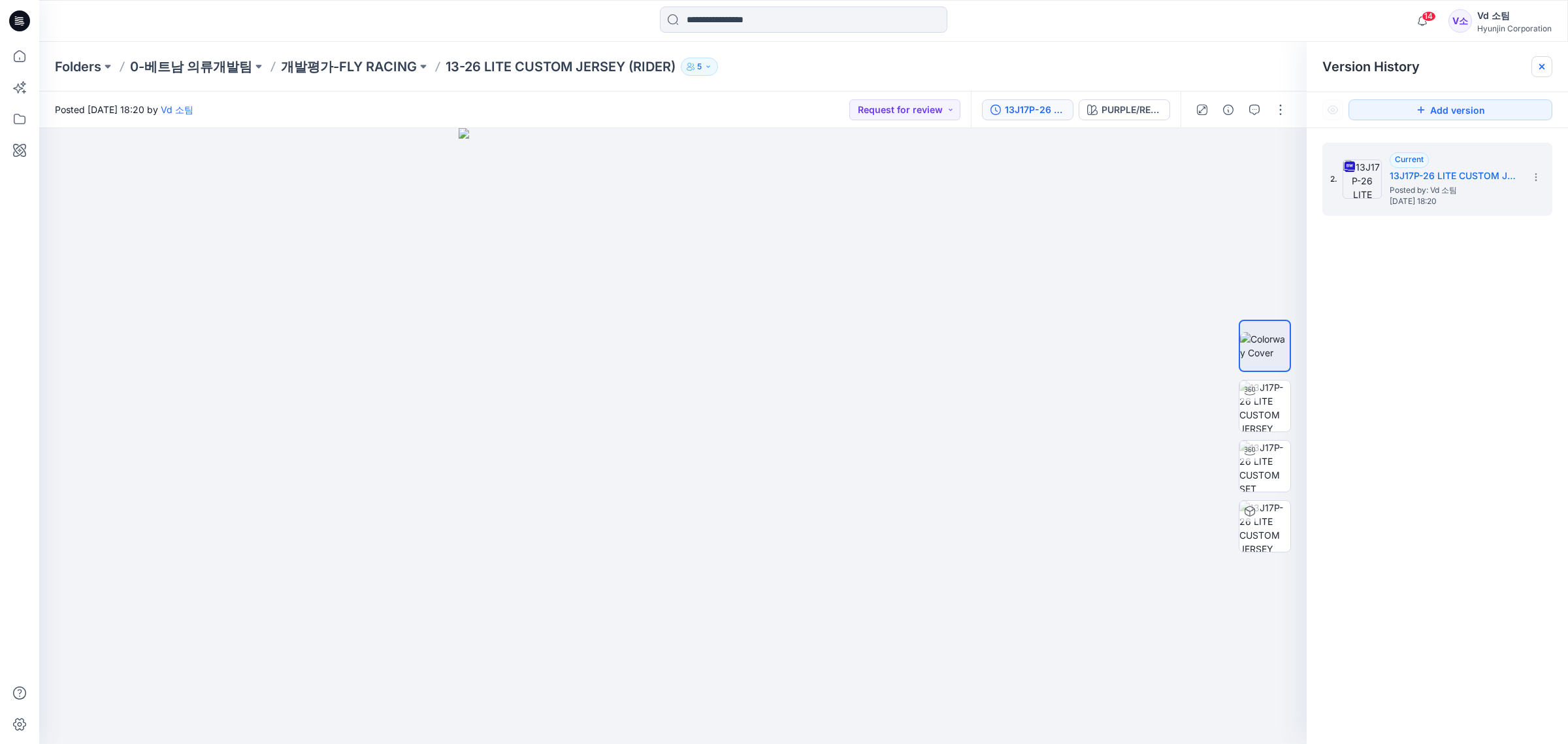
click at [1540, 72] on div at bounding box center [1542, 67] width 21 height 21
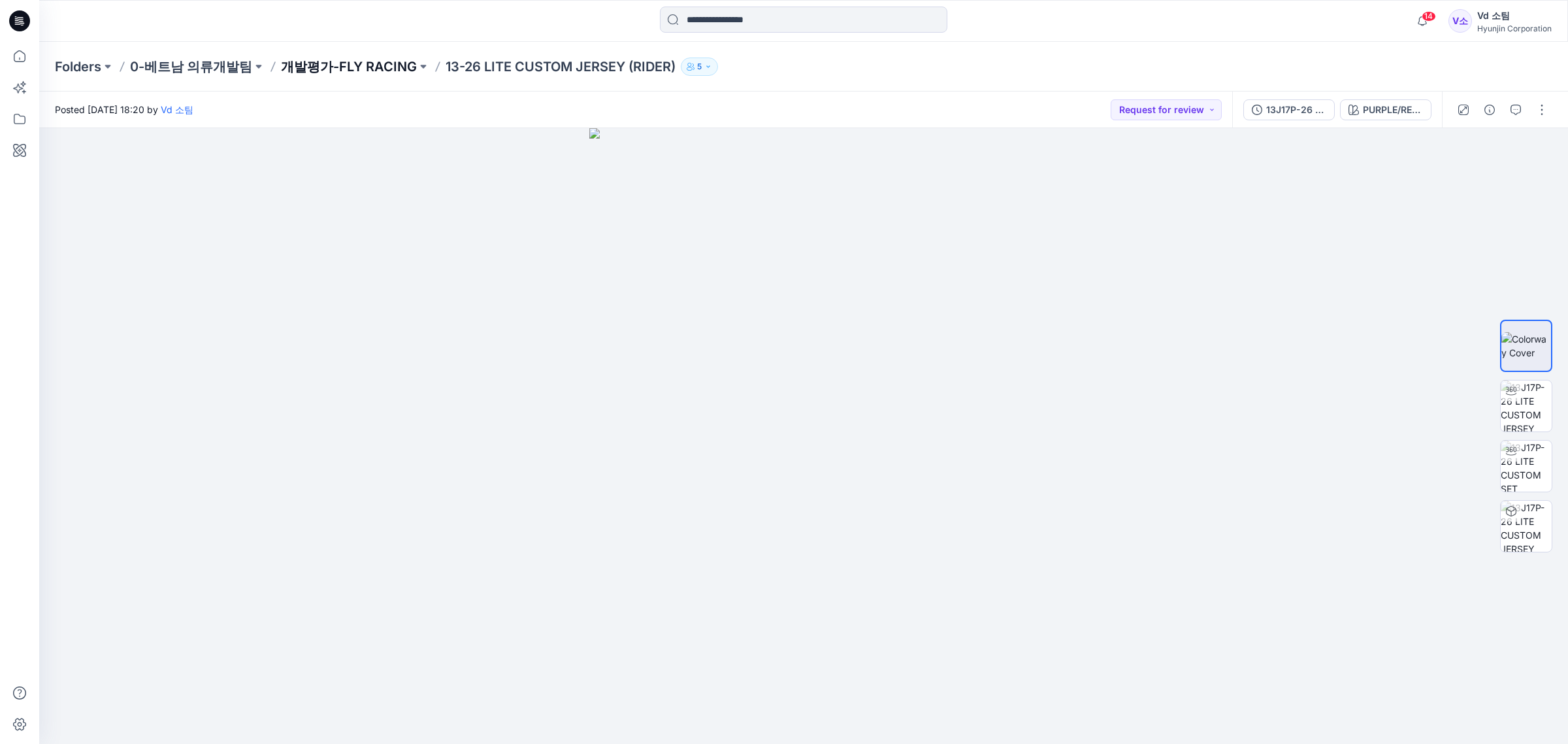
click at [380, 63] on p "개발평가-FLY RACING" at bounding box center [349, 67] width 136 height 18
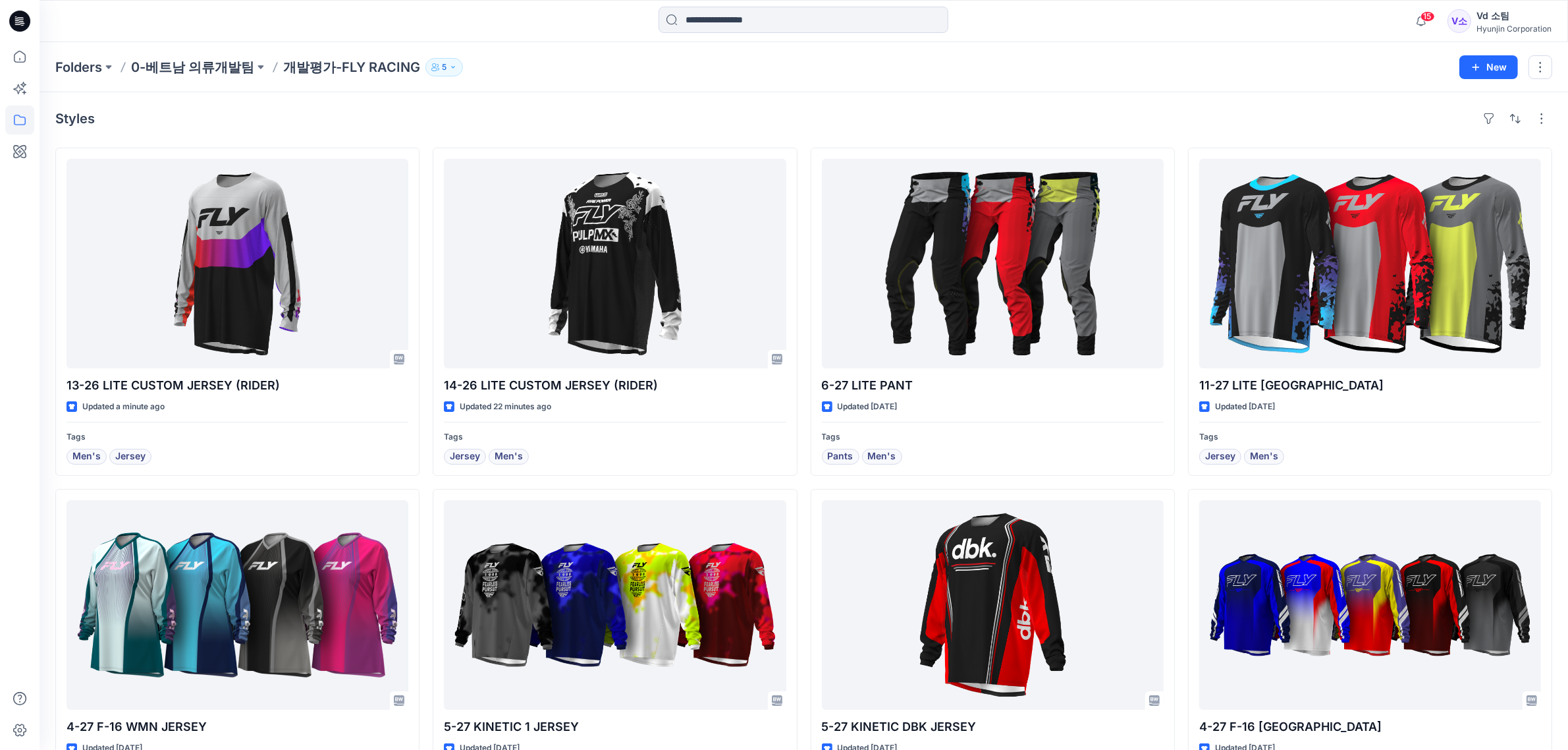
click at [32, 30] on div at bounding box center [20, 21] width 42 height 42
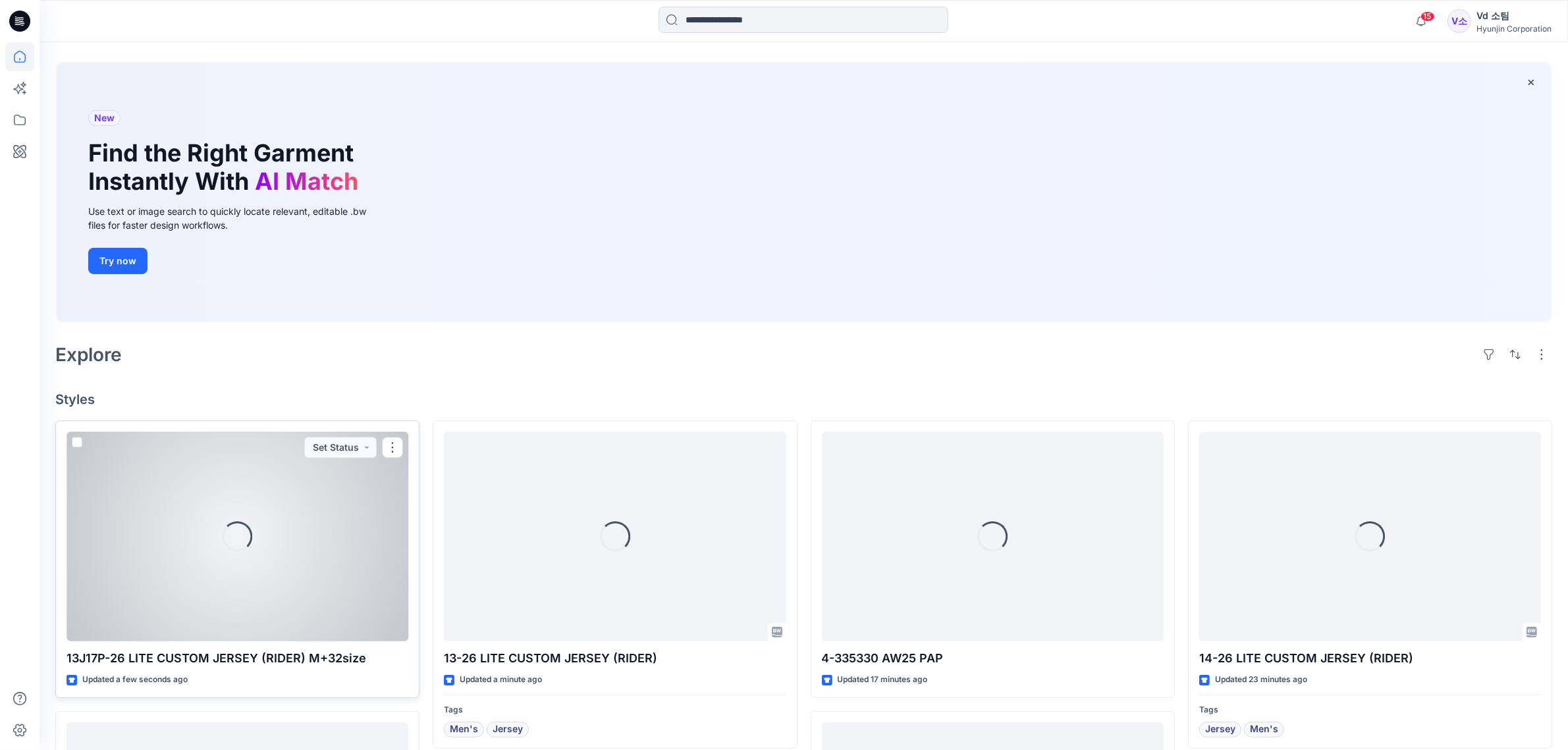
scroll to position [82, 0]
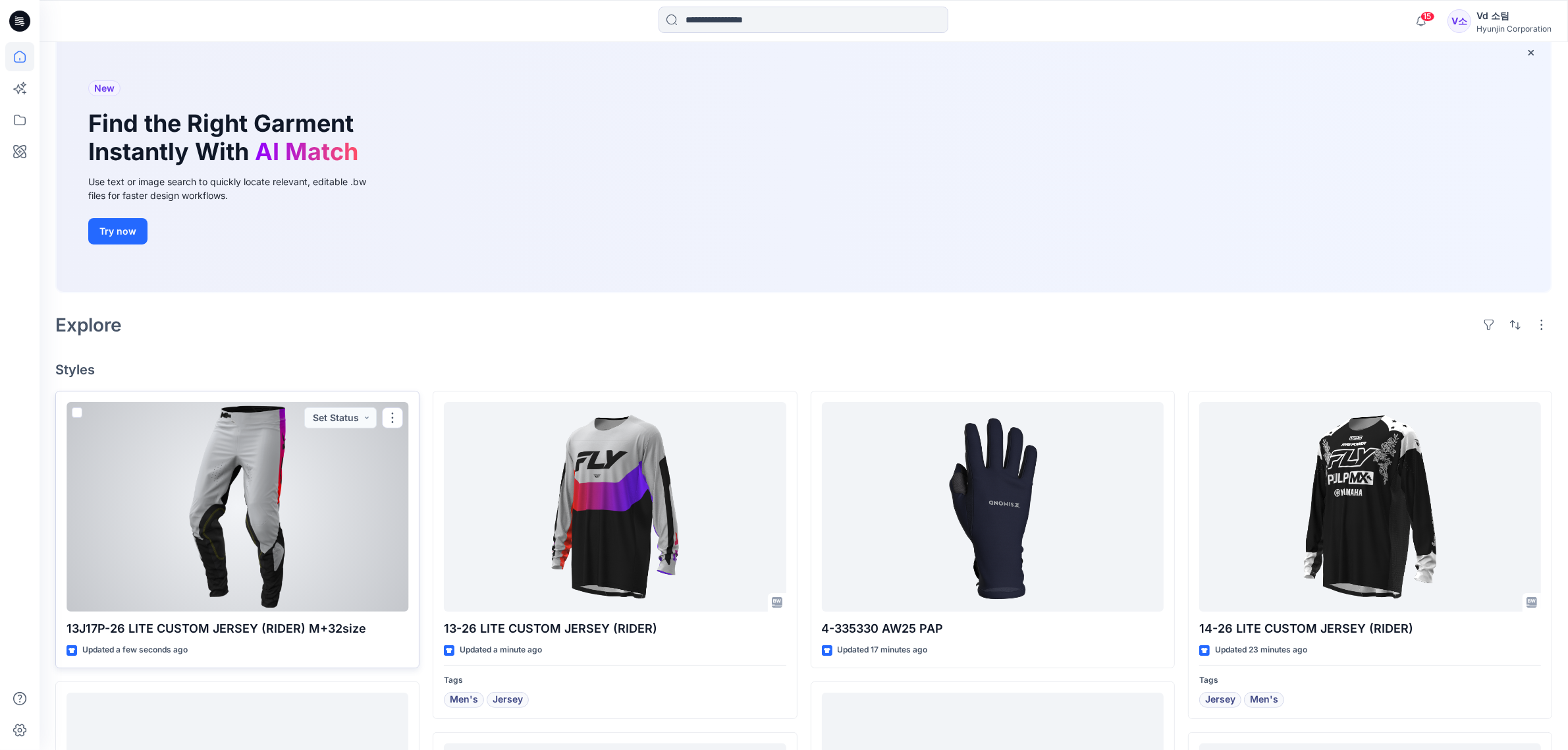
click at [79, 416] on span at bounding box center [76, 412] width 11 height 11
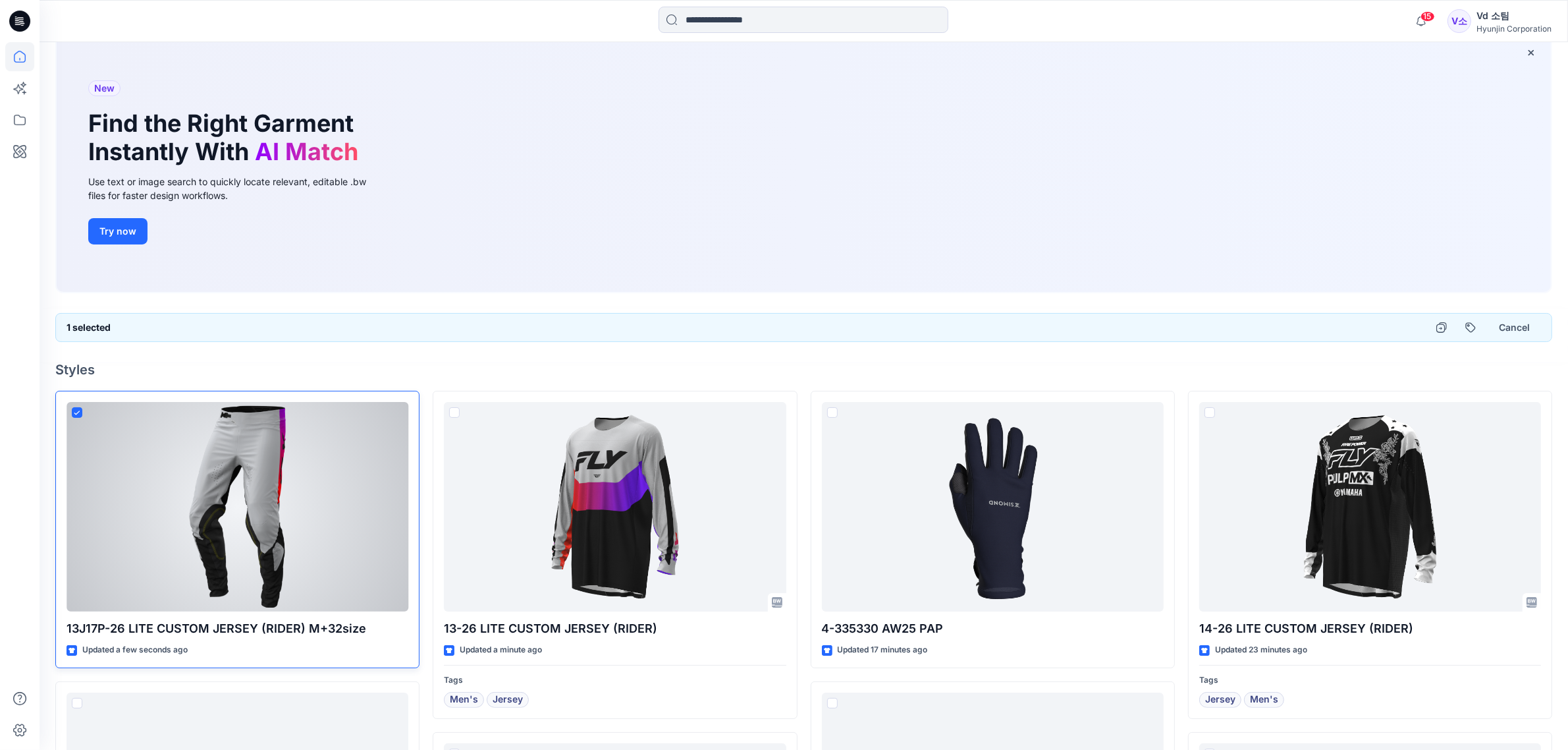
click at [384, 423] on div at bounding box center [237, 507] width 342 height 209
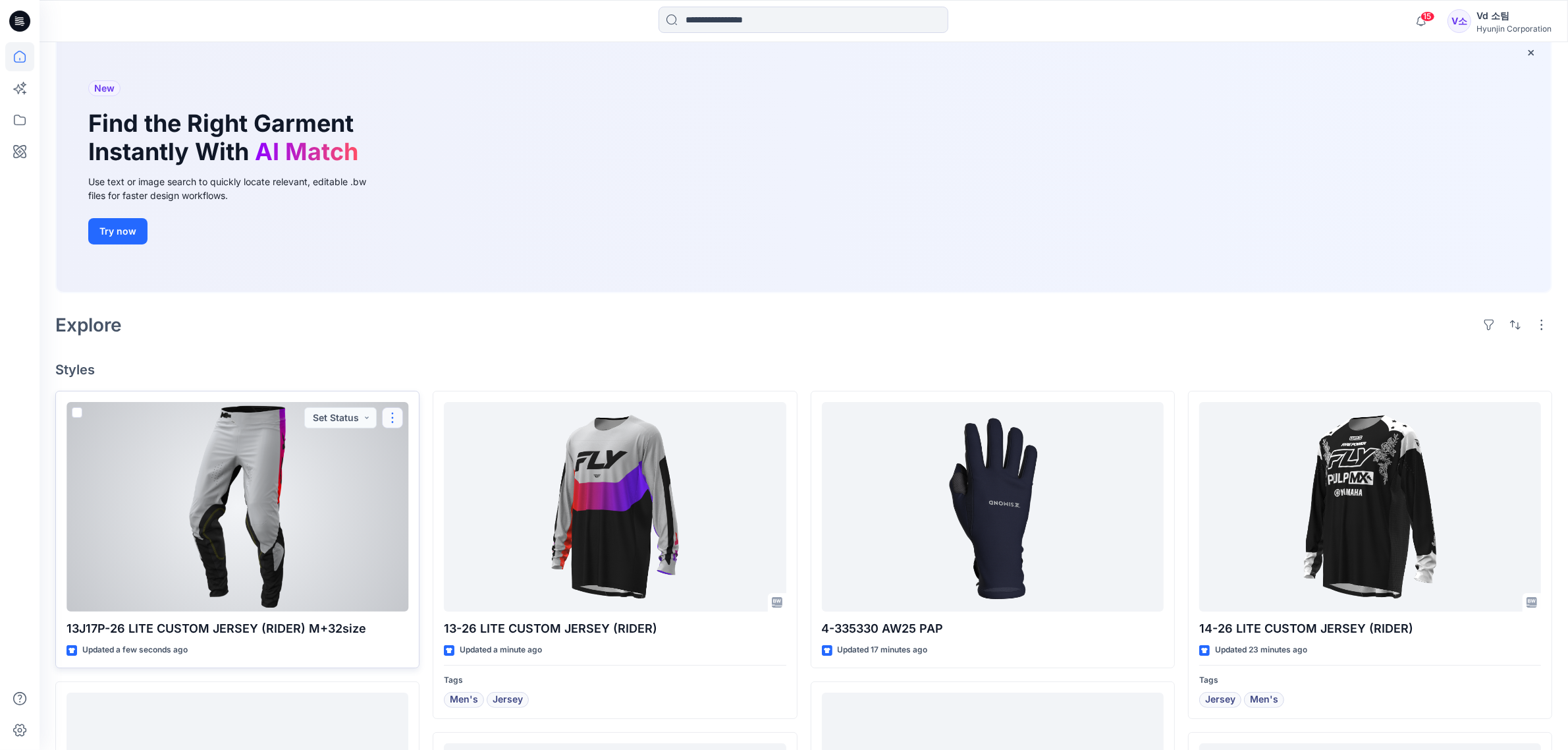
click at [392, 418] on button "button" at bounding box center [393, 417] width 21 height 21
click at [429, 550] on p "Move to" at bounding box center [426, 546] width 35 height 14
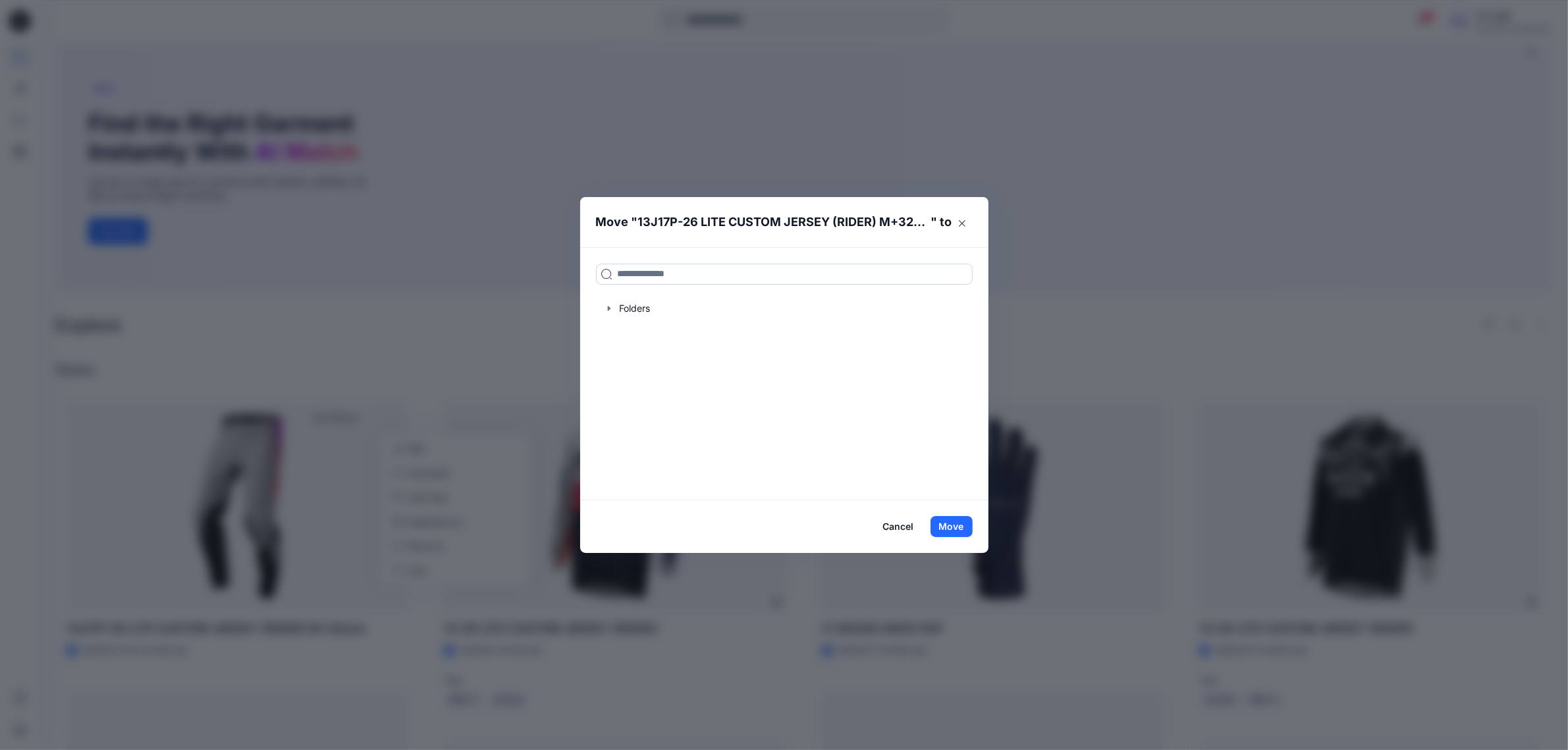
click at [690, 282] on input at bounding box center [784, 274] width 377 height 21
type input "*"
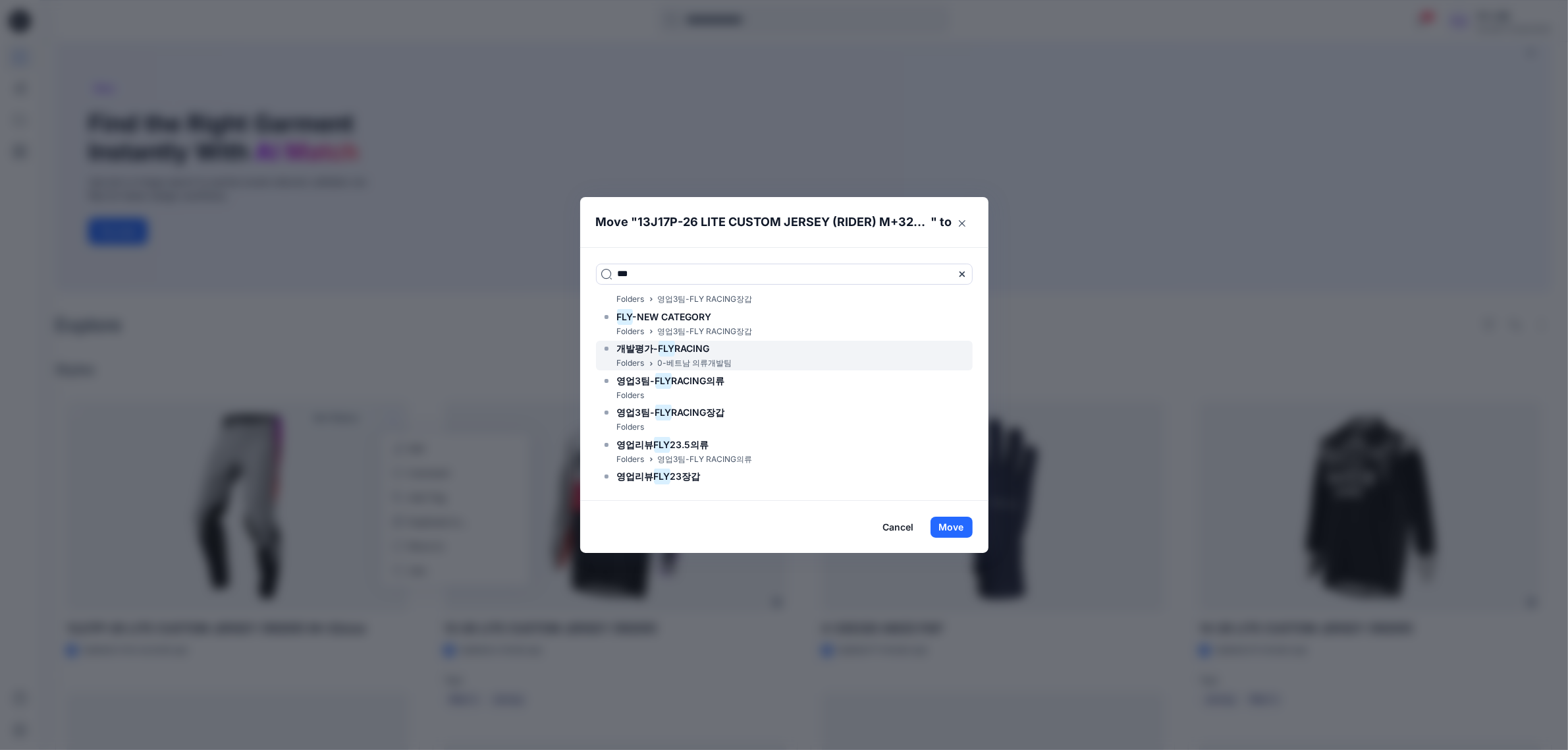
type input "***"
click at [745, 352] on div "개발평가- FLY RACING Folders 0-베트남 의류개발팀" at bounding box center [784, 355] width 377 height 30
click at [967, 526] on button "Move" at bounding box center [952, 527] width 42 height 21
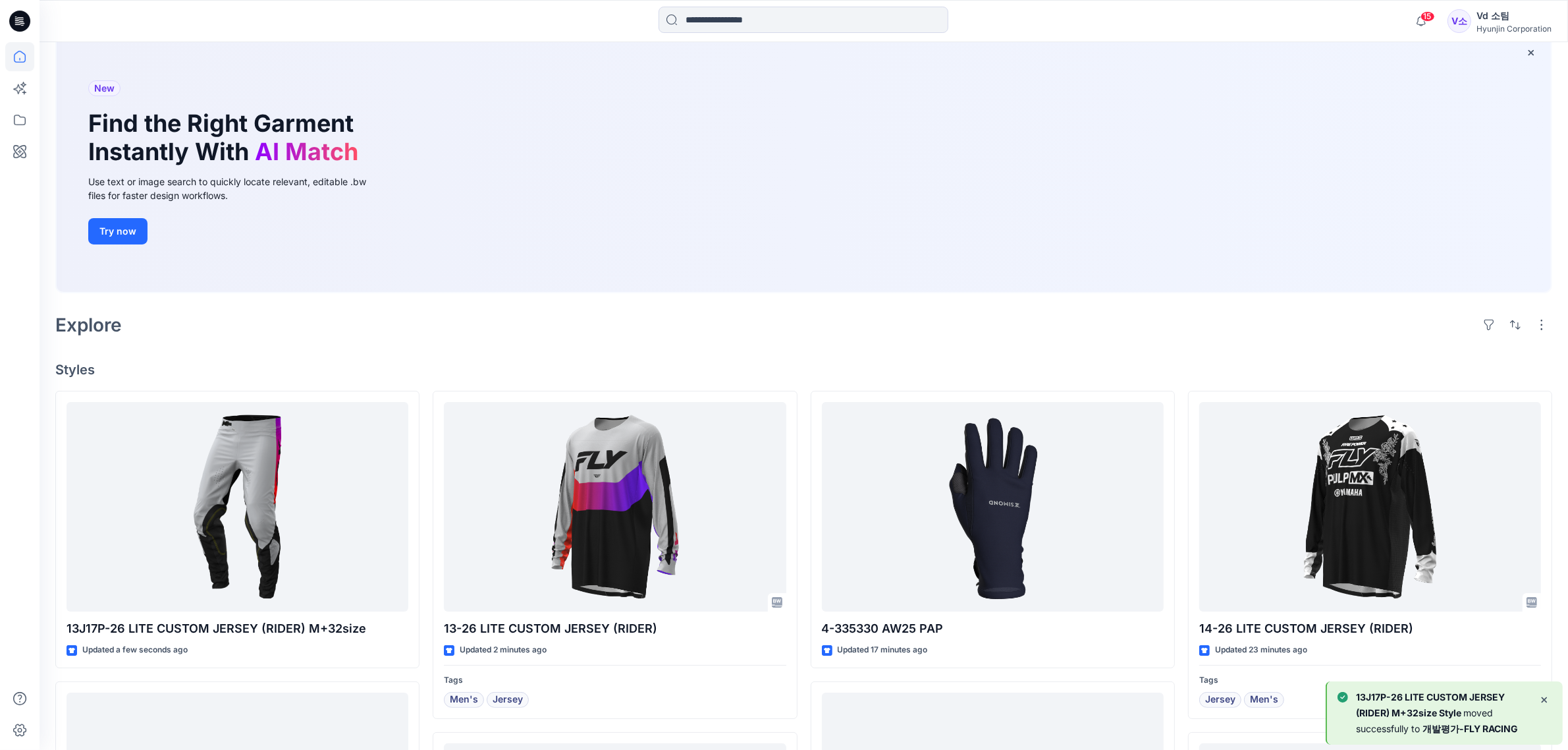
click at [843, 386] on div "Welcome back, Vd New New Find the Right Garment Instantly With AI Match Use tex…" at bounding box center [803, 686] width 1528 height 1454
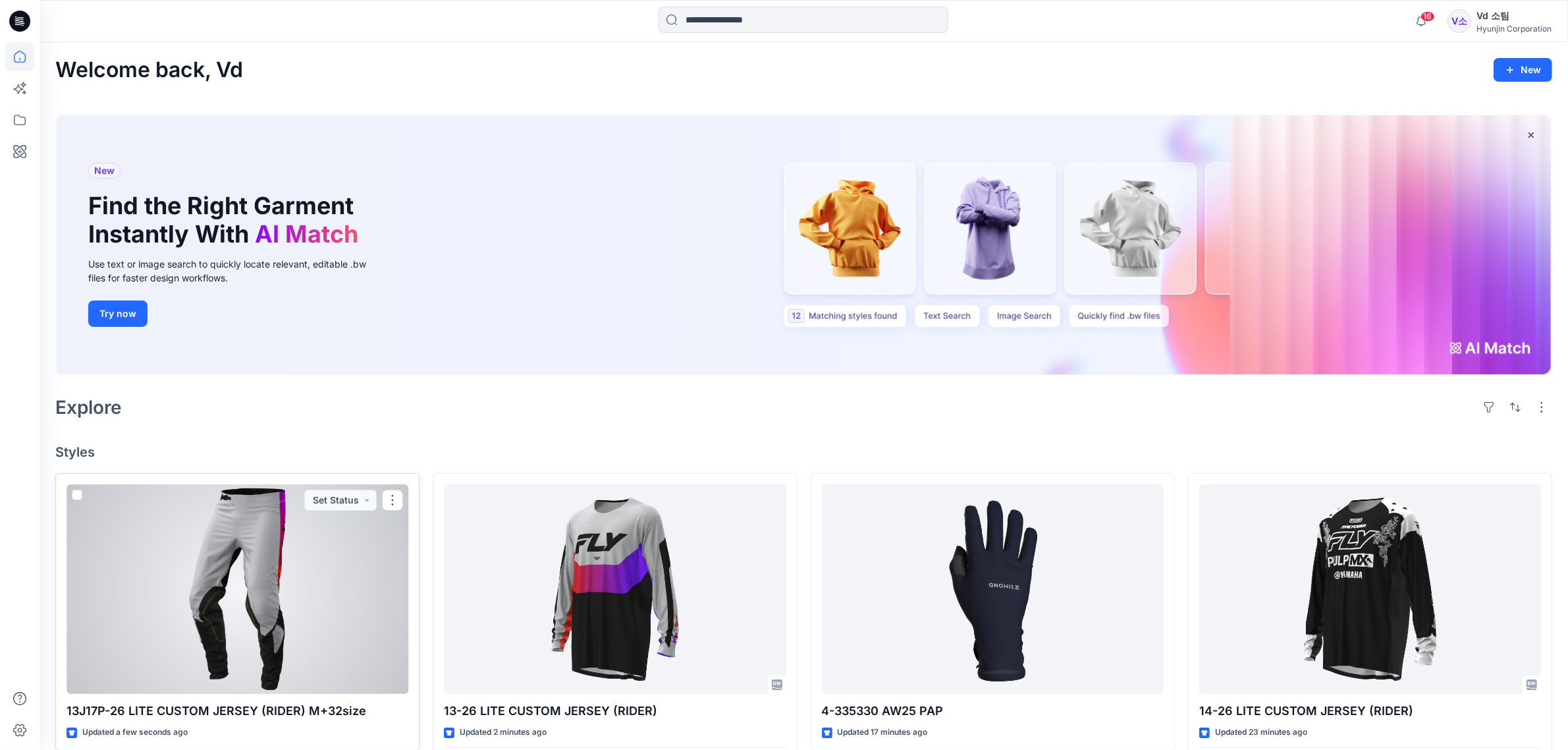
click at [291, 611] on div at bounding box center [237, 589] width 342 height 209
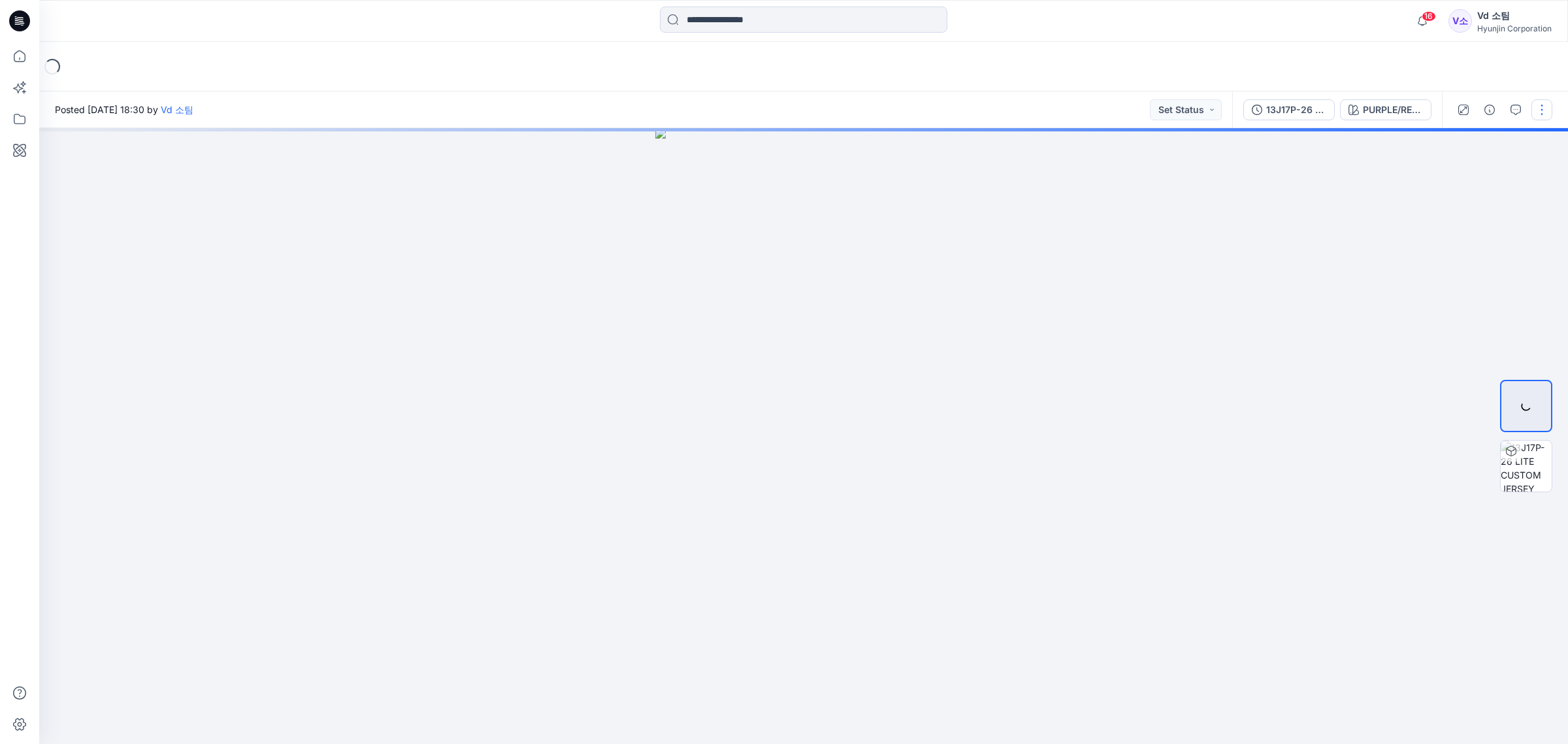
click at [1541, 116] on button "button" at bounding box center [1542, 110] width 21 height 21
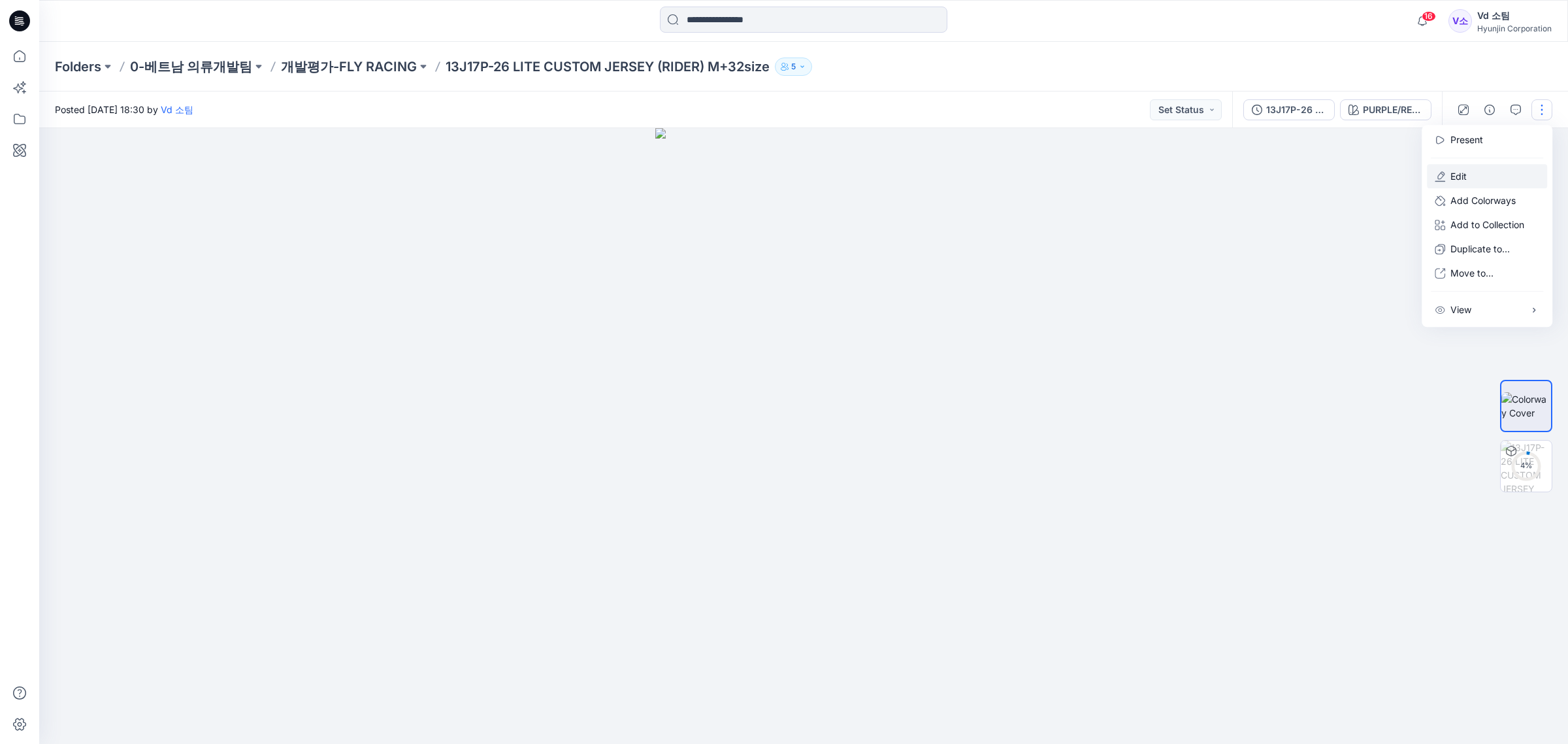
click at [1485, 180] on button "Edit" at bounding box center [1487, 176] width 120 height 24
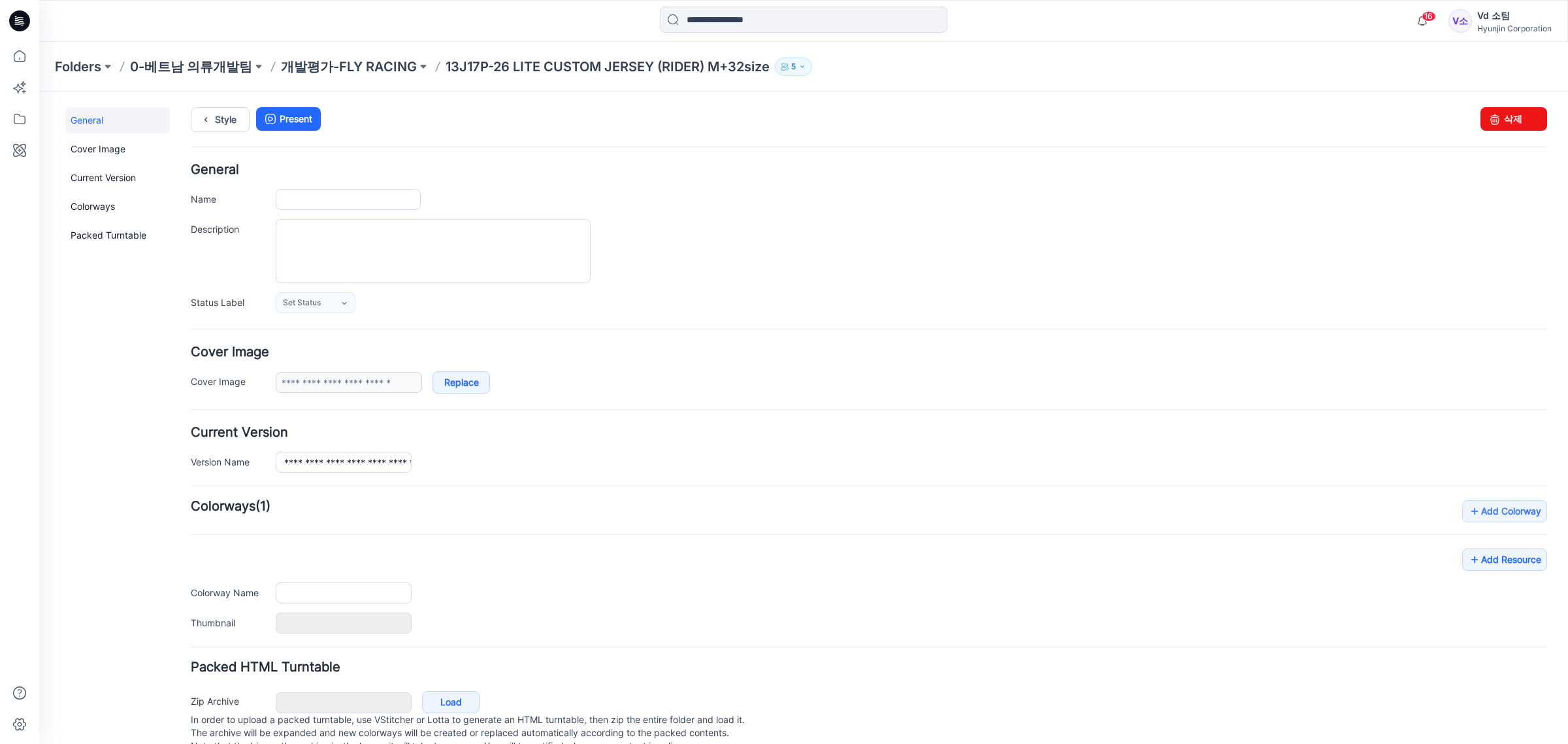
type input "**********"
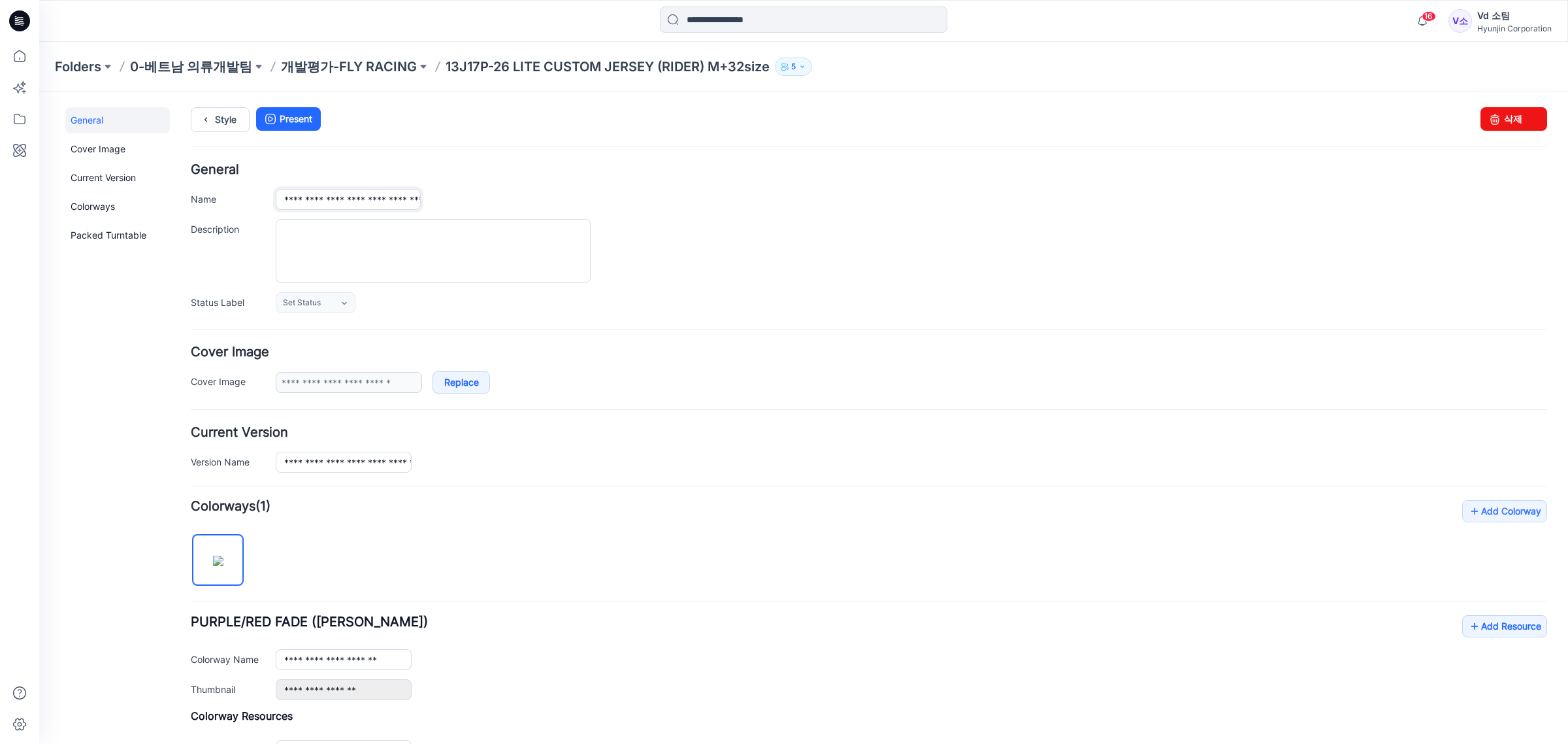
click at [296, 204] on input "**********" at bounding box center [348, 199] width 145 height 21
click at [298, 201] on input "**********" at bounding box center [348, 199] width 145 height 21
drag, startPoint x: 377, startPoint y: 203, endPoint x: 409, endPoint y: 204, distance: 32.0
click at [409, 204] on input "**********" at bounding box center [349, 199] width 146 height 22
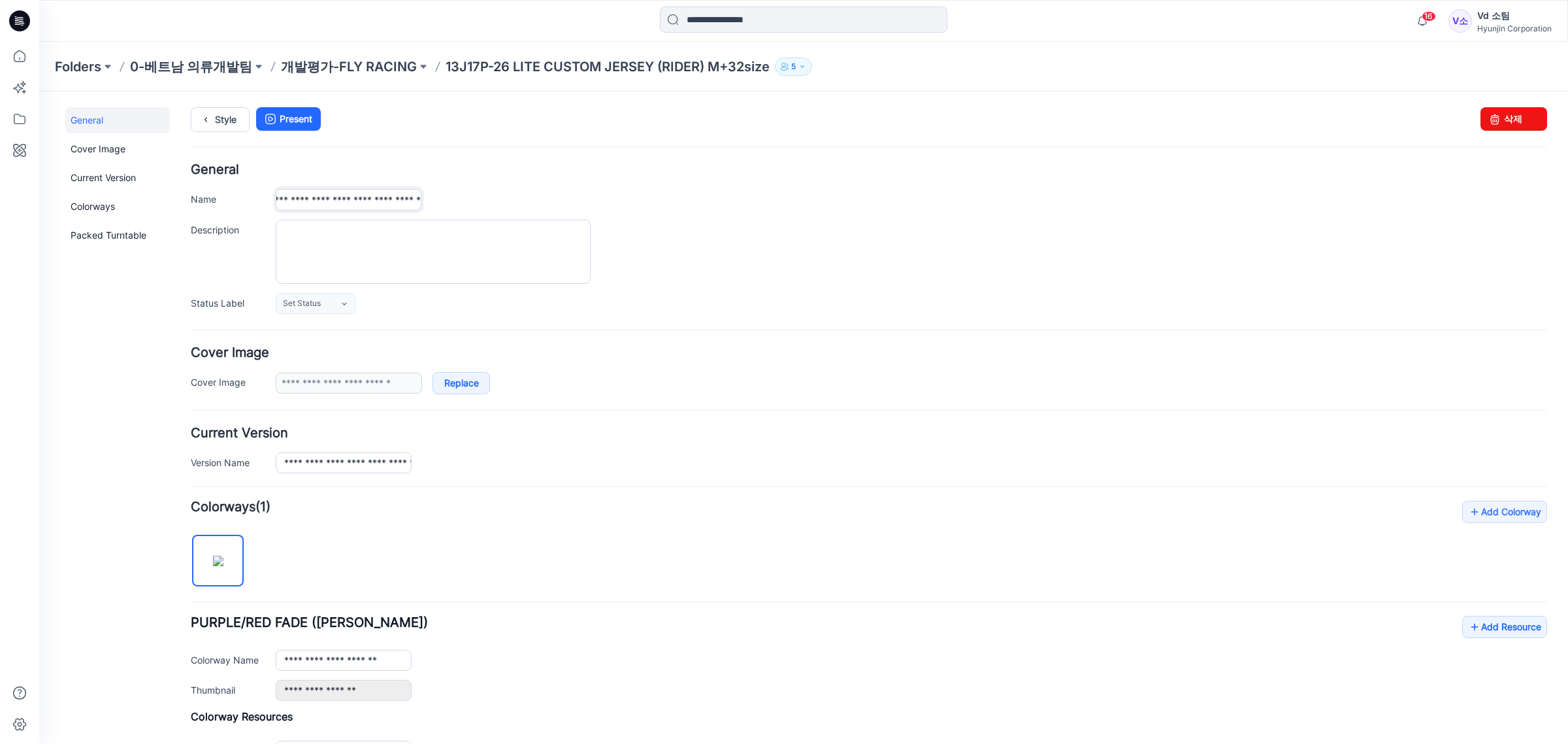
click at [374, 201] on input "**********" at bounding box center [349, 199] width 146 height 22
drag, startPoint x: 375, startPoint y: 199, endPoint x: 568, endPoint y: 203, distance: 193.0
click at [575, 201] on div "**********" at bounding box center [911, 199] width 1271 height 22
click at [382, 204] on input "**********" at bounding box center [349, 199] width 146 height 22
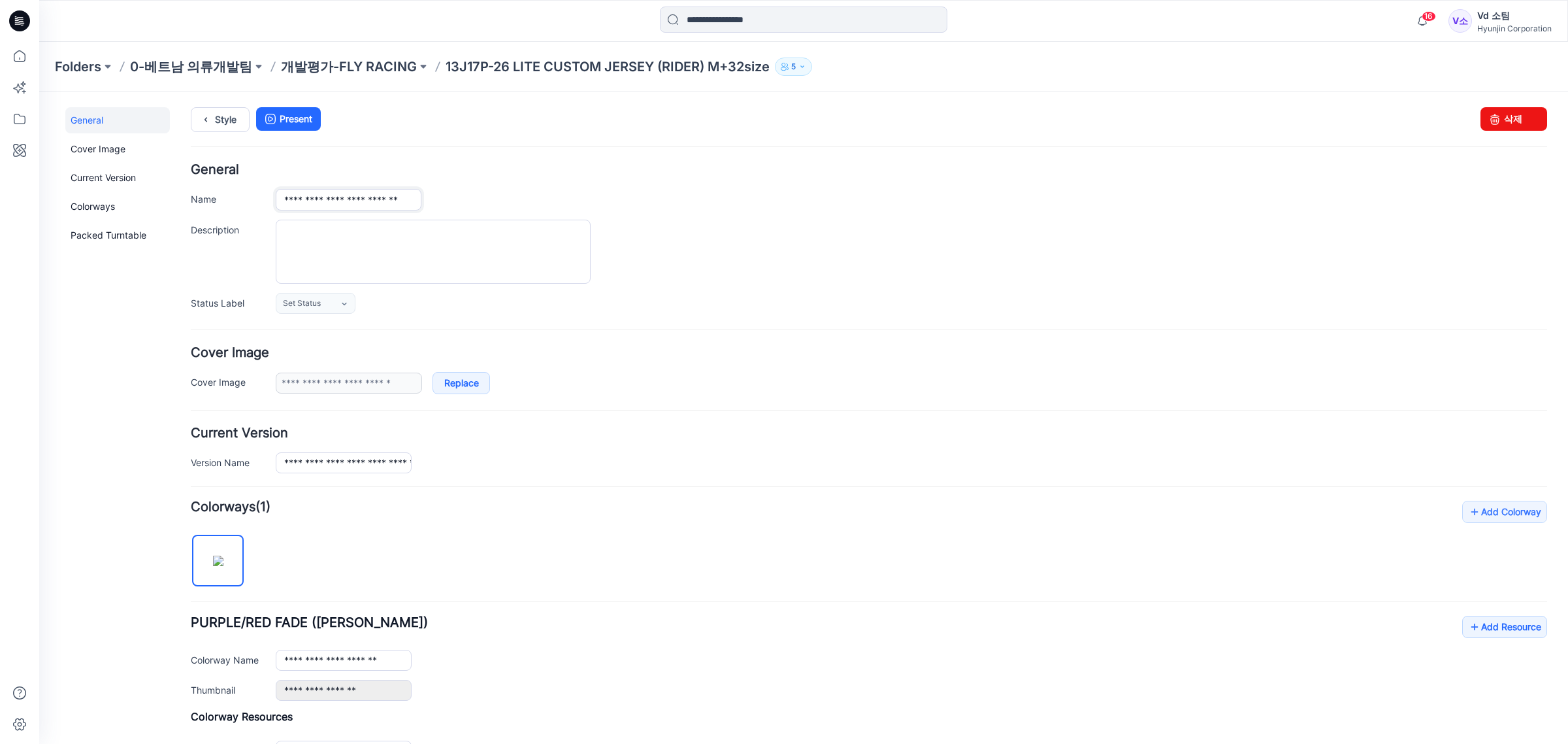
scroll to position [0, 0]
type input "**********"
click at [216, 117] on link "Style" at bounding box center [220, 119] width 59 height 25
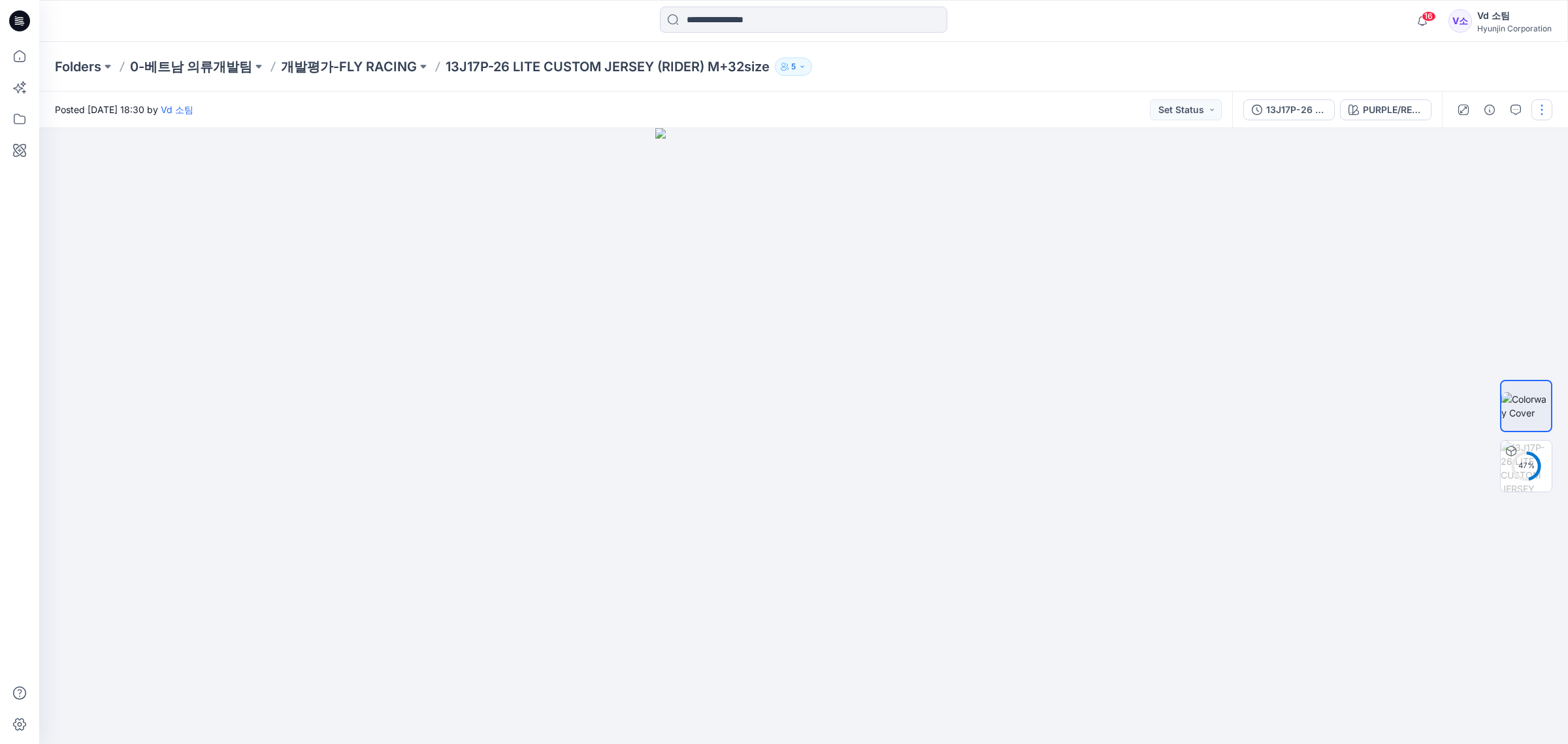
click at [1543, 109] on button "button" at bounding box center [1542, 110] width 21 height 21
click at [1508, 166] on button "Edit" at bounding box center [1487, 176] width 120 height 24
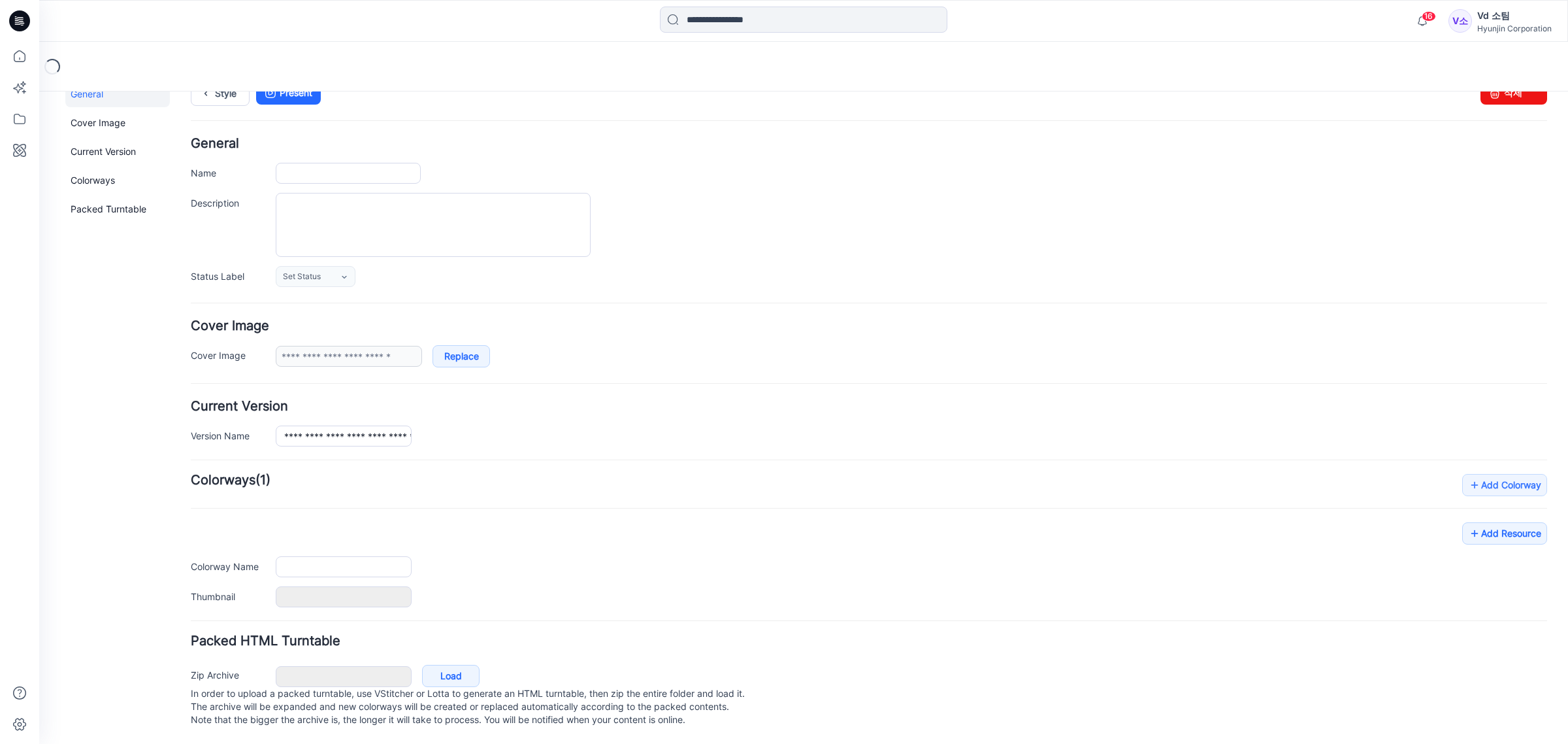
scroll to position [43, 0]
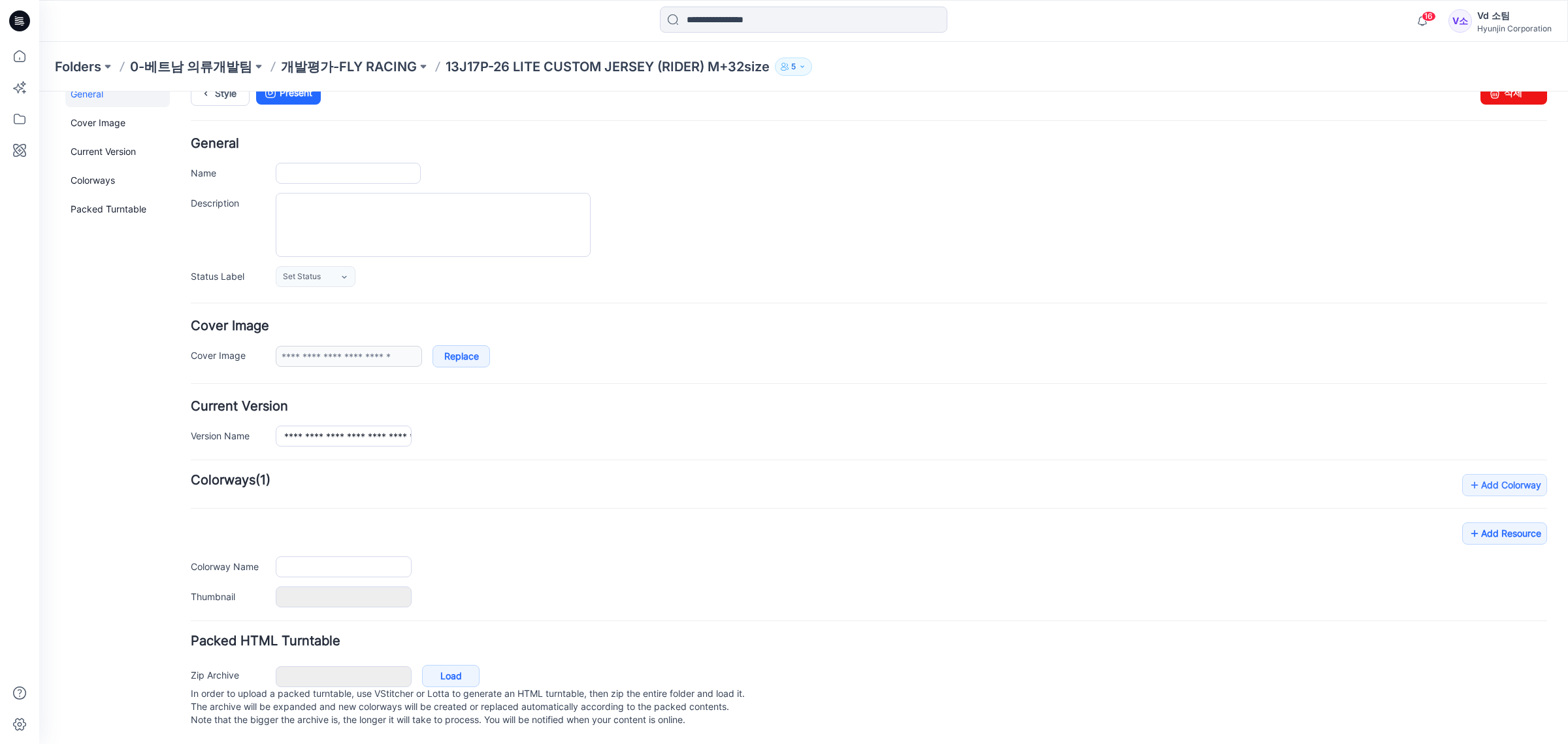
type input "**********"
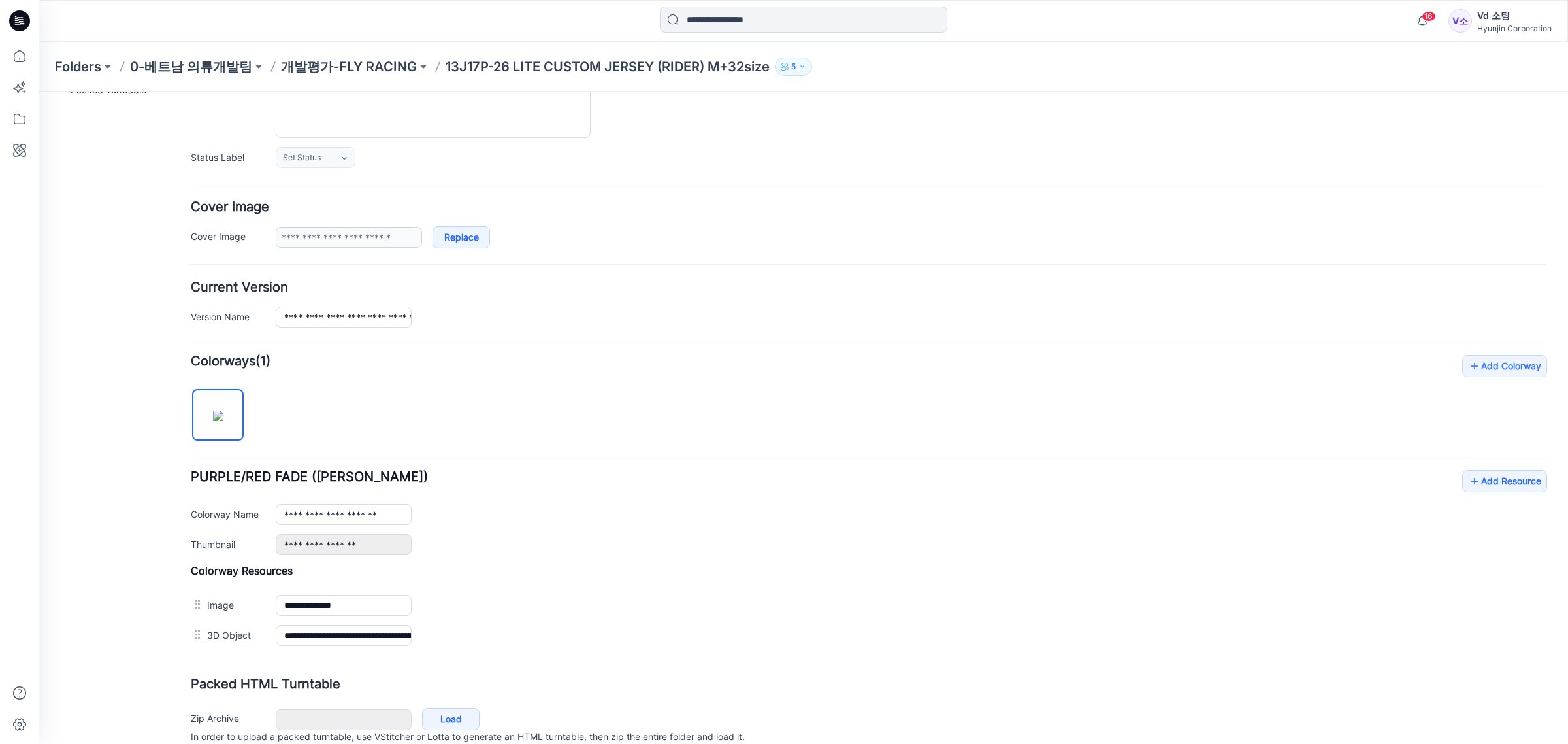
scroll to position [206, 0]
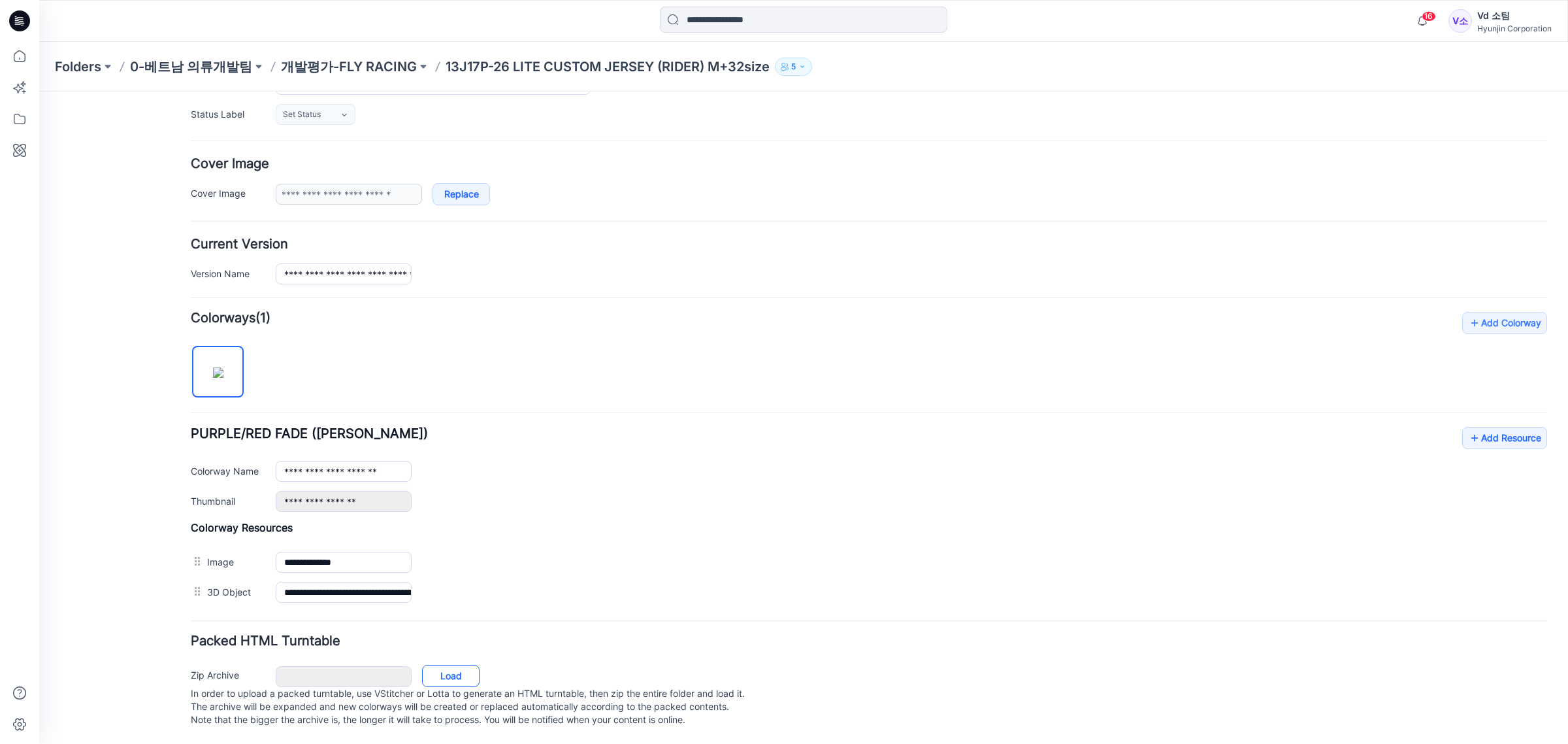
click at [469, 665] on link "Load" at bounding box center [451, 676] width 58 height 22
drag, startPoint x: 1158, startPoint y: 533, endPoint x: 884, endPoint y: 529, distance: 274.0
click at [1160, 533] on div "**********" at bounding box center [869, 565] width 1356 height 86
click at [469, 667] on link "Load" at bounding box center [451, 676] width 58 height 22
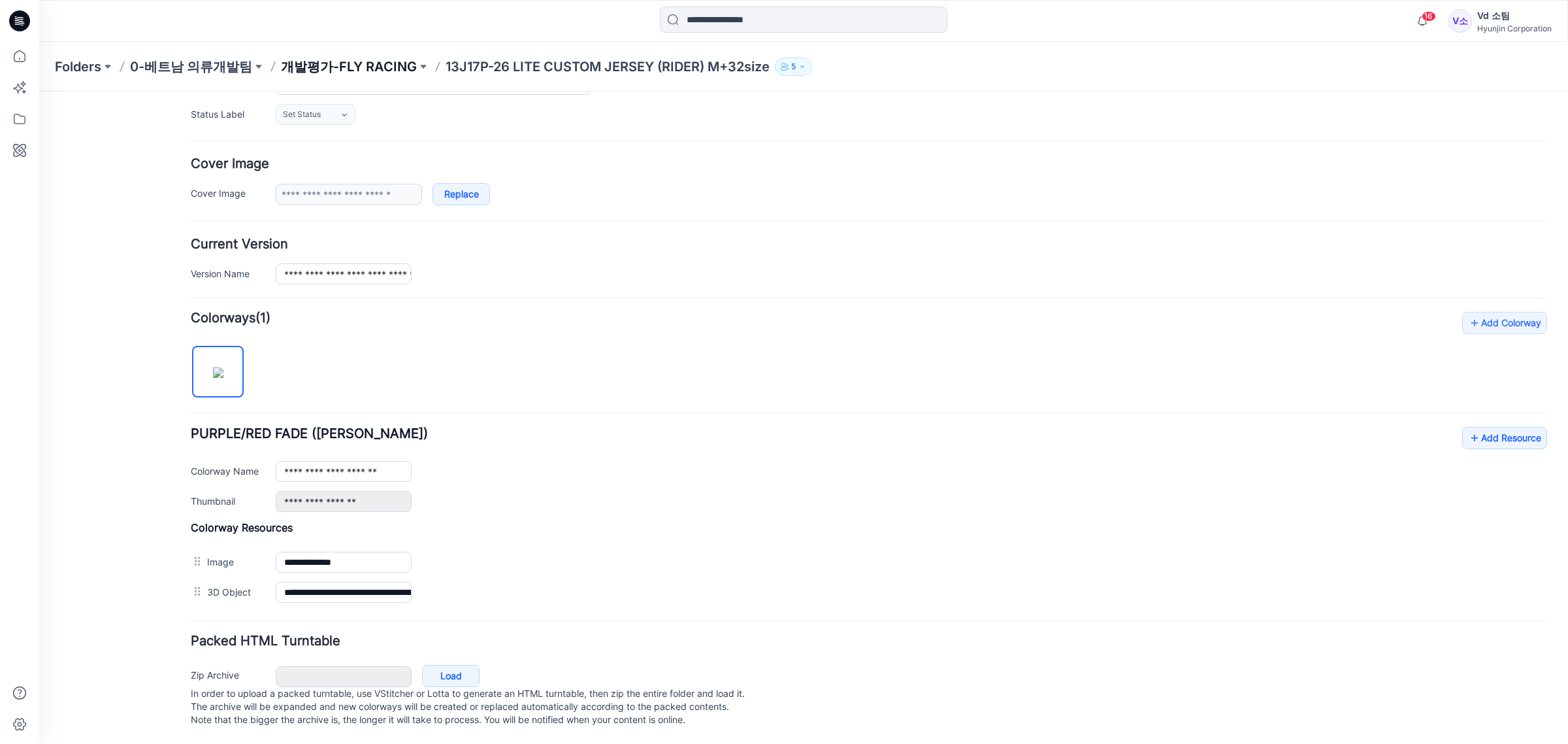
click at [337, 66] on p "개발평가-FLY RACING" at bounding box center [349, 67] width 136 height 18
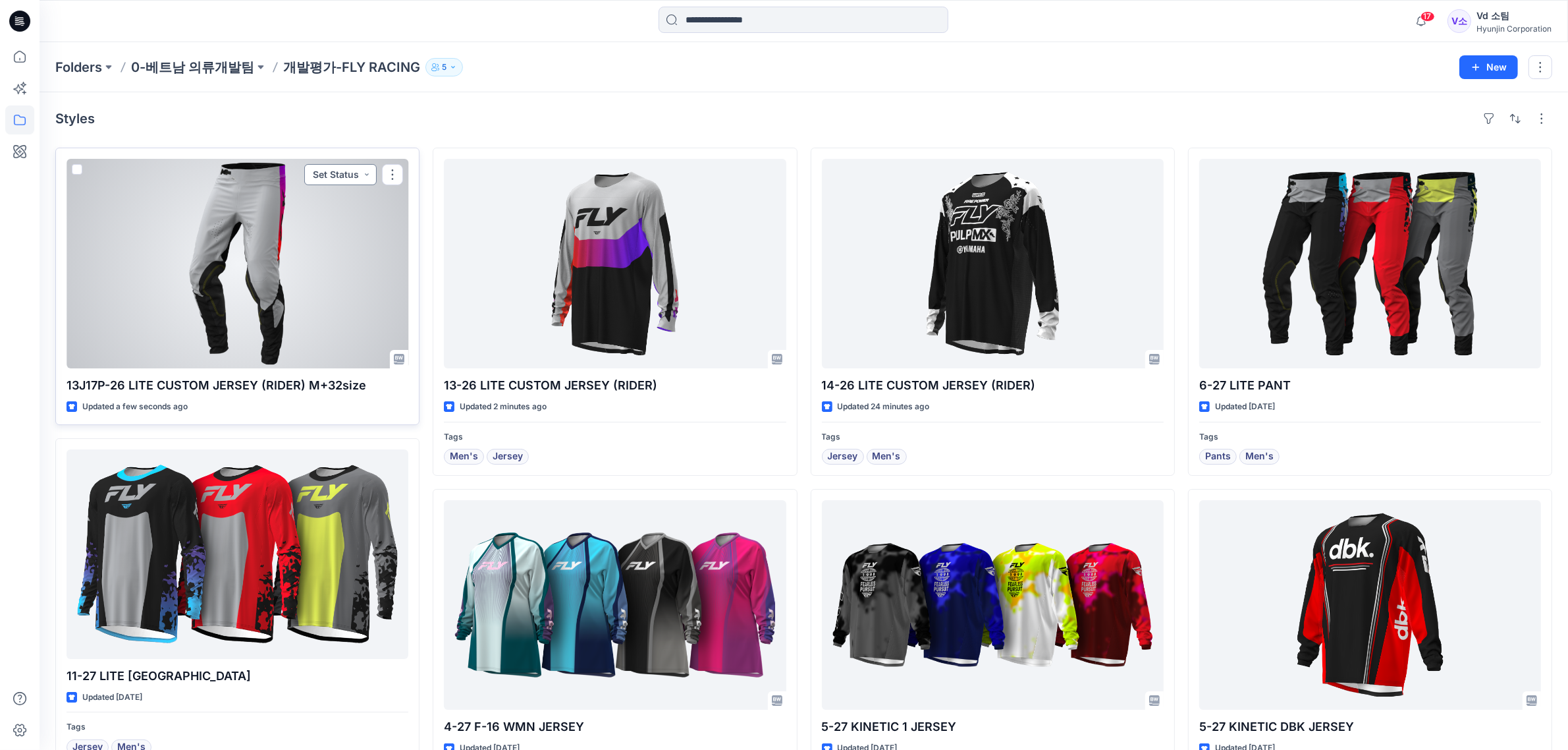
click at [332, 172] on button "Set Status" at bounding box center [340, 175] width 72 height 21
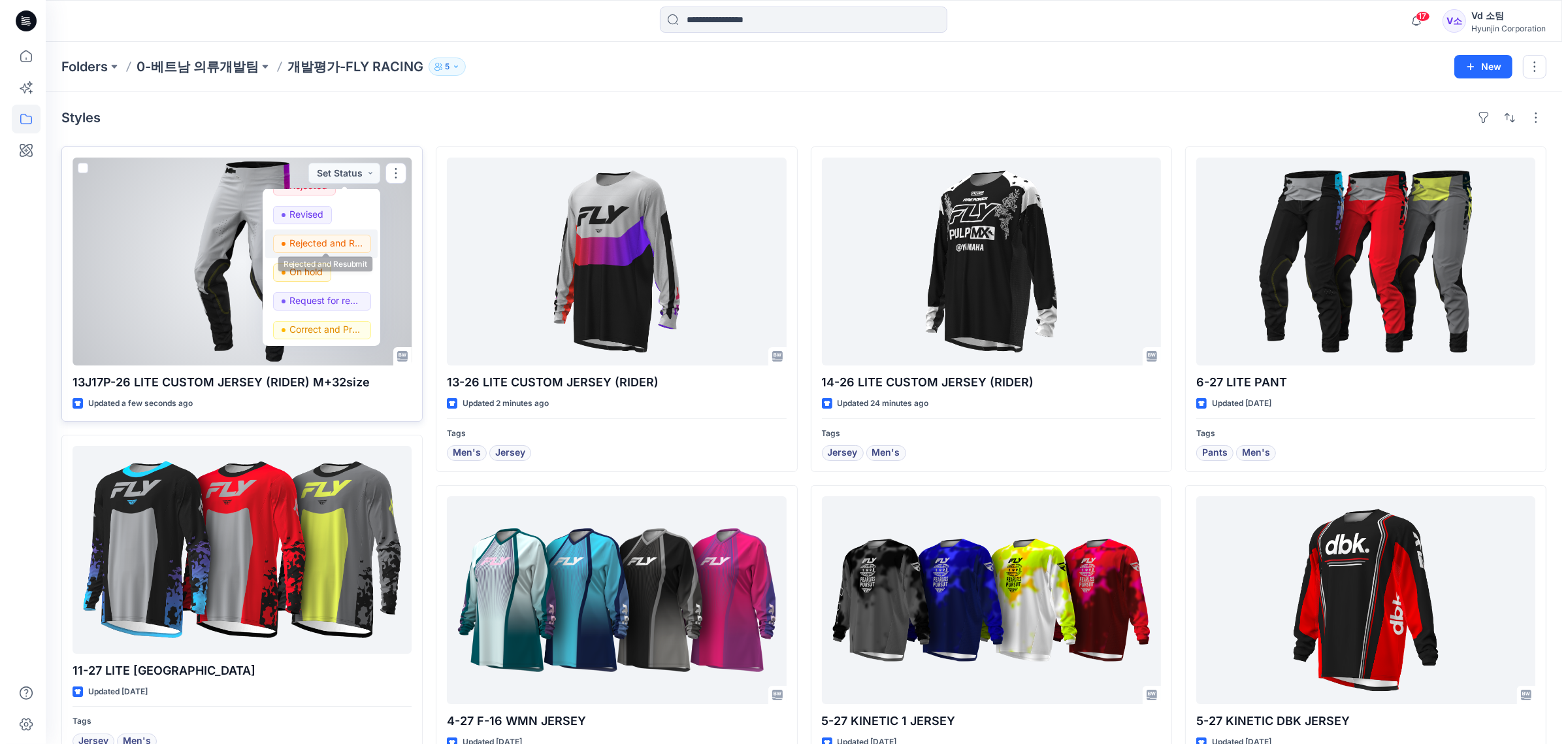
scroll to position [164, 0]
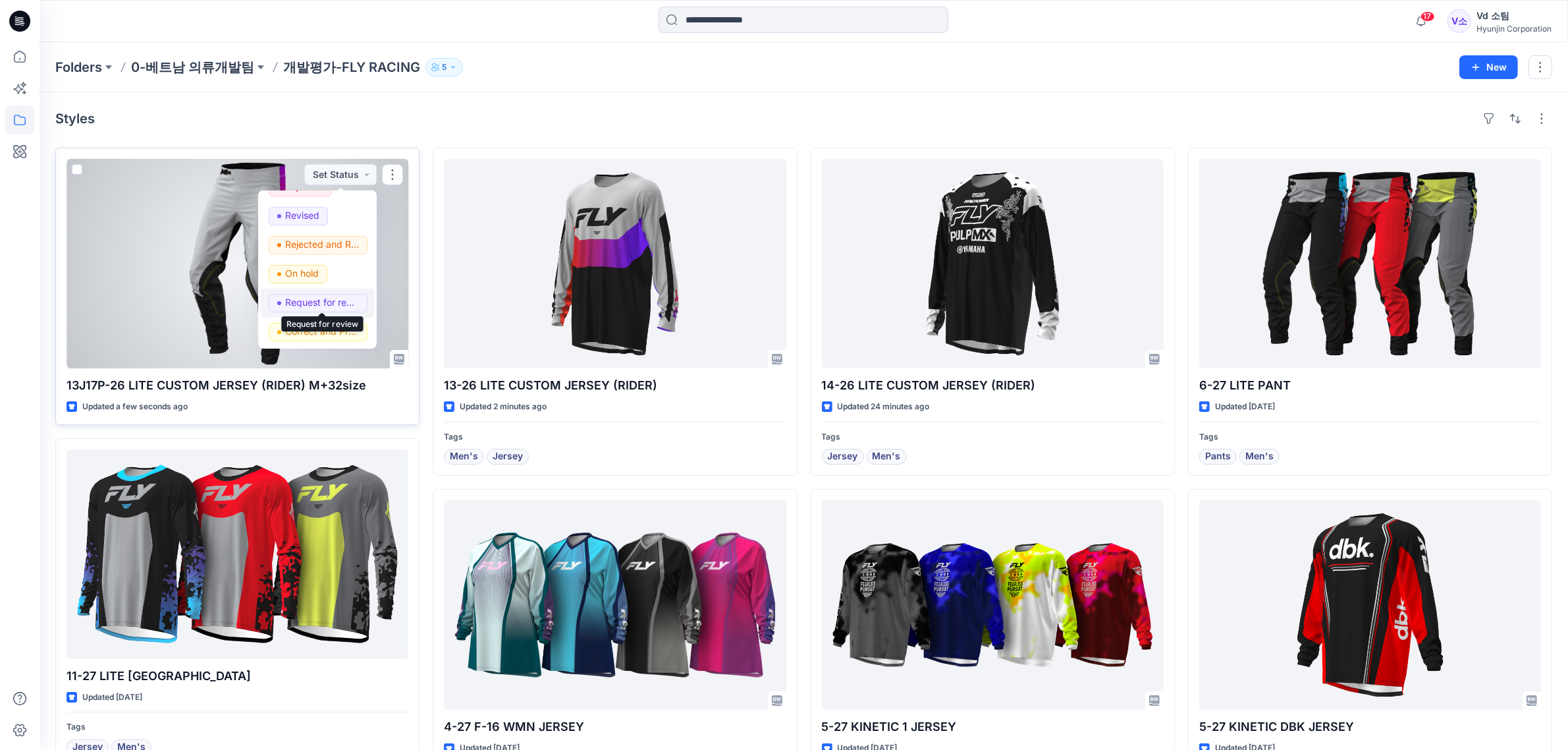
click at [321, 301] on p "Request for review" at bounding box center [322, 302] width 74 height 17
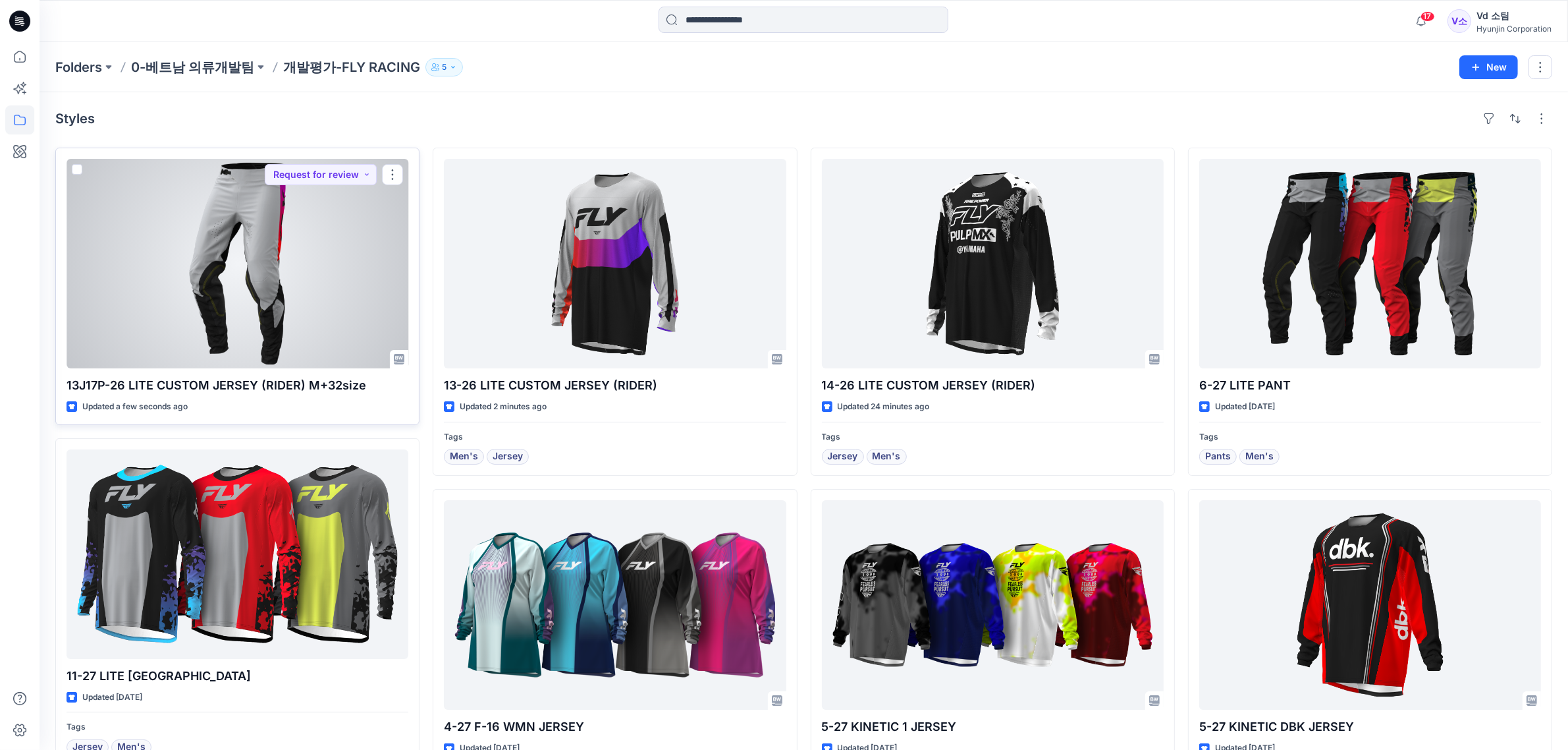
click at [247, 327] on div at bounding box center [237, 263] width 342 height 209
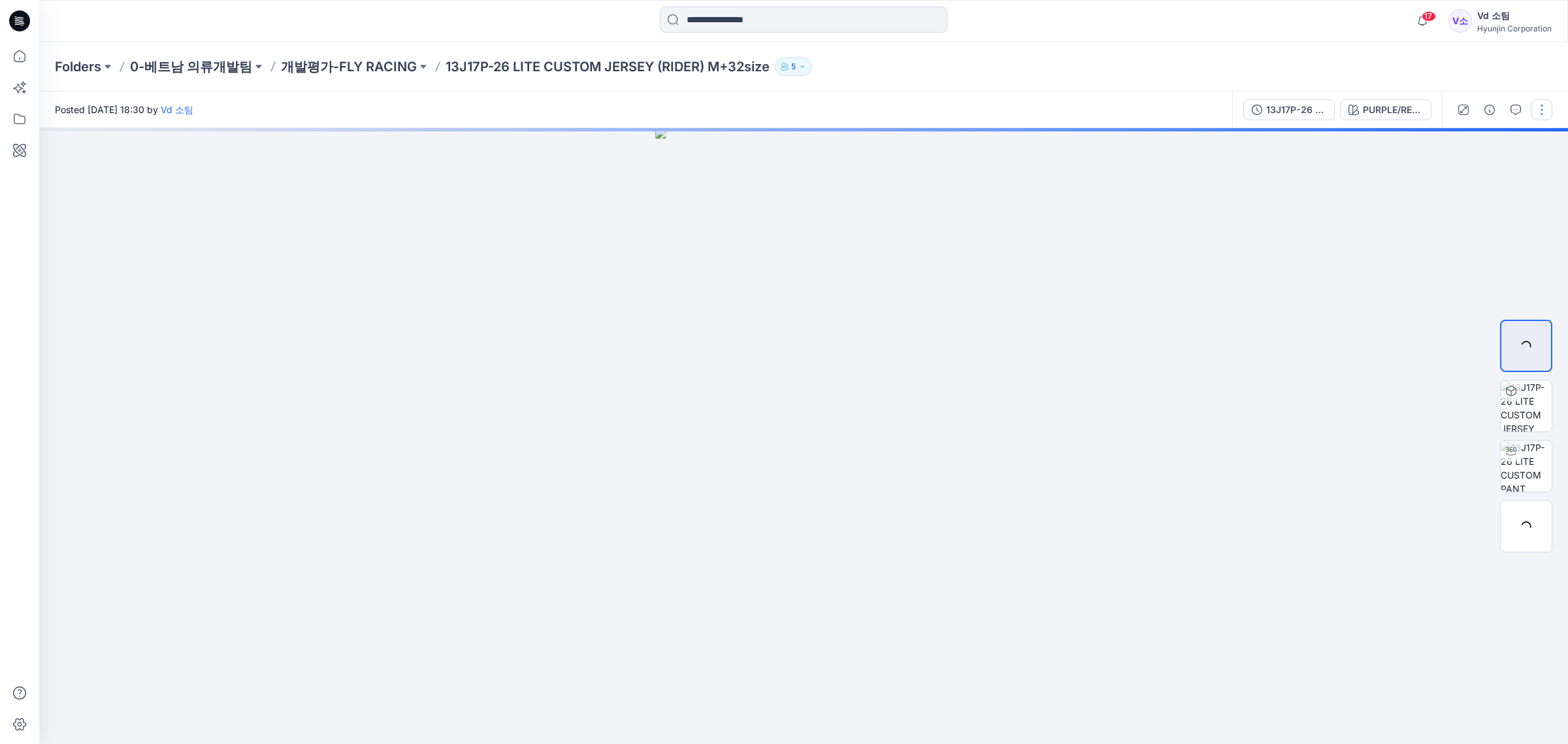
click at [1541, 113] on button "button" at bounding box center [1542, 110] width 21 height 21
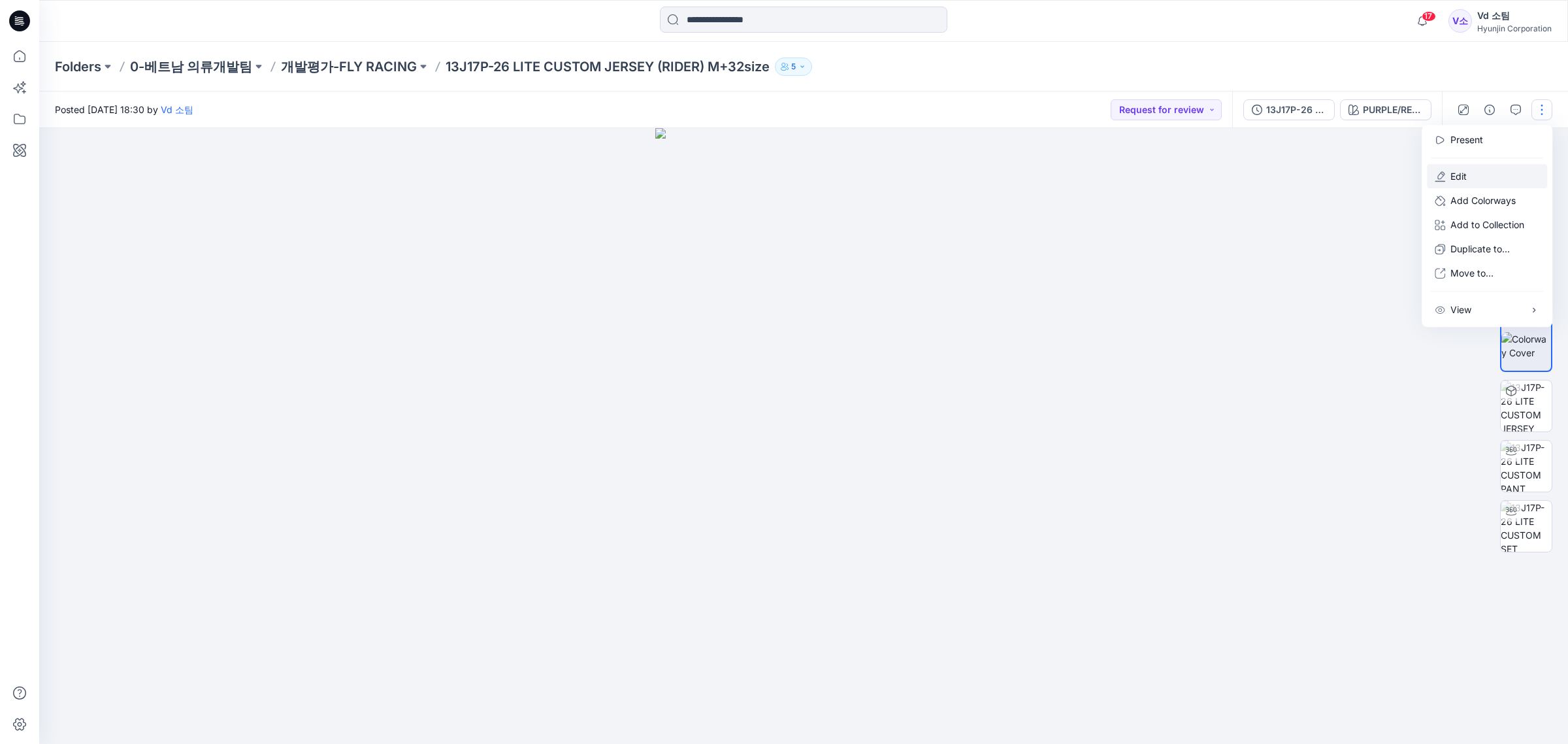
click at [1472, 172] on button "Edit" at bounding box center [1487, 176] width 120 height 24
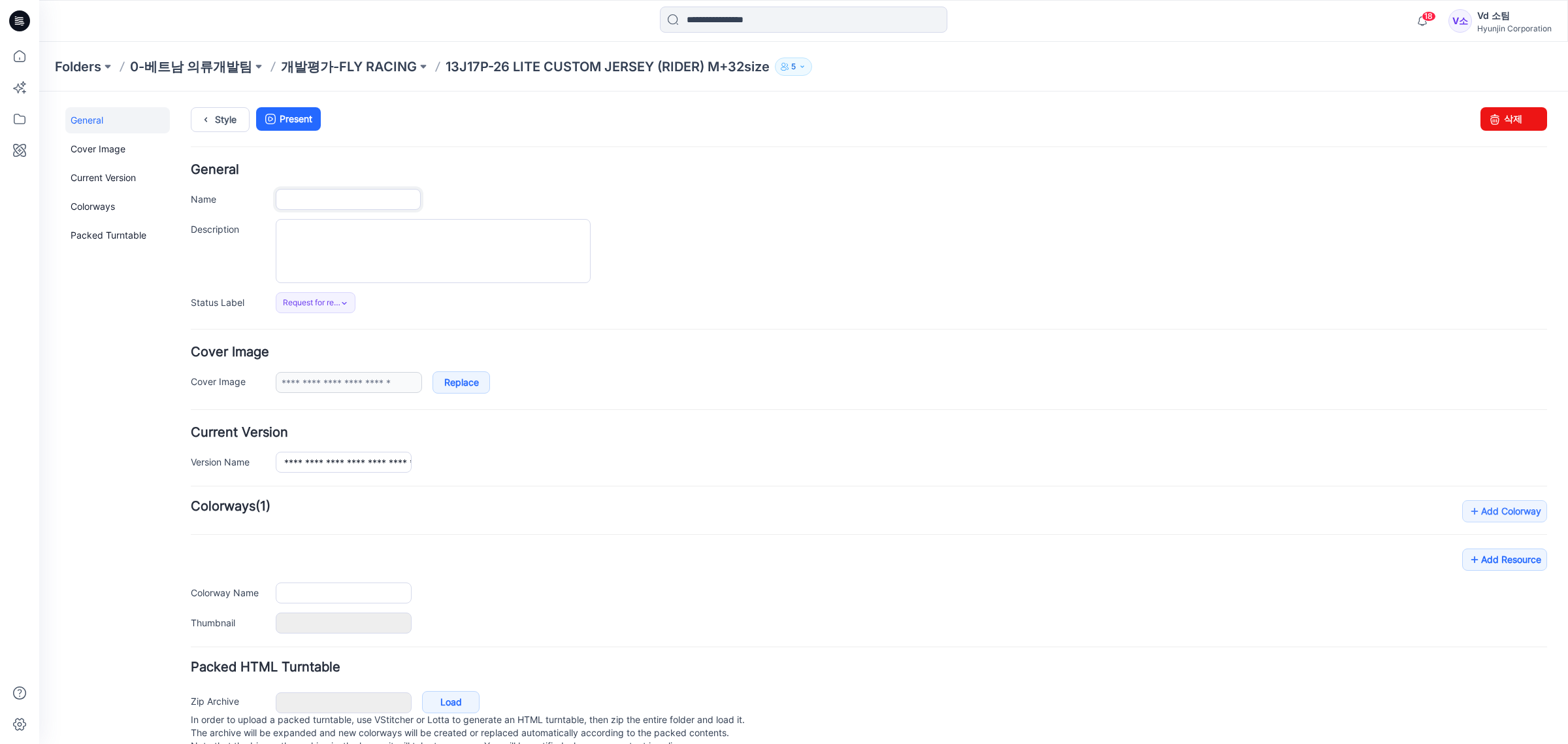
click at [351, 193] on input "Name" at bounding box center [348, 199] width 145 height 21
type input "**********"
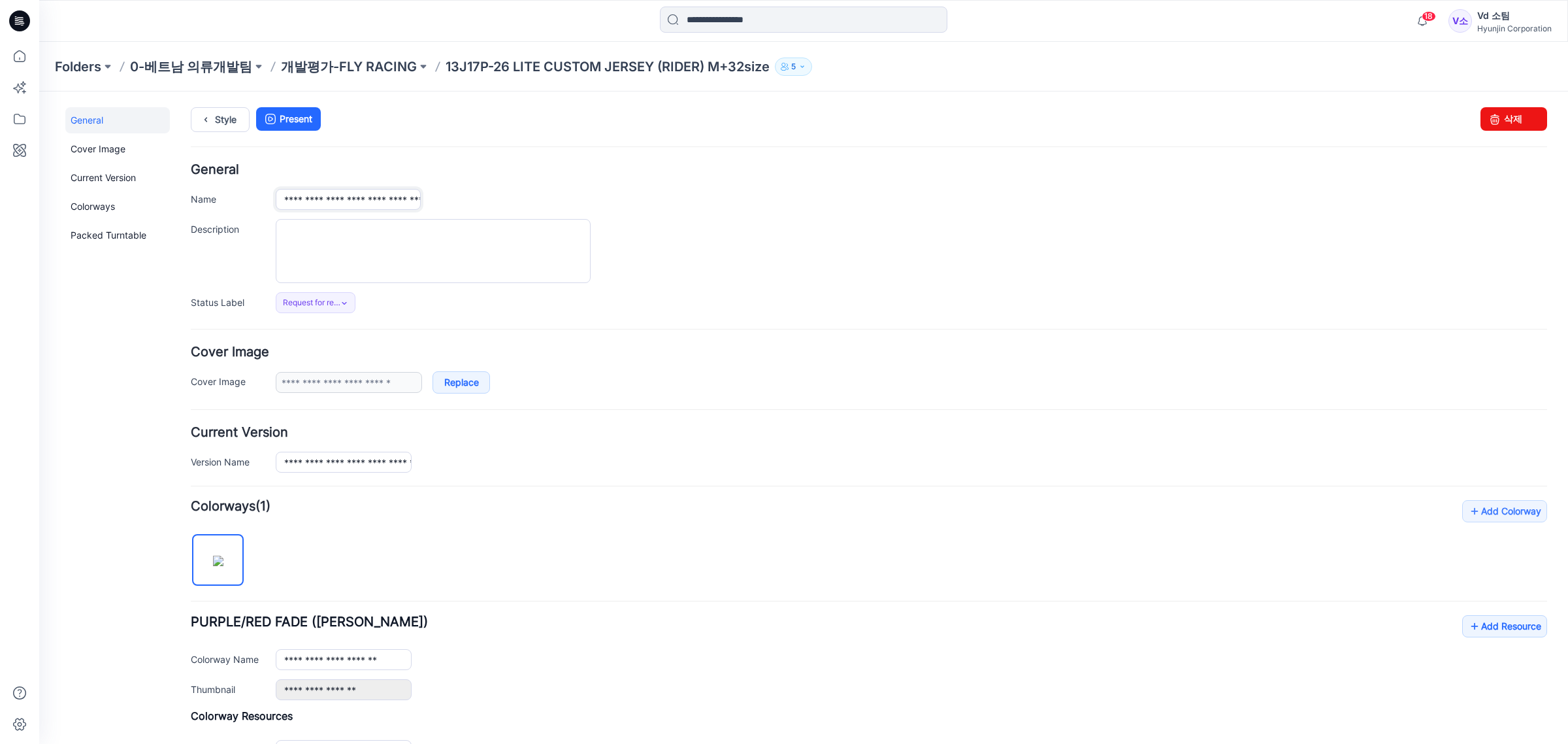
click at [314, 201] on input "**********" at bounding box center [348, 199] width 145 height 21
click at [300, 200] on input "**********" at bounding box center [348, 199] width 145 height 21
drag, startPoint x: 389, startPoint y: 201, endPoint x: 577, endPoint y: 201, distance: 188.0
click at [577, 201] on div "**********" at bounding box center [911, 199] width 1271 height 22
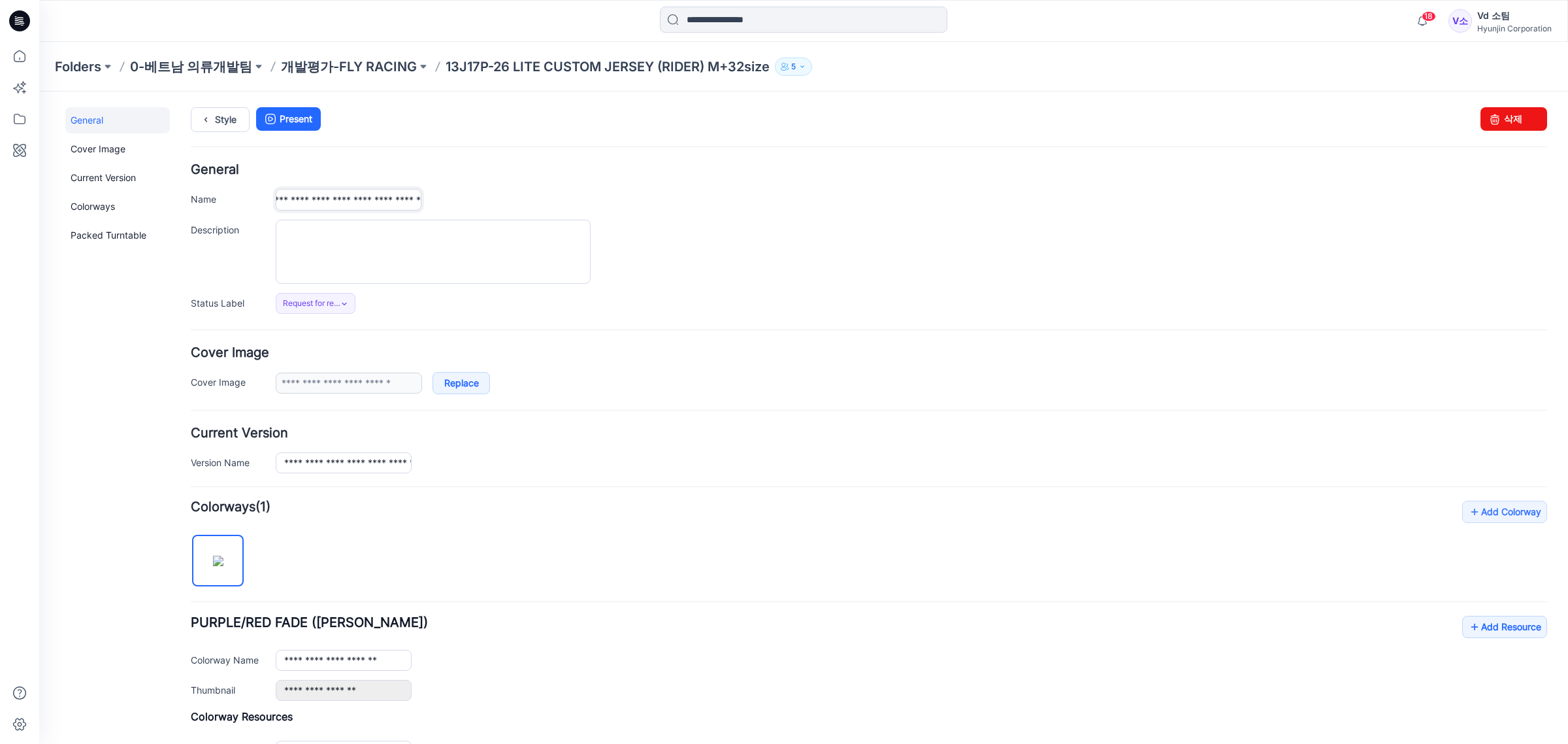
drag, startPoint x: 379, startPoint y: 204, endPoint x: 505, endPoint y: 204, distance: 126.0
click at [505, 204] on div "**********" at bounding box center [911, 199] width 1271 height 22
drag, startPoint x: 356, startPoint y: 201, endPoint x: 384, endPoint y: 204, distance: 28.2
click at [384, 204] on input "**********" at bounding box center [349, 199] width 146 height 22
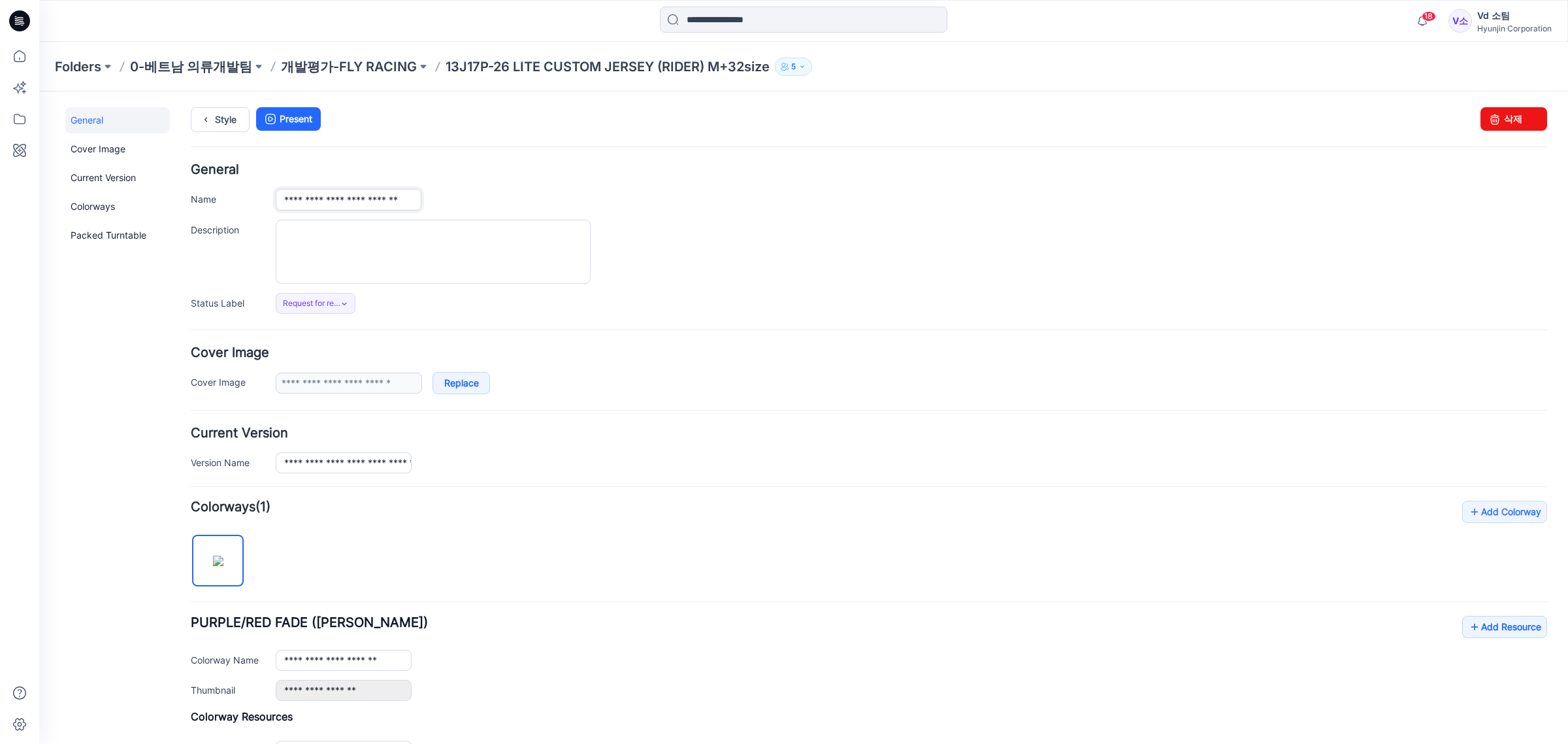
scroll to position [0, 0]
type input "**********"
click at [445, 236] on textarea "Description" at bounding box center [433, 251] width 315 height 64
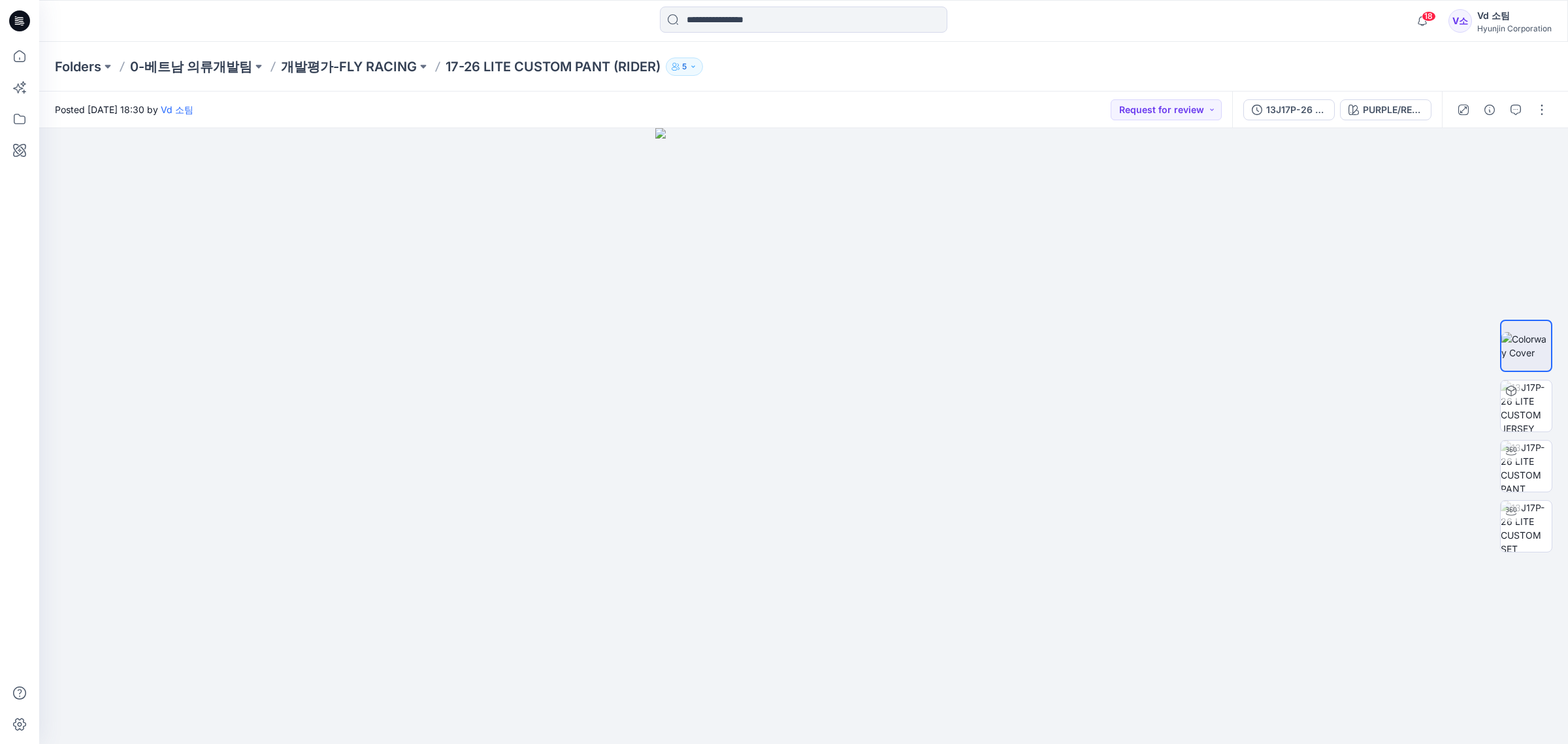
click at [1561, 106] on div at bounding box center [1502, 109] width 121 height 36
click at [1541, 106] on button "button" at bounding box center [1542, 110] width 21 height 21
click at [1499, 175] on button "Edit" at bounding box center [1487, 176] width 120 height 24
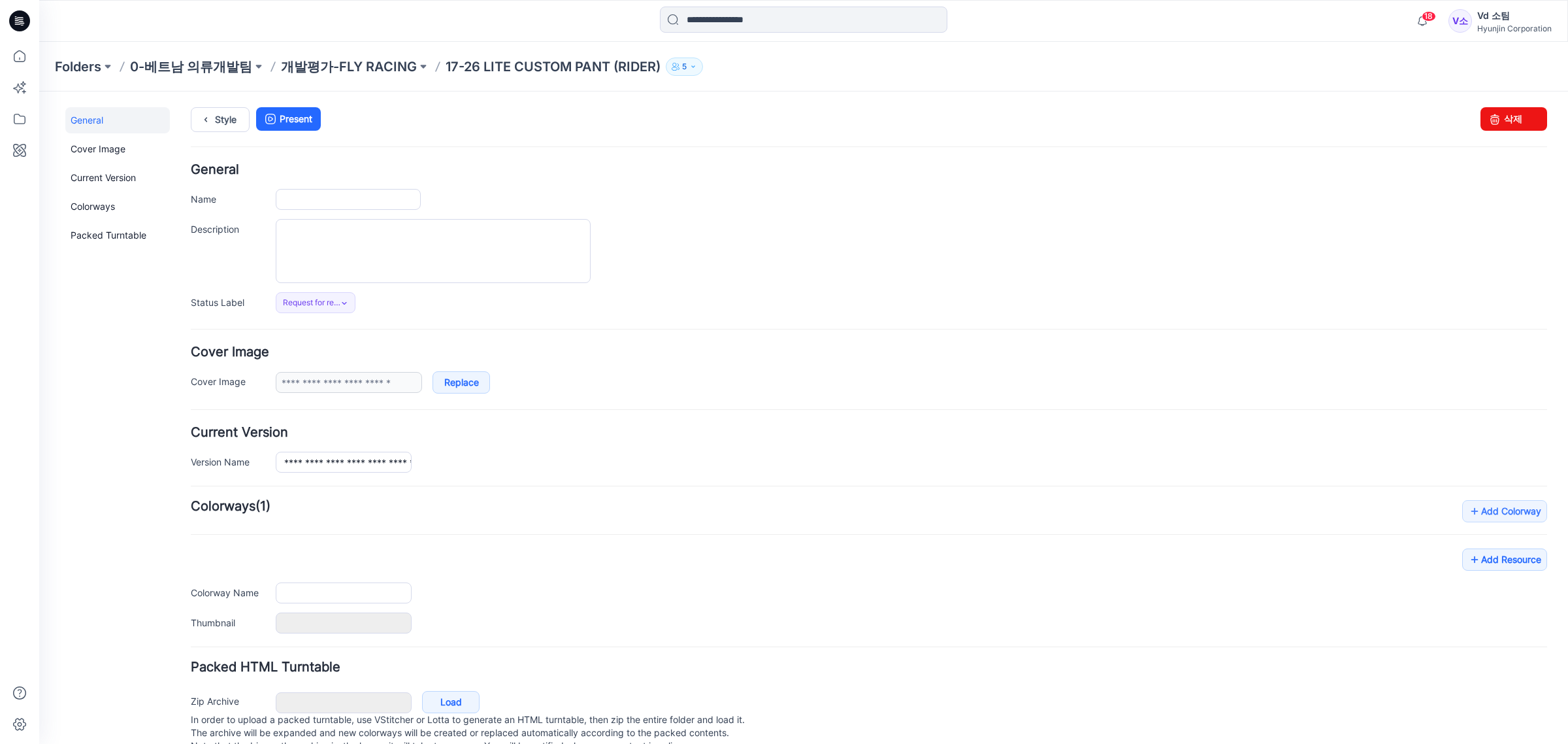
type input "**********"
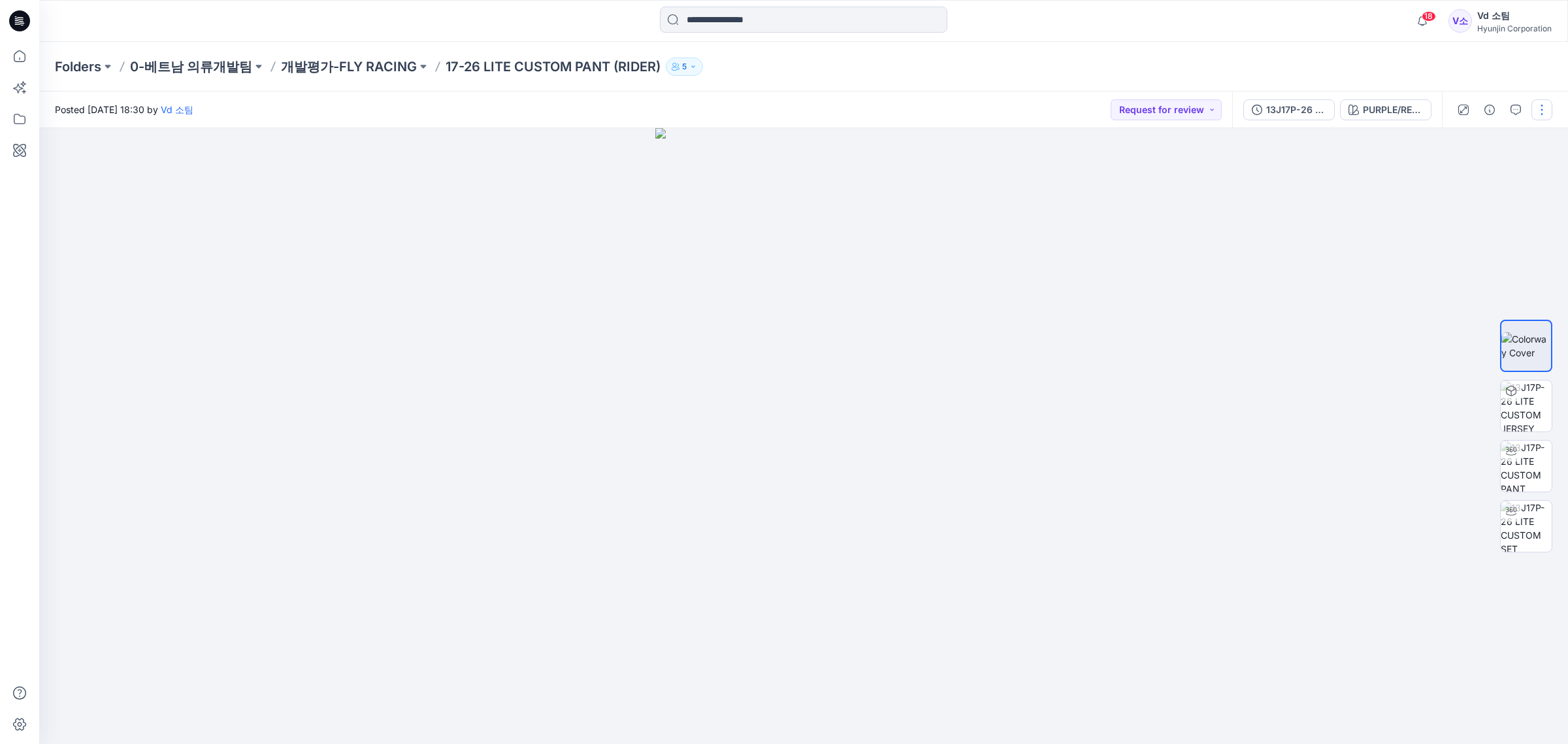
click at [1532, 103] on button "button" at bounding box center [1542, 110] width 21 height 21
click at [1506, 168] on button "Edit" at bounding box center [1487, 176] width 120 height 24
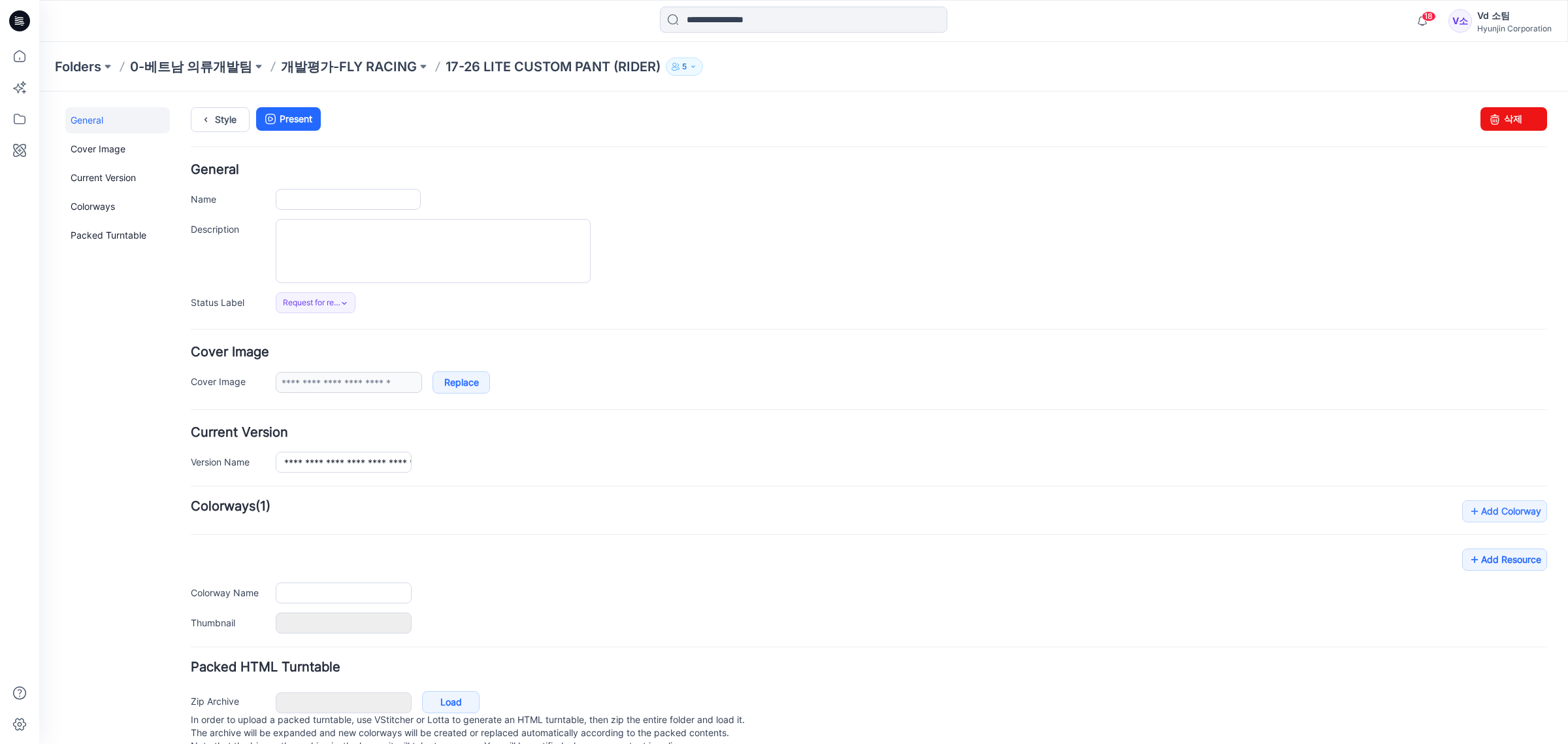
type input "**********"
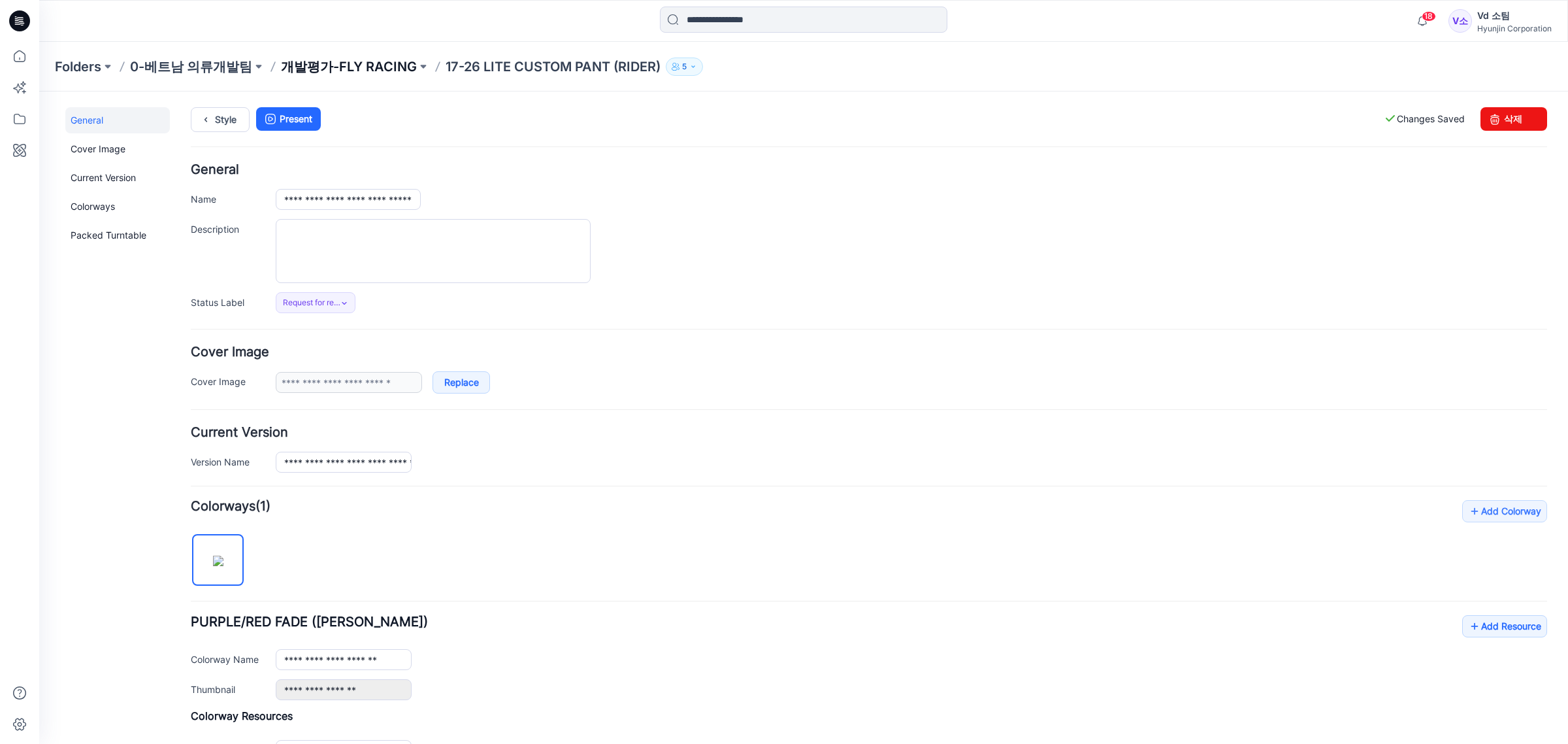
click at [366, 60] on p "개발평가-FLY RACING" at bounding box center [349, 67] width 136 height 18
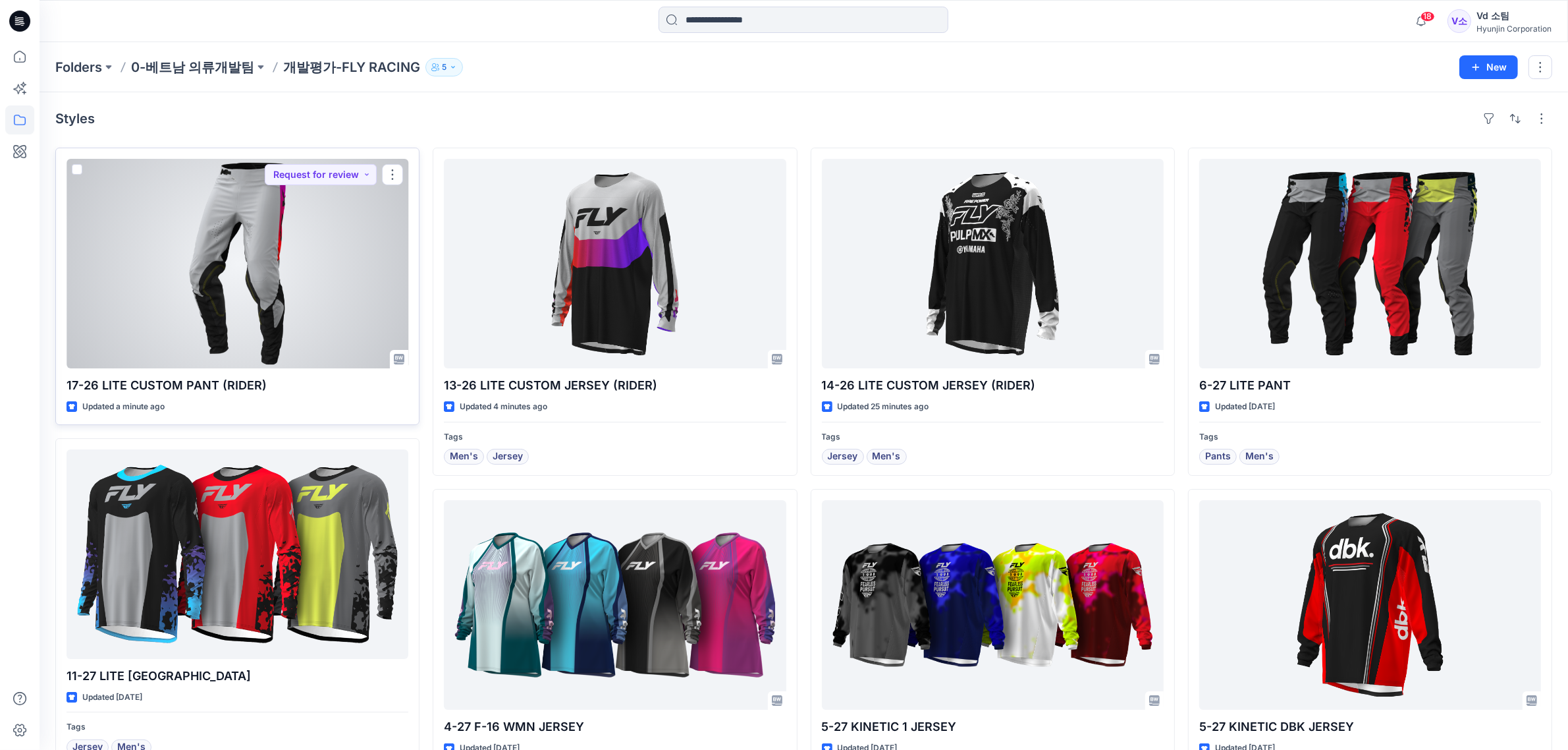
click at [294, 308] on div at bounding box center [237, 263] width 342 height 209
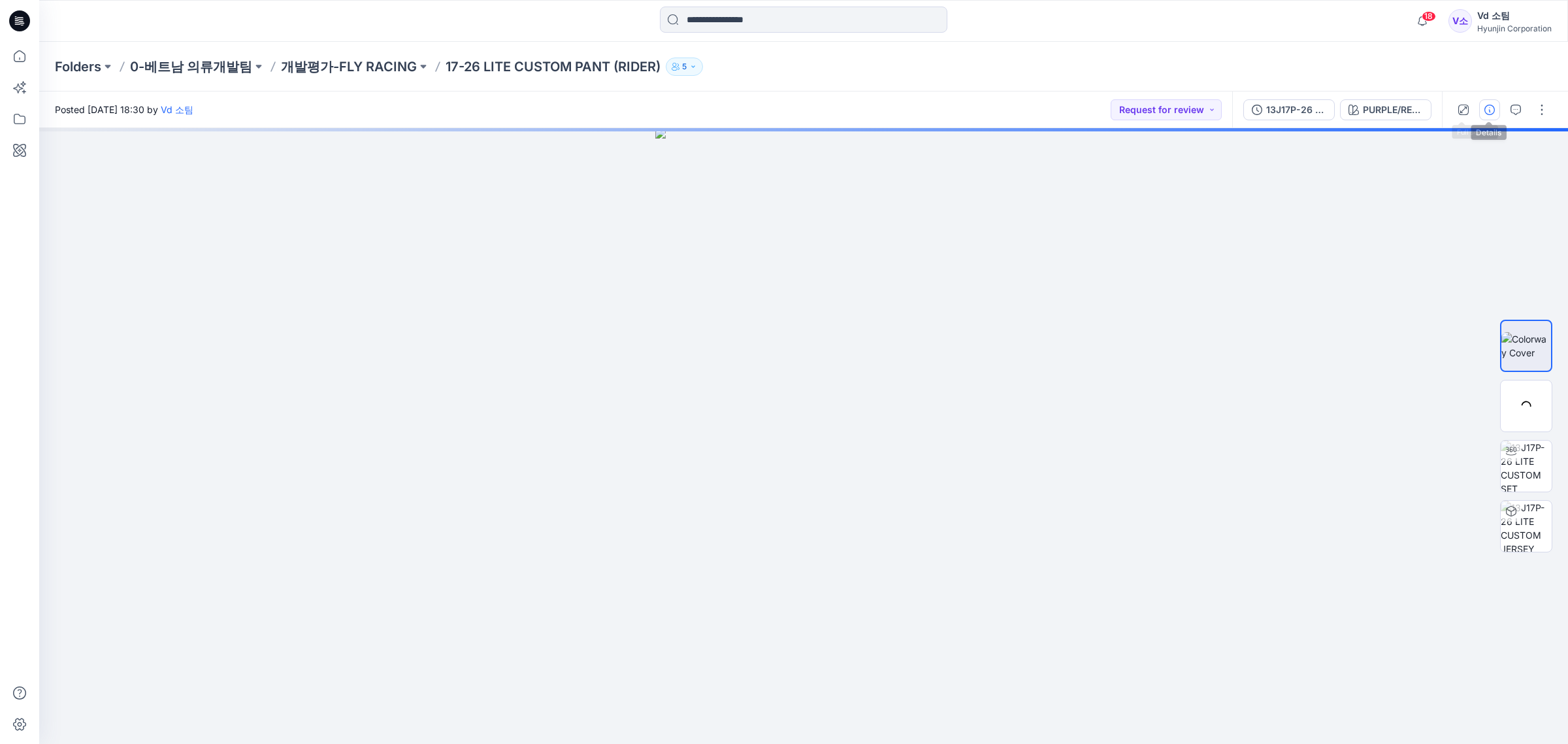
click at [1487, 109] on icon "button" at bounding box center [1489, 109] width 11 height 11
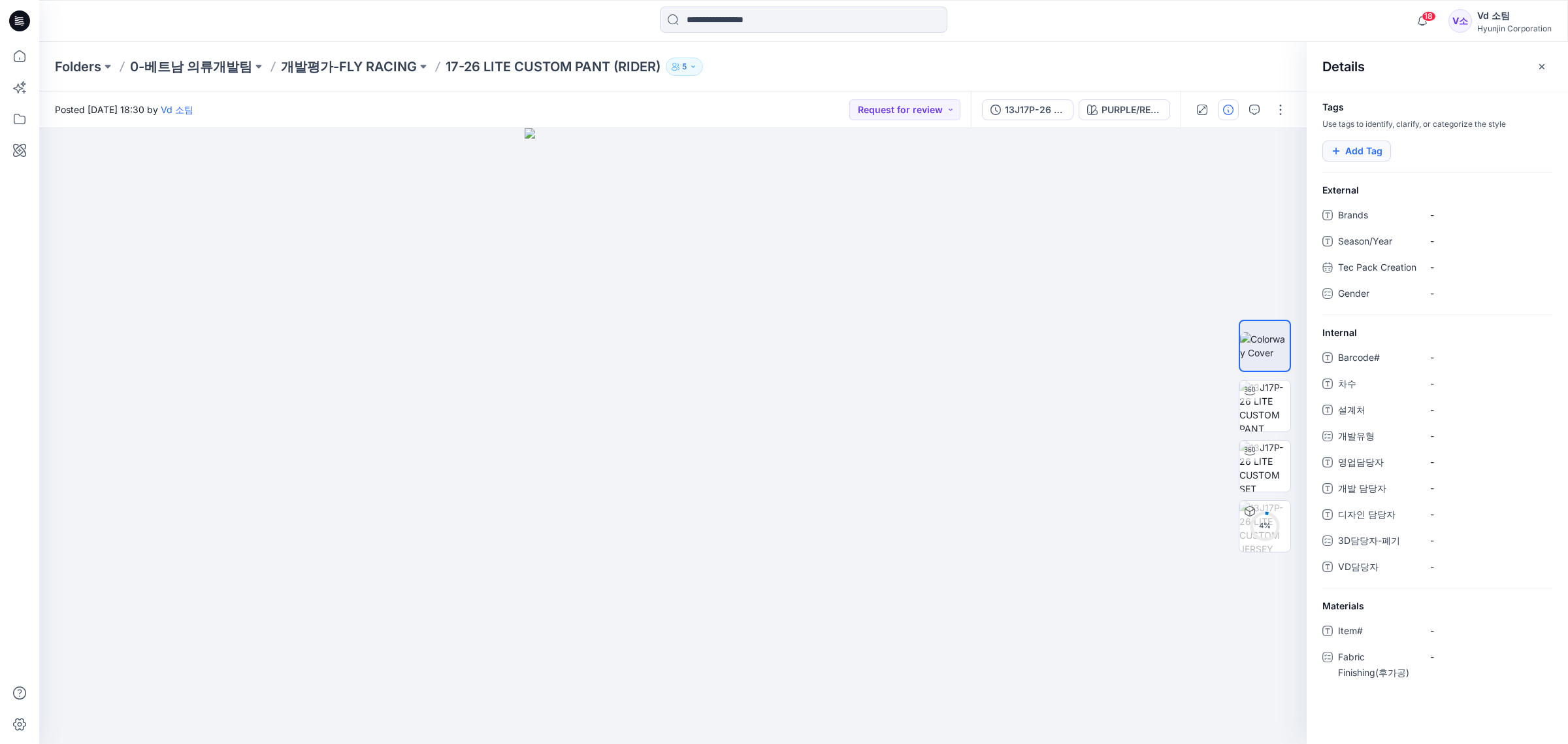
click at [1373, 145] on button "Add Tag" at bounding box center [1357, 151] width 69 height 21
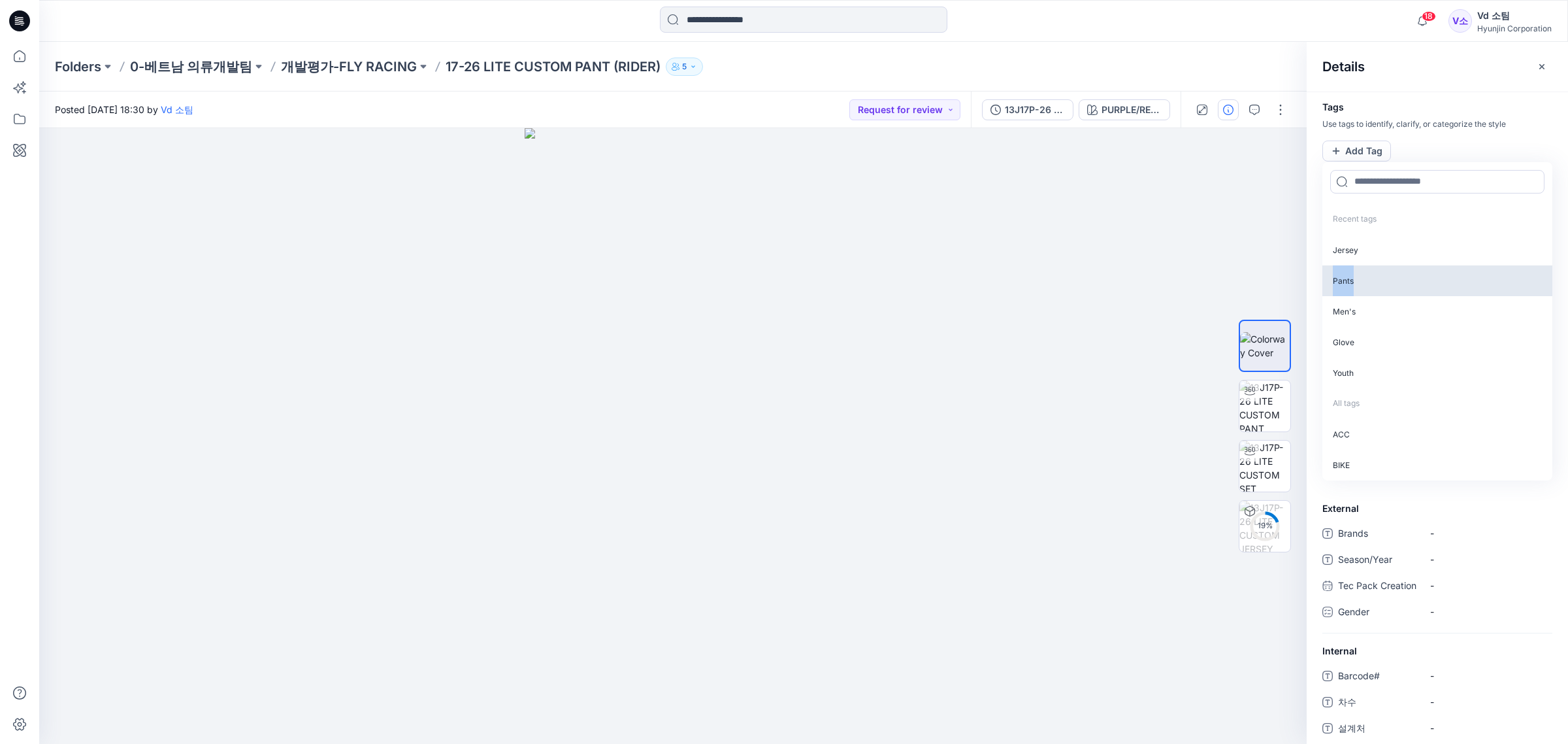
drag, startPoint x: 1372, startPoint y: 249, endPoint x: 1360, endPoint y: 276, distance: 29.5
click at [1360, 276] on div "Jersey Pants Men's Glove Youth" at bounding box center [1438, 311] width 230 height 154
click at [1360, 276] on p "Pants" at bounding box center [1438, 281] width 230 height 31
click at [1366, 286] on p "Men's" at bounding box center [1438, 279] width 230 height 31
click at [1371, 135] on div "Pants Men's" at bounding box center [1437, 145] width 261 height 30
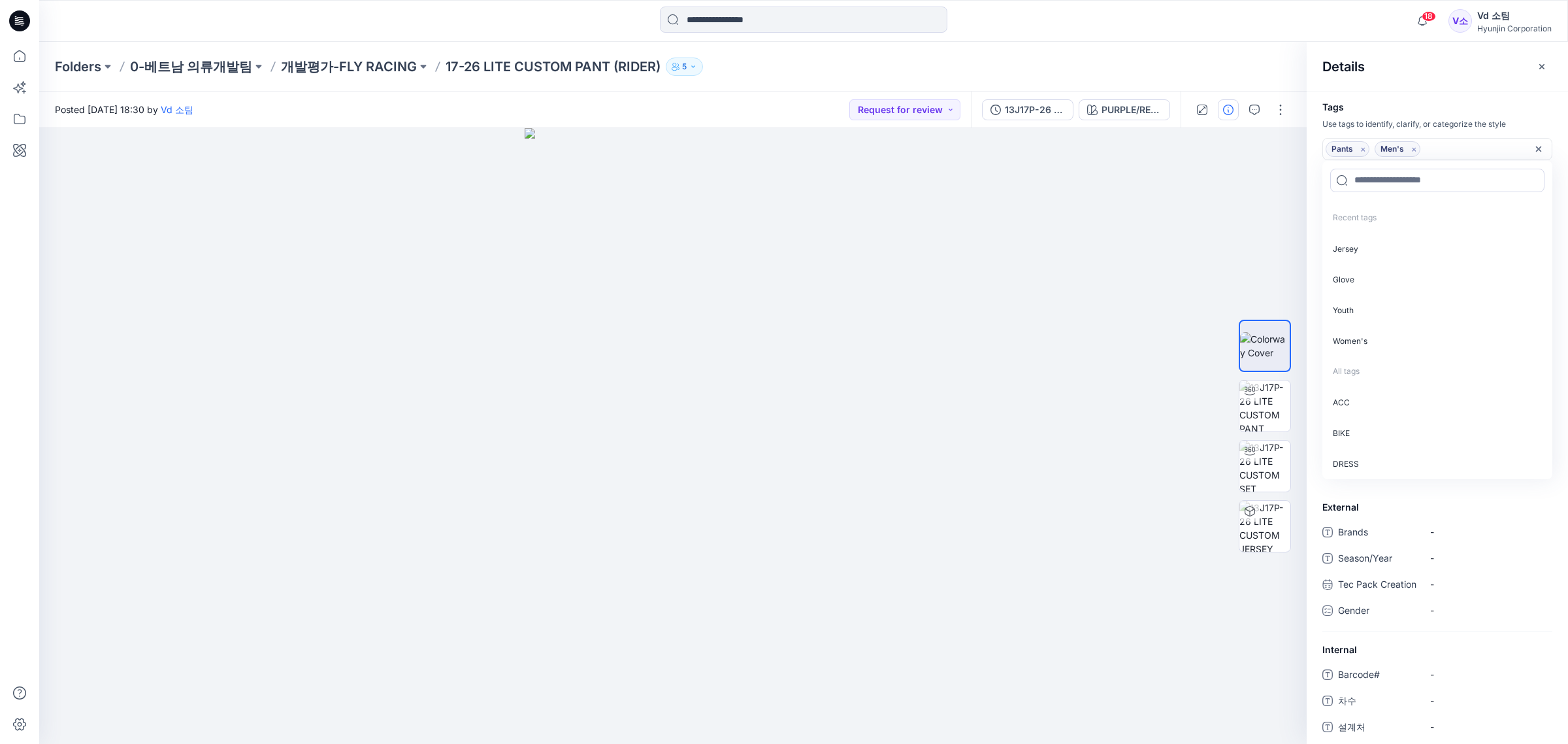
click at [1457, 109] on h4 "Tags" at bounding box center [1437, 107] width 261 height 11
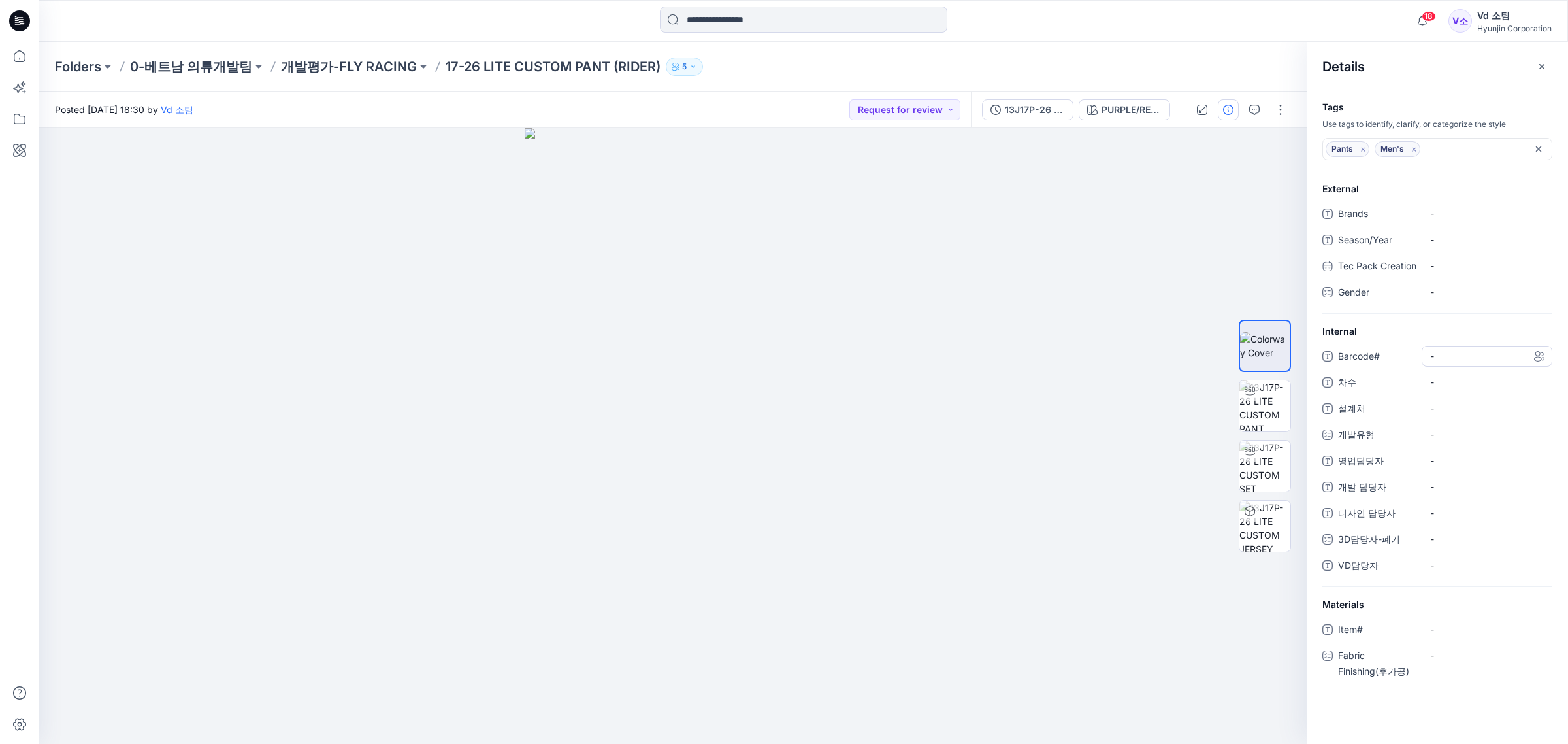
click at [1440, 363] on div "-" at bounding box center [1487, 357] width 130 height 21
click at [1461, 224] on div "Brands - Season/Year - Tec Pack Creation - Gender -" at bounding box center [1438, 258] width 230 height 110
click at [1470, 219] on span "-" at bounding box center [1487, 213] width 114 height 14
type textarea "**********"
click at [1454, 241] on span "-" at bounding box center [1487, 239] width 114 height 14
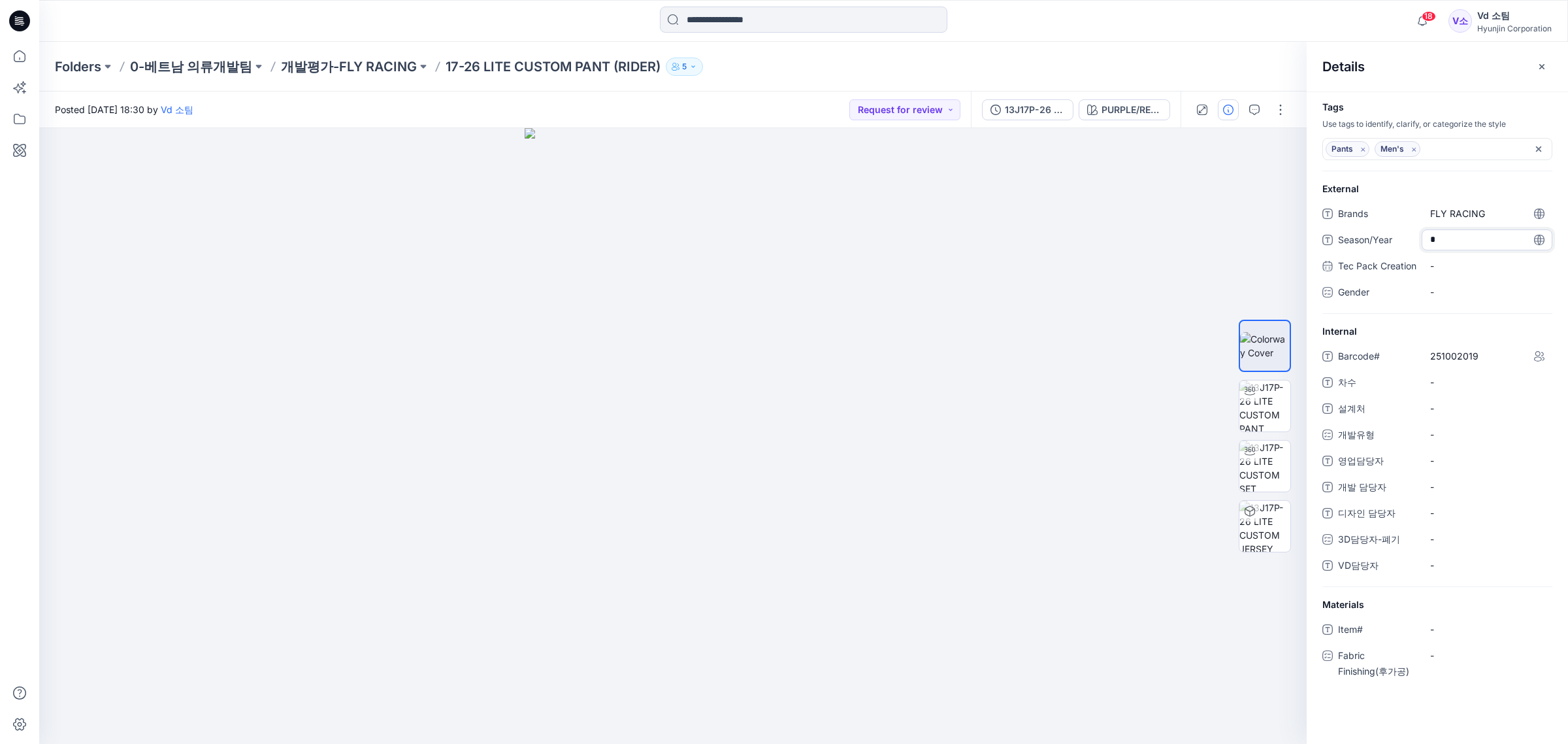
type textarea "**"
click at [1467, 389] on span "-" at bounding box center [1487, 382] width 114 height 14
type textarea "**"
click at [1499, 572] on span "-" at bounding box center [1487, 565] width 114 height 14
type textarea "**"
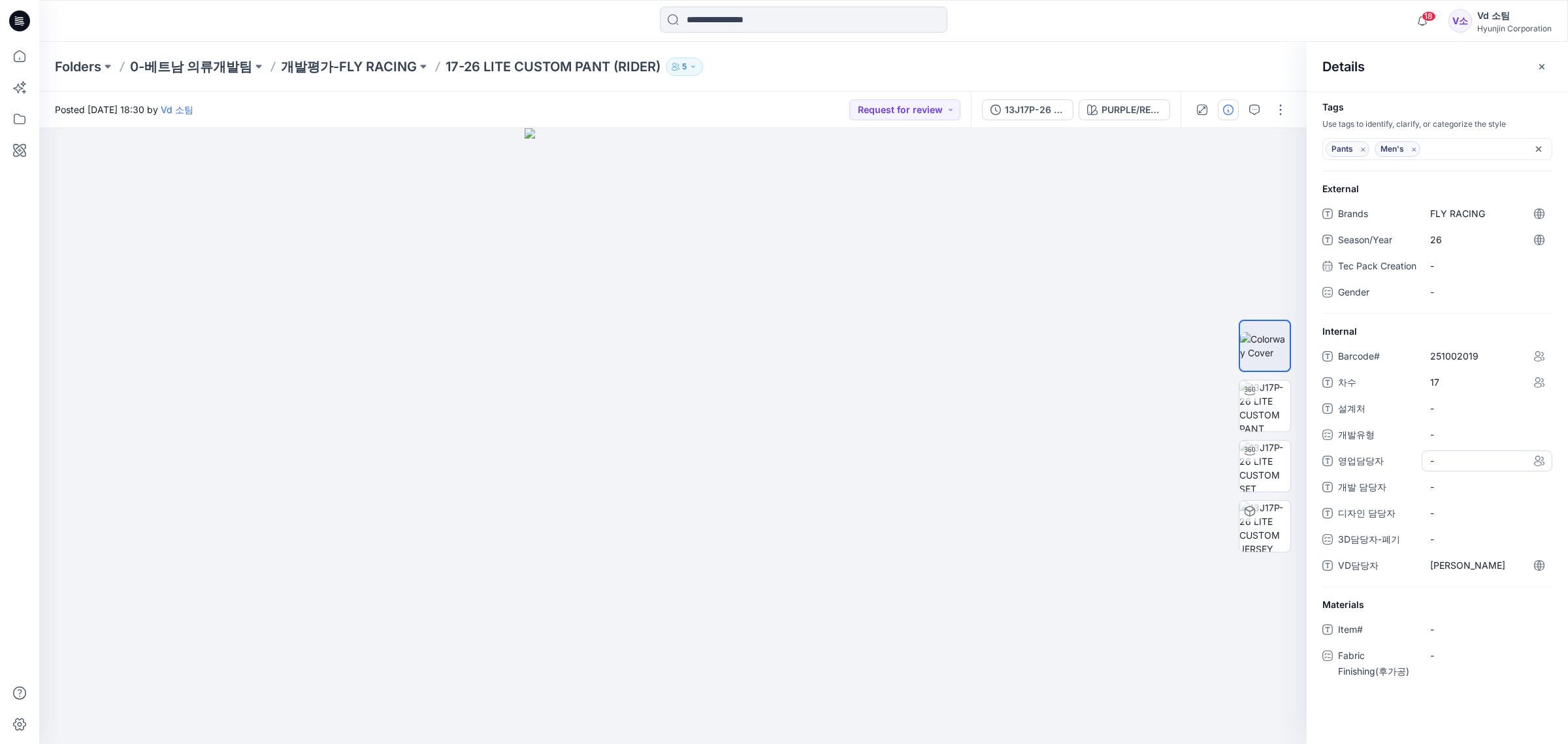
click at [1468, 467] on span "-" at bounding box center [1487, 460] width 114 height 14
type textarea "***"
click at [1450, 432] on div "Barcode# 251002019 차수 17 설계처 - 개발유형 - 영업담당자 문지명 개발 담당자 - 디자인 담당자 - 3D담당자-폐기 - V…" at bounding box center [1438, 467] width 230 height 241
click at [1450, 439] on div "-" at bounding box center [1487, 434] width 130 height 21
click at [1435, 497] on label "CW" at bounding box center [1448, 489] width 32 height 15
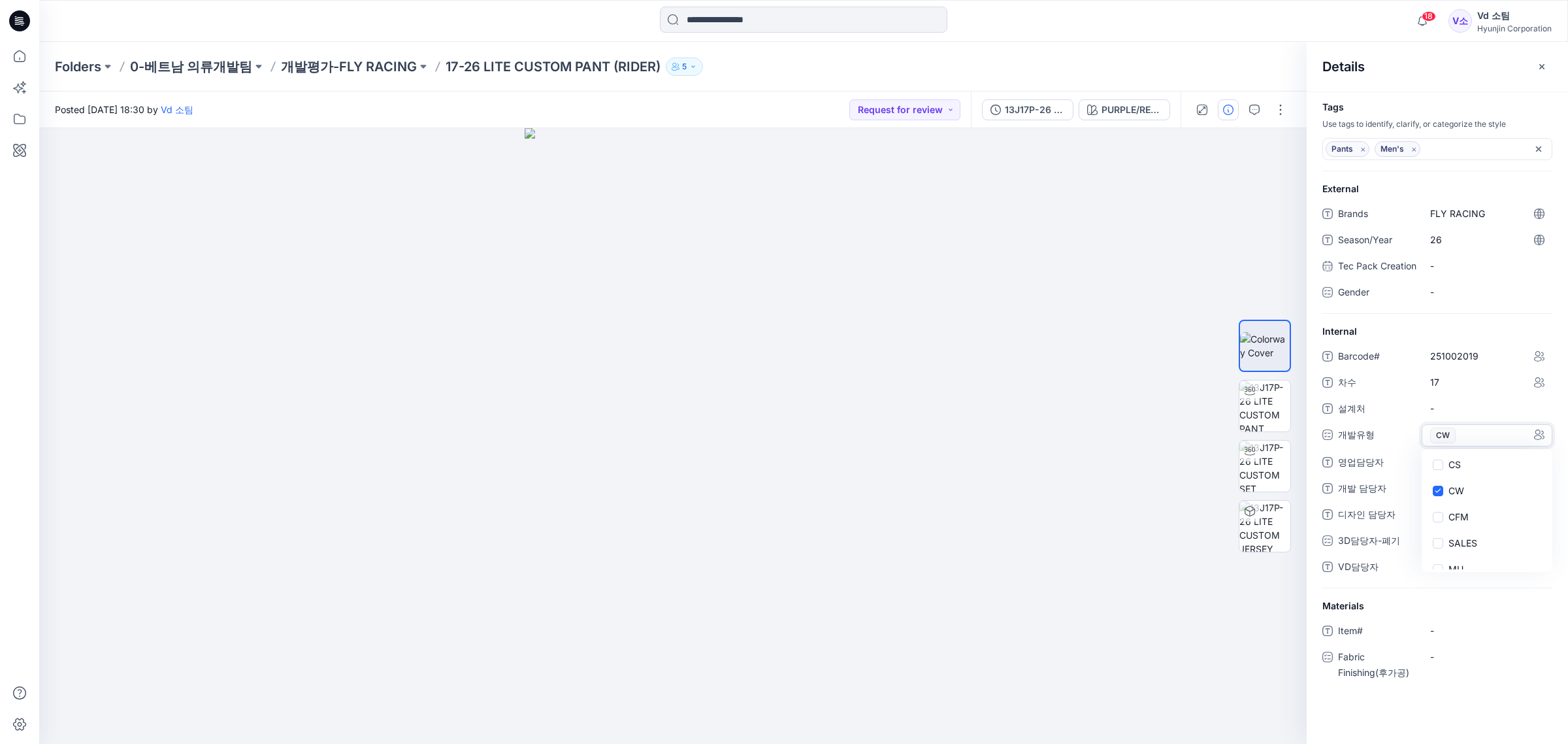
click at [1395, 408] on div "Barcode# 251002019 차수 17 설계처 - 개발유형 CW CS CW CFM SALES MU SR 영업담당자 문지명 개발 담당자 -…" at bounding box center [1438, 467] width 230 height 242
click at [331, 74] on p "개발평가-FLY RACING" at bounding box center [349, 67] width 136 height 18
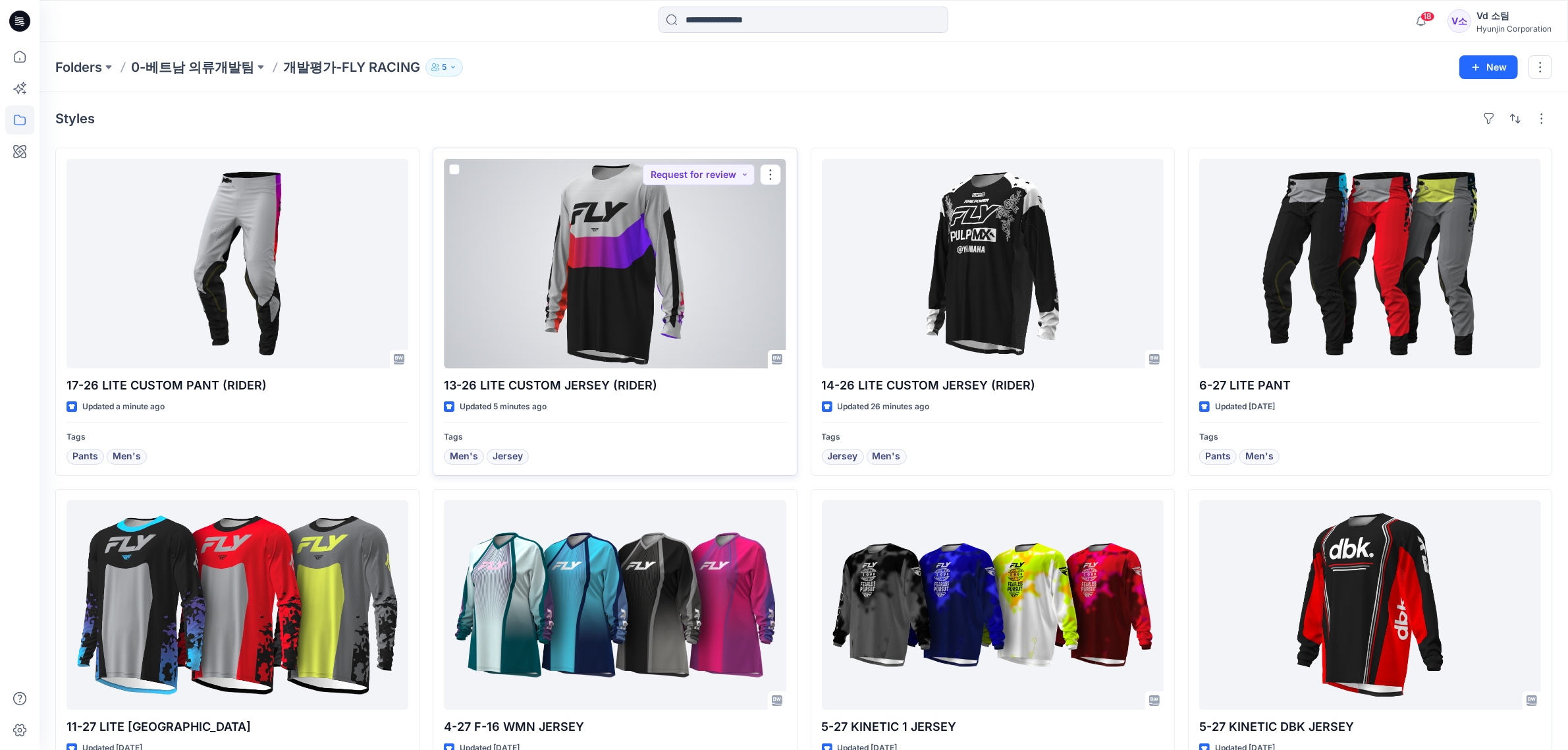
click at [620, 316] on div at bounding box center [615, 263] width 342 height 209
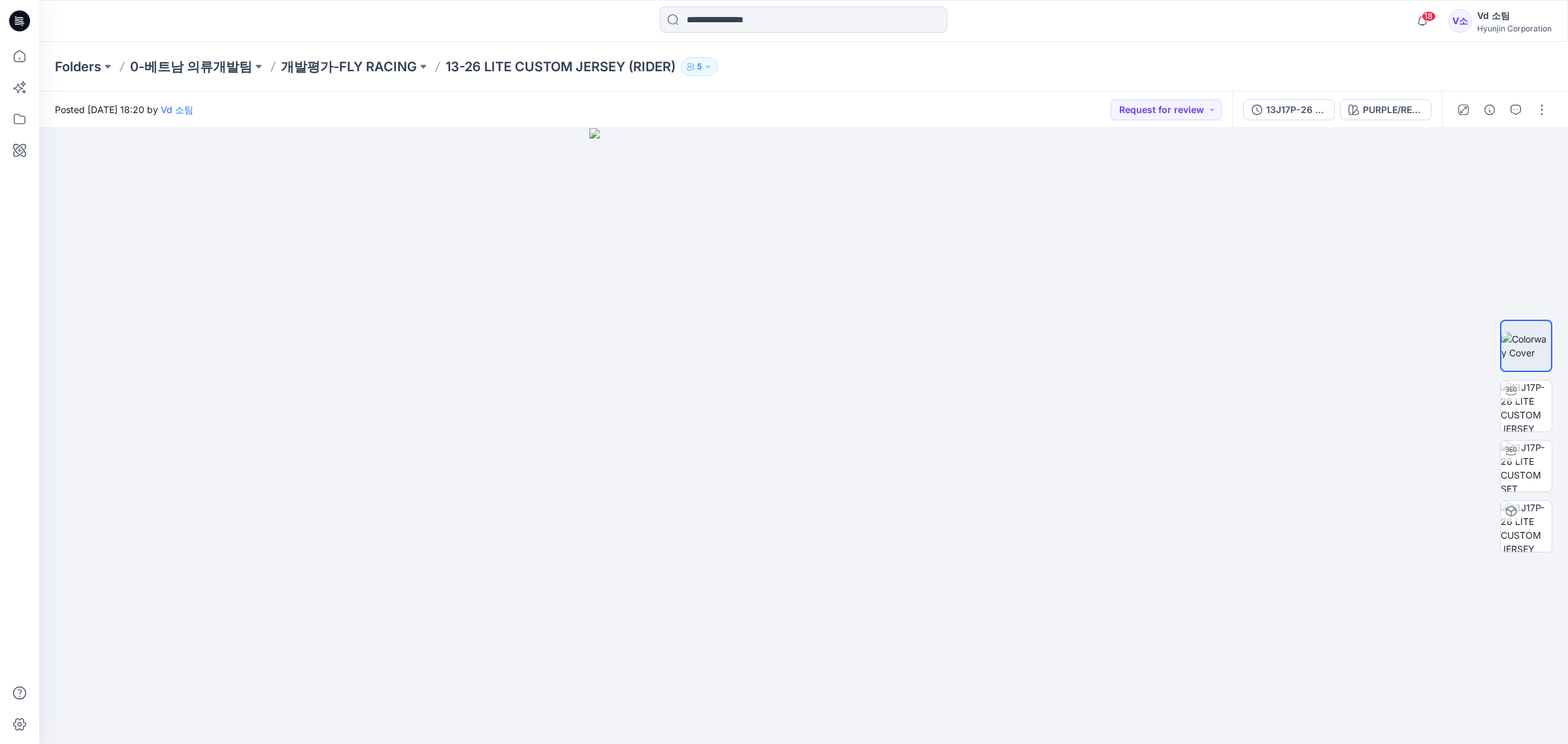
drag, startPoint x: 1533, startPoint y: 105, endPoint x: 1532, endPoint y: 121, distance: 16.0
click at [1533, 105] on button "button" at bounding box center [1542, 110] width 21 height 21
click at [1470, 191] on button "Add Colorways" at bounding box center [1487, 200] width 120 height 24
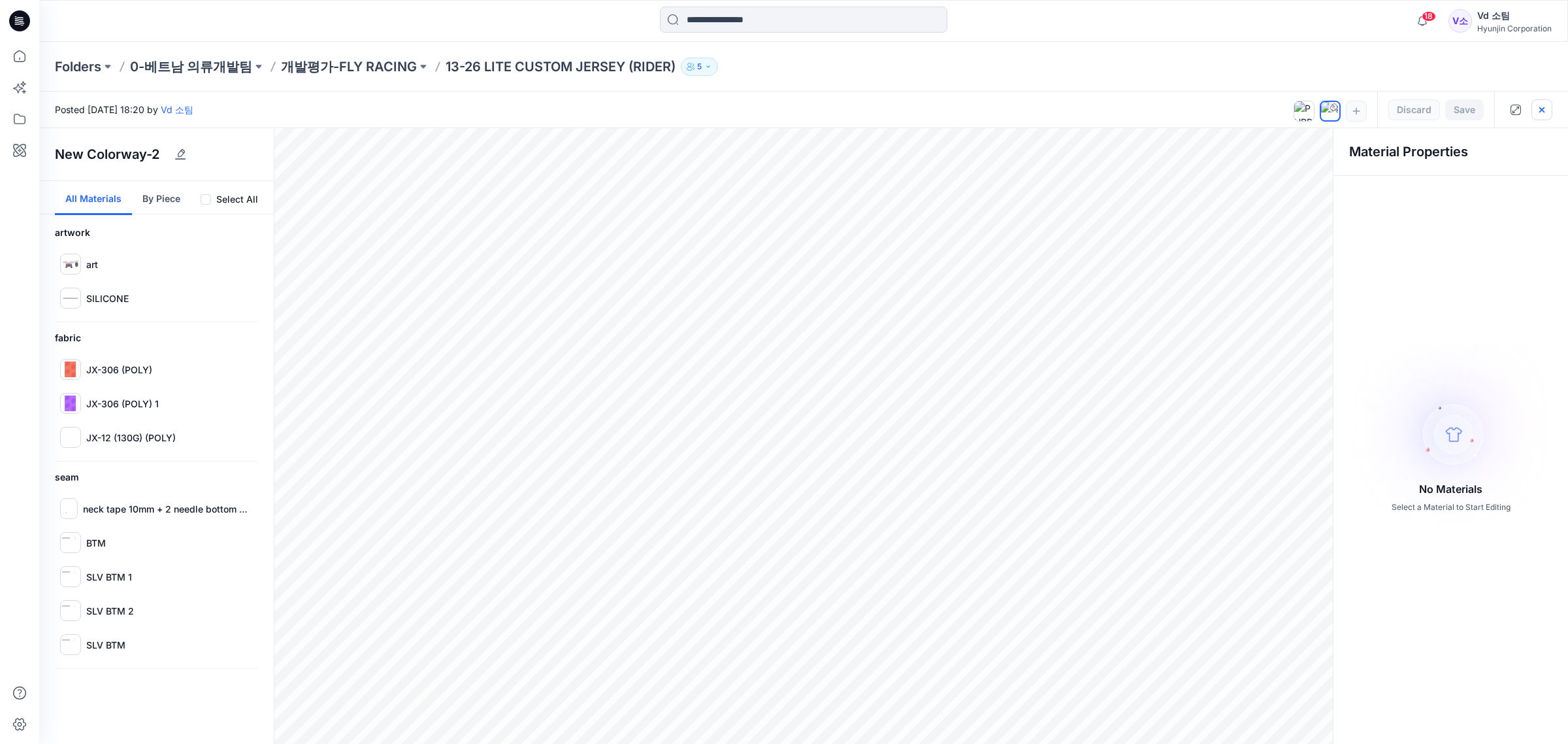
click at [1543, 107] on icon "button" at bounding box center [1541, 109] width 5 height 5
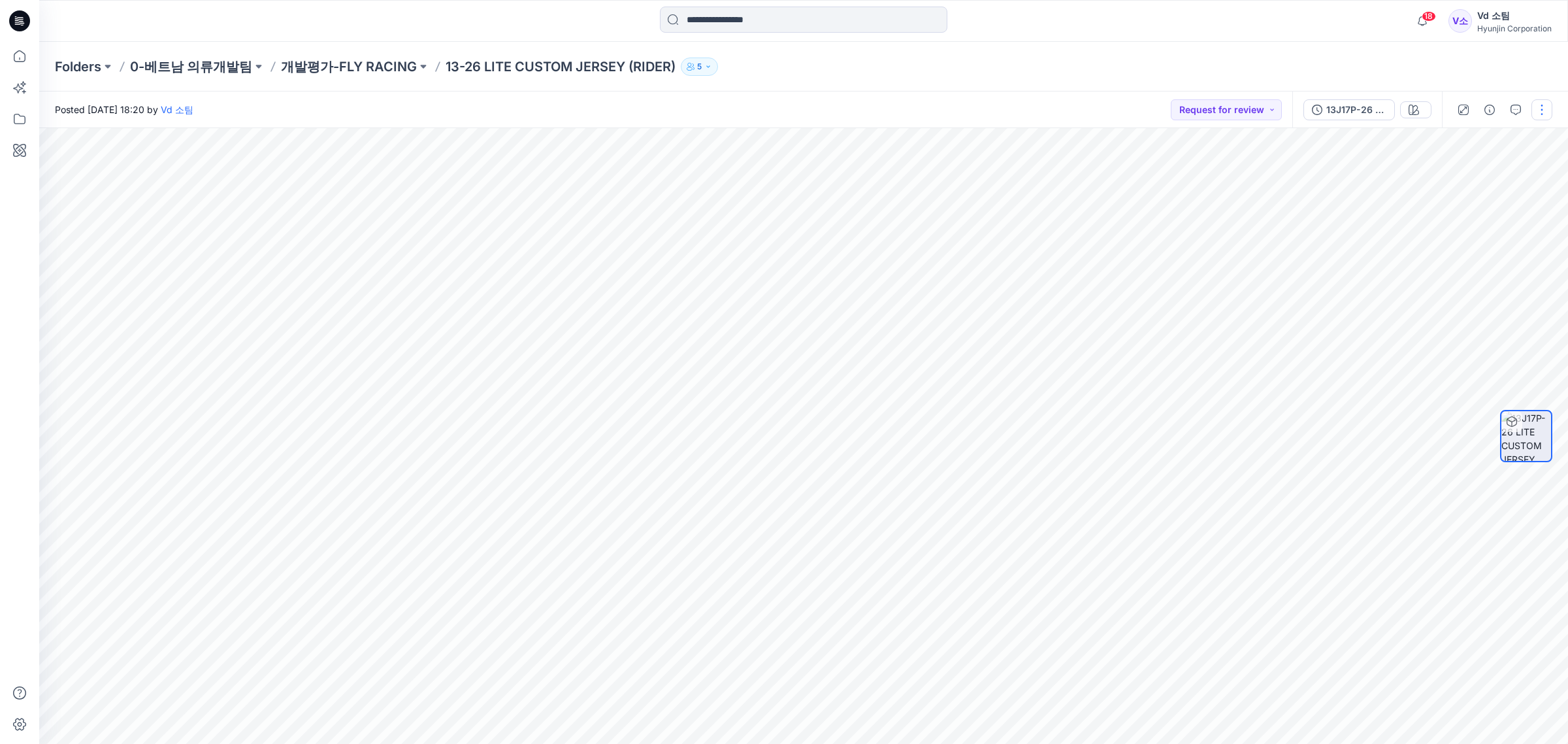
click at [1536, 112] on button "button" at bounding box center [1542, 110] width 21 height 21
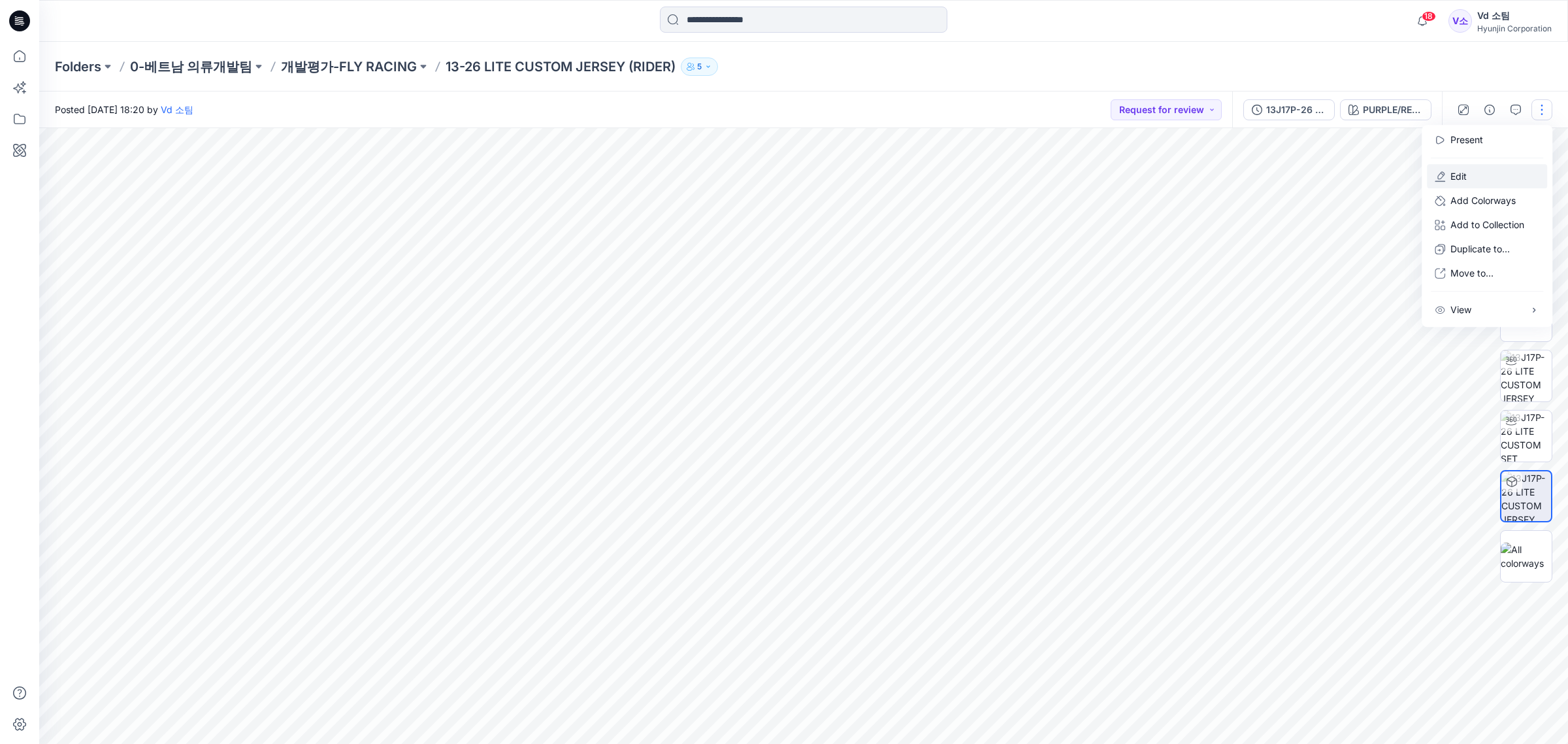
click at [1472, 180] on button "Edit" at bounding box center [1487, 176] width 120 height 24
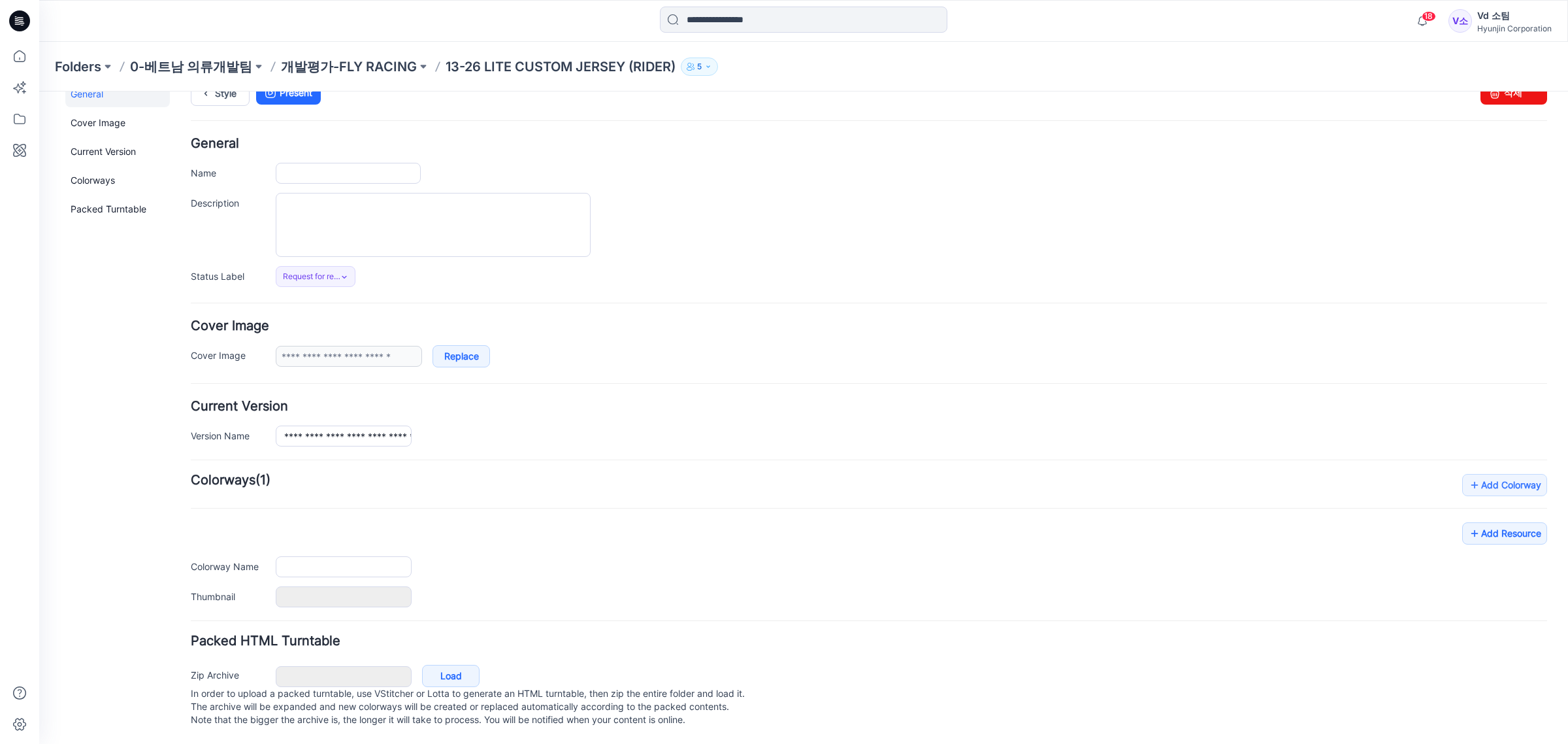
type input "**********"
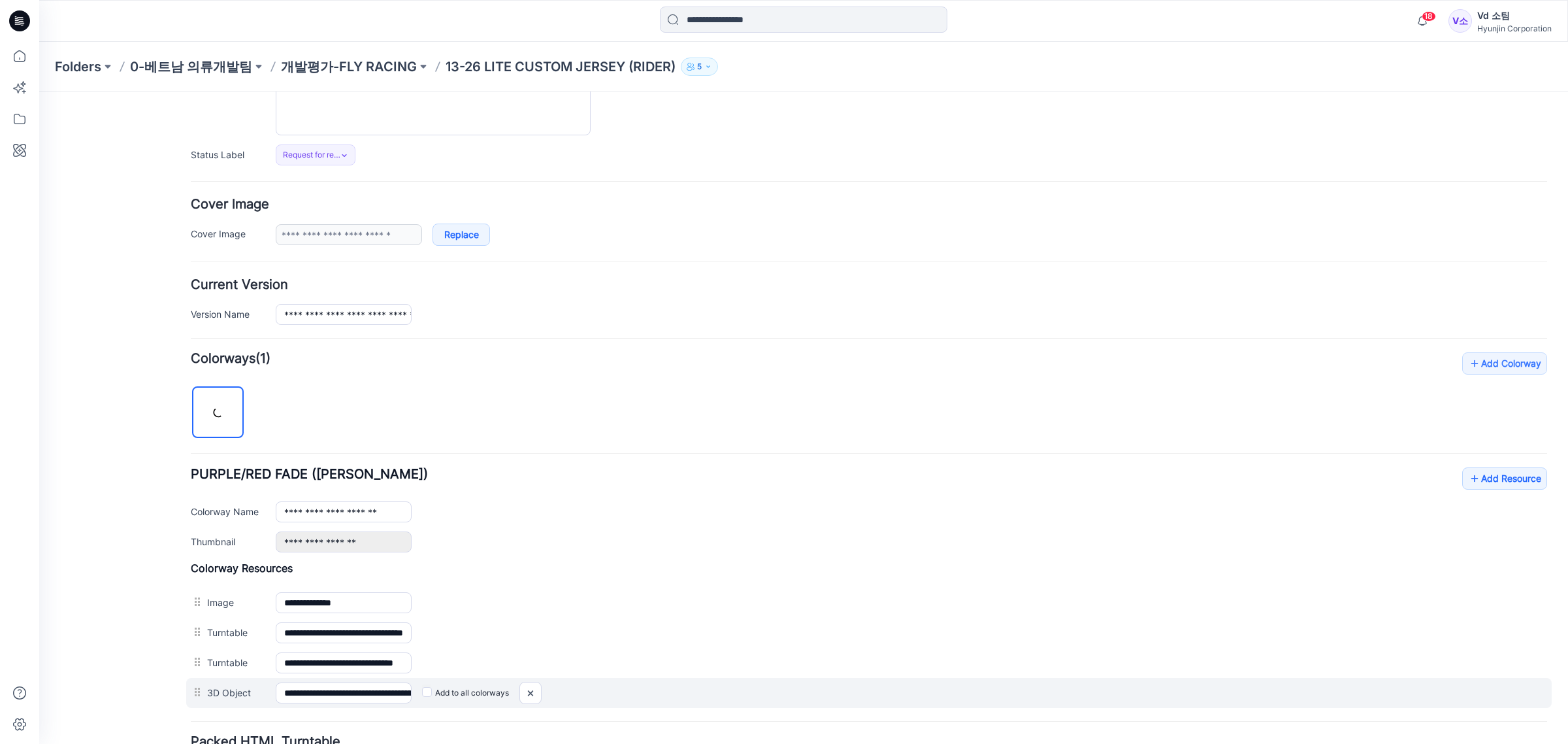
scroll to position [266, 0]
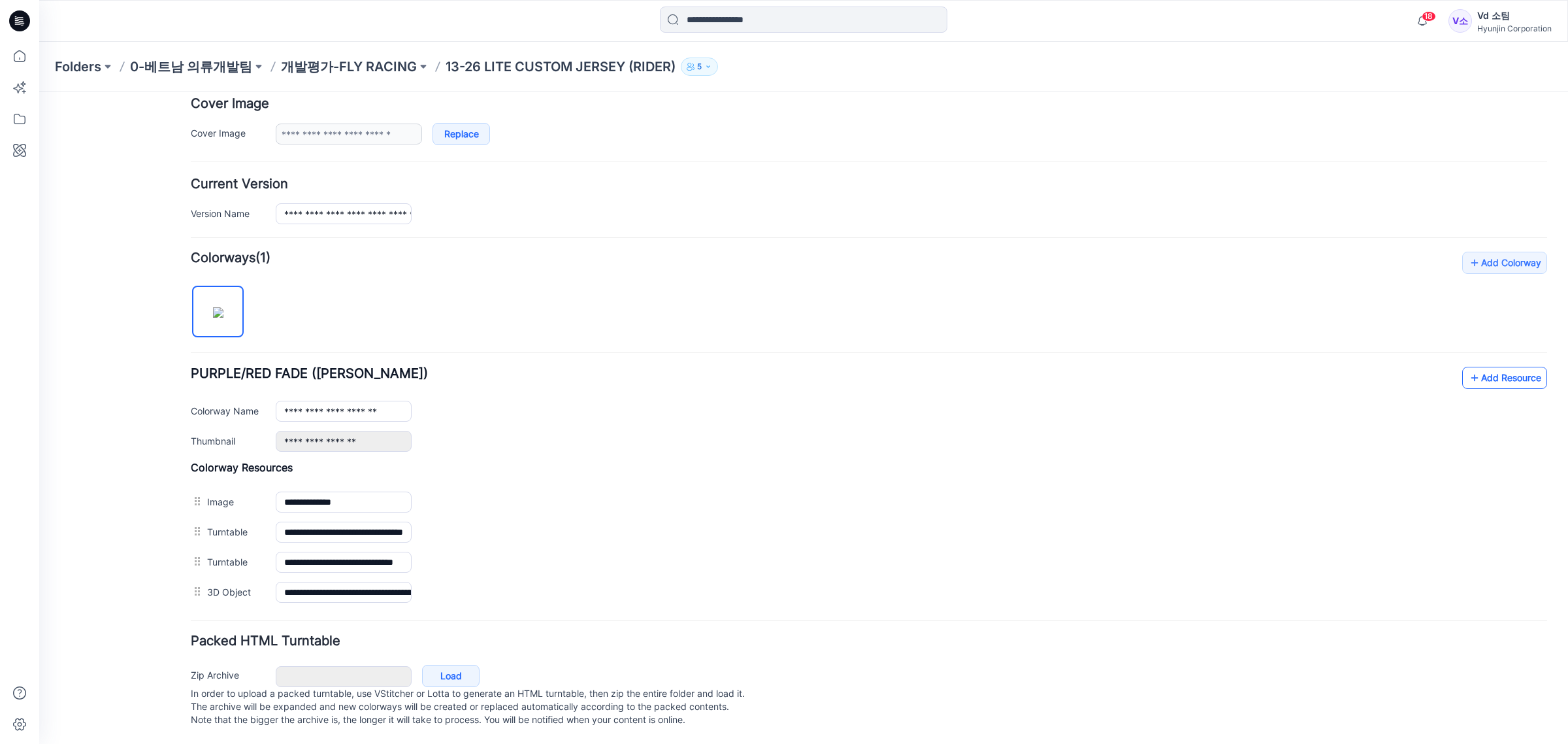
click at [1506, 366] on link "Add Resource" at bounding box center [1504, 378] width 85 height 22
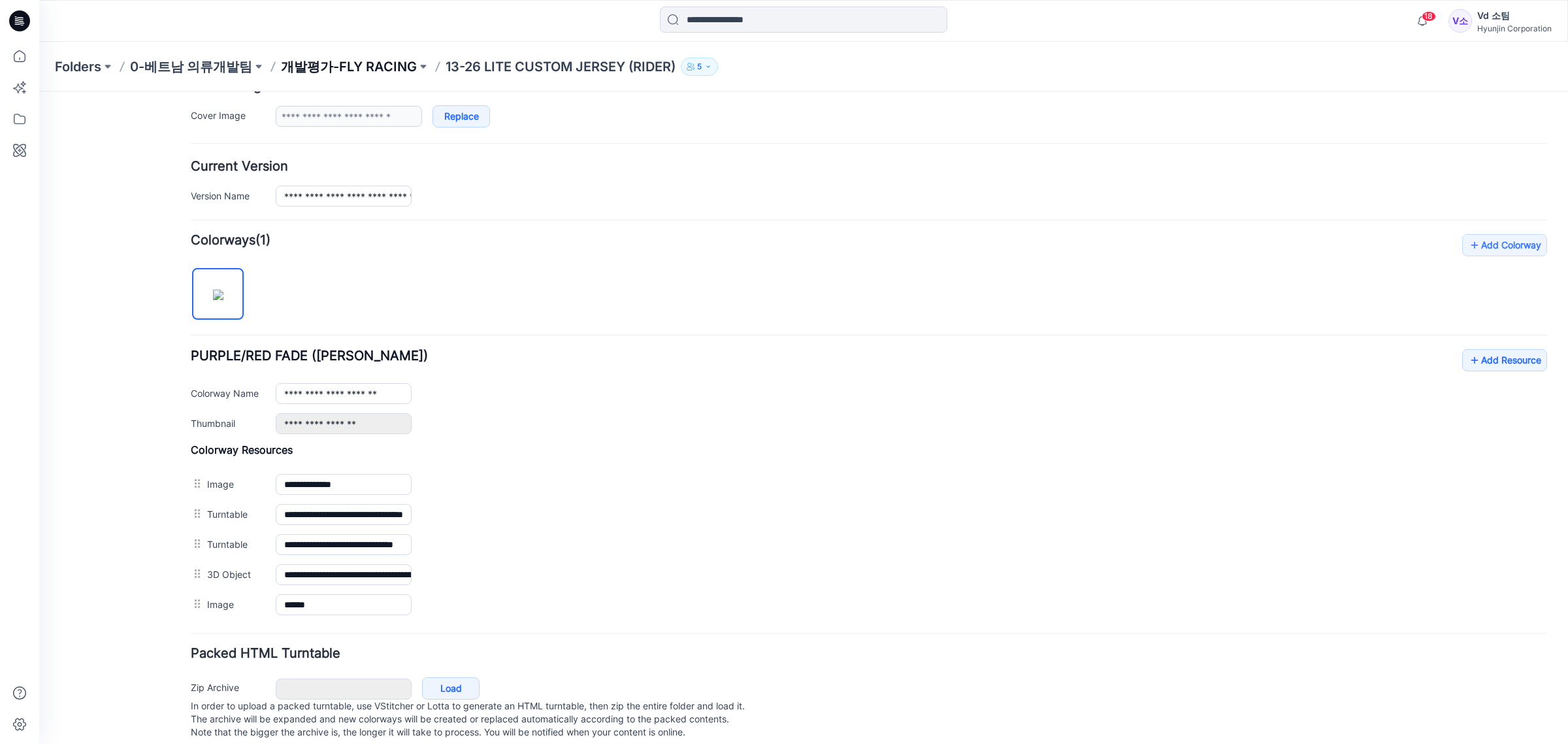
click at [367, 70] on p "개발평가-FLY RACING" at bounding box center [349, 67] width 136 height 18
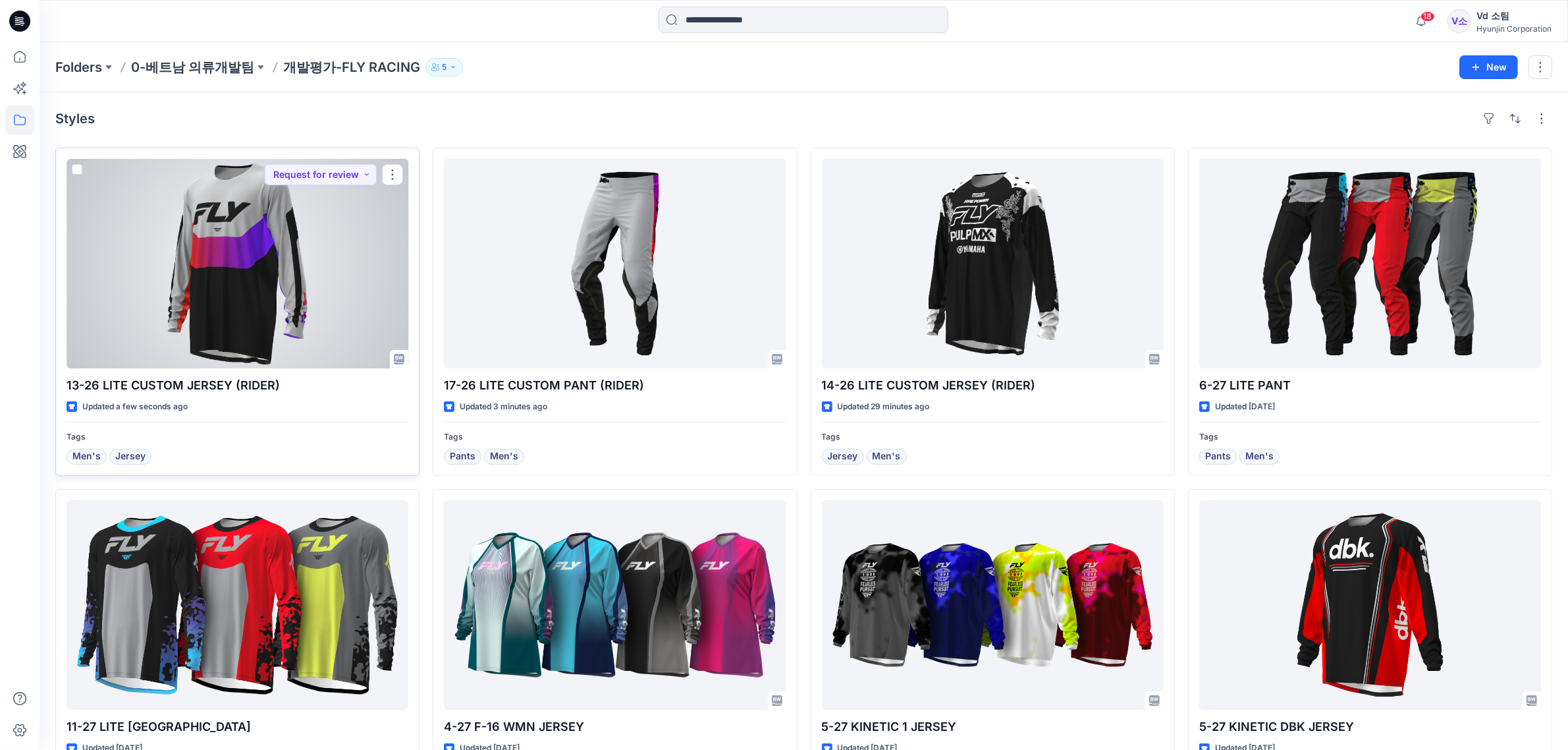
click at [238, 239] on div at bounding box center [237, 263] width 342 height 209
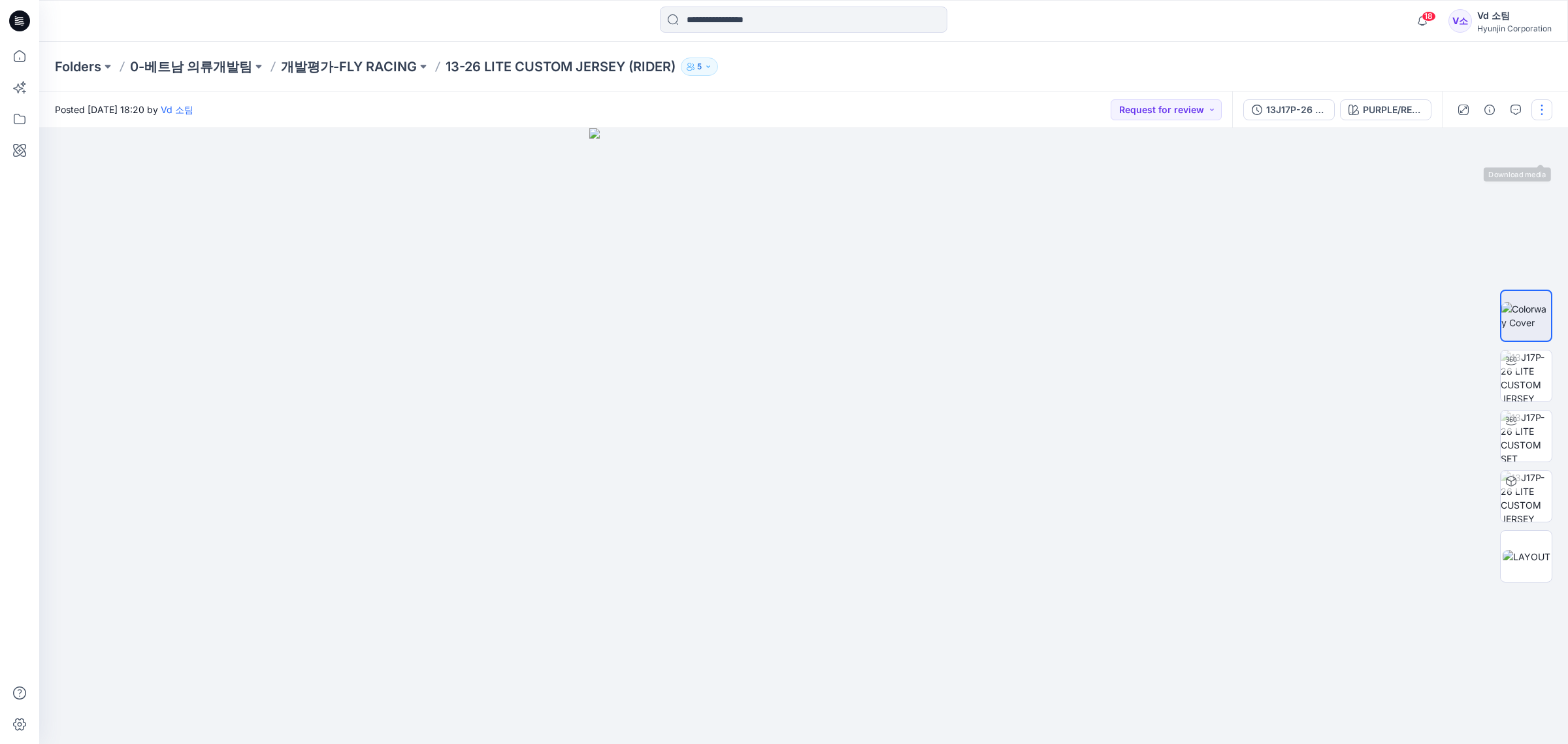
click at [1540, 102] on button "button" at bounding box center [1542, 110] width 21 height 21
click at [1477, 178] on button "Edit" at bounding box center [1487, 176] width 120 height 24
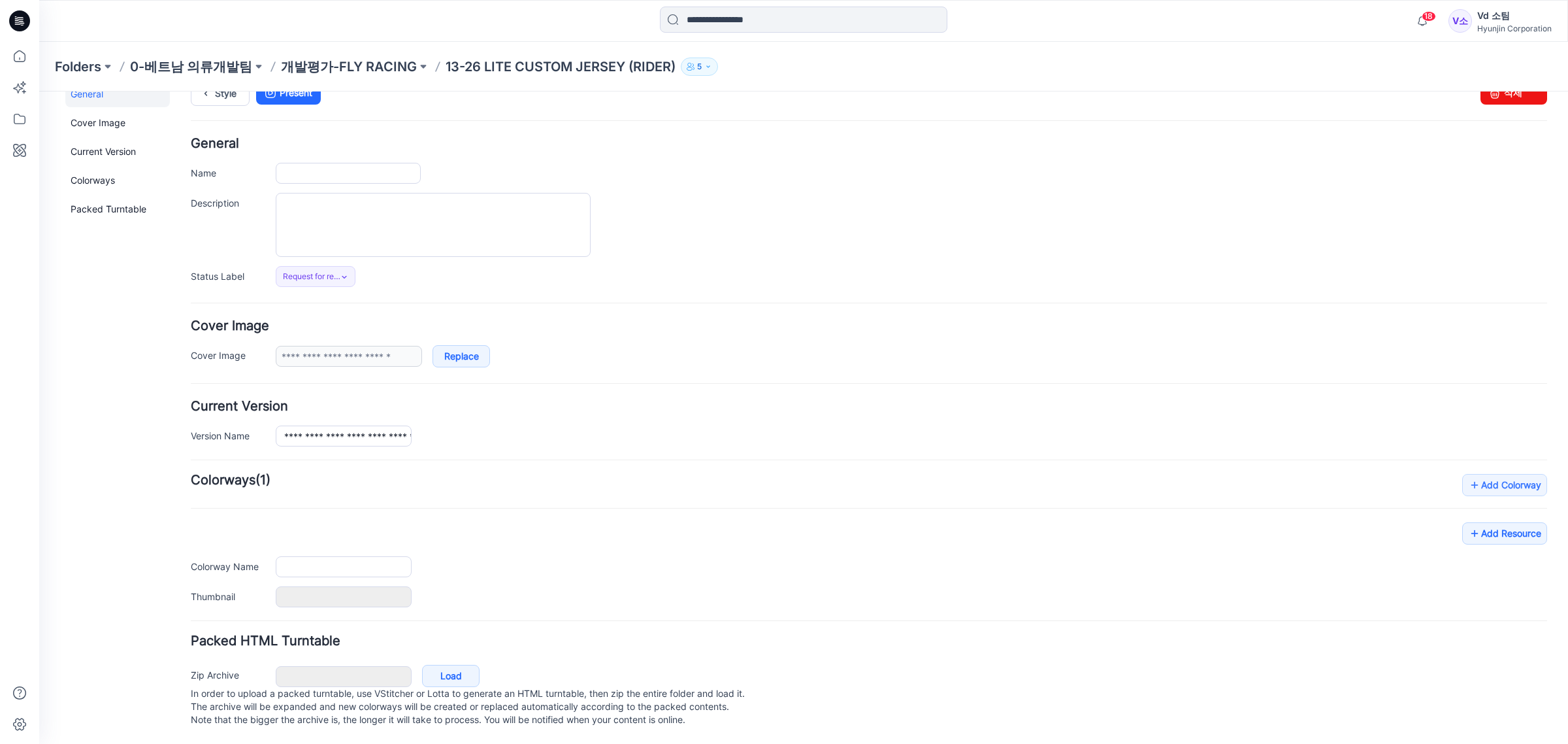
type input "**********"
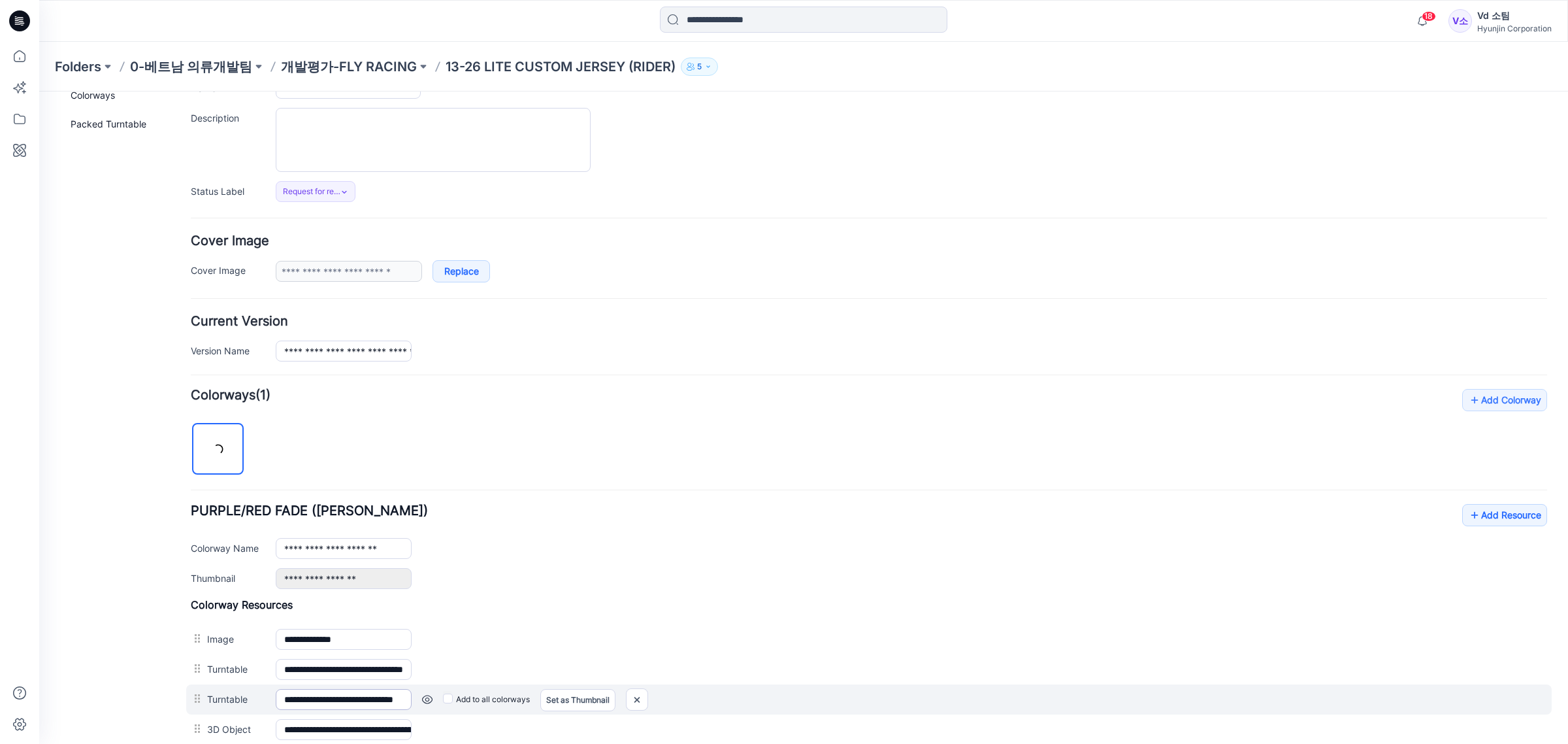
scroll to position [298, 0]
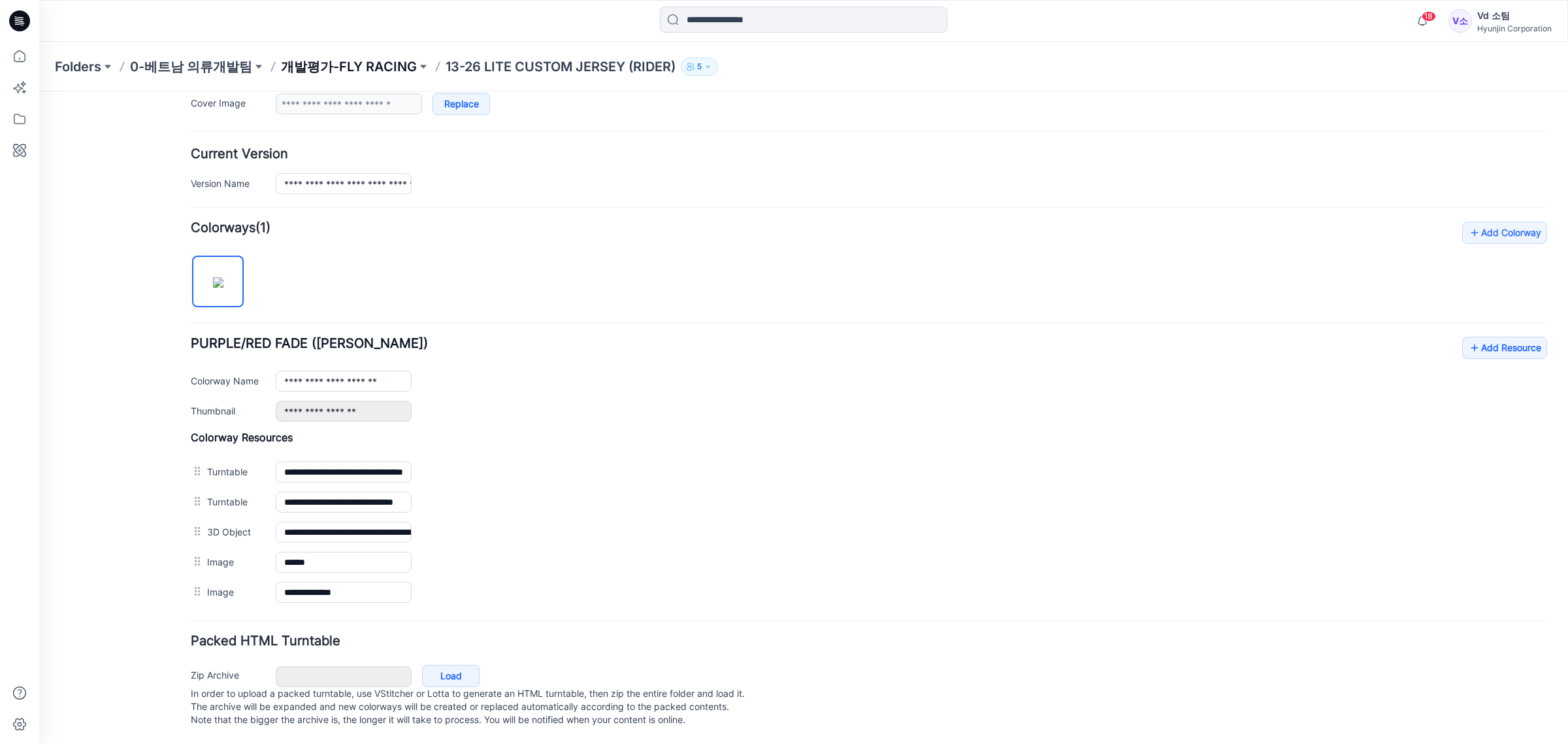
click at [350, 64] on p "개발평가-FLY RACING" at bounding box center [349, 67] width 136 height 18
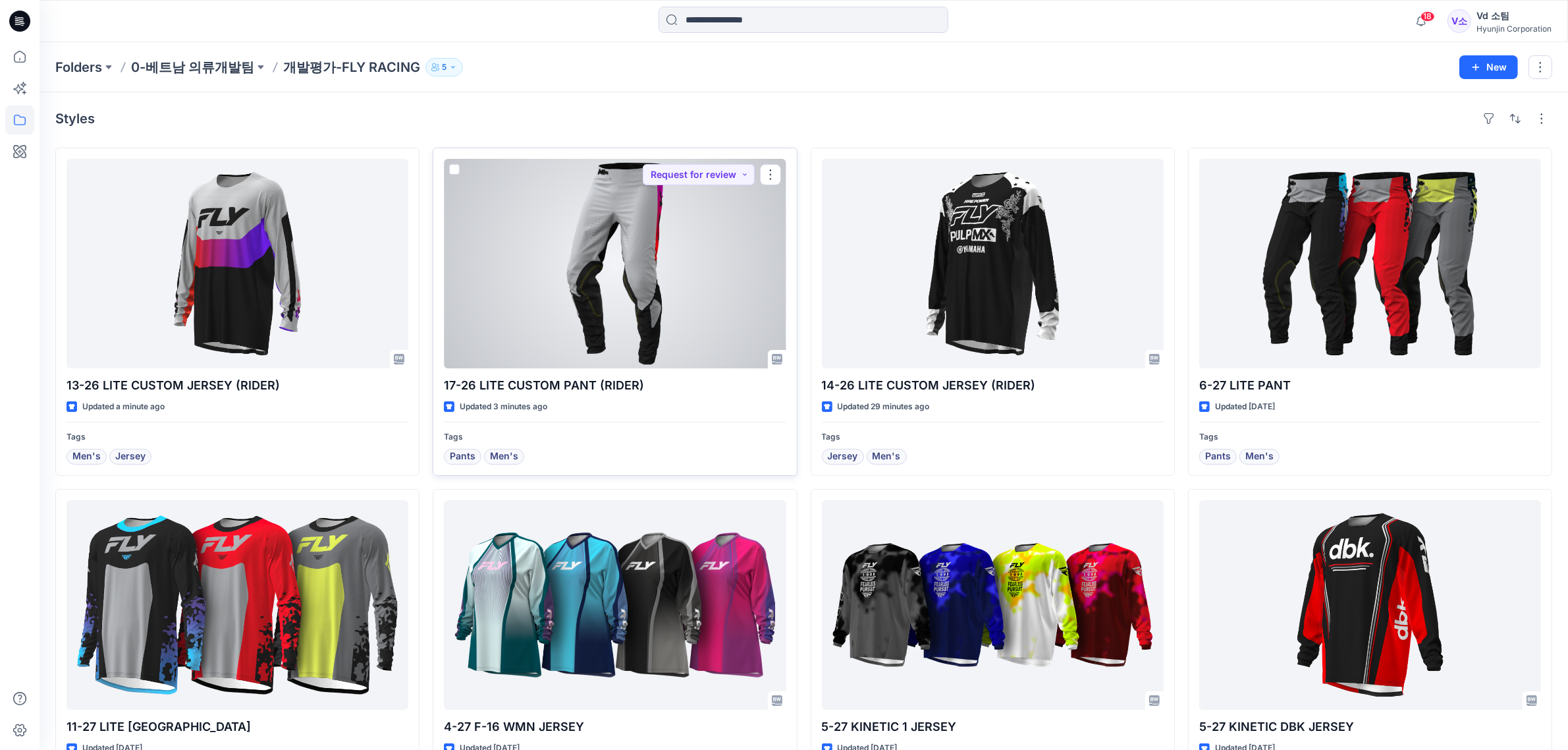
click at [682, 207] on div at bounding box center [615, 263] width 342 height 209
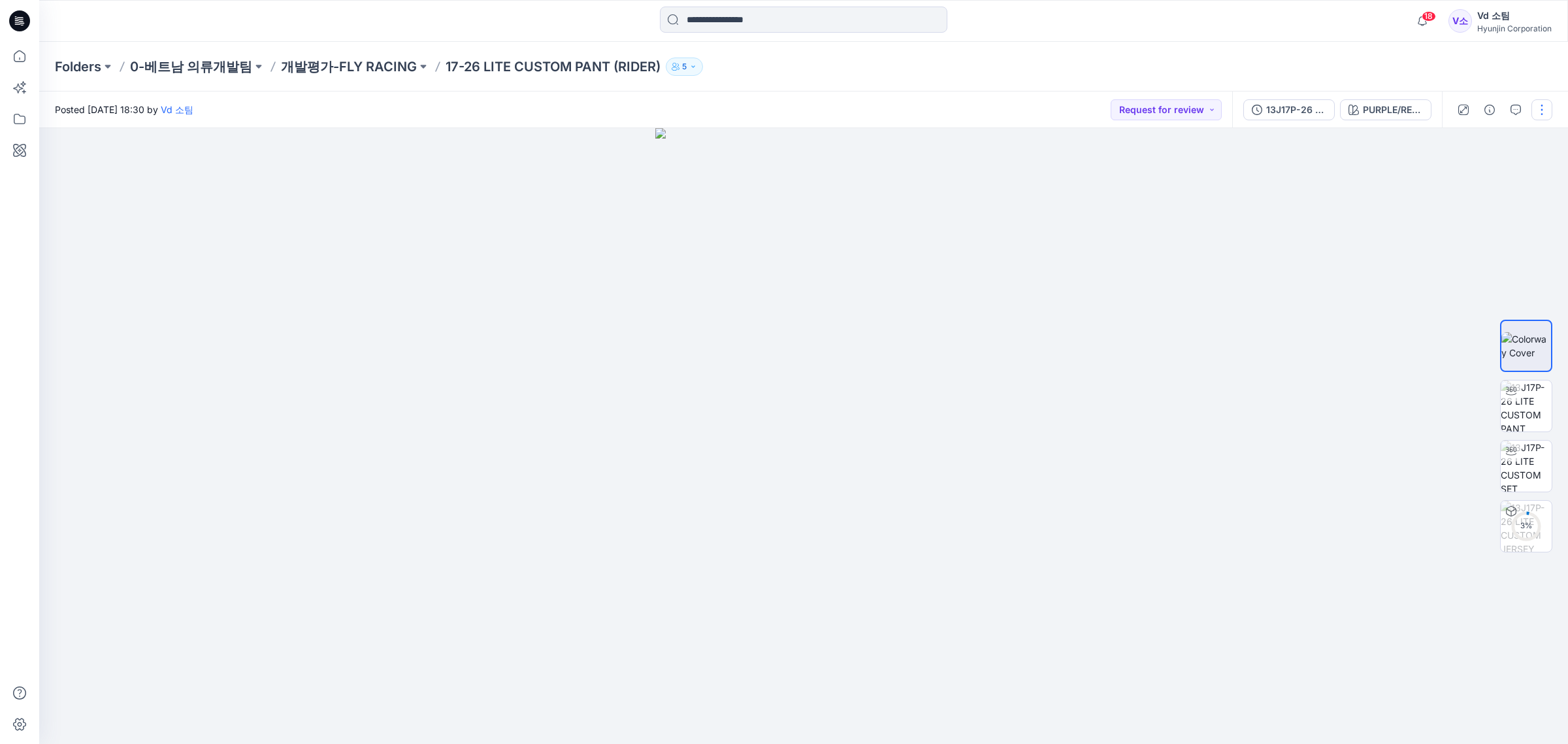
click at [1539, 114] on button "button" at bounding box center [1542, 110] width 21 height 21
click at [1484, 183] on button "Edit" at bounding box center [1487, 176] width 120 height 24
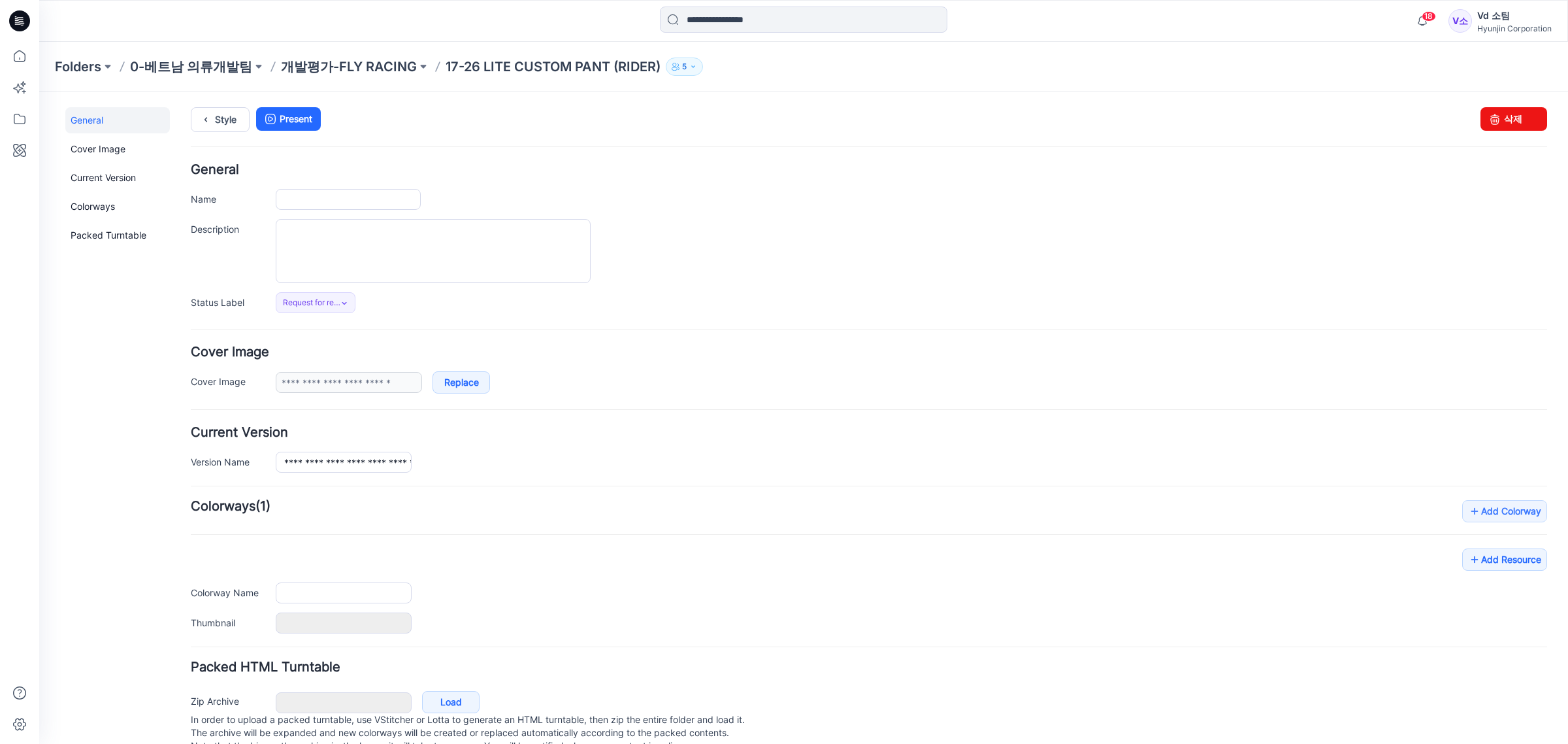
type input "**********"
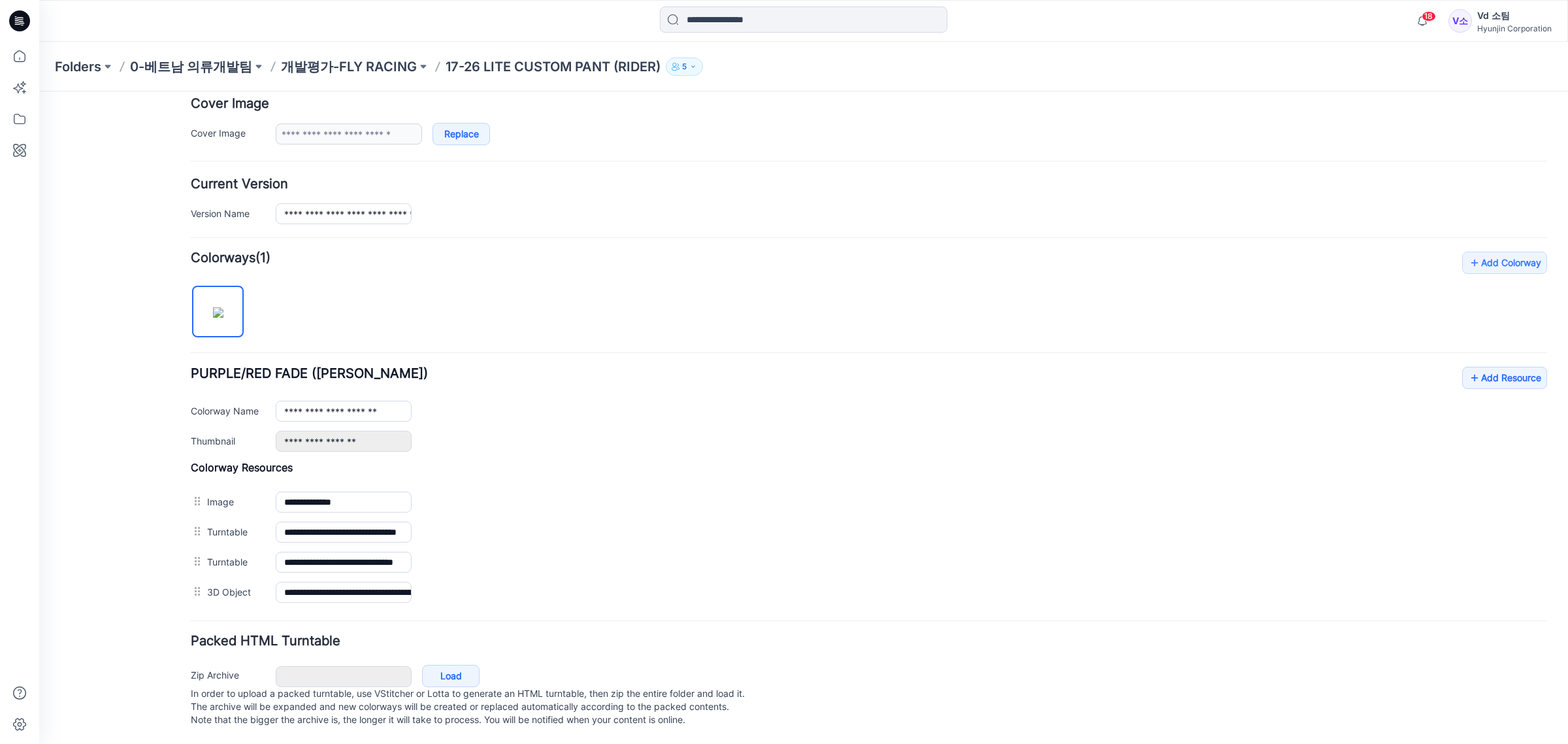
scroll to position [266, 0]
click at [1476, 366] on link "Add Resource" at bounding box center [1504, 378] width 85 height 22
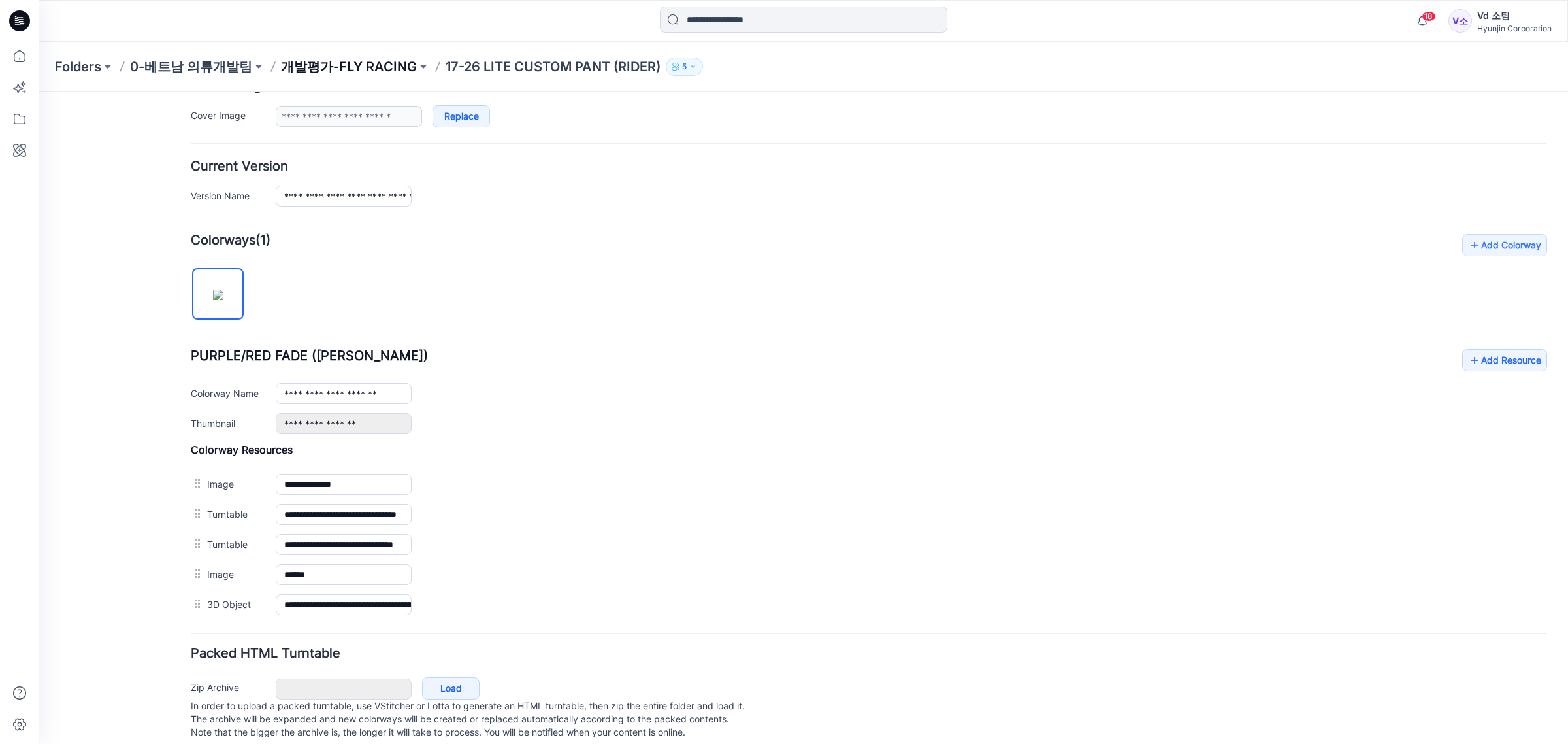
click at [340, 69] on p "개발평가-FLY RACING" at bounding box center [349, 67] width 136 height 18
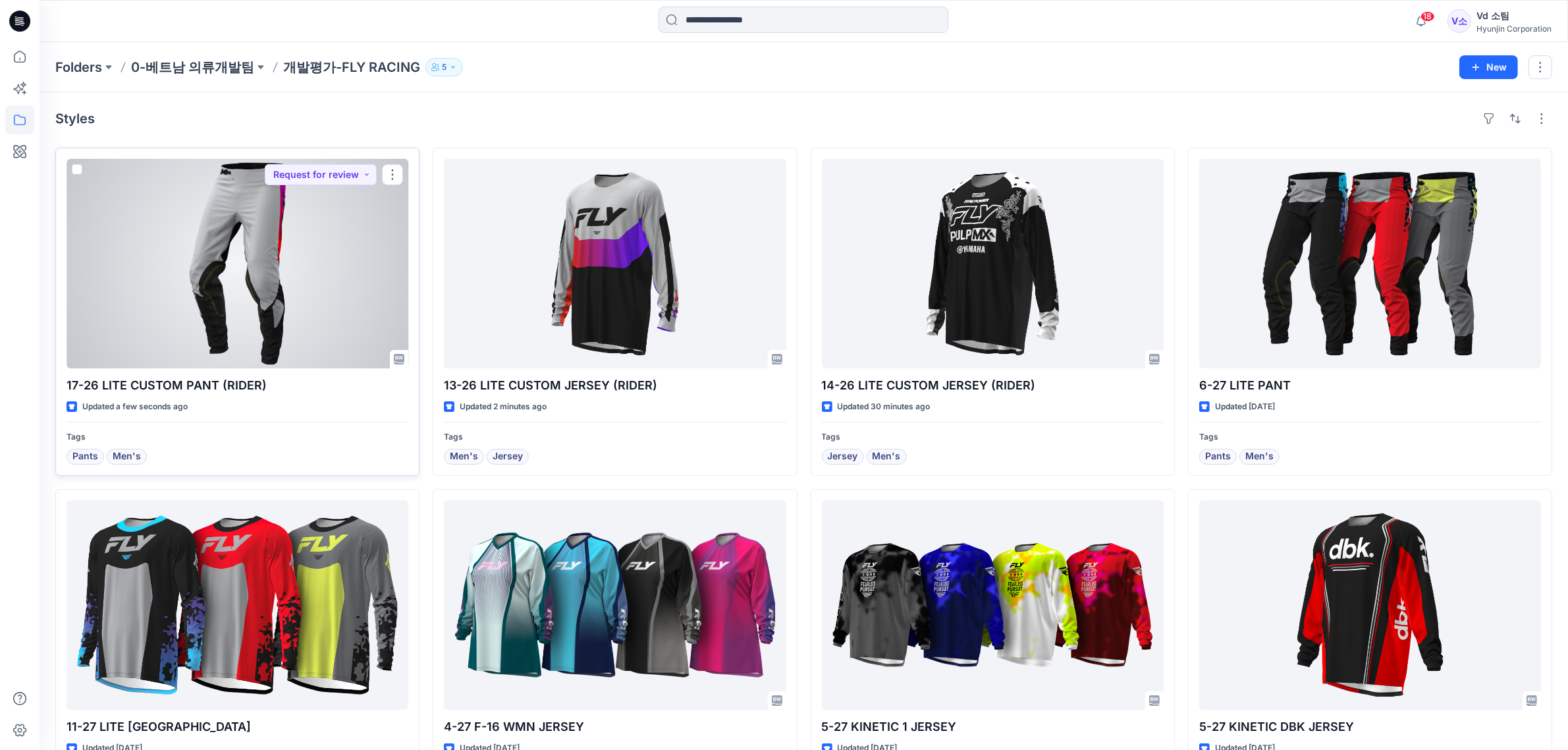
click at [366, 238] on div at bounding box center [237, 263] width 342 height 209
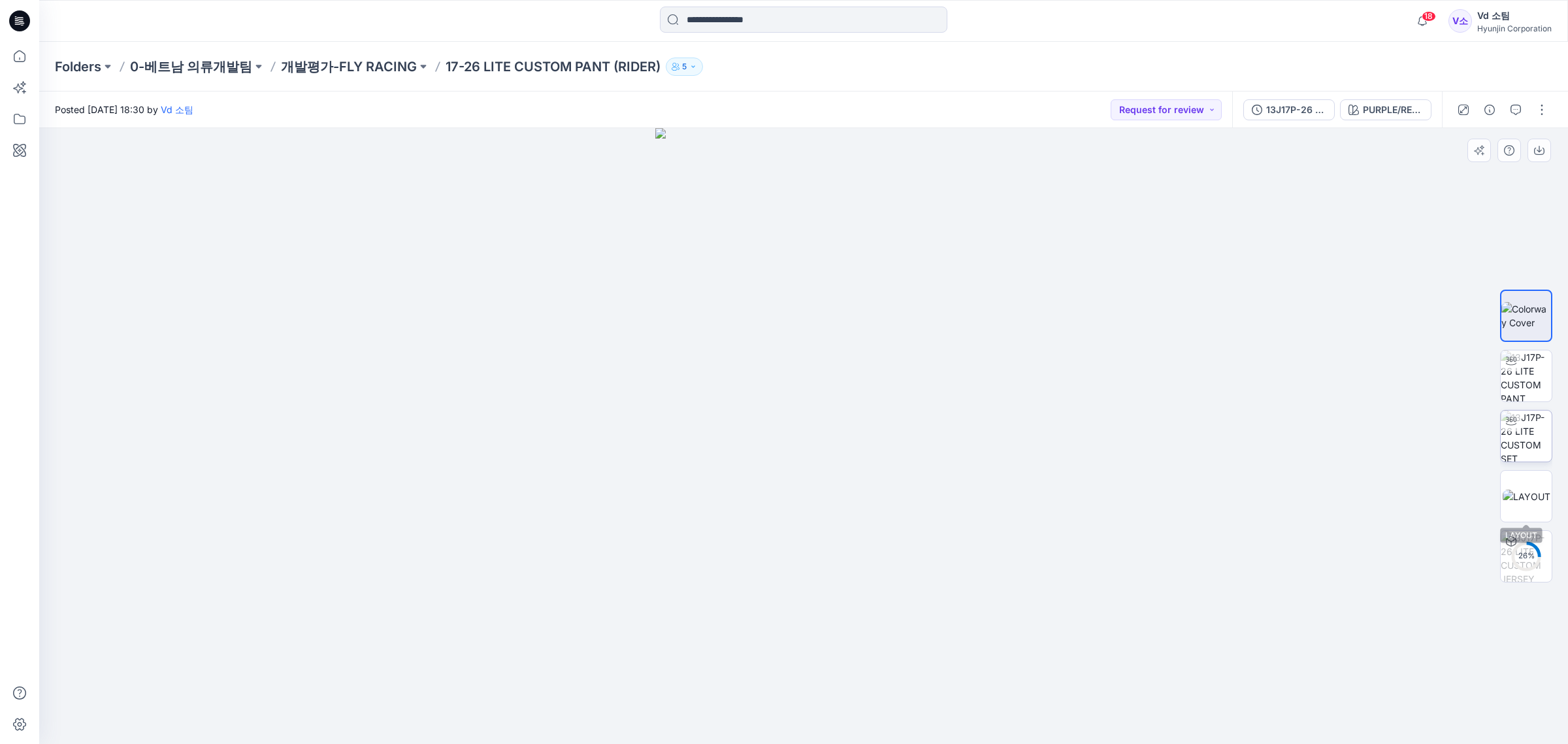
click at [1524, 459] on img at bounding box center [1526, 436] width 51 height 51
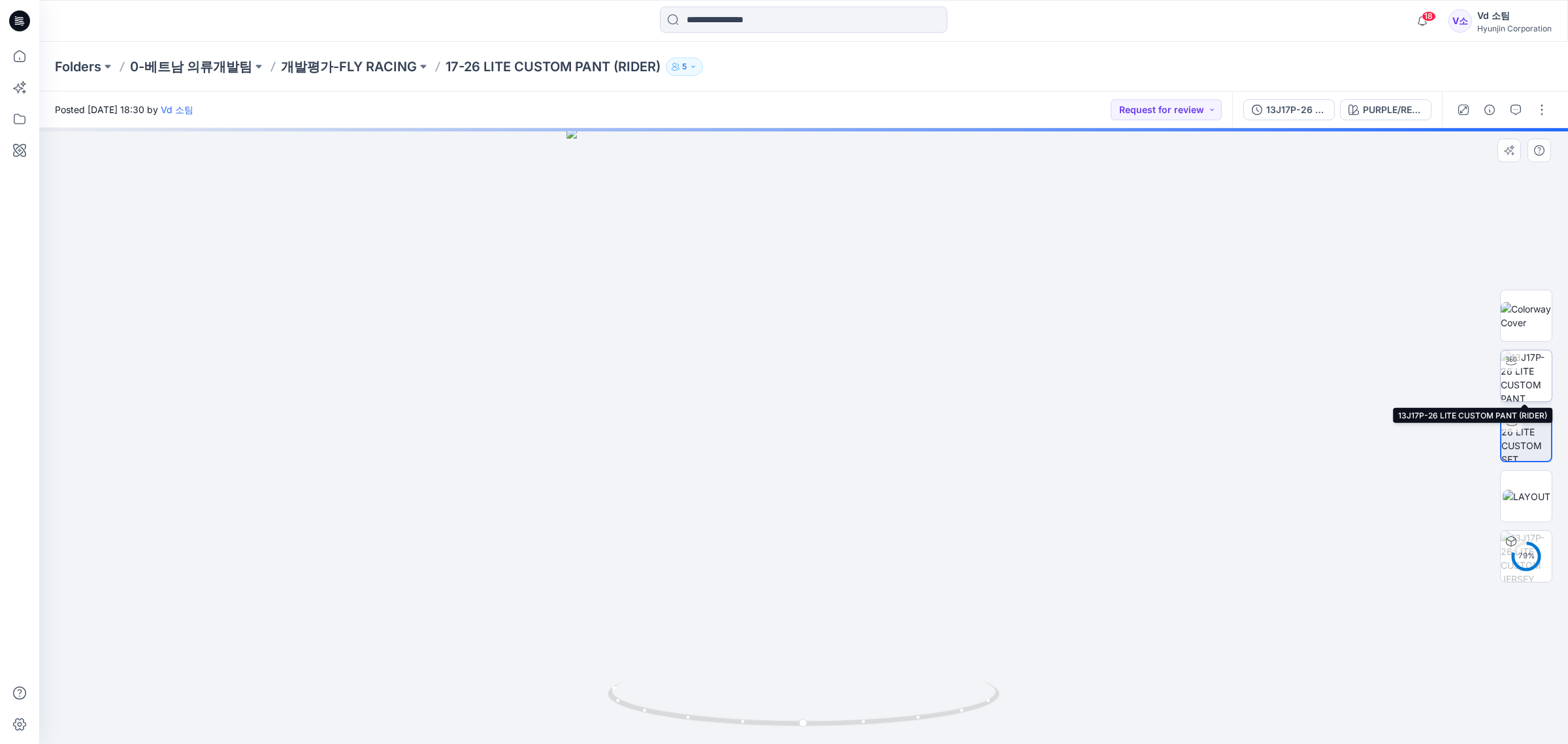
click at [1539, 385] on img at bounding box center [1526, 376] width 51 height 51
click at [1532, 320] on img at bounding box center [1526, 315] width 51 height 27
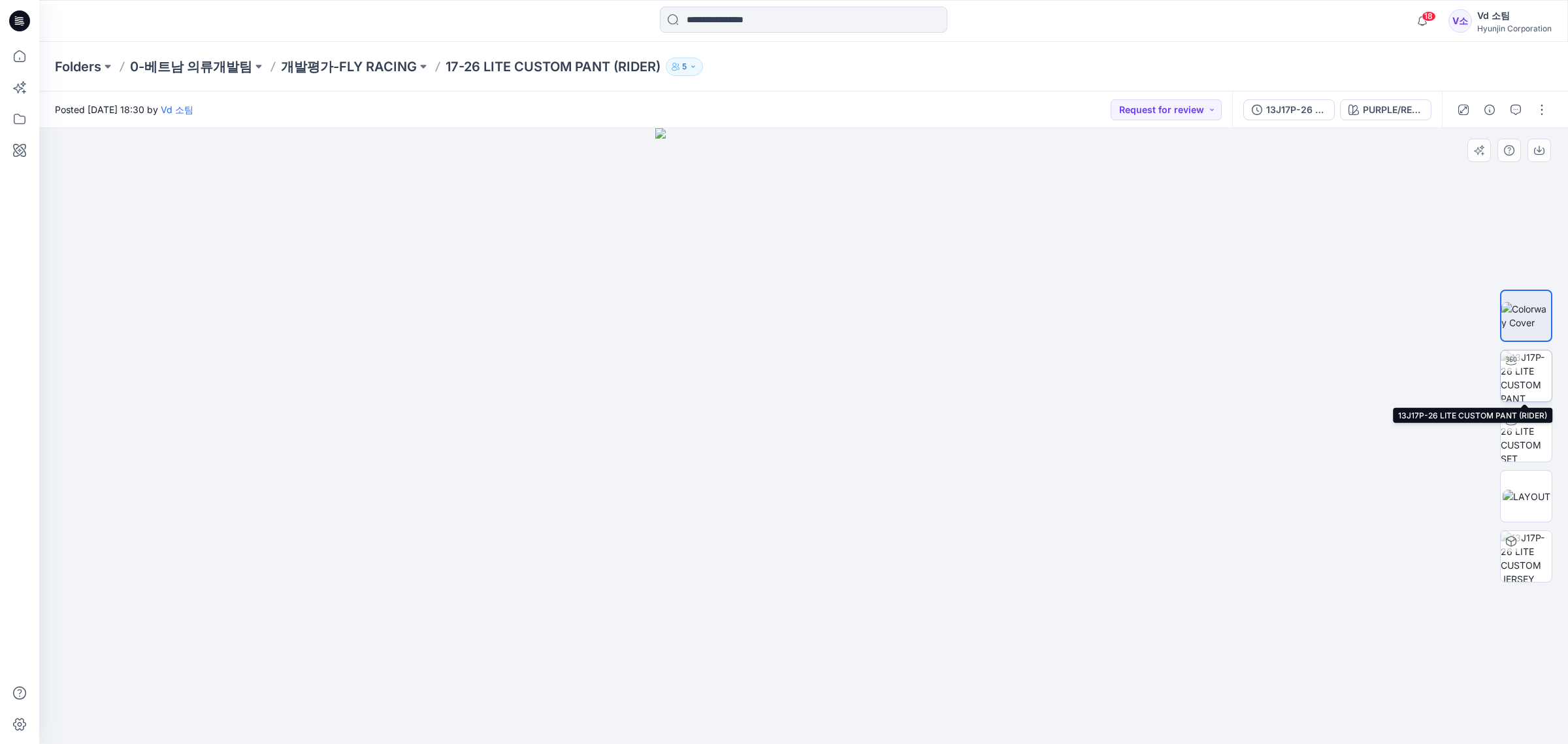
click at [1537, 387] on img at bounding box center [1526, 376] width 51 height 51
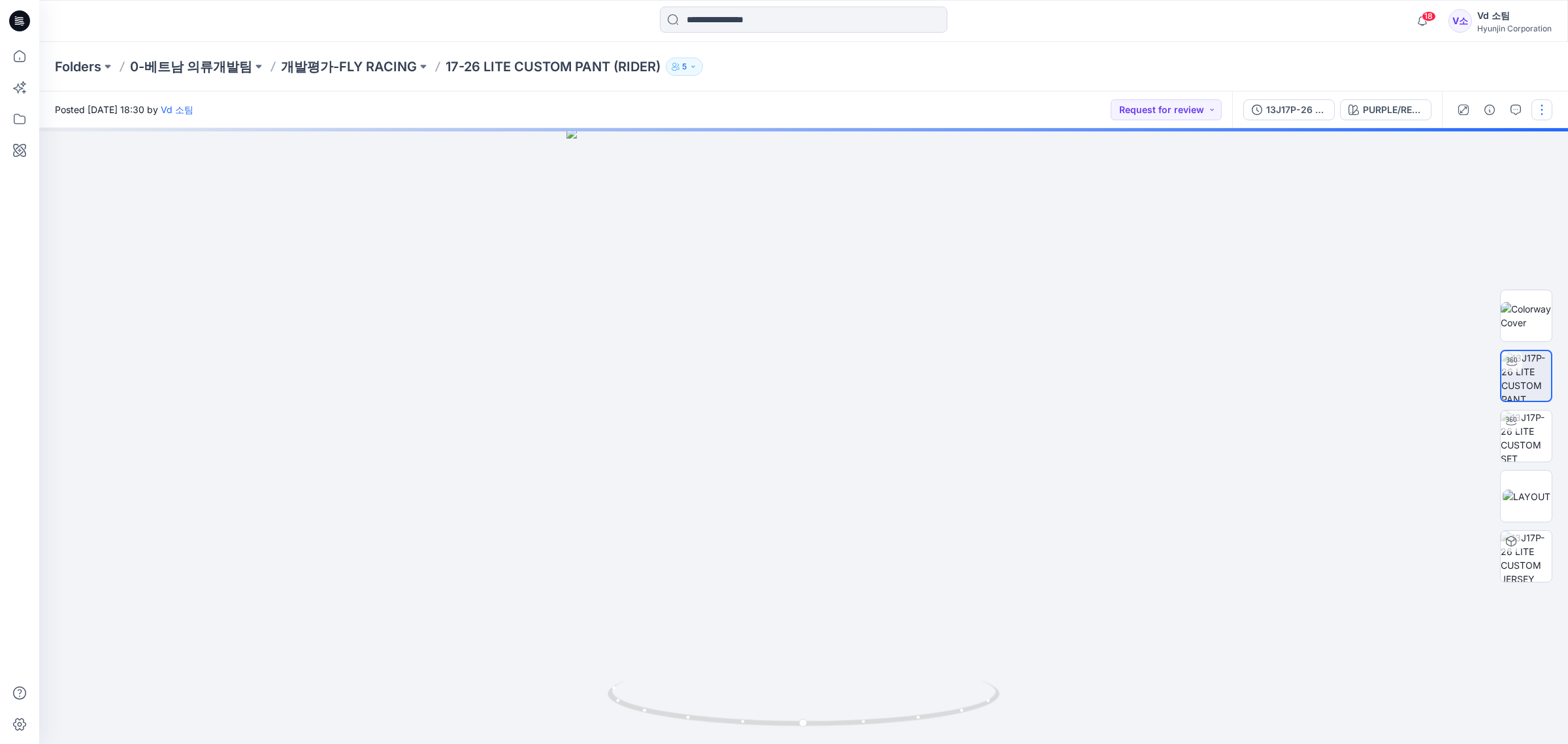
click at [1542, 114] on button "button" at bounding box center [1542, 110] width 21 height 21
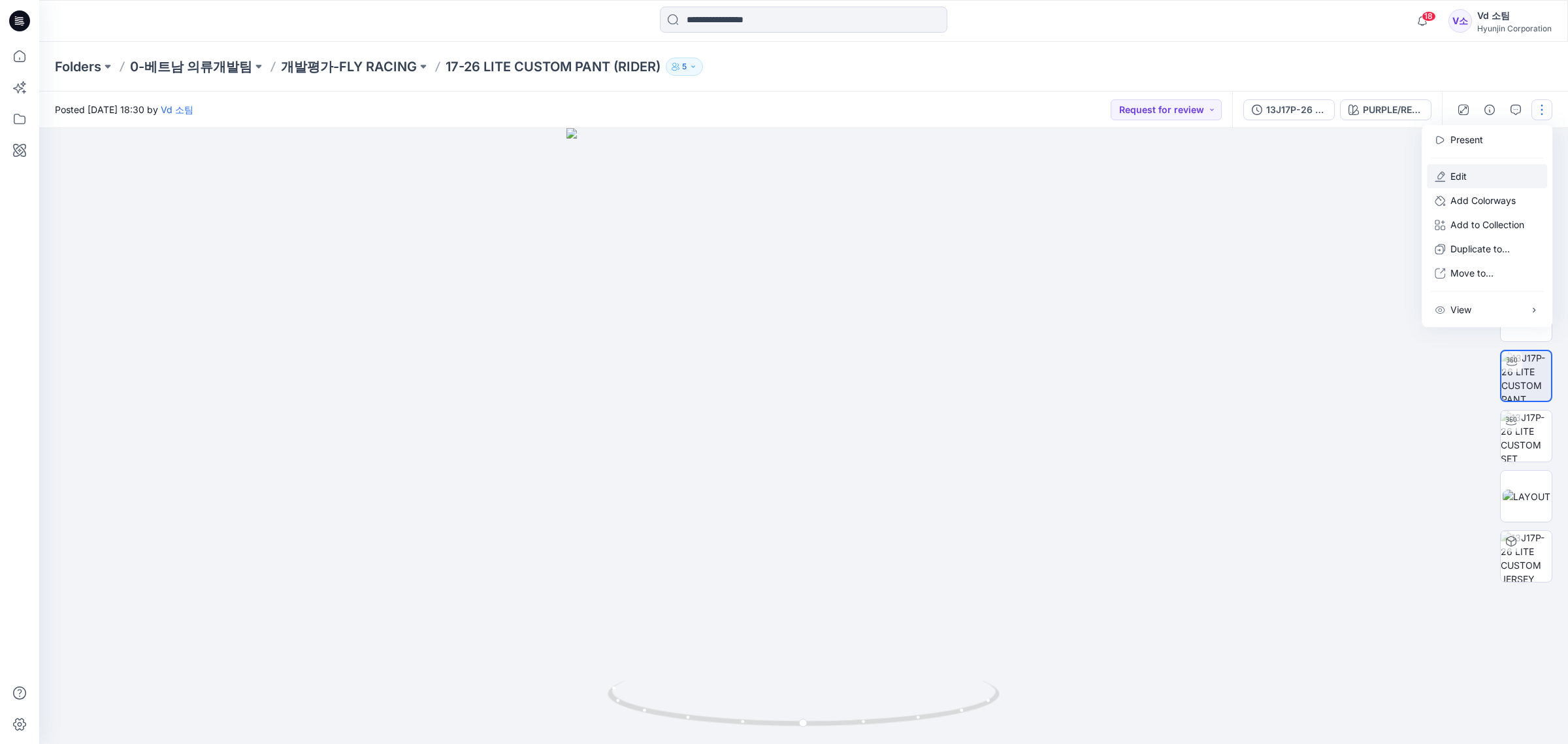
click at [1458, 178] on p "Edit" at bounding box center [1458, 176] width 16 height 14
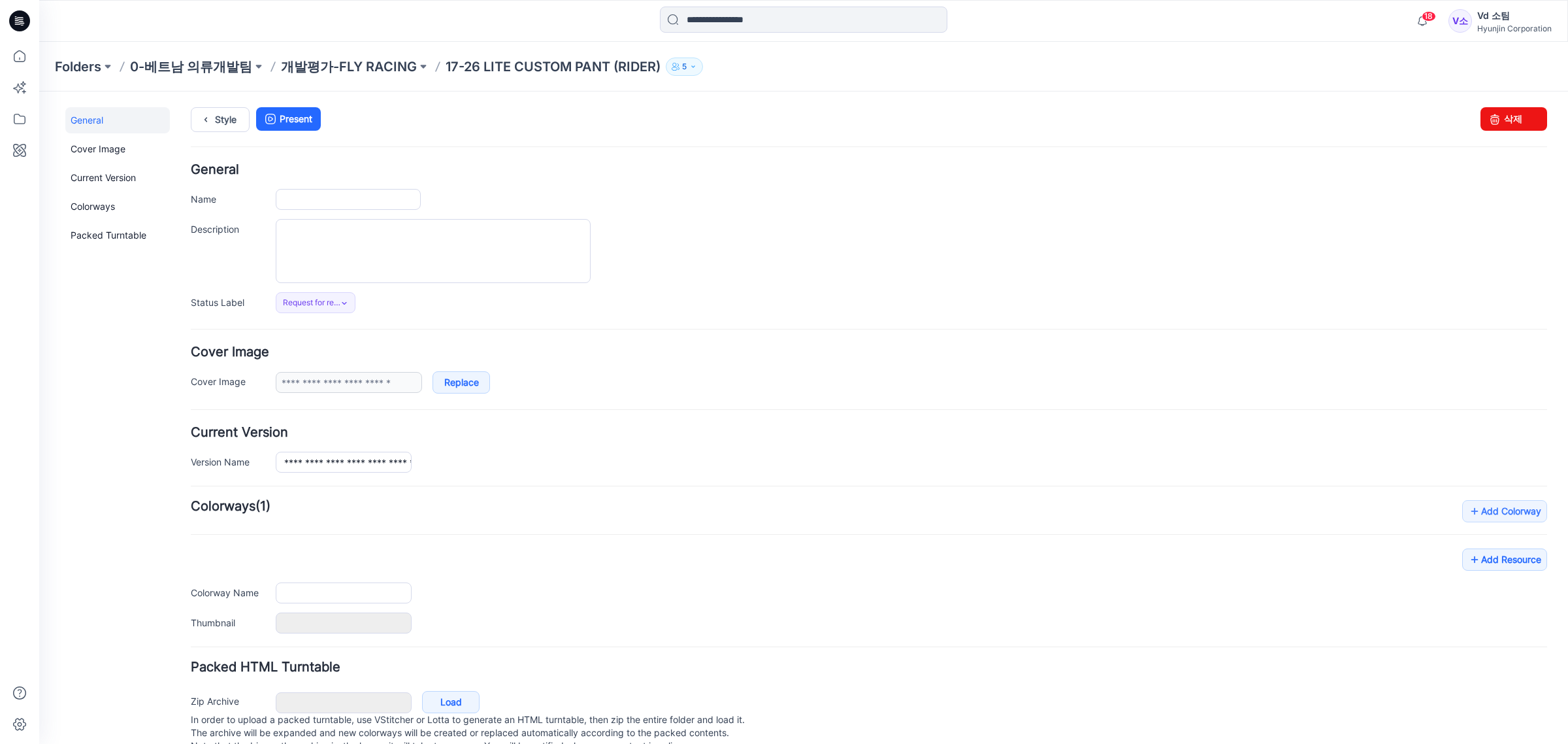
type input "**********"
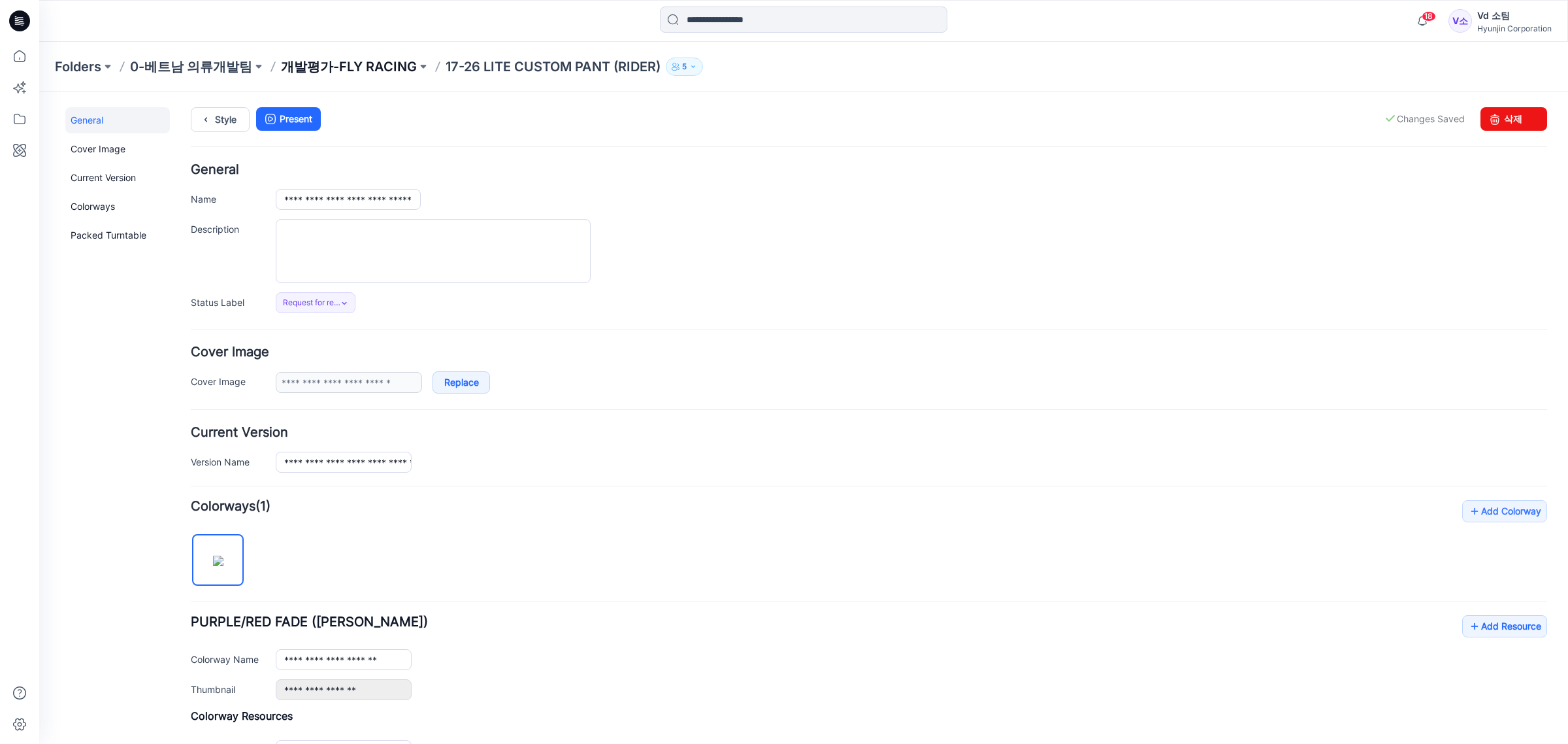
click at [365, 70] on p "개발평가-FLY RACING" at bounding box center [349, 67] width 136 height 18
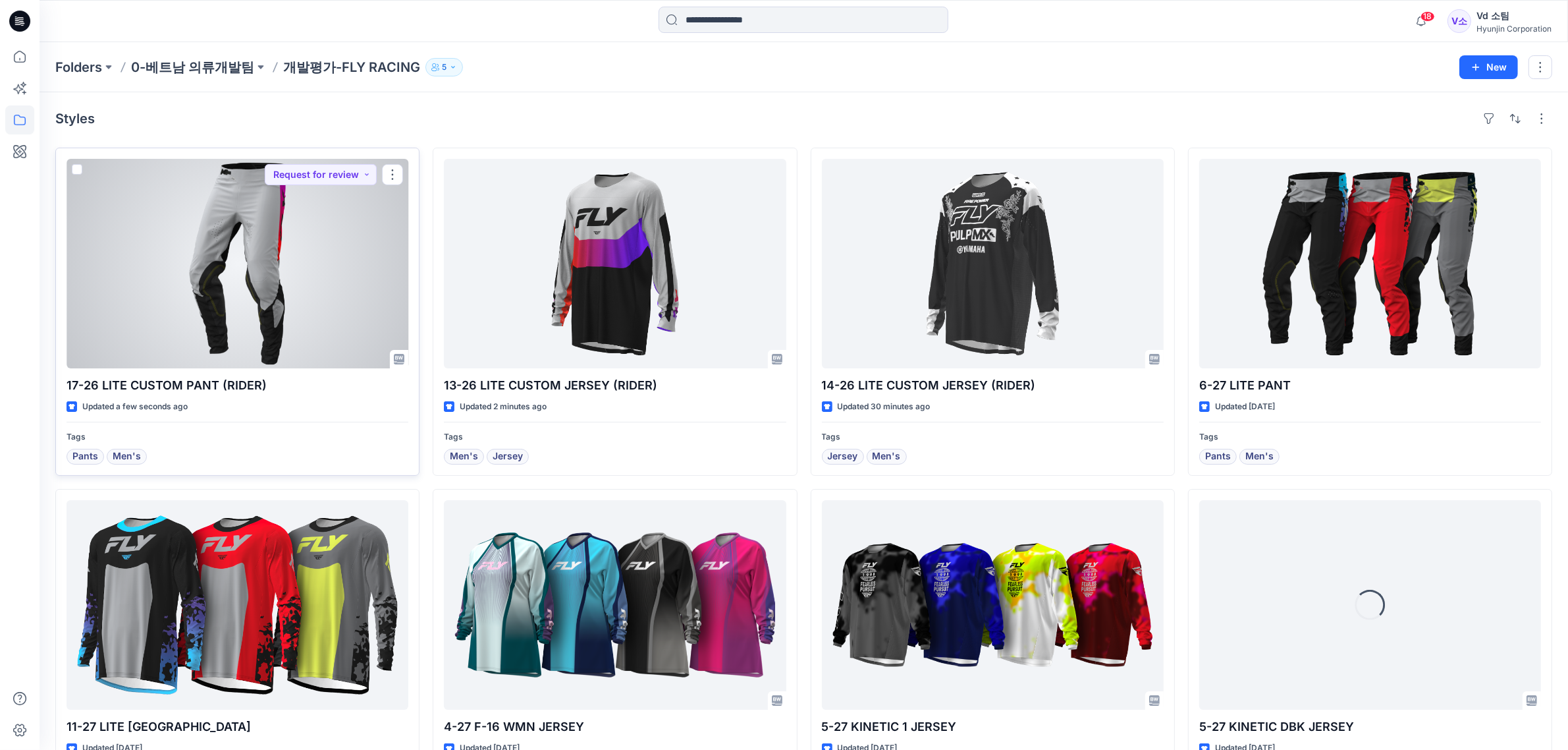
click at [160, 311] on div at bounding box center [237, 263] width 342 height 209
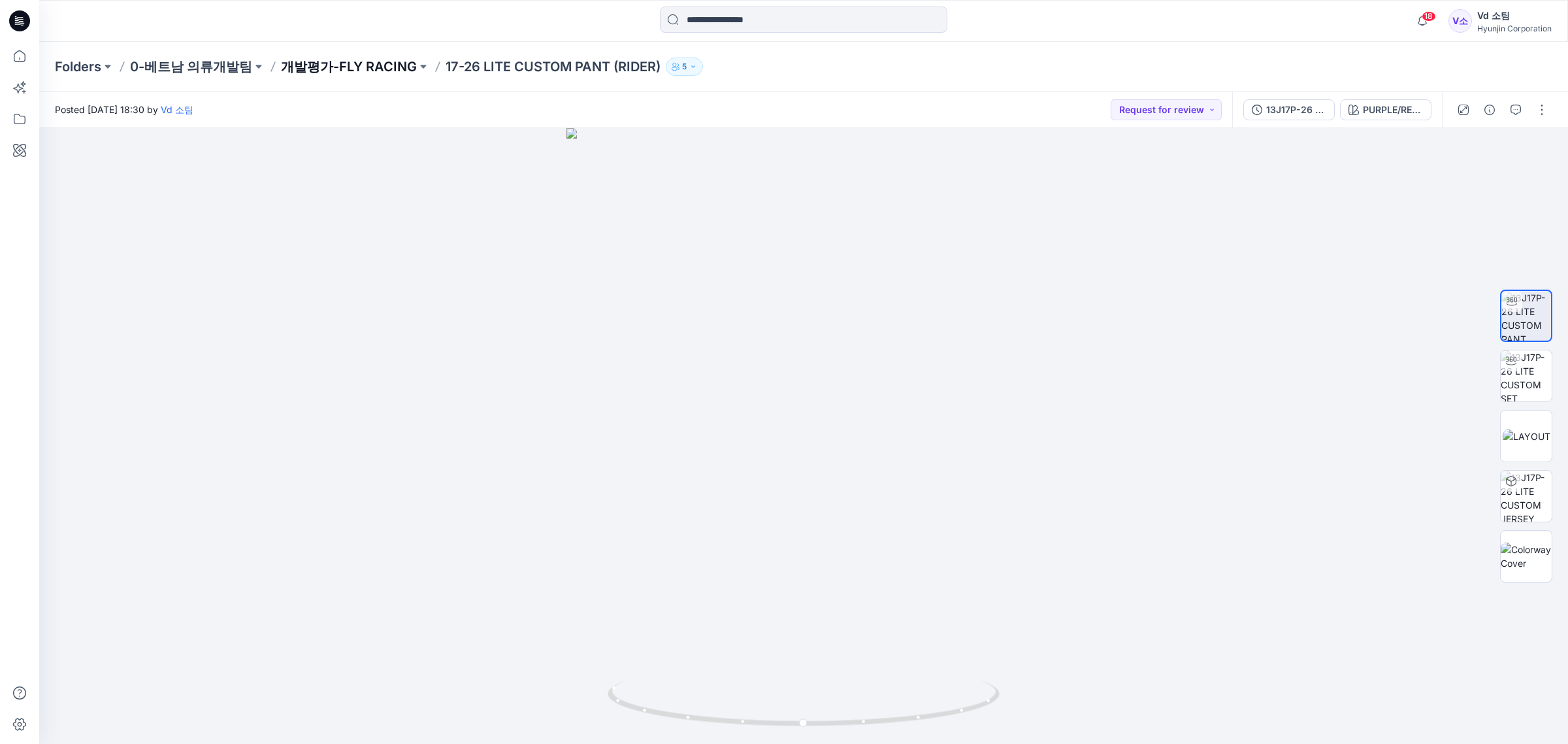
click at [353, 60] on p "개발평가-FLY RACING" at bounding box center [349, 67] width 136 height 18
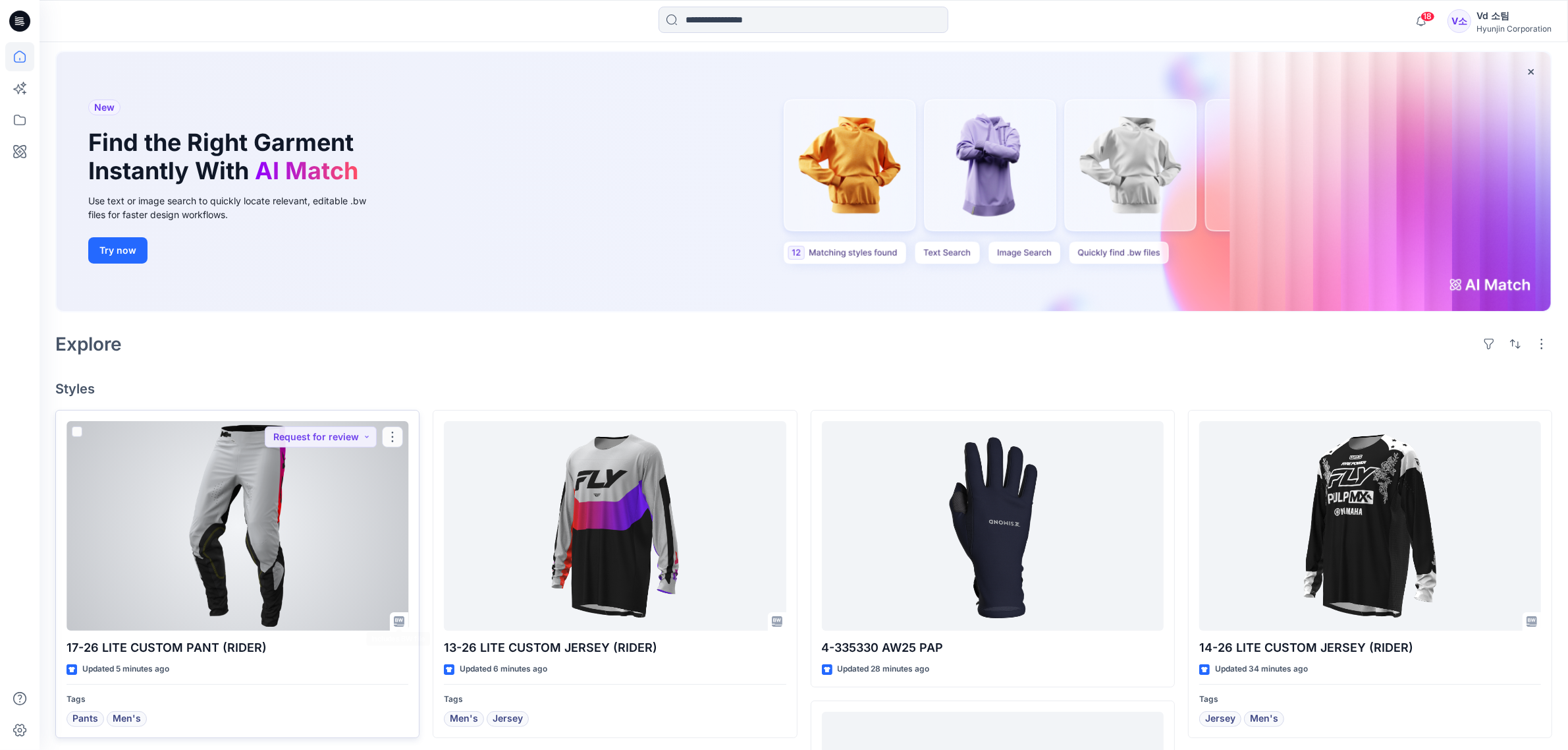
scroll to position [82, 0]
